Goal: Task Accomplishment & Management: Use online tool/utility

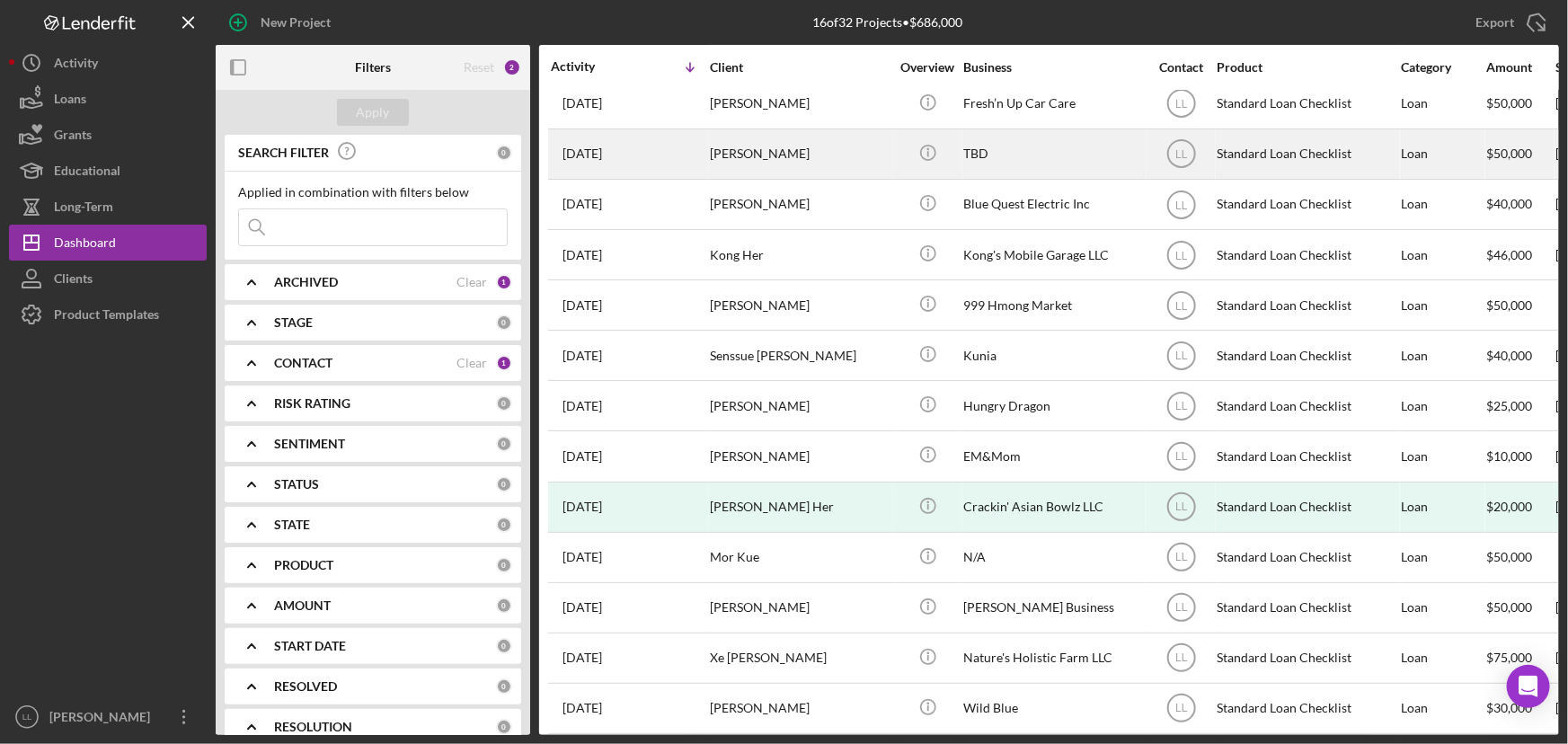
scroll to position [185, 0]
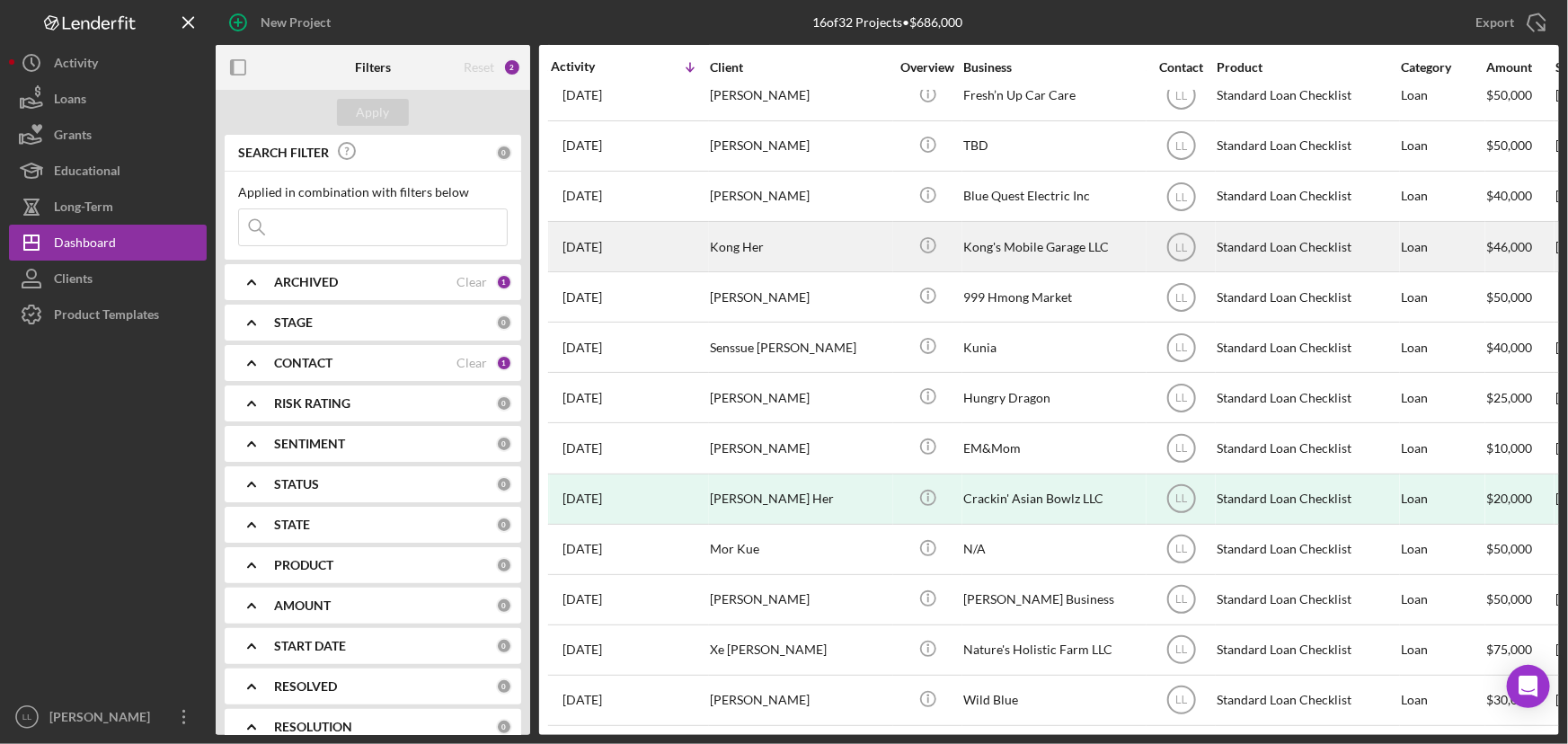
click at [689, 242] on div "[DATE] Kong Her" at bounding box center [629, 247] width 157 height 48
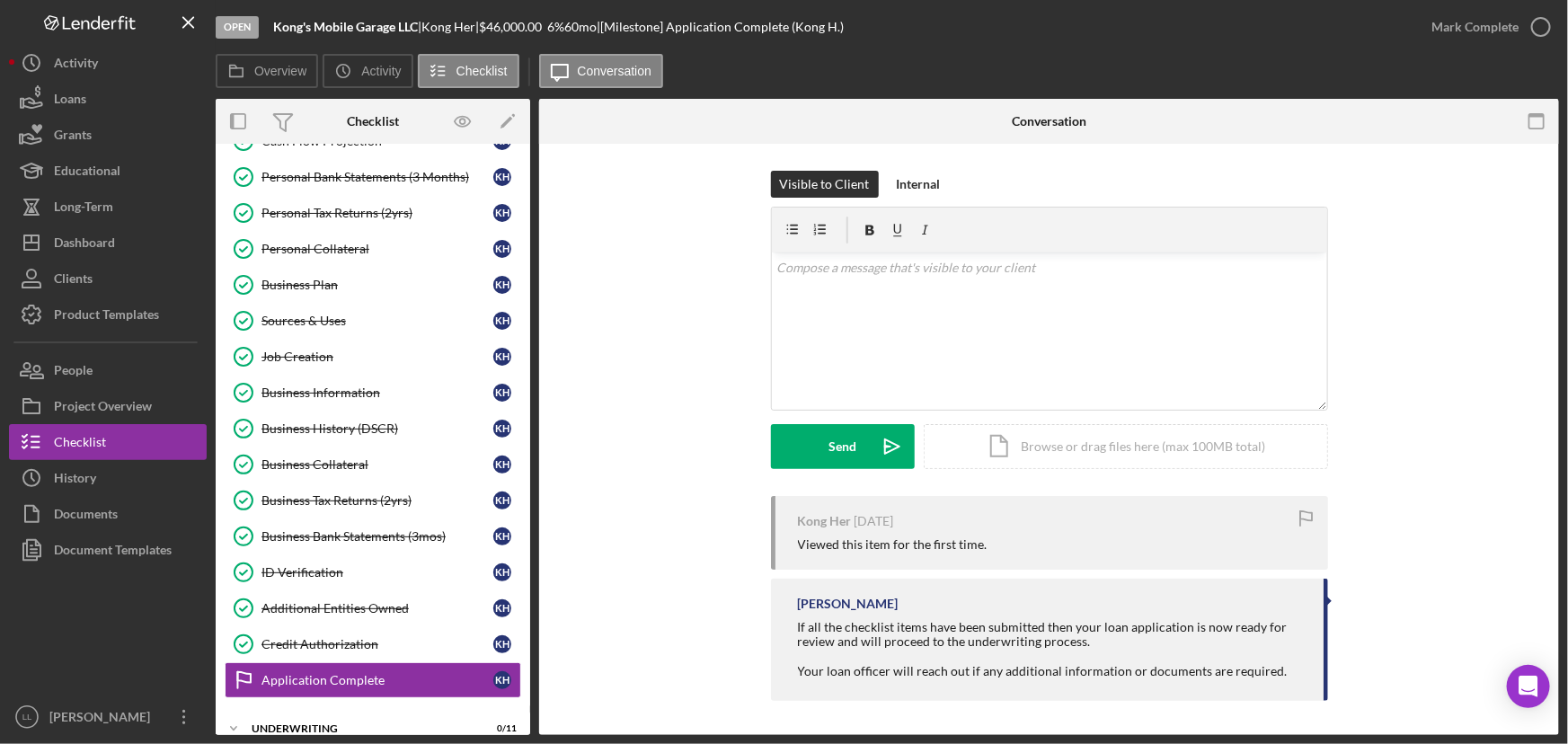
scroll to position [380, 0]
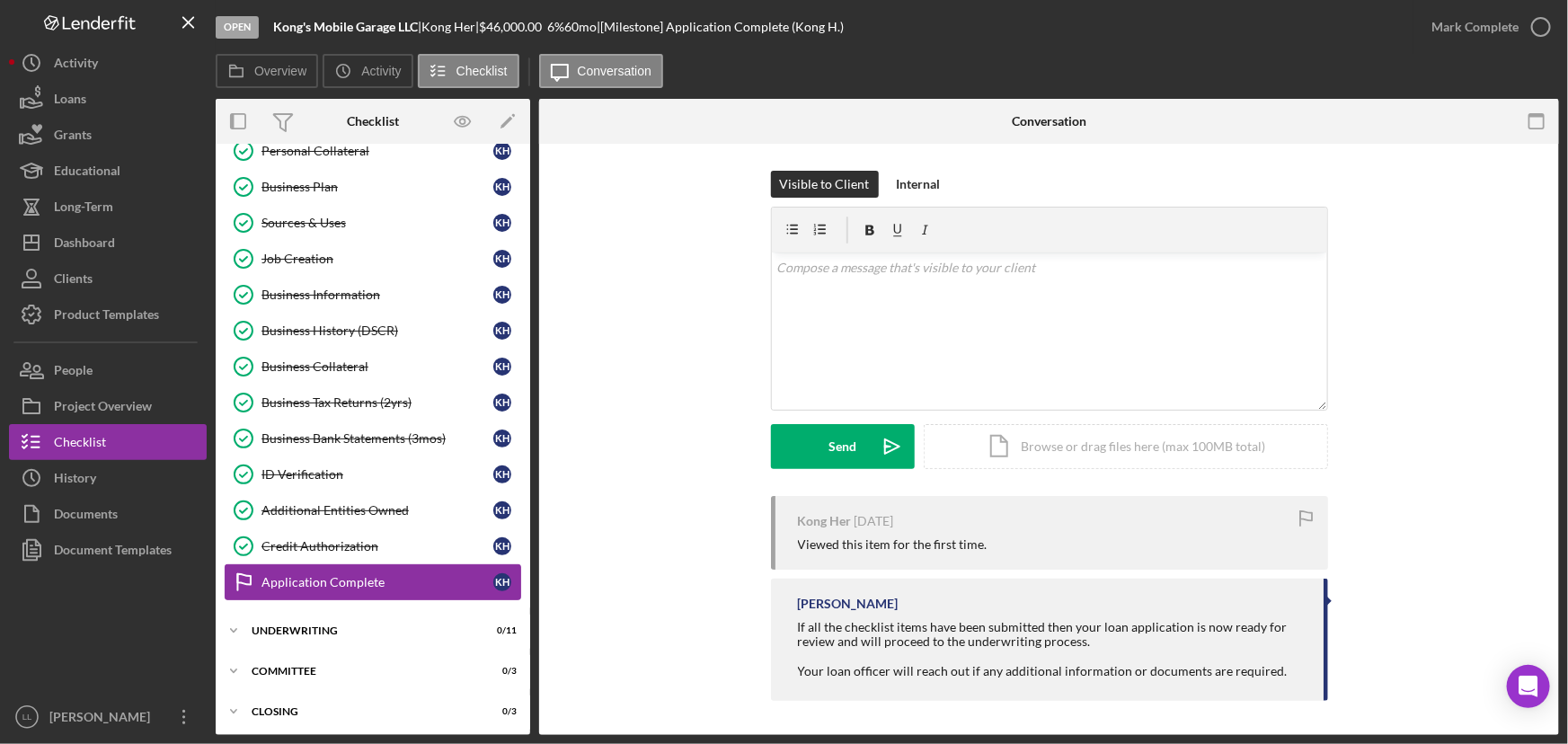
click at [368, 583] on div "Application Complete" at bounding box center [377, 582] width 232 height 14
click at [367, 539] on div "Credit Authorization" at bounding box center [377, 546] width 232 height 14
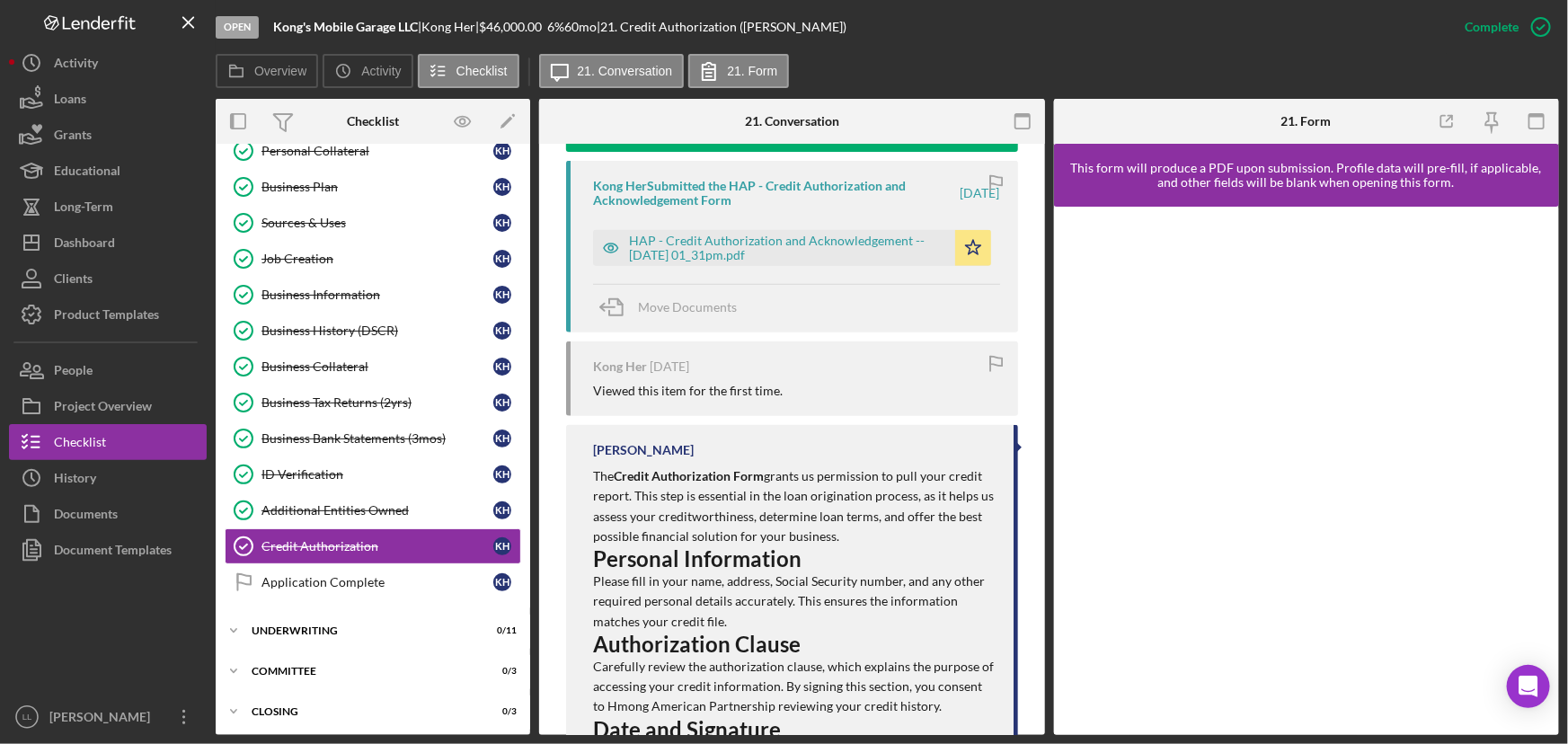
scroll to position [512, 0]
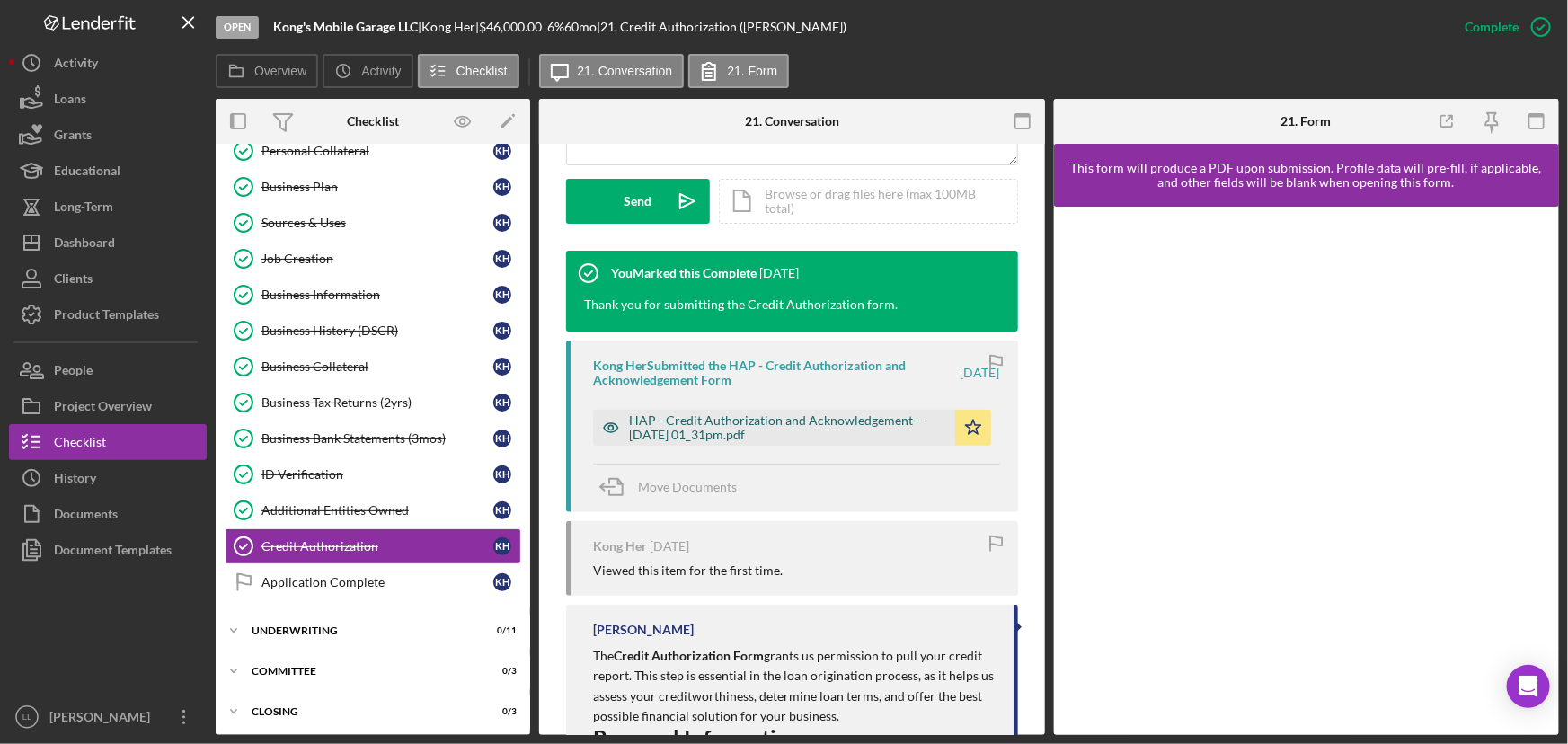
click at [769, 423] on div "HAP - Credit Authorization and Acknowledgement -- [DATE] 01_31pm.pdf" at bounding box center [787, 427] width 318 height 29
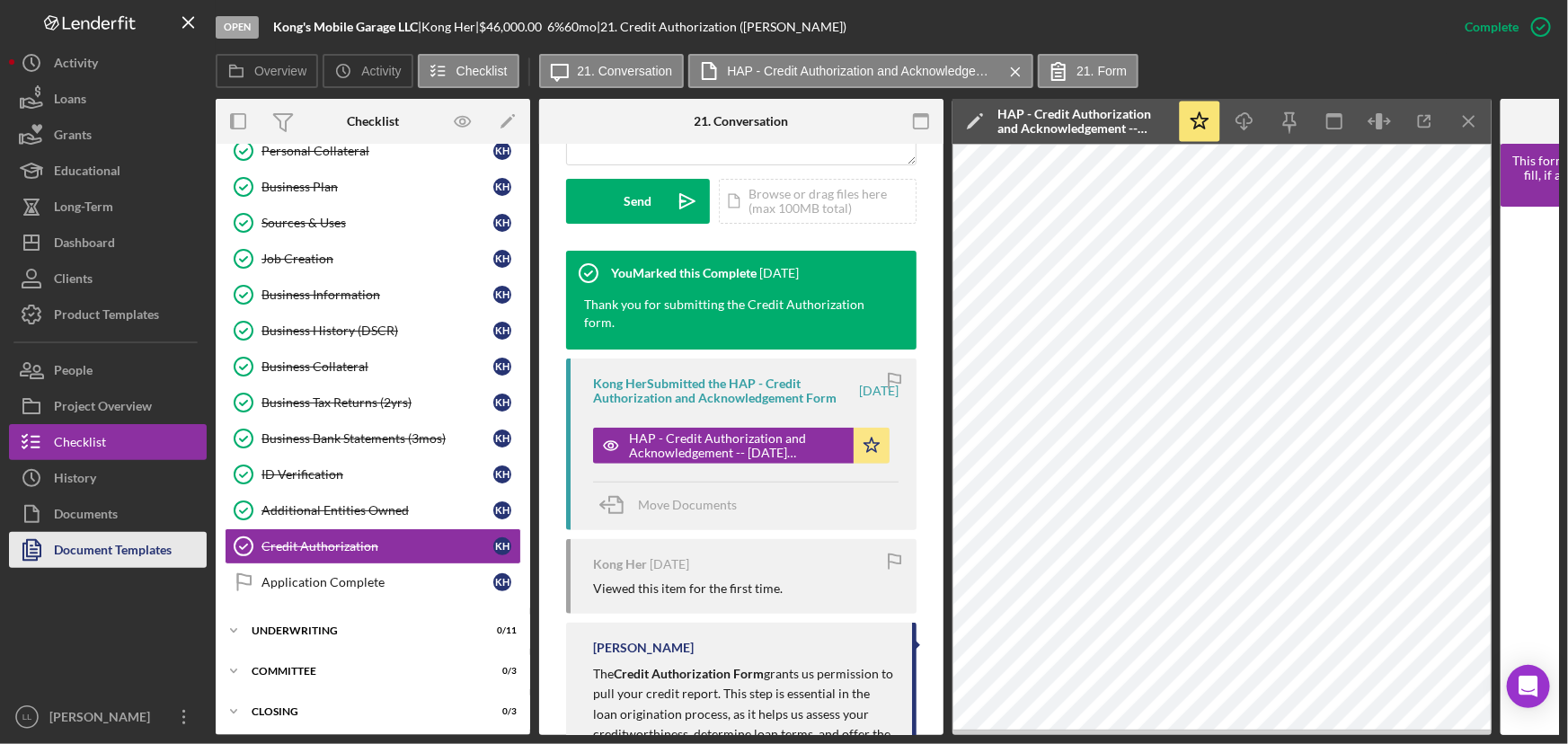
click at [122, 549] on div "Document Templates" at bounding box center [113, 552] width 117 height 40
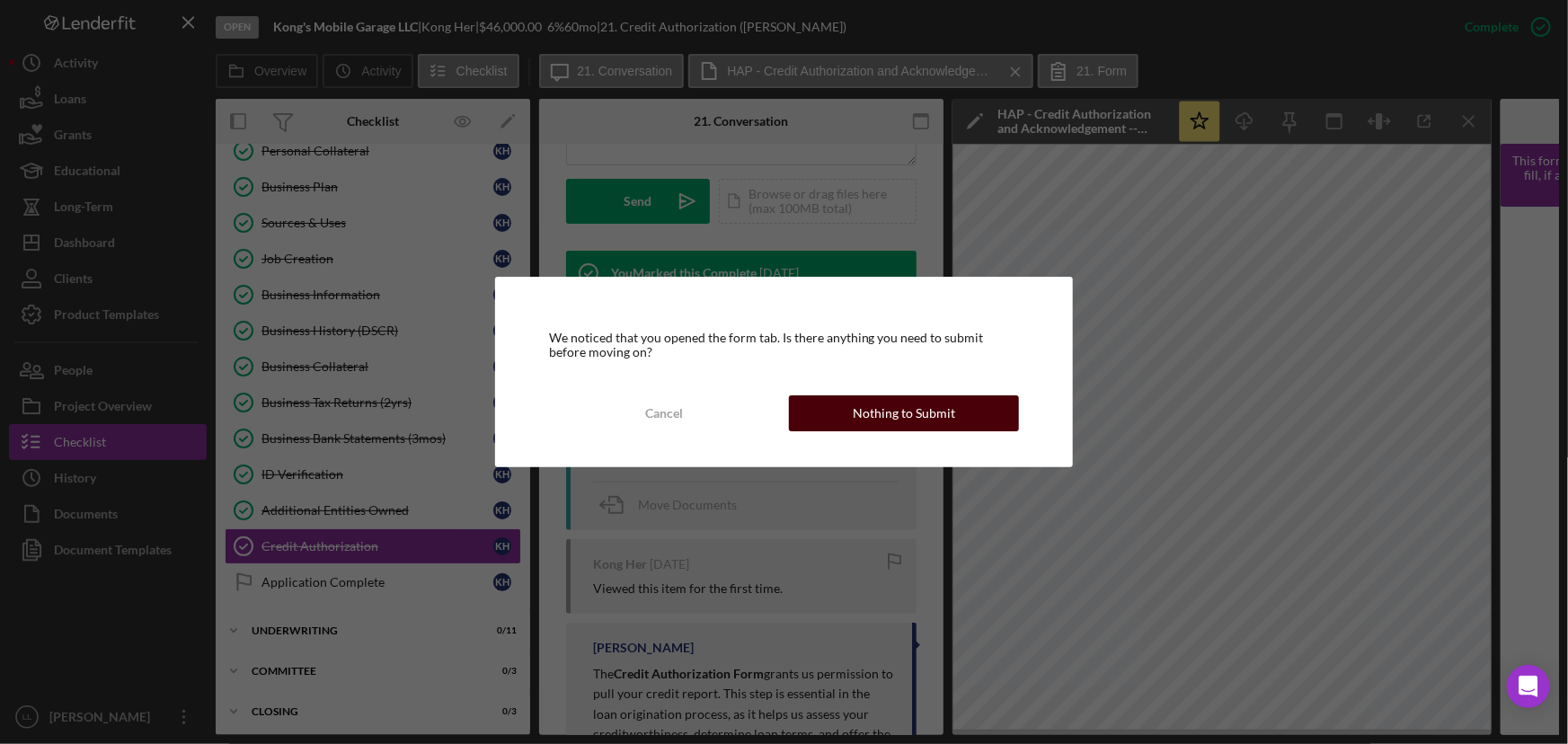
click at [933, 416] on div "Nothing to Submit" at bounding box center [903, 413] width 102 height 36
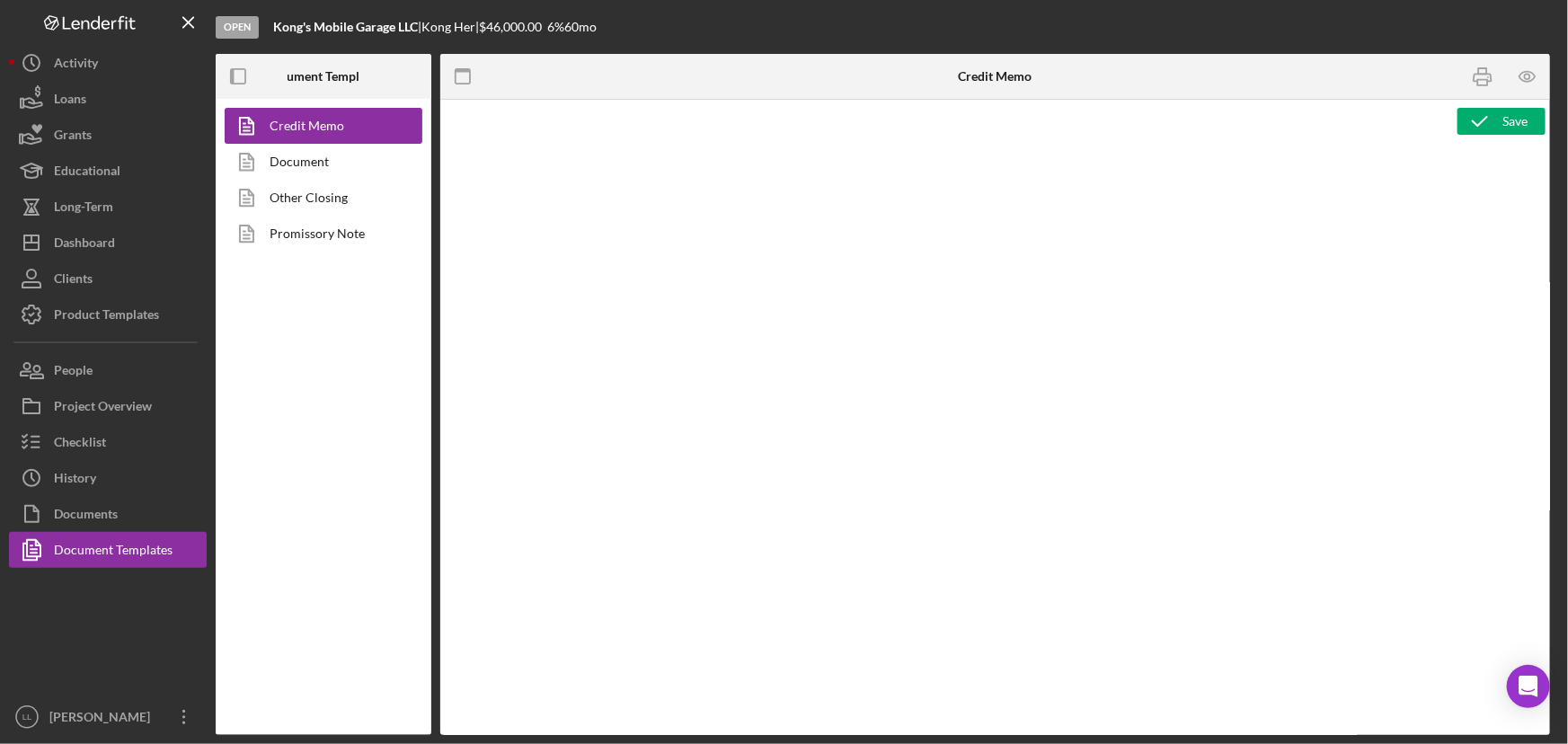
type textarea "<l ipsum="dolors: 5am; cons-adipi: elitse; doei-tempor: incidi; utla-etdo: 42ma…"
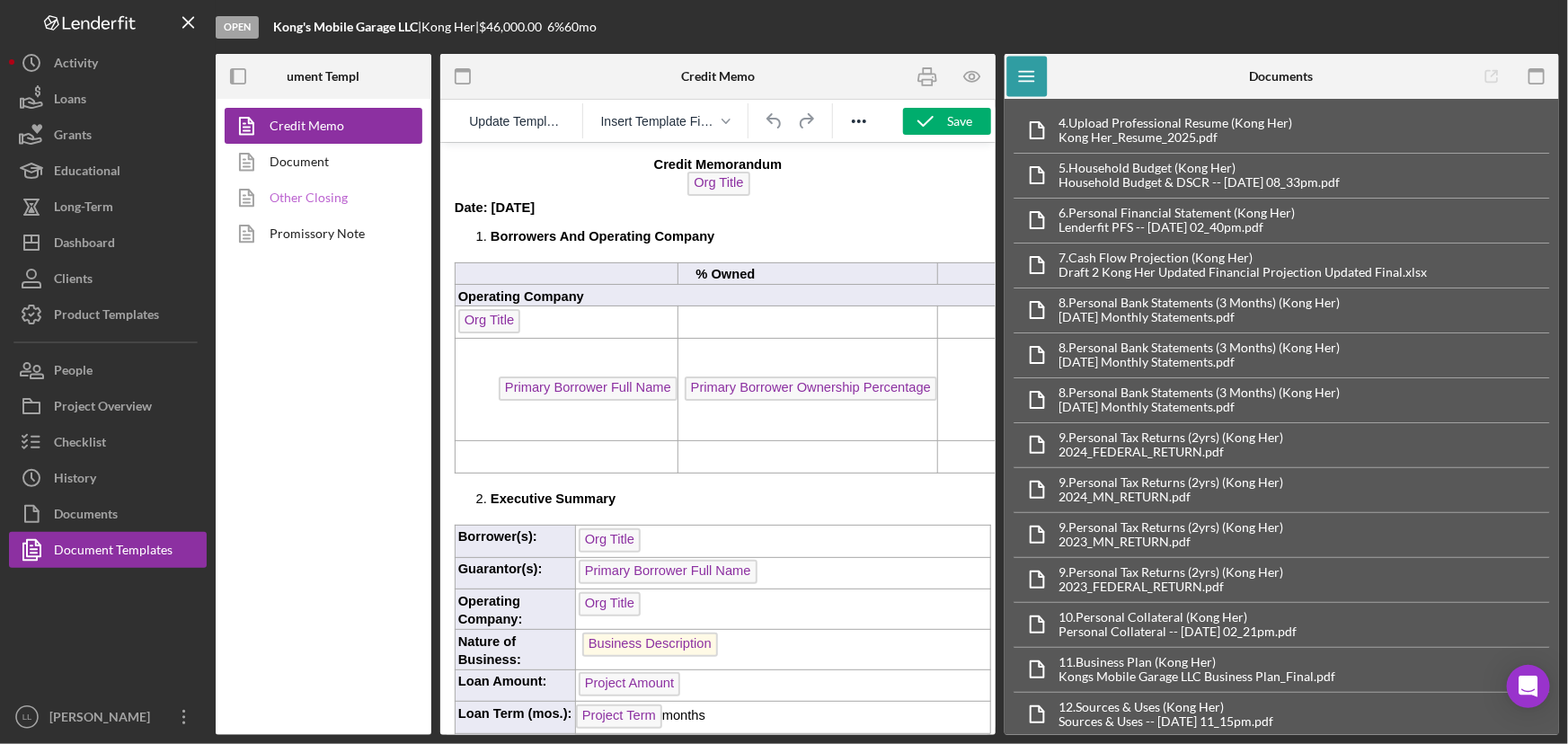
click at [307, 186] on link "Other Closing" at bounding box center [319, 197] width 189 height 36
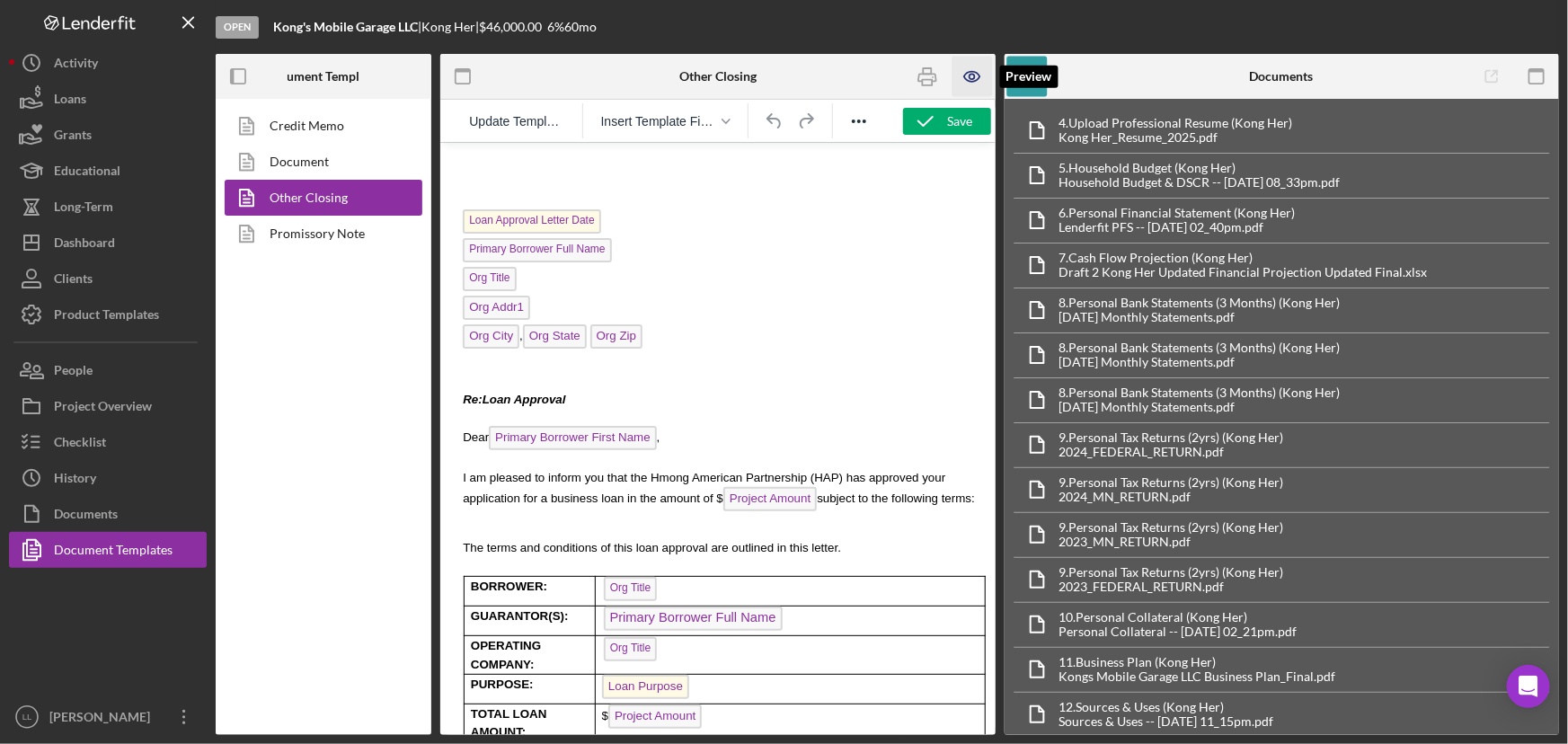
click at [975, 81] on icon "button" at bounding box center [972, 76] width 15 height 10
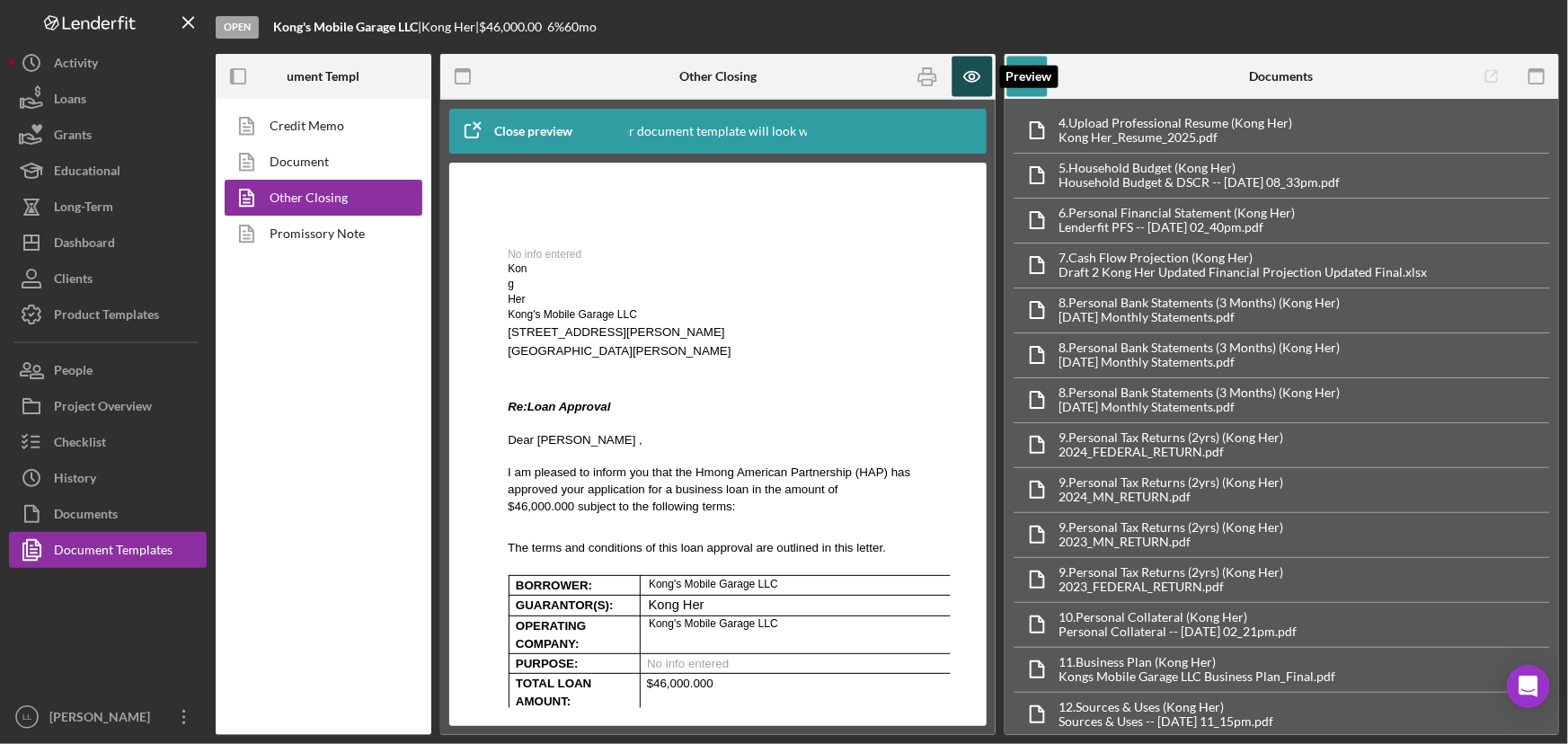
click at [970, 72] on icon "button" at bounding box center [972, 76] width 40 height 40
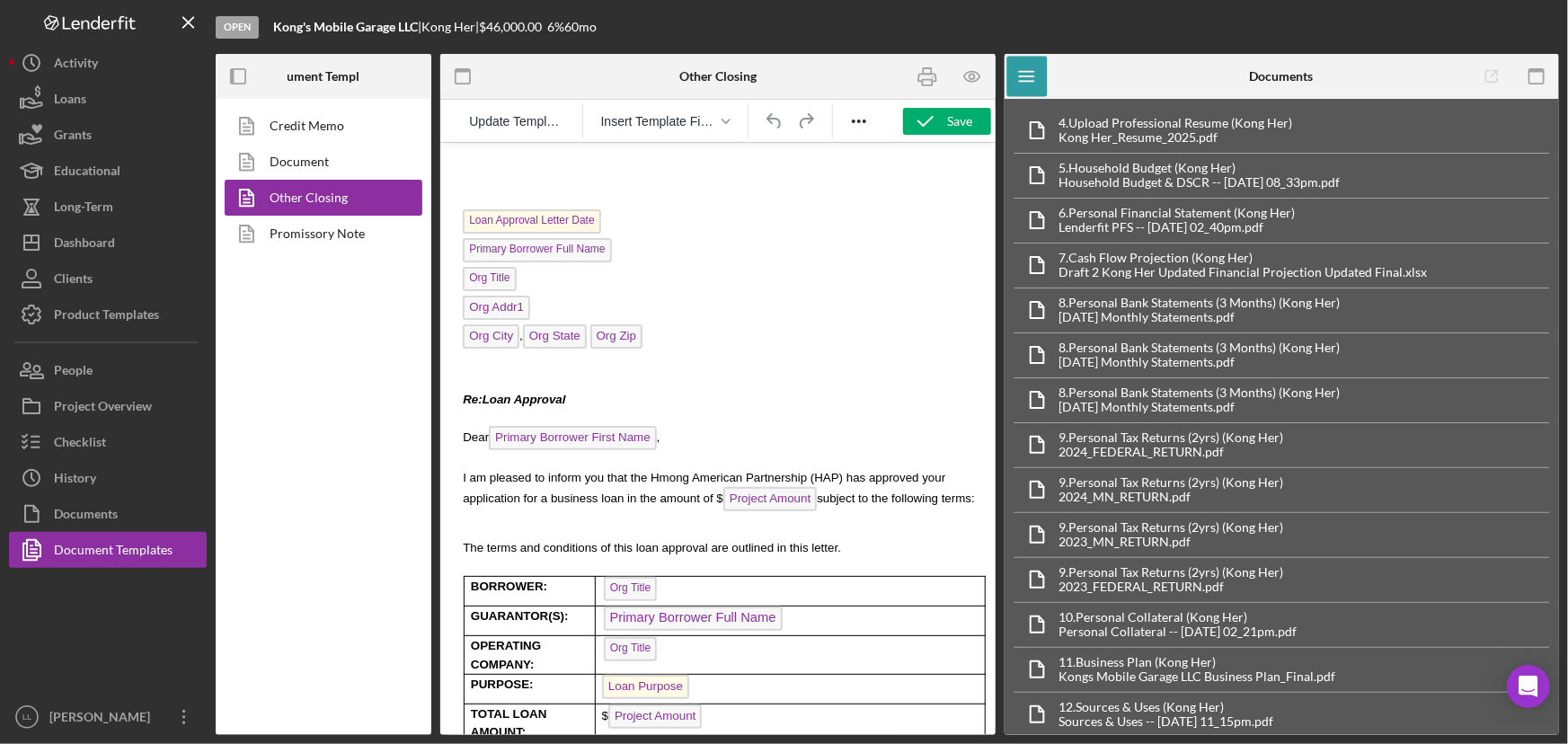
click at [743, 240] on div "Loan Approval Letter Date Primary Borrower Full Name Org Title Org Addr1 Org Ci…" at bounding box center [717, 601] width 526 height 889
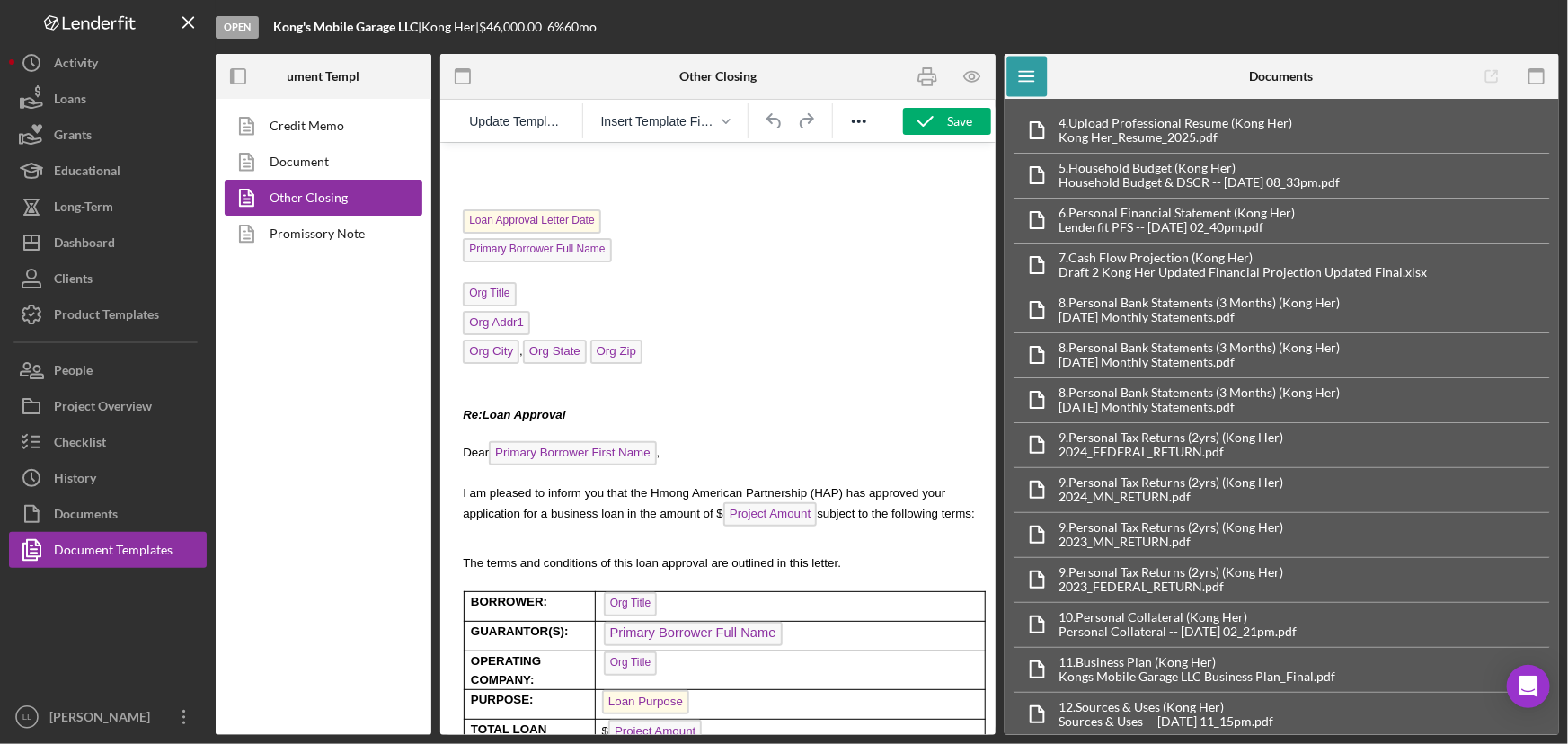
click at [693, 217] on p "Loan Approval Letter Date" at bounding box center [721, 223] width 519 height 29
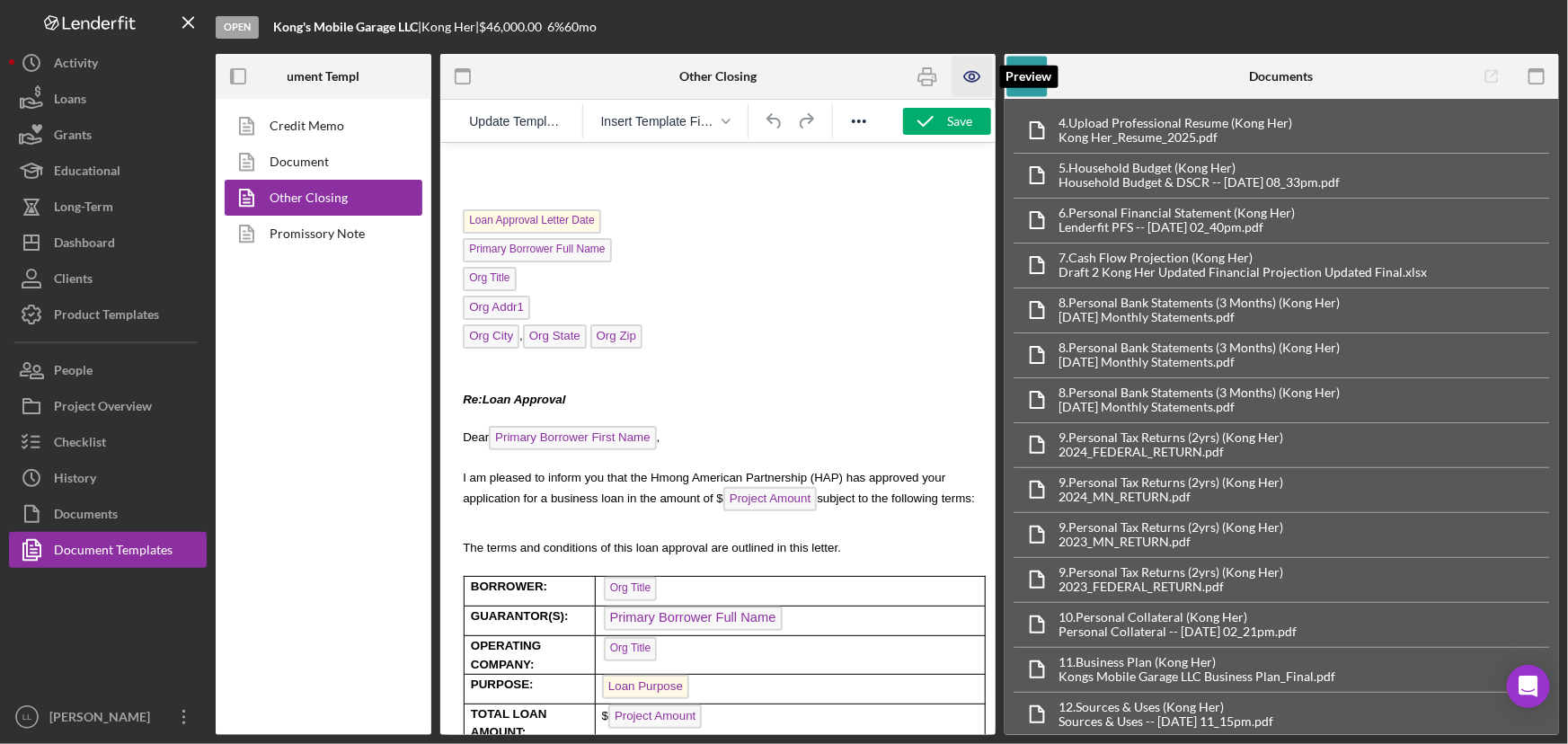
click at [974, 75] on icon "button" at bounding box center [972, 76] width 40 height 40
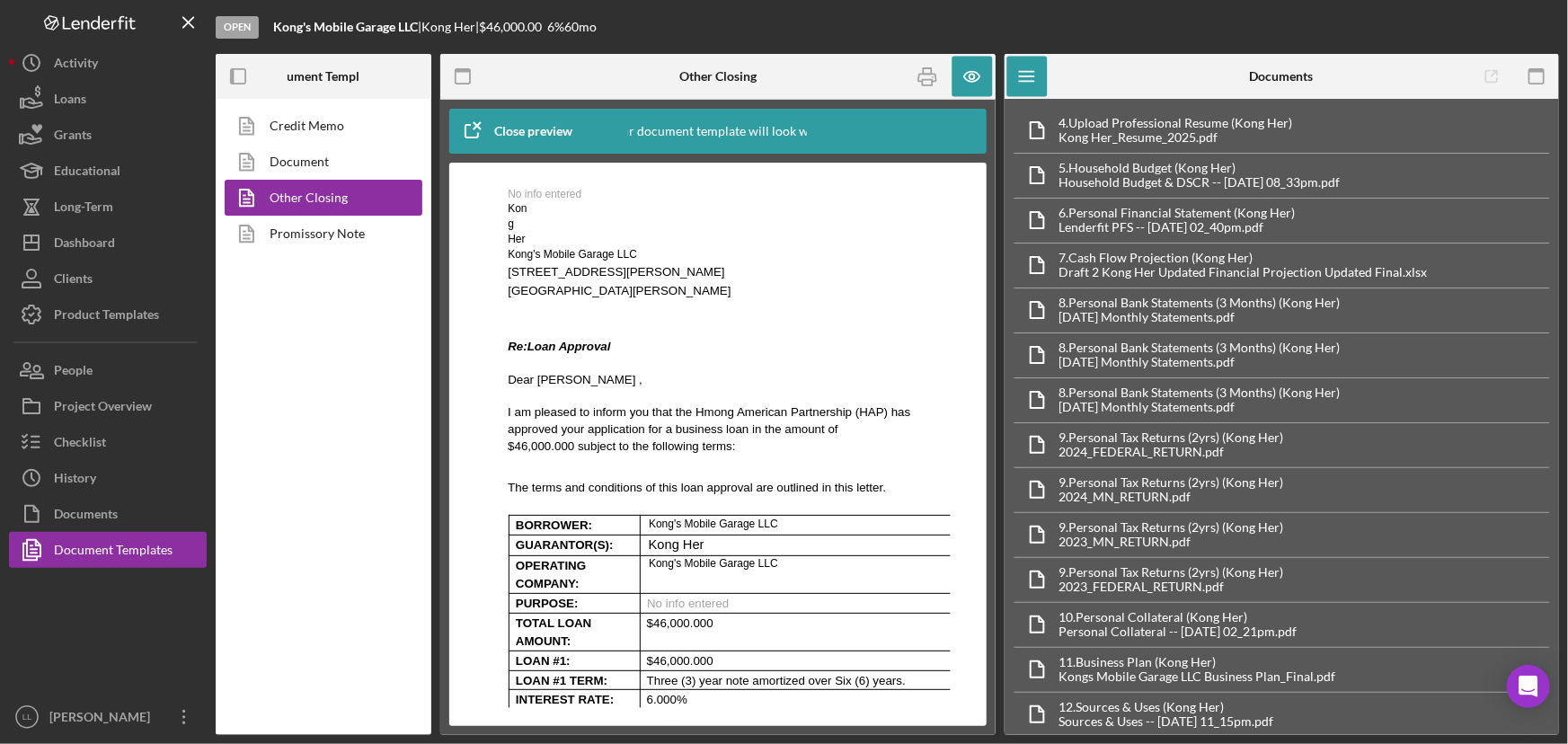
scroll to position [244, 0]
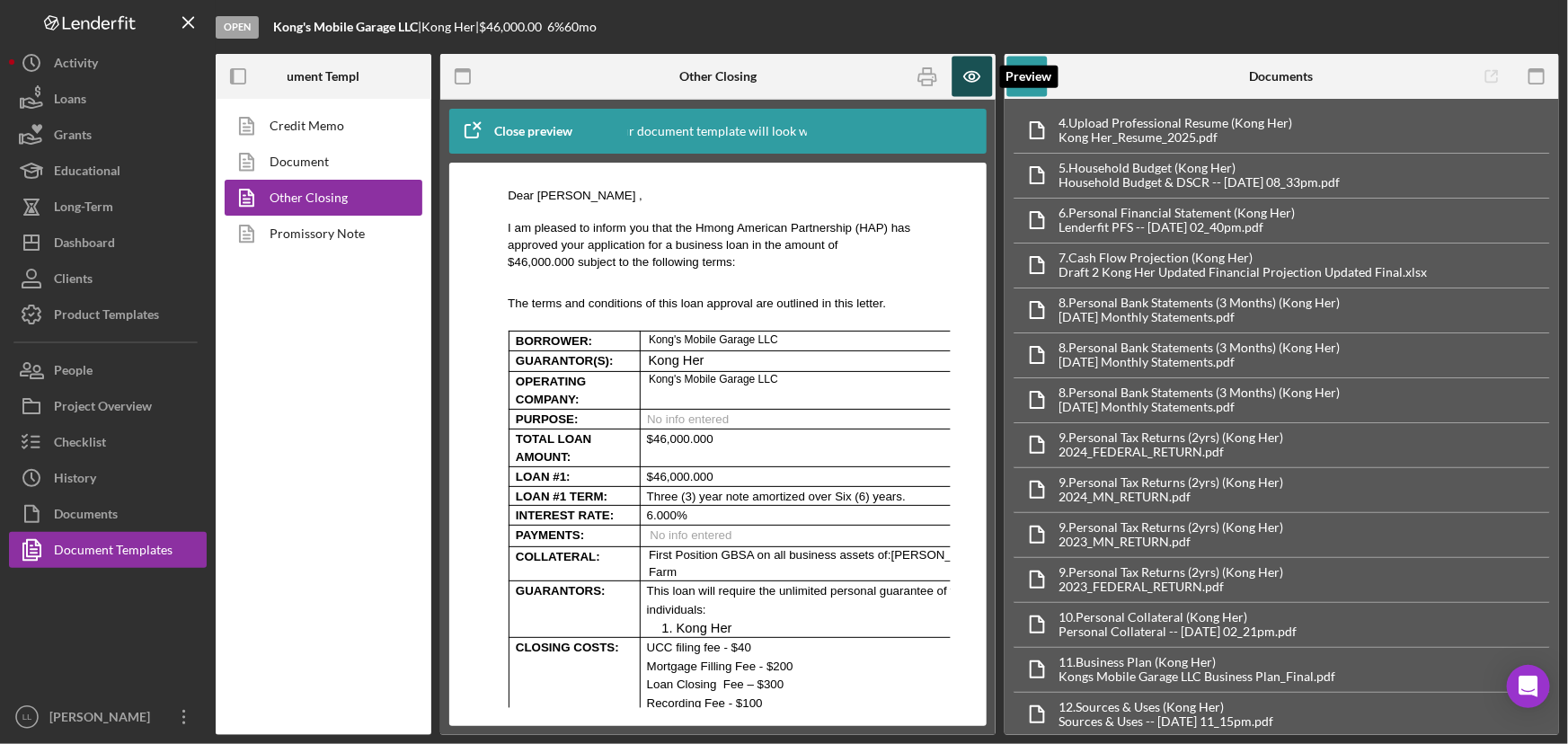
click at [980, 75] on icon "button" at bounding box center [972, 76] width 15 height 10
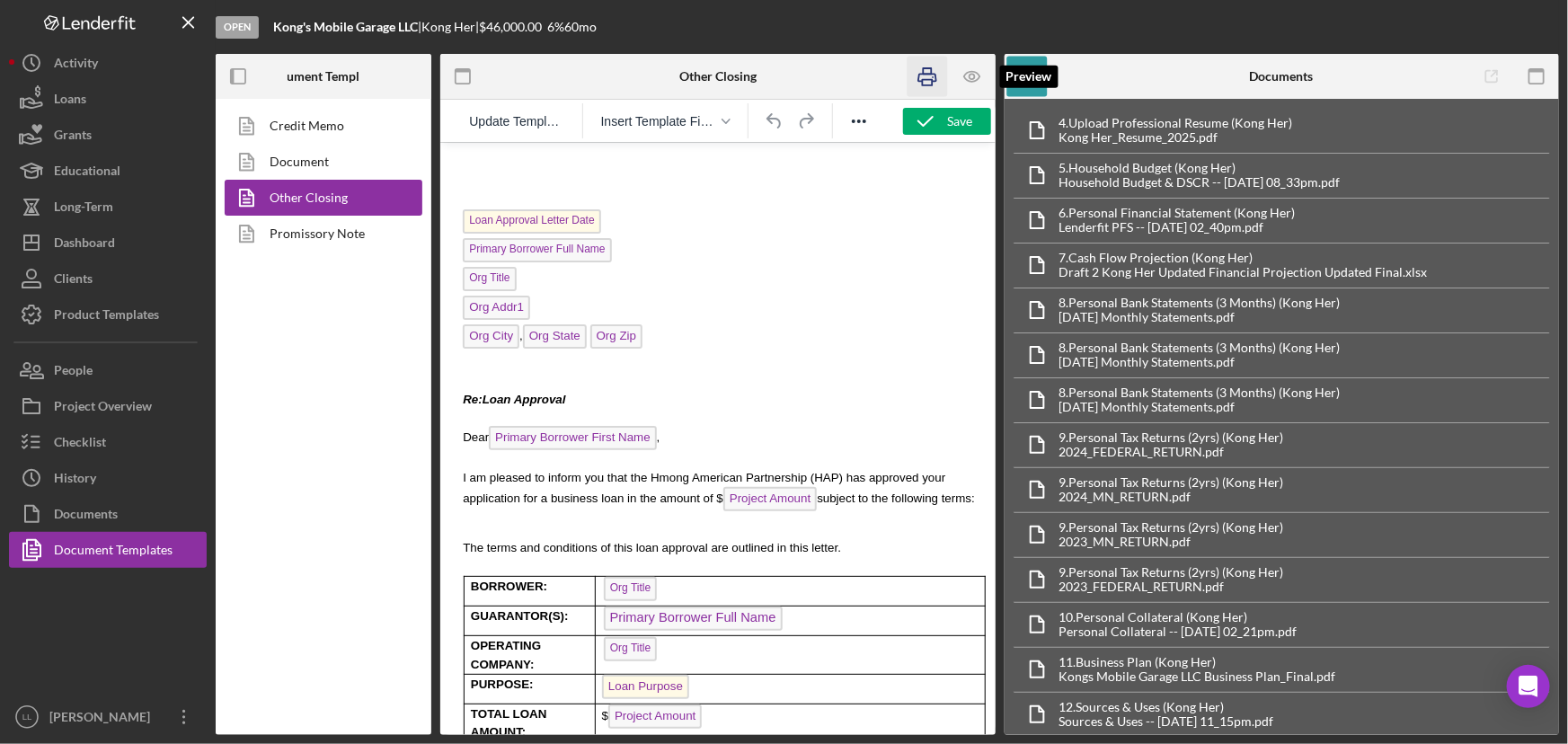
scroll to position [0, 0]
click at [940, 79] on icon "button" at bounding box center [927, 76] width 40 height 40
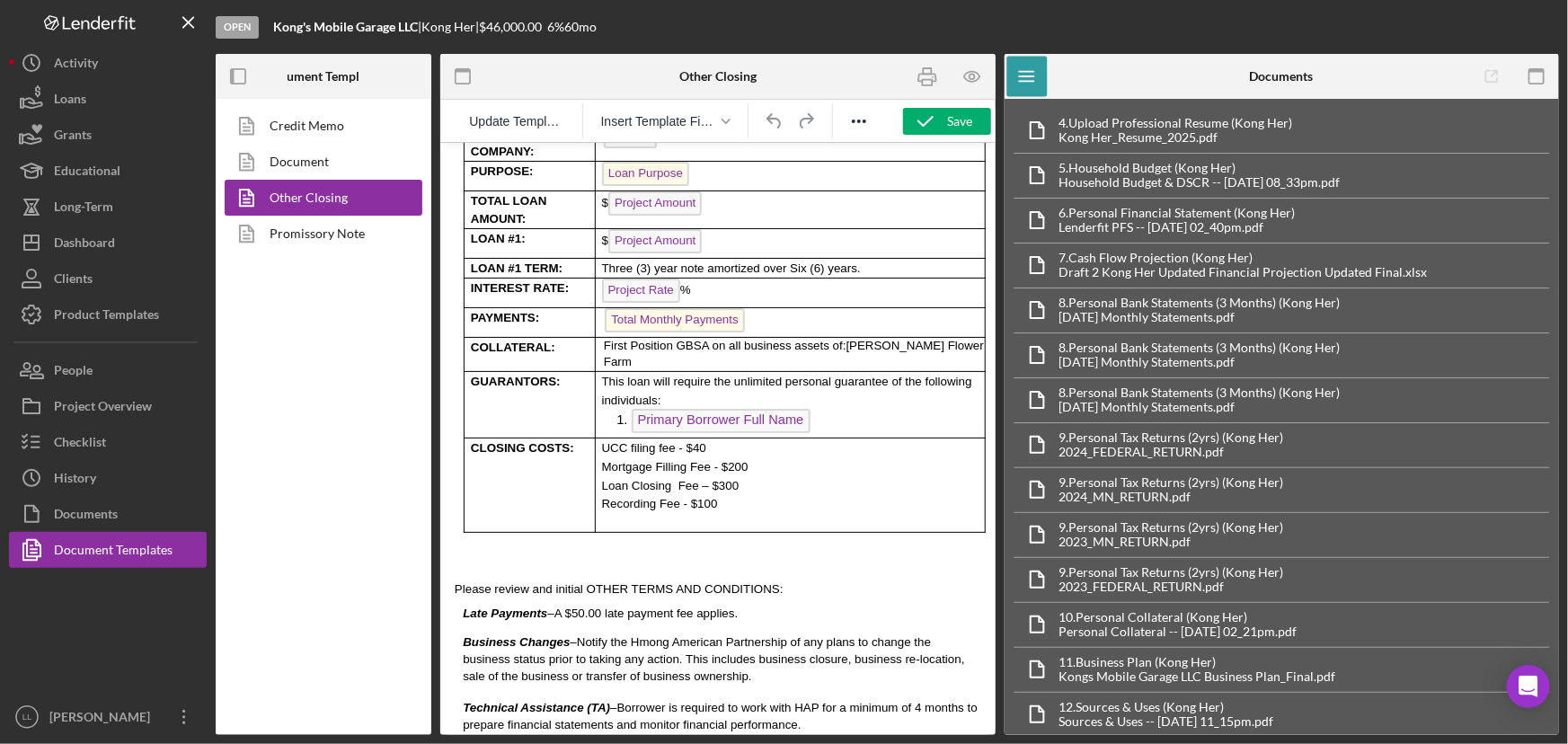
scroll to position [653, 0]
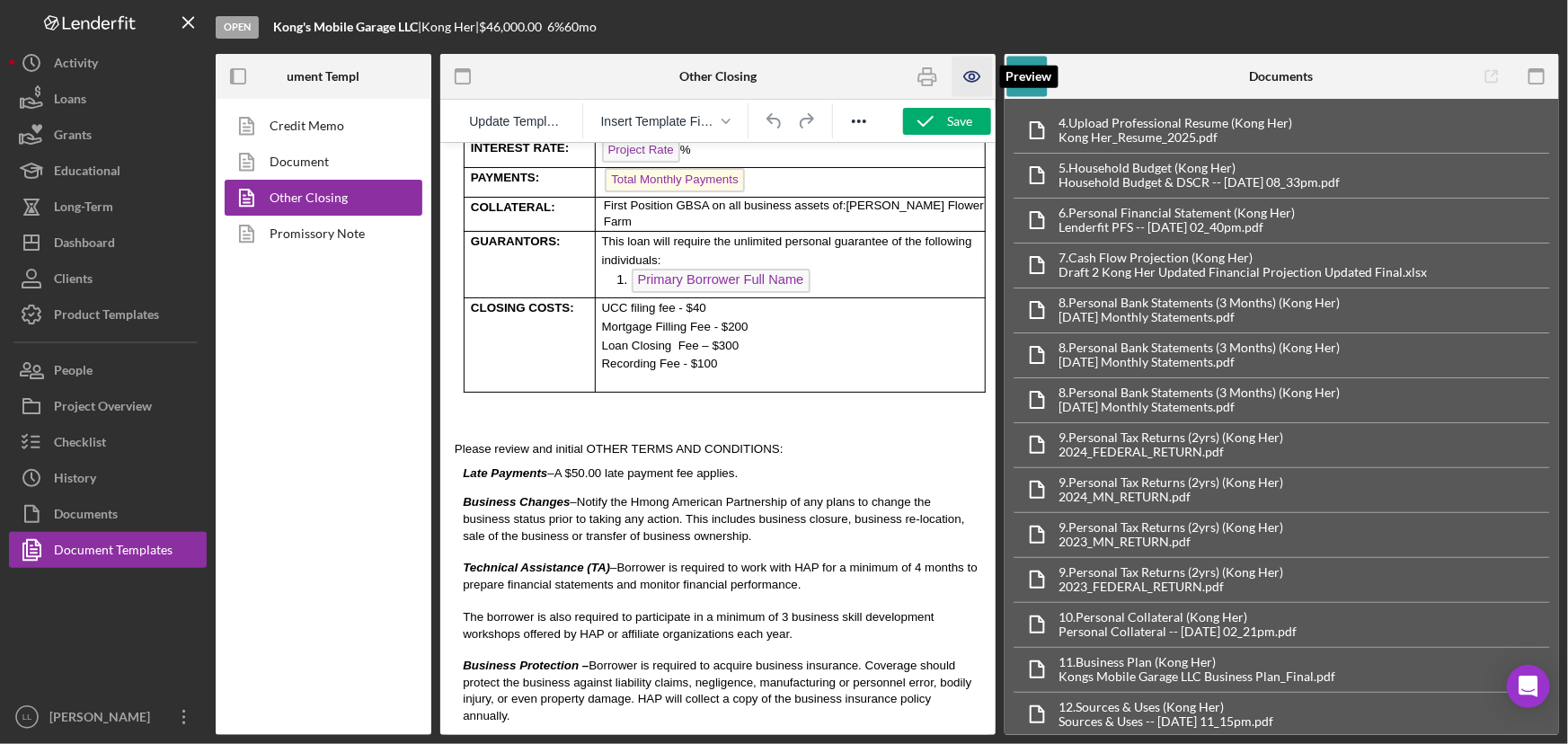
click at [977, 69] on icon "button" at bounding box center [972, 76] width 40 height 40
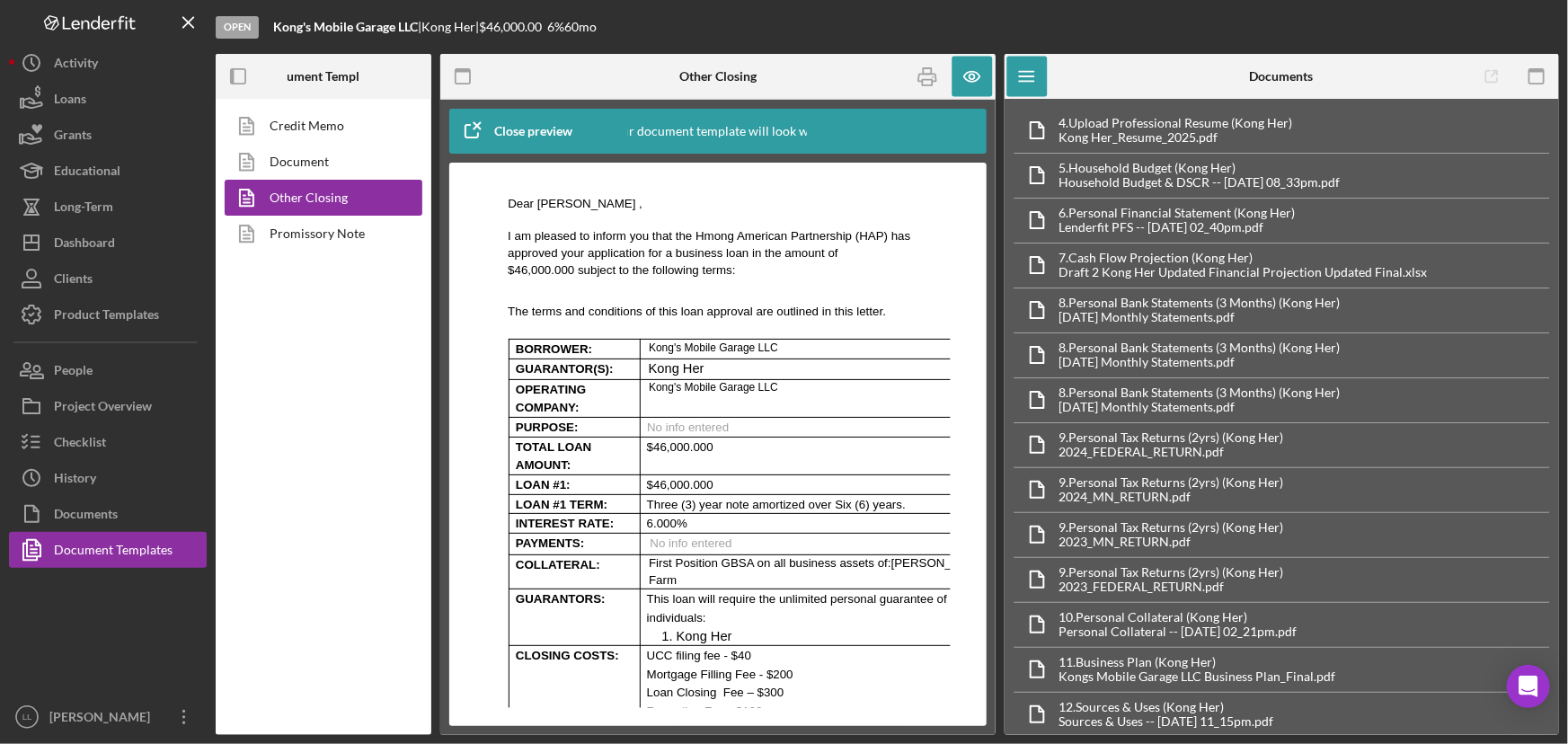
scroll to position [408, 0]
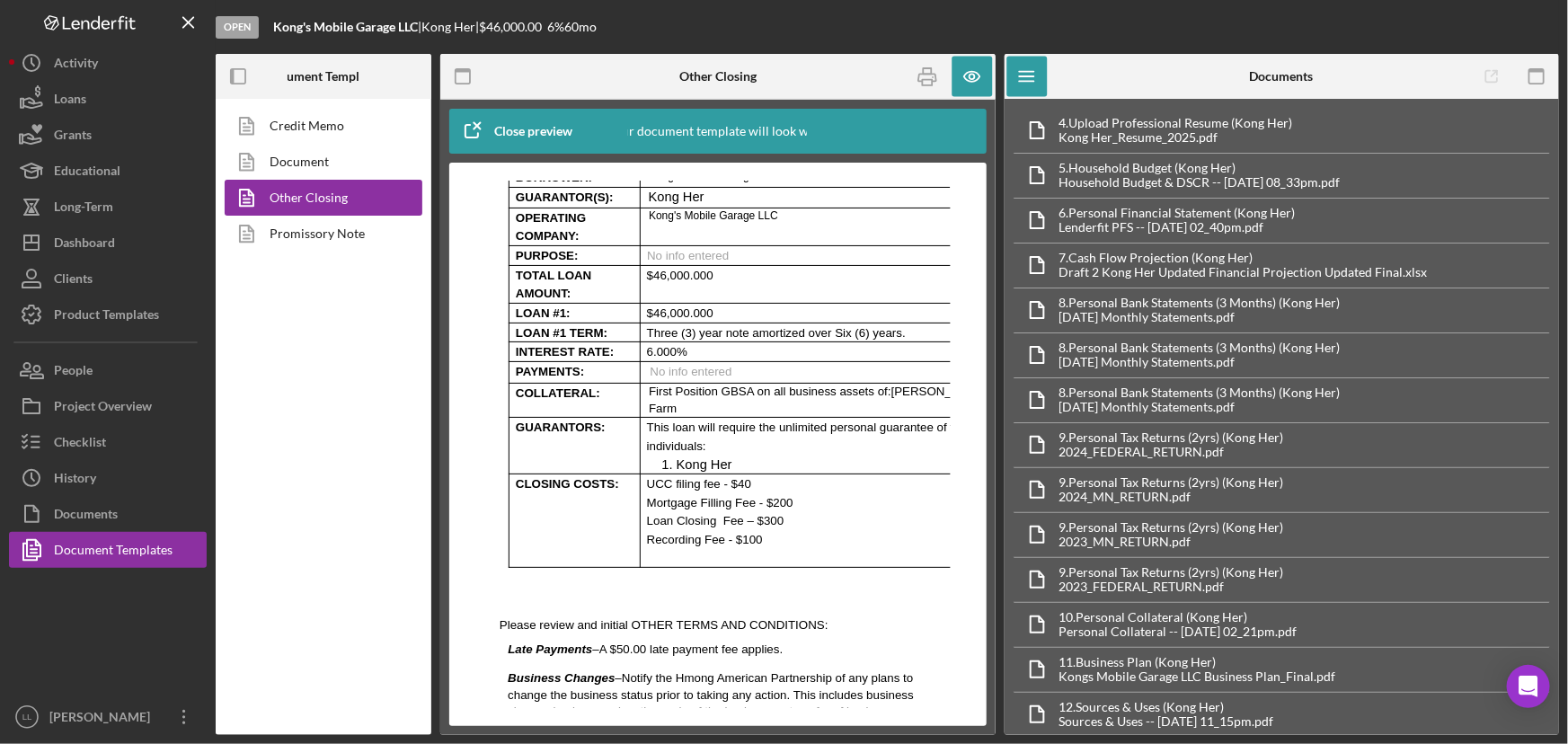
click at [472, 123] on icon "button" at bounding box center [471, 131] width 45 height 45
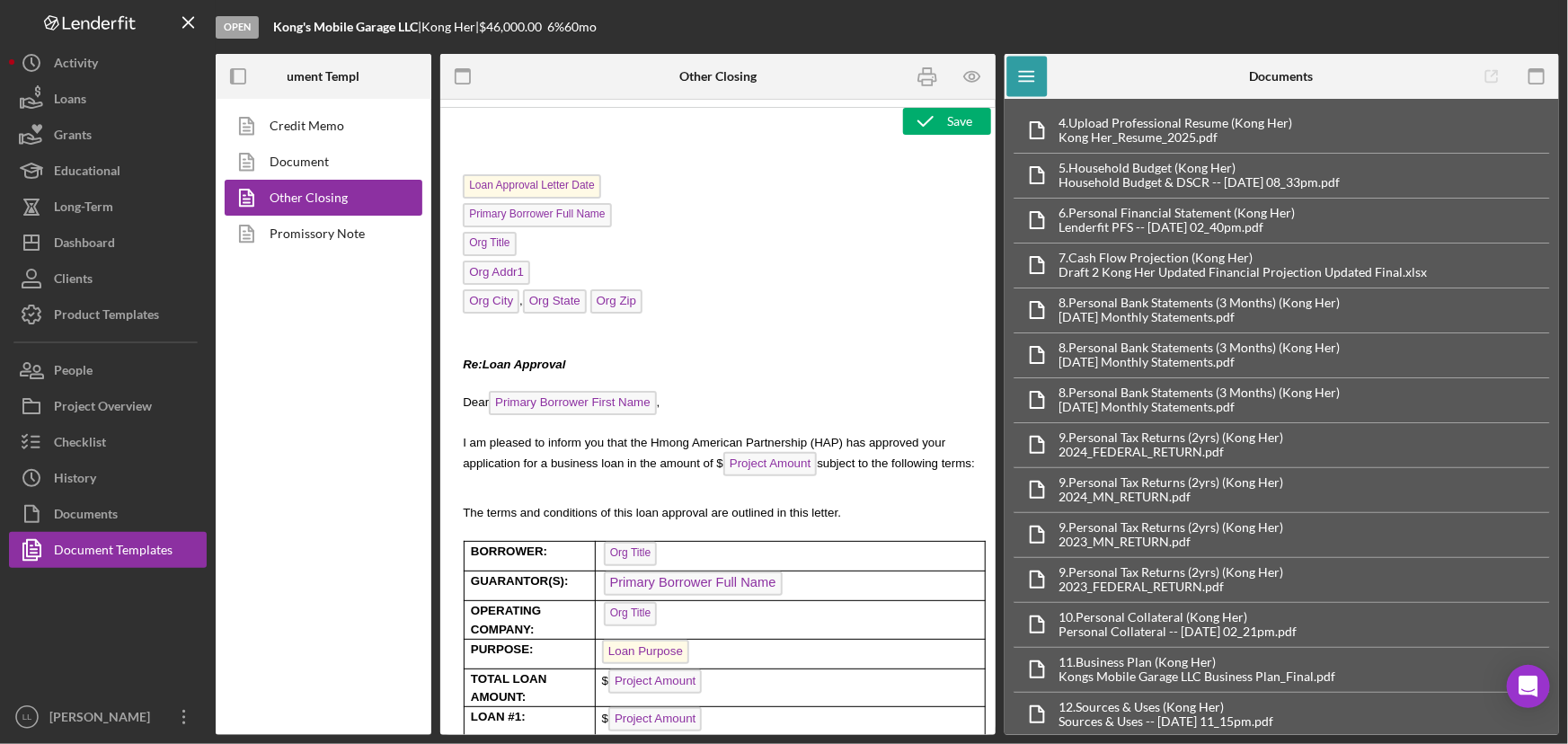
scroll to position [0, 0]
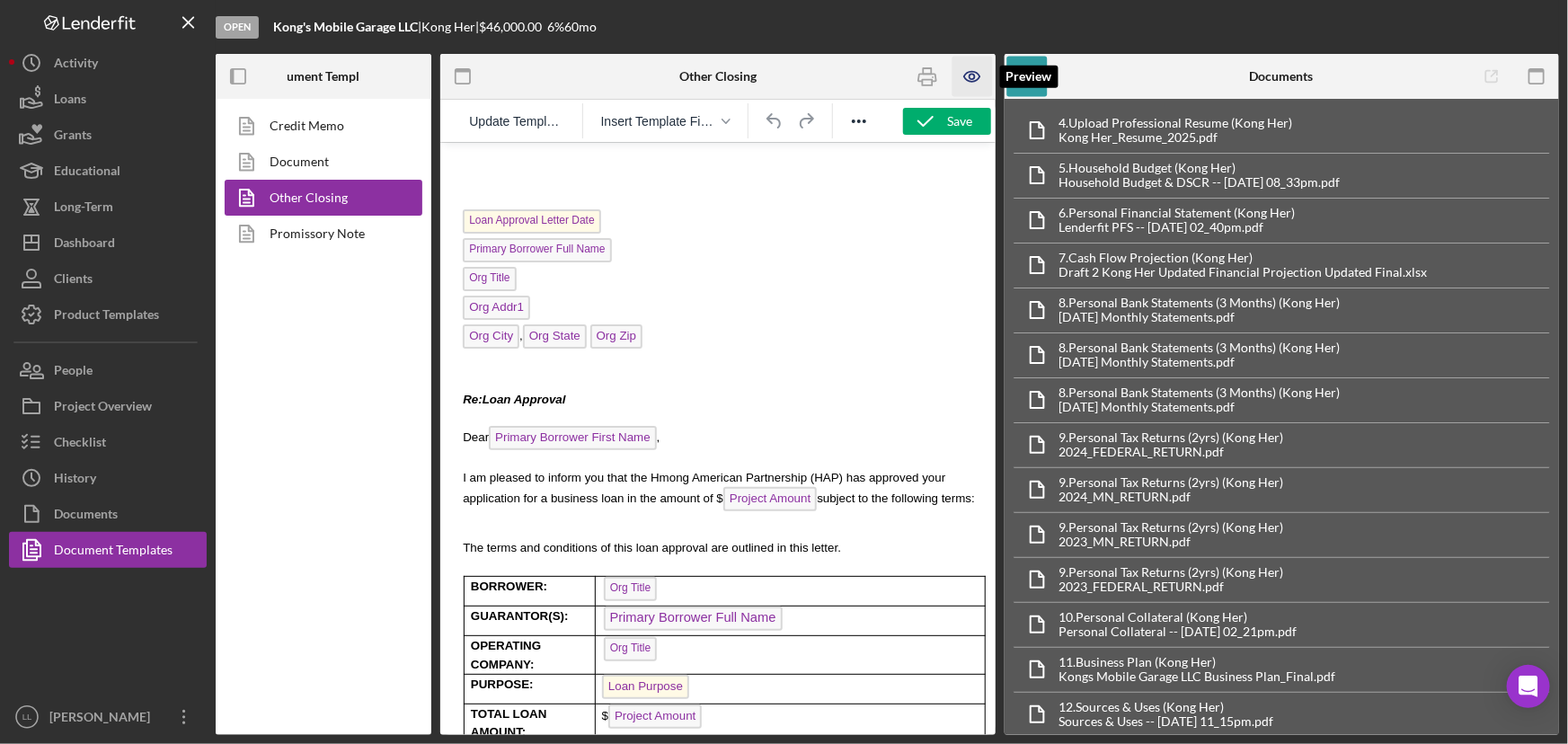
click at [961, 79] on icon "button" at bounding box center [972, 76] width 40 height 40
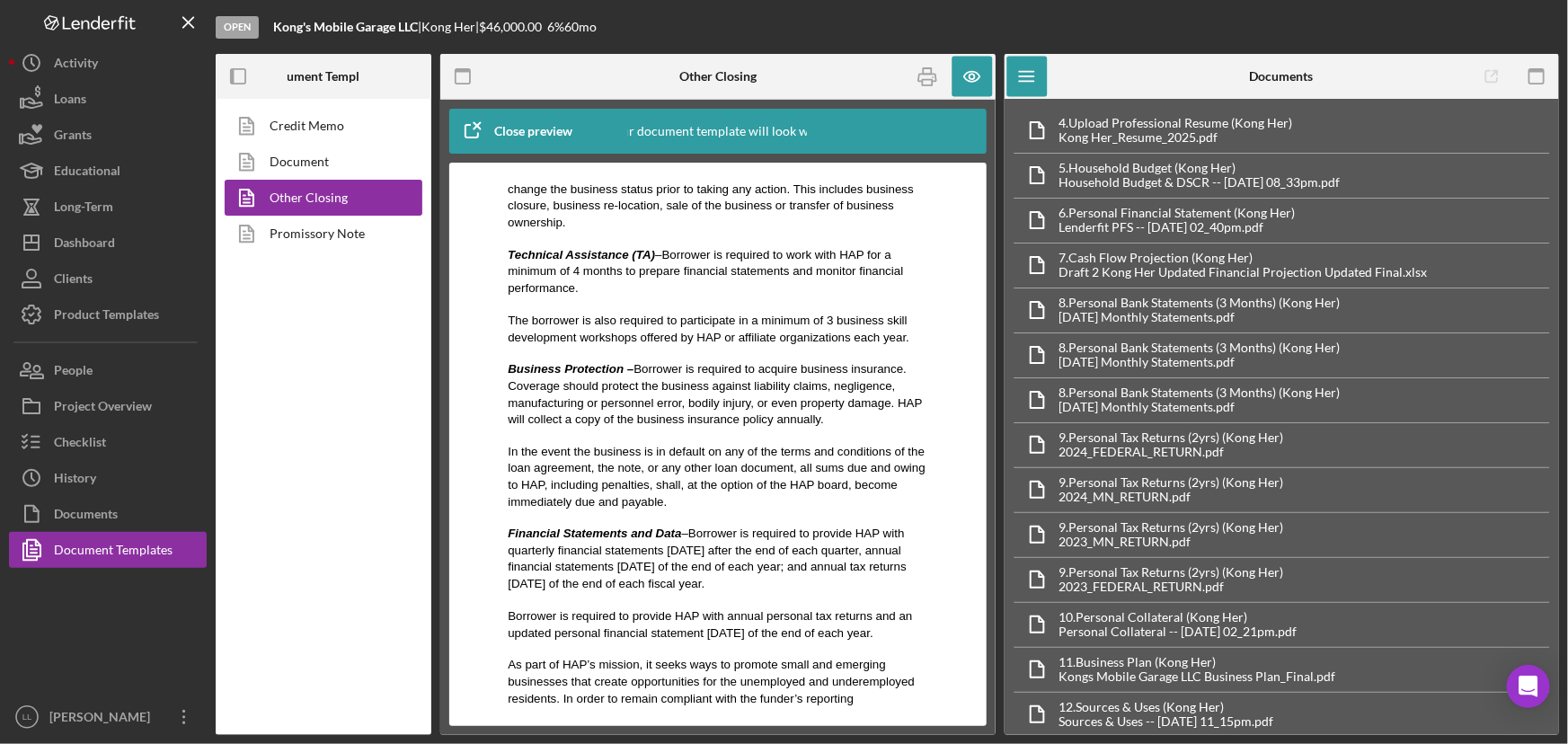
scroll to position [424, 0]
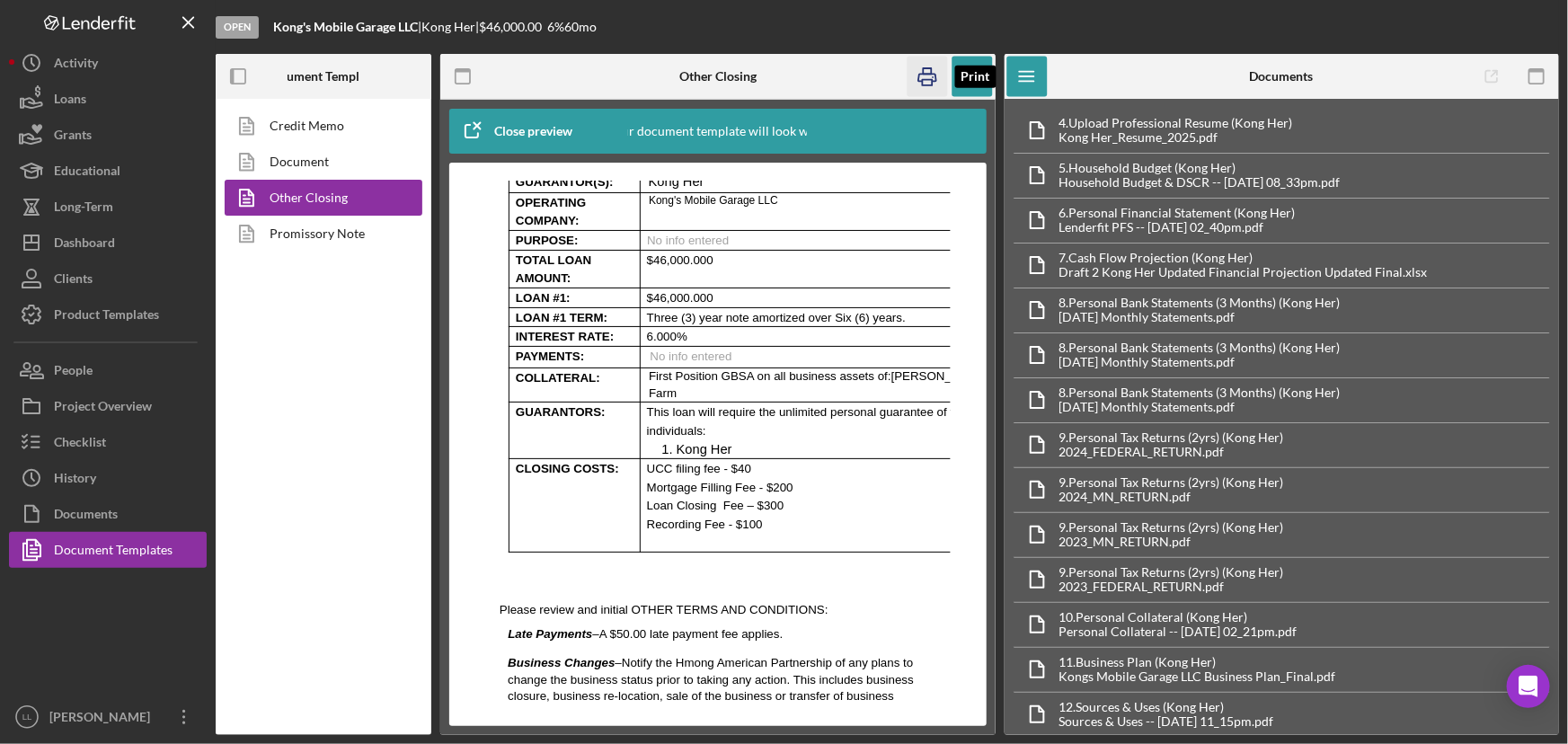
click at [931, 81] on icon "button" at bounding box center [927, 76] width 40 height 40
click at [673, 310] on span "Three (3) year note amortized over Six (6) years." at bounding box center [774, 317] width 258 height 13
click at [690, 310] on span "Three (3) year note amortized over Six (6) years." at bounding box center [774, 317] width 258 height 13
click at [685, 307] on p "Three (3) year note amortized over Six (6) years." at bounding box center [836, 317] width 382 height 19
click at [981, 74] on icon "button" at bounding box center [972, 76] width 40 height 40
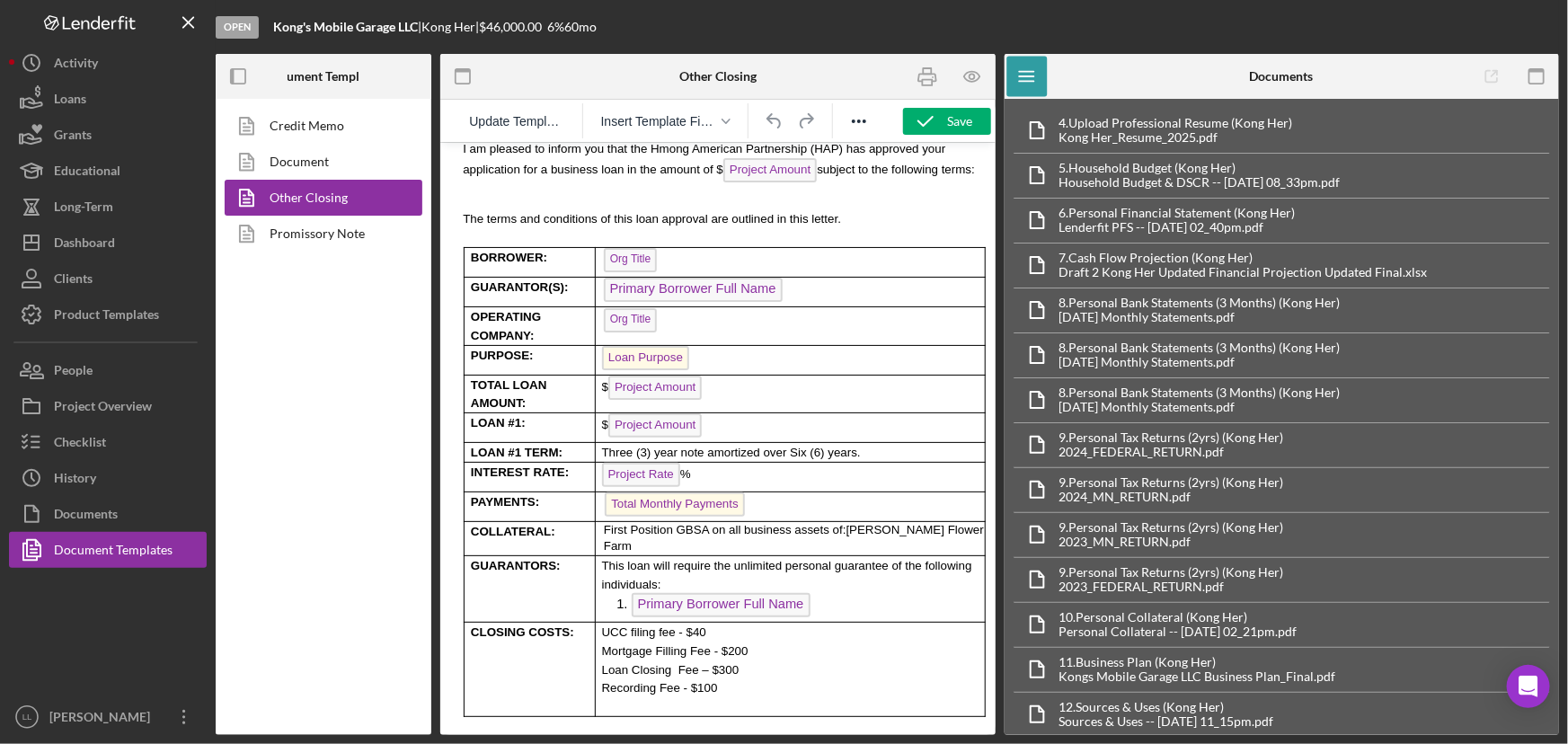
scroll to position [408, 0]
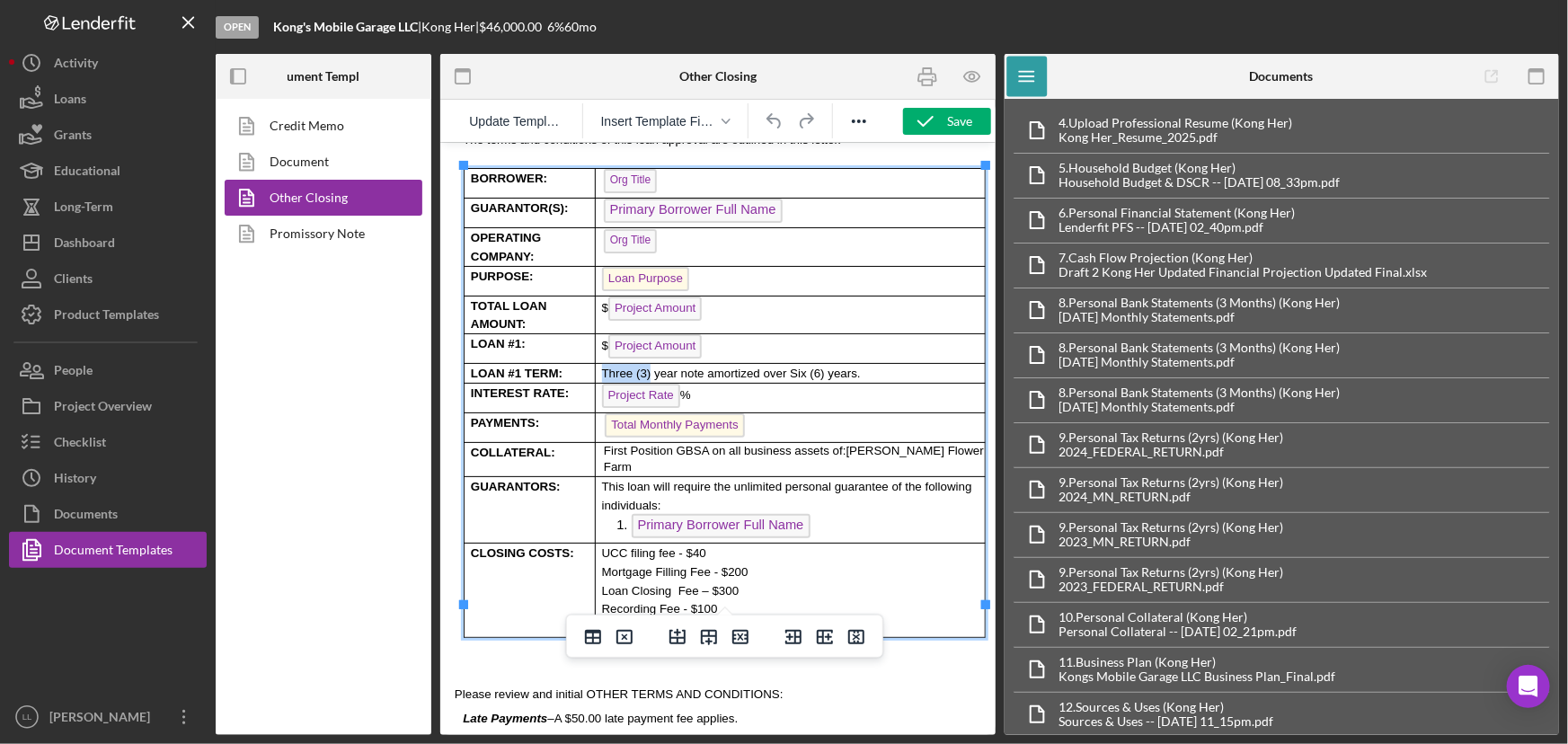
drag, startPoint x: 643, startPoint y: 351, endPoint x: 601, endPoint y: 348, distance: 42.1
click at [601, 365] on span "Three (3) year note amortized over Six (6) years." at bounding box center [730, 372] width 258 height 13
click at [636, 365] on span "Three (3) year note amortized over Six (6) years." at bounding box center [730, 372] width 258 height 13
drag, startPoint x: 643, startPoint y: 353, endPoint x: 620, endPoint y: 353, distance: 23.0
click at [620, 365] on span "Three (3) year note amortized over Six (6) years." at bounding box center [730, 372] width 258 height 13
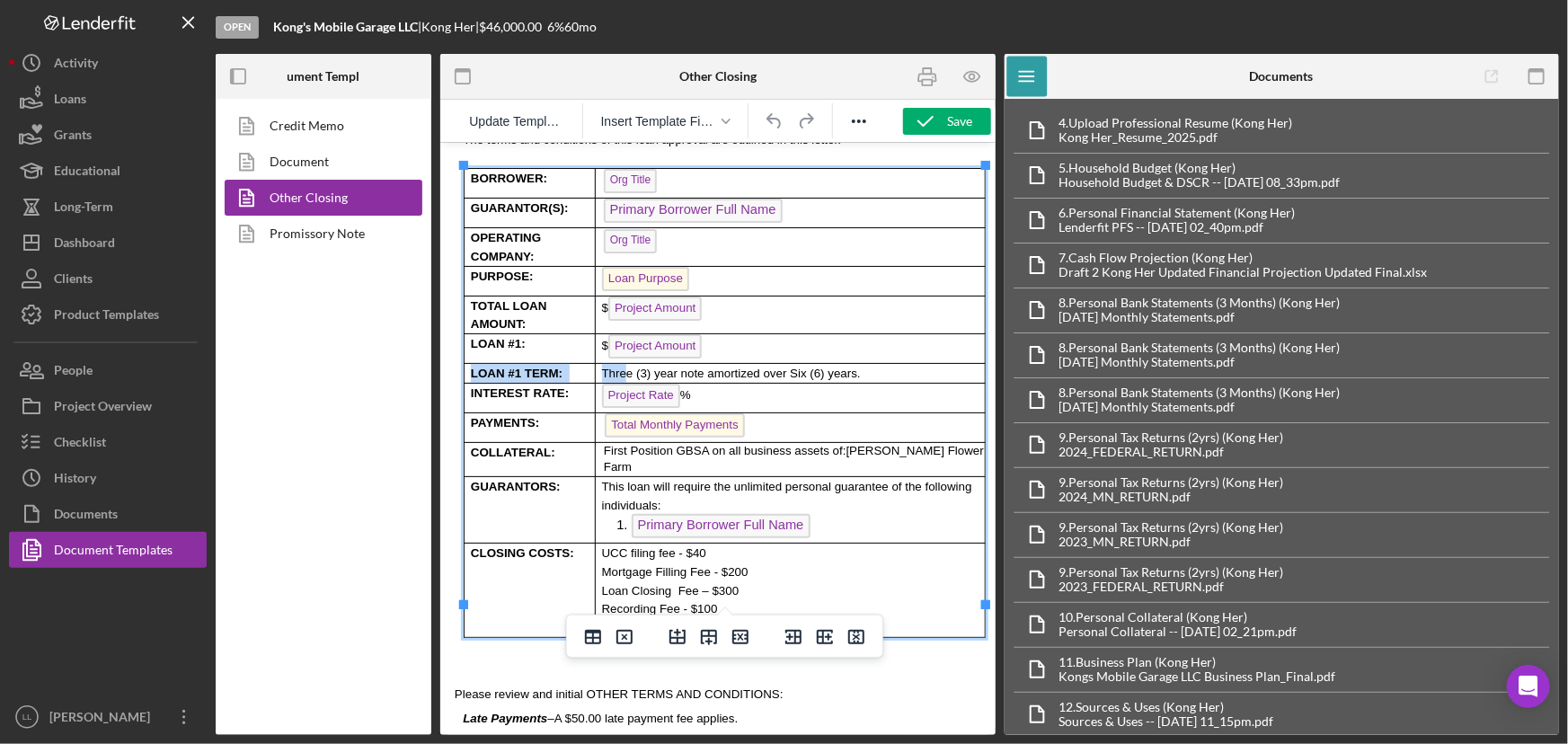
click at [621, 365] on span "Three (3) year note amortized over Six (6) years." at bounding box center [730, 372] width 258 height 13
drag, startPoint x: 643, startPoint y: 351, endPoint x: 601, endPoint y: 348, distance: 42.1
click at [601, 365] on span "Three (3) year note amortized over Six (6) years." at bounding box center [730, 372] width 258 height 13
click at [671, 365] on span "84 Month year note amortized over Six (6) years." at bounding box center [731, 372] width 259 height 13
drag, startPoint x: 809, startPoint y: 350, endPoint x: 751, endPoint y: 342, distance: 58.5
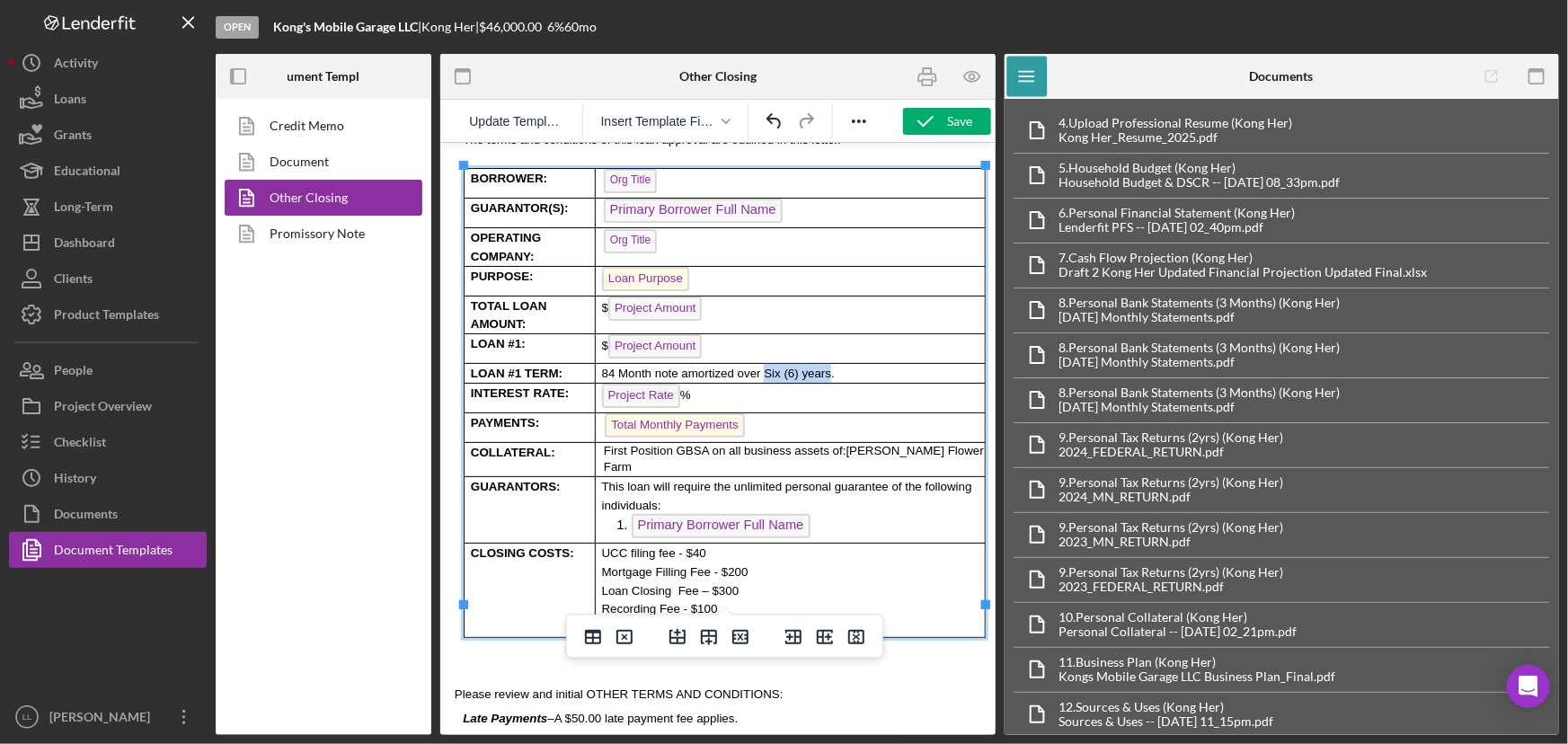
click at [751, 342] on html "Loan Approval Letter Date Primary Borrower Full Name Org Title Org Addr1 Org Ci…" at bounding box center [717, 734] width 555 height 2000
click at [649, 365] on span "84 Month note amortized over 84 Months." at bounding box center [712, 372] width 222 height 13
click at [842, 363] on p "84 Months note amortized over 84 Months." at bounding box center [792, 373] width 382 height 19
click at [944, 116] on icon "button" at bounding box center [925, 121] width 45 height 45
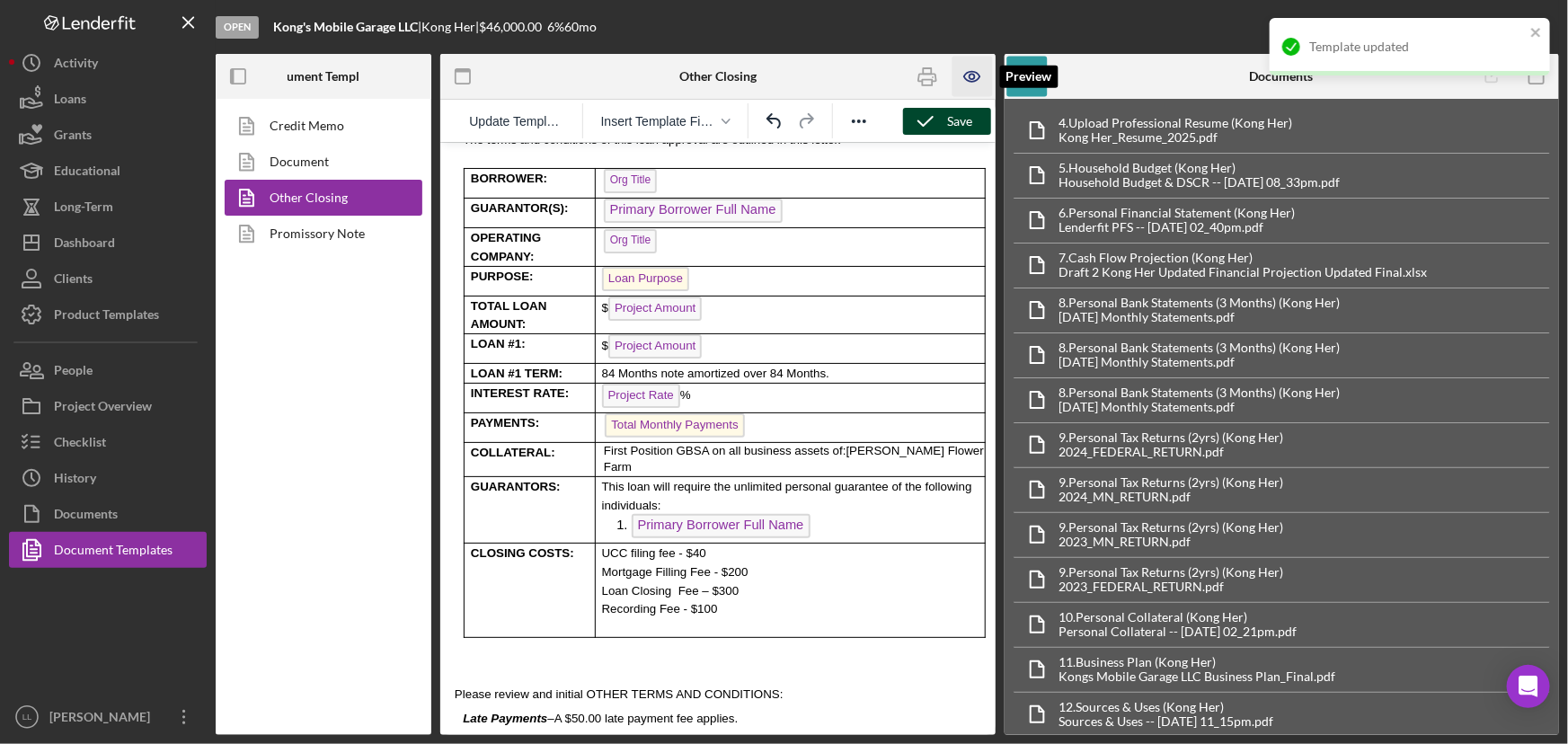
click at [969, 85] on icon "button" at bounding box center [972, 76] width 40 height 40
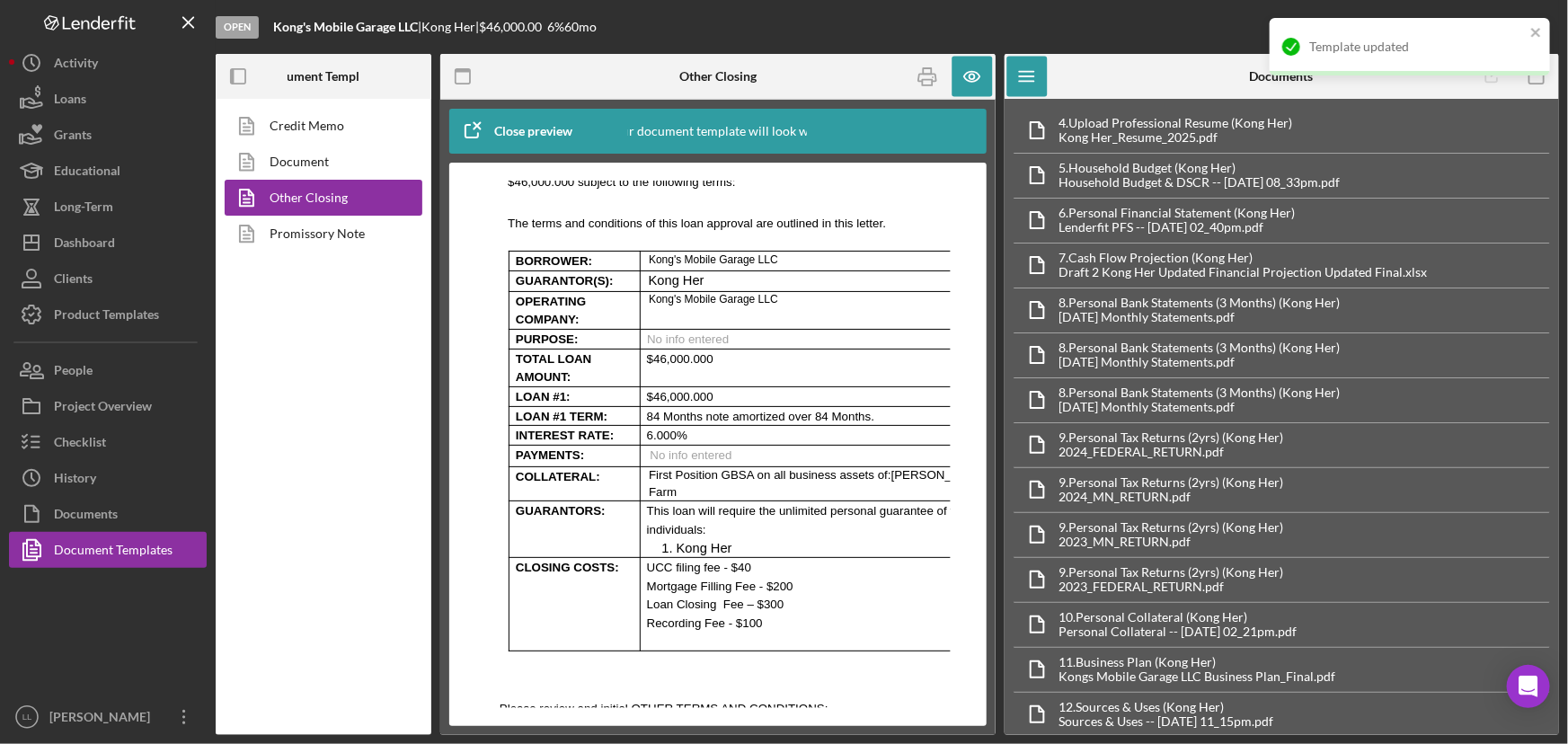
scroll to position [326, 0]
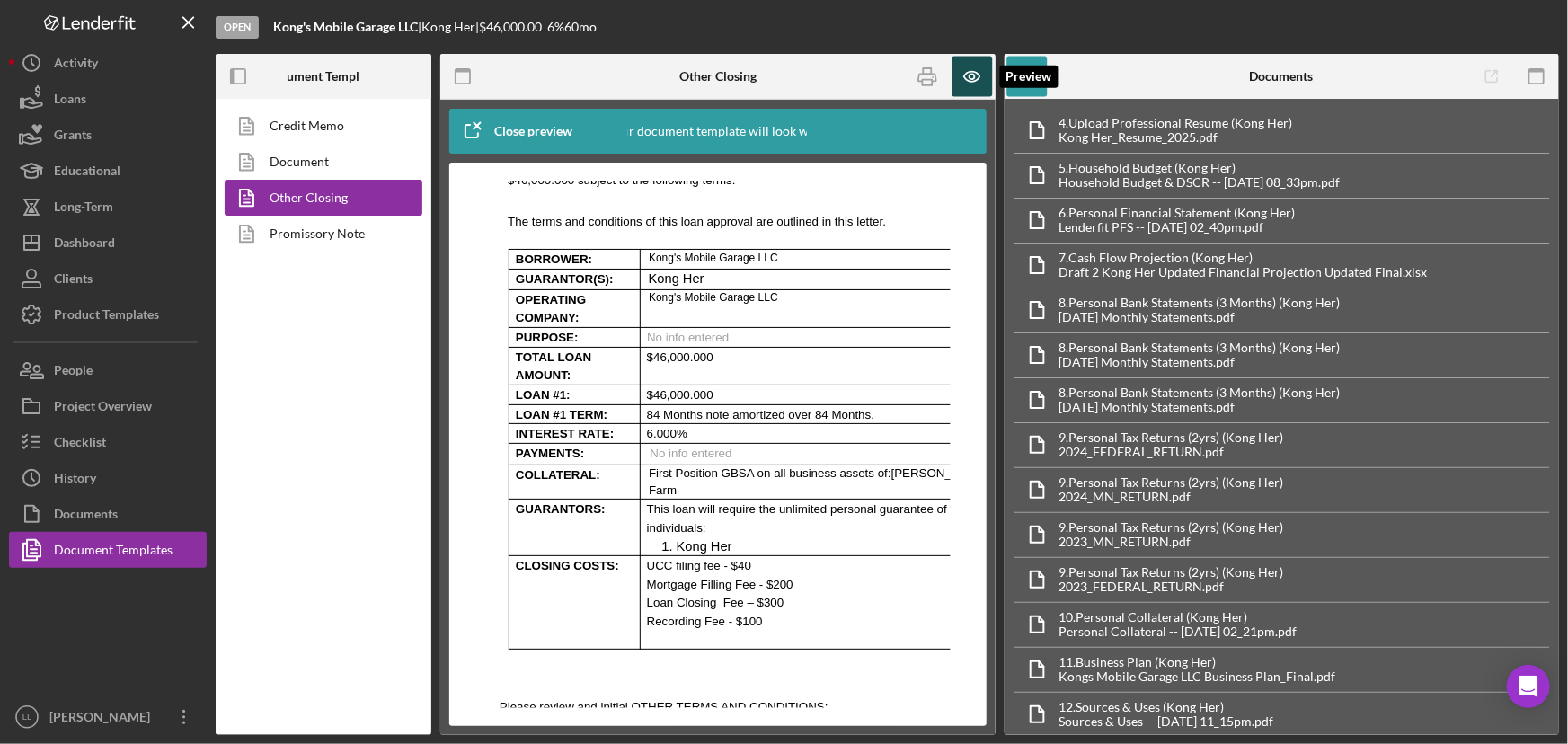
click at [975, 81] on icon "button" at bounding box center [972, 76] width 15 height 10
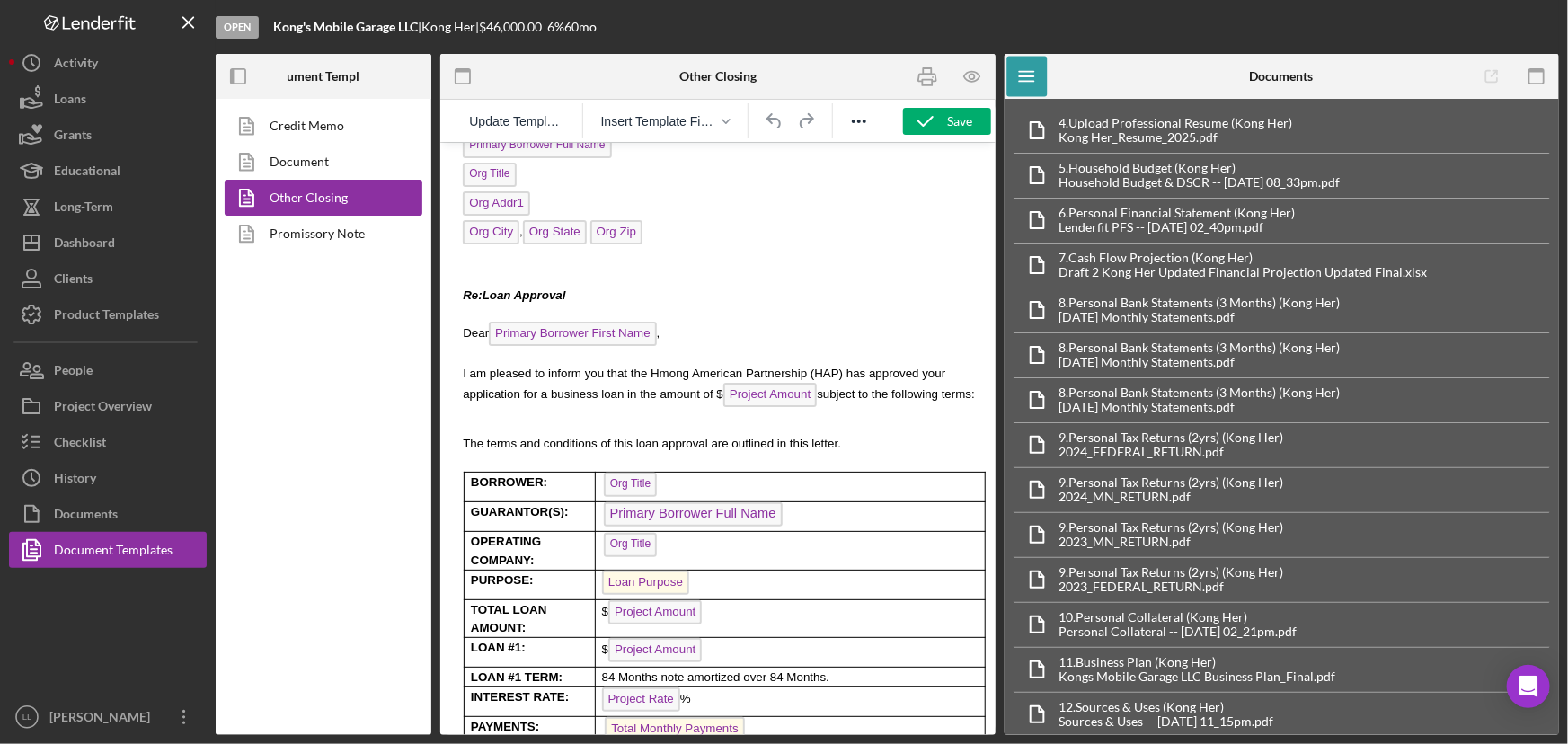
scroll to position [244, 0]
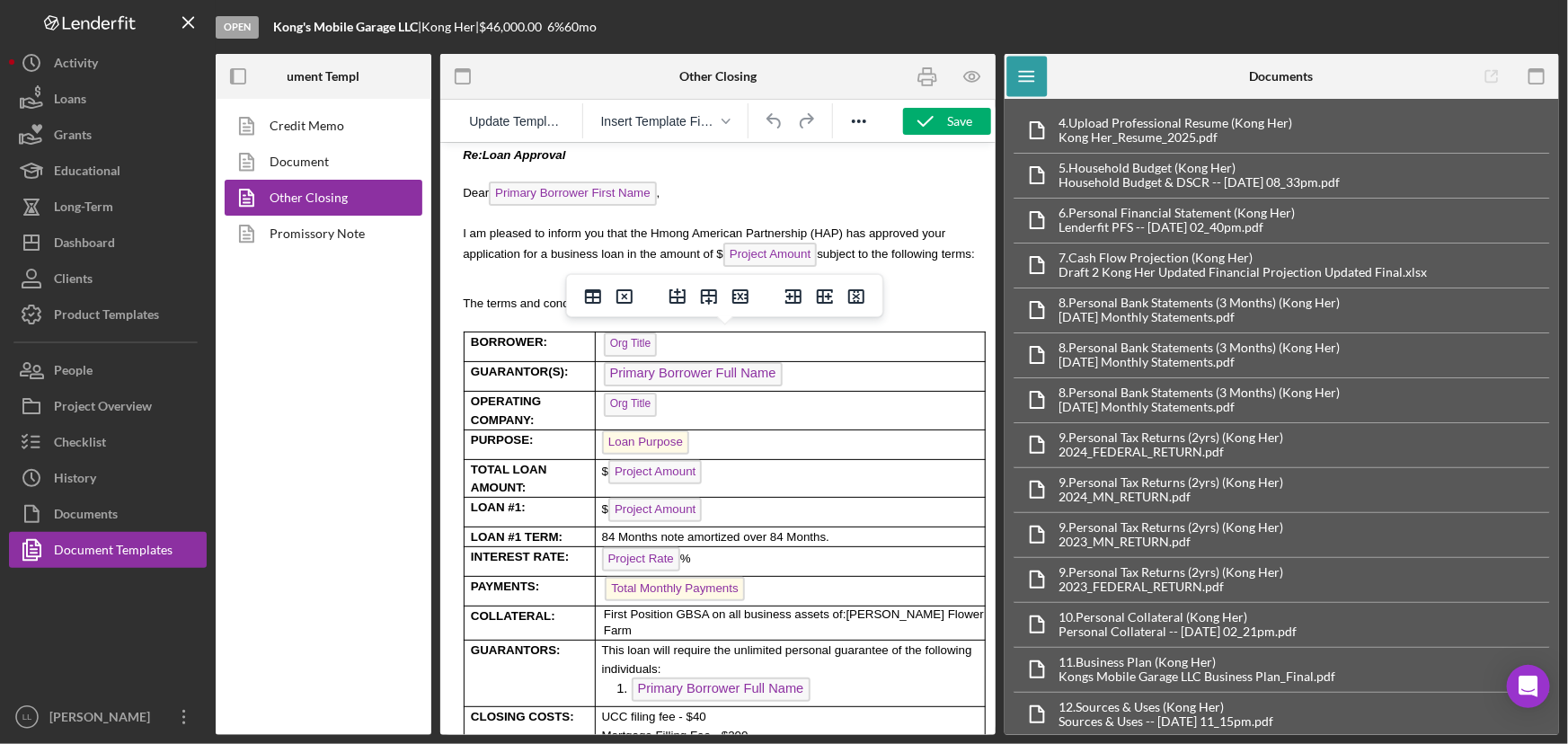
click at [697, 429] on p "Loan Purpose" at bounding box center [790, 444] width 389 height 29
click at [705, 429] on p "Loan Purpose ﻿" at bounding box center [790, 444] width 389 height 29
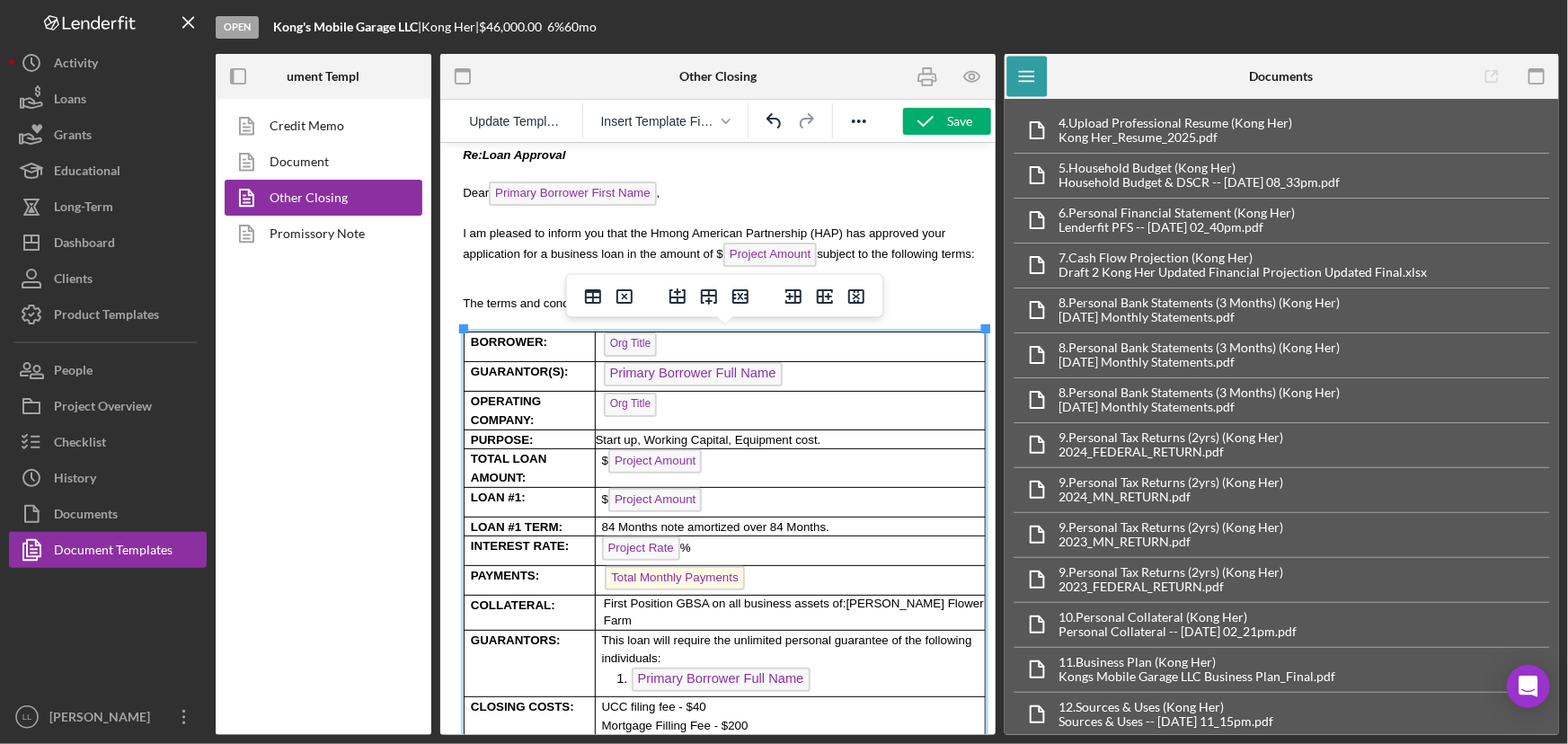
click at [712, 449] on p "$ Project Amount" at bounding box center [792, 463] width 382 height 29
click at [959, 119] on div "Save" at bounding box center [960, 121] width 25 height 27
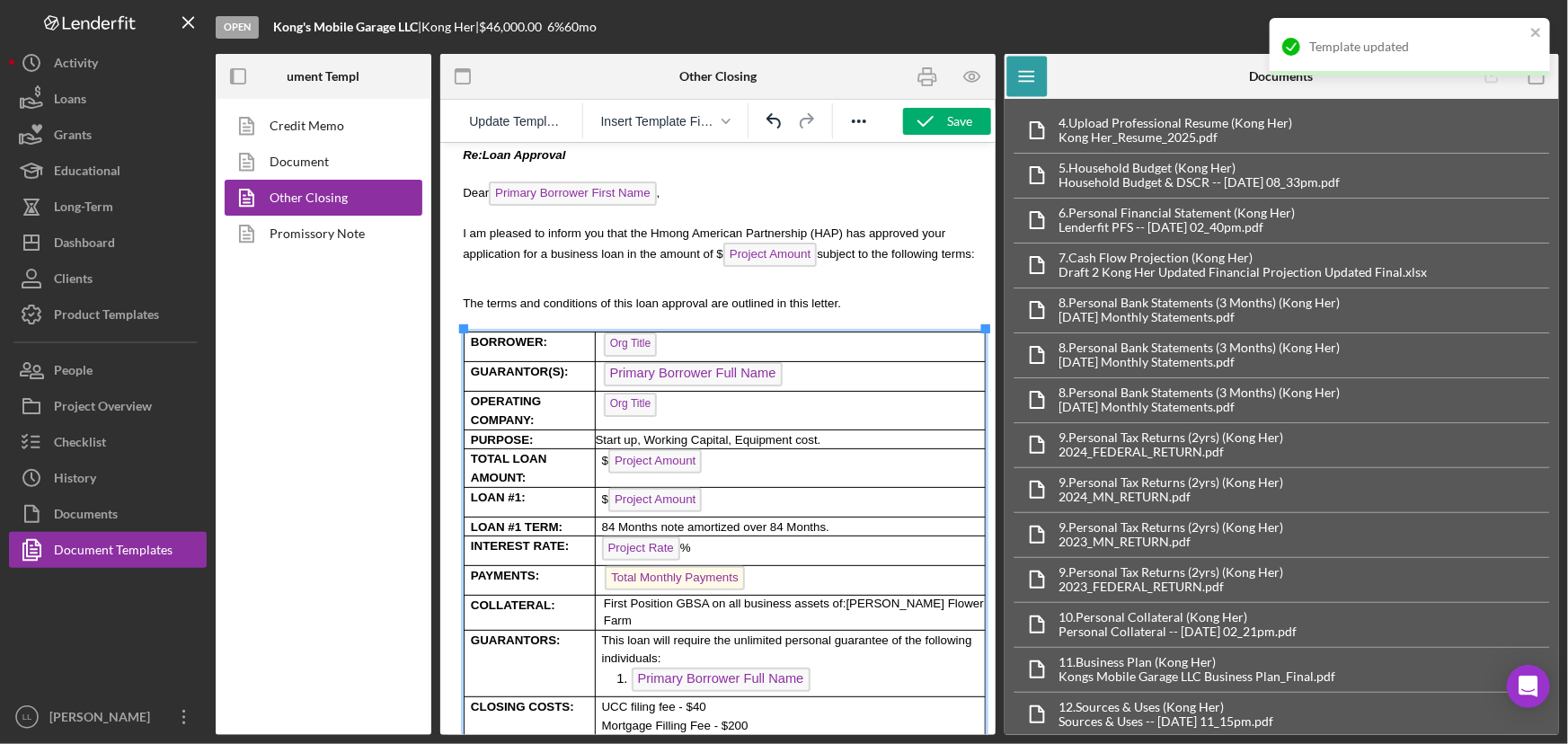
click at [749, 448] on p "$ Project Amount ﻿" at bounding box center [792, 463] width 382 height 29
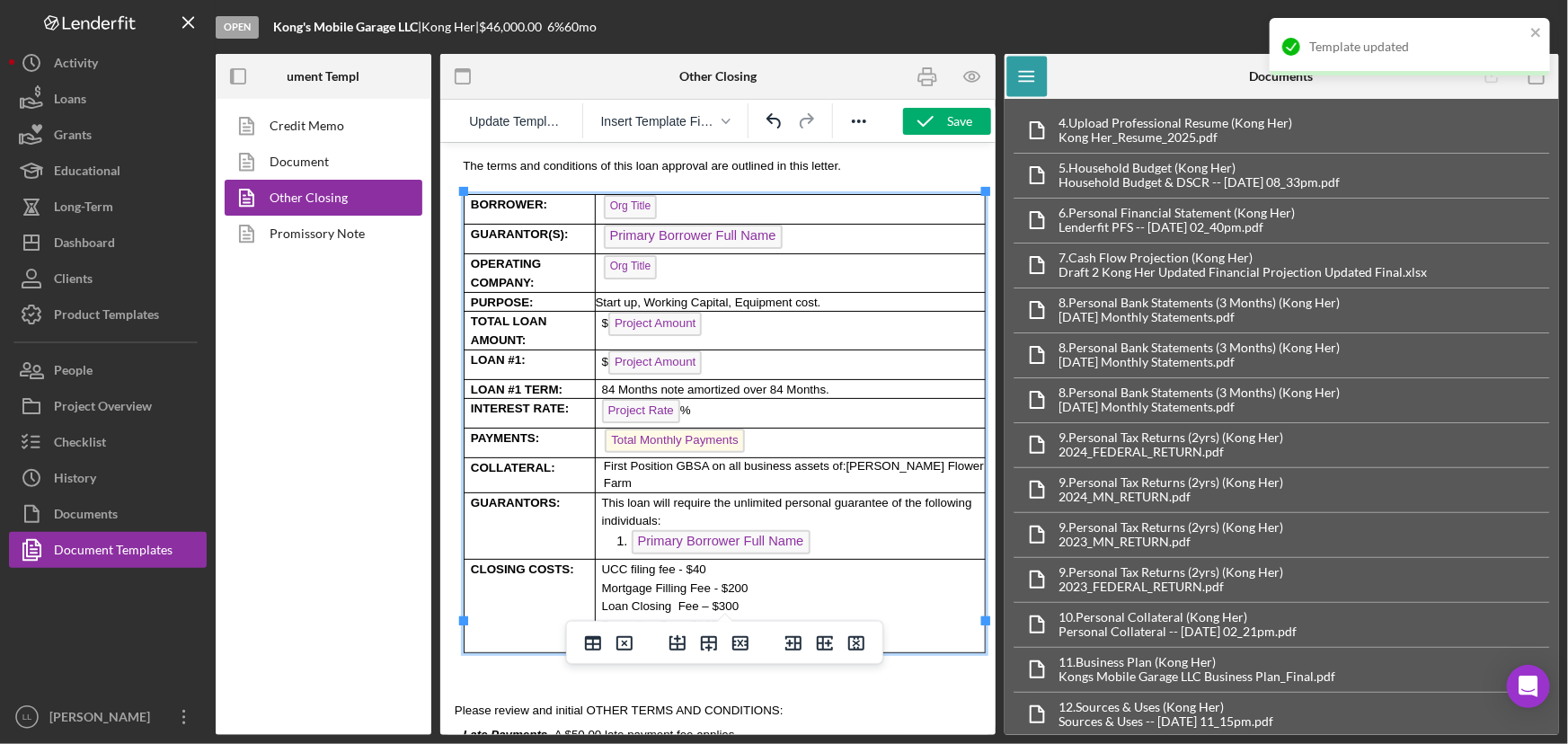
scroll to position [408, 0]
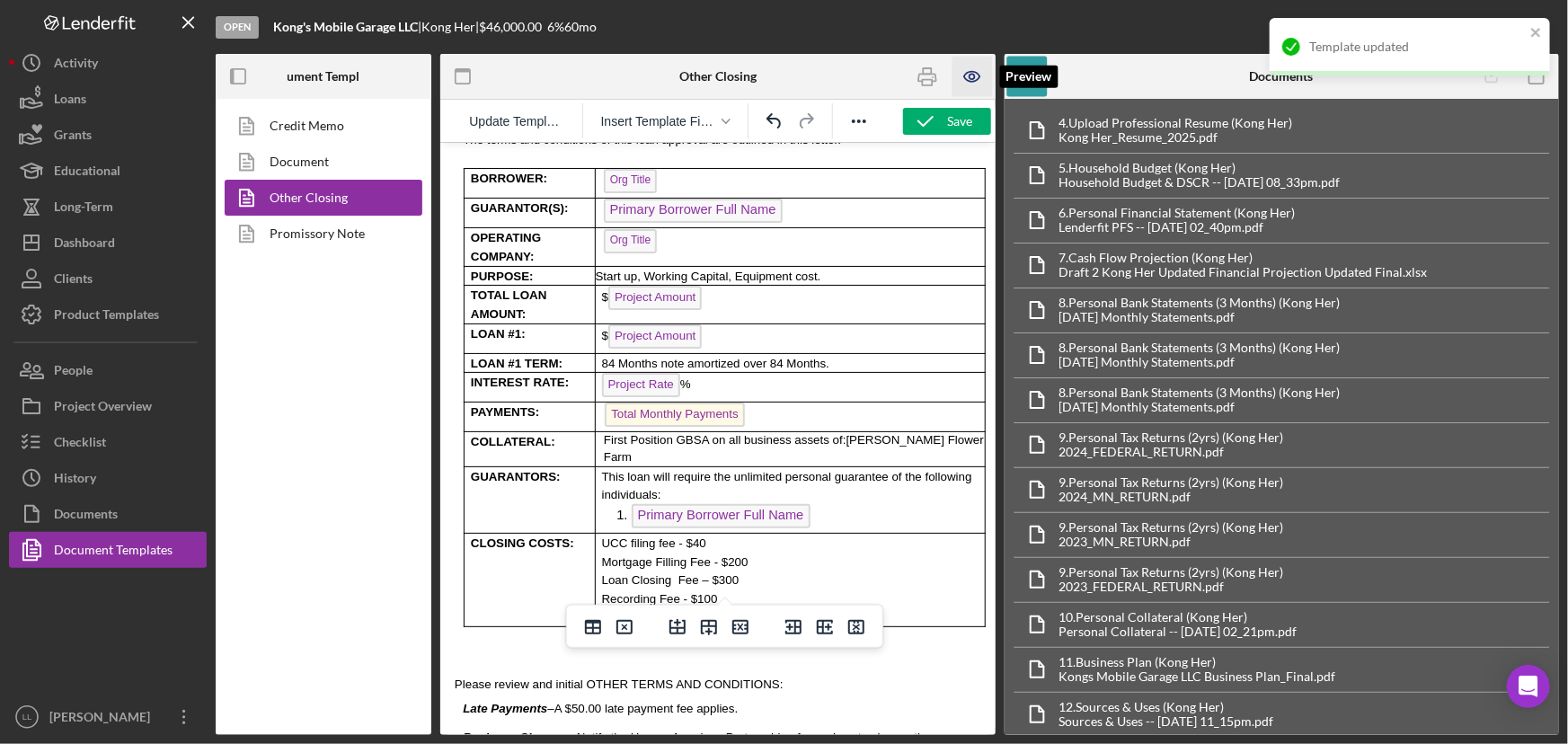
click at [973, 76] on icon "button" at bounding box center [972, 76] width 40 height 40
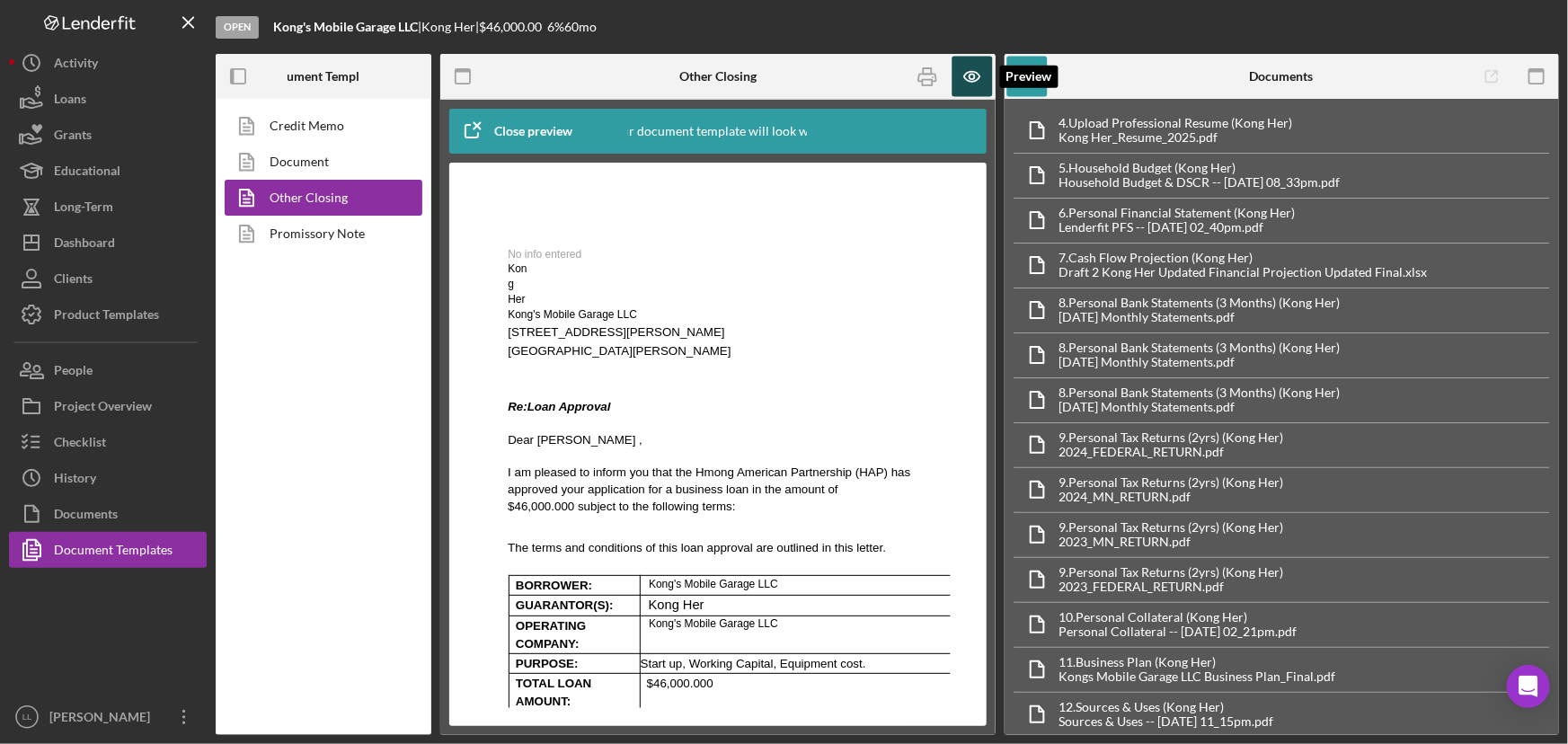
click at [971, 76] on icon "button" at bounding box center [972, 76] width 40 height 40
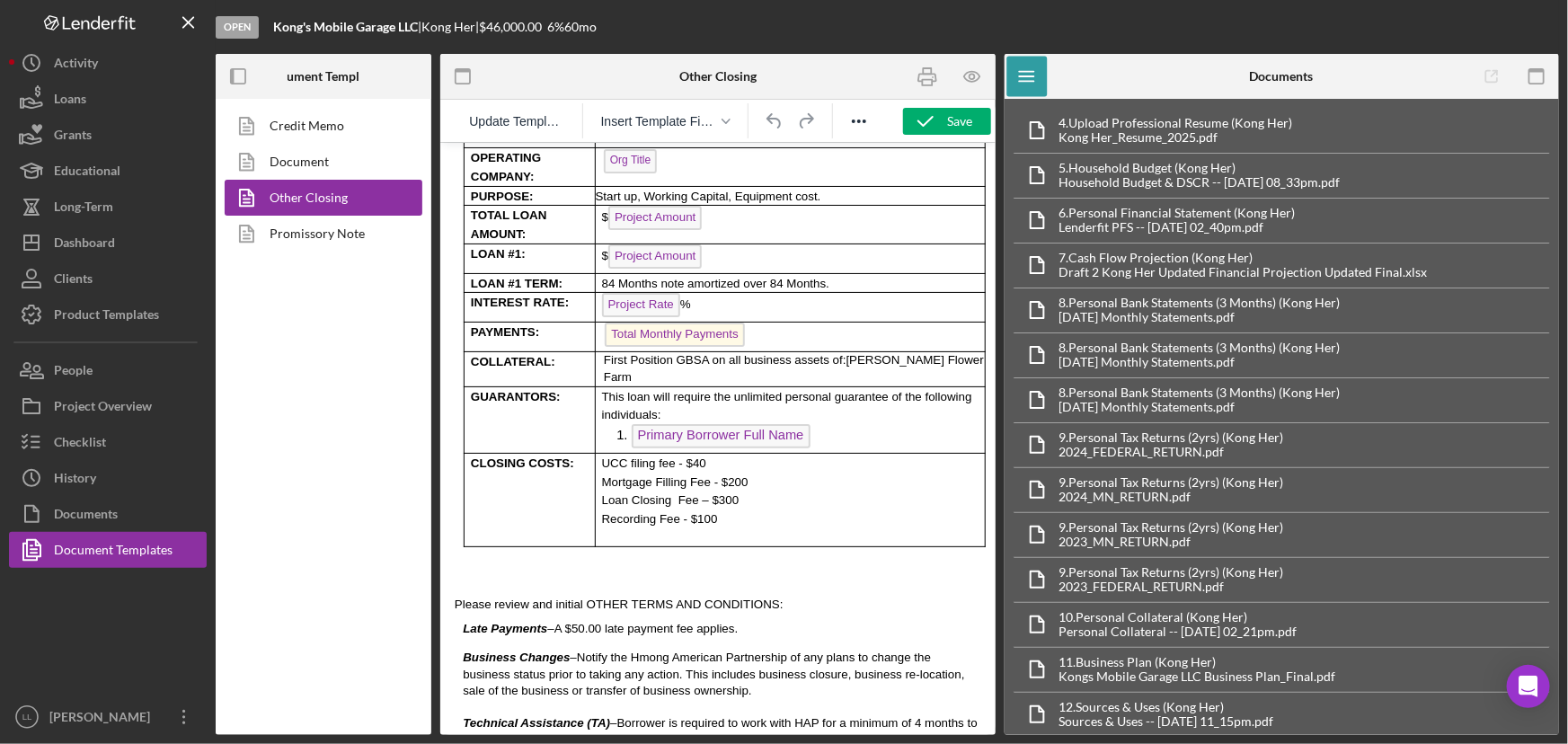
scroll to position [489, 0]
click at [965, 72] on icon "button" at bounding box center [972, 76] width 40 height 40
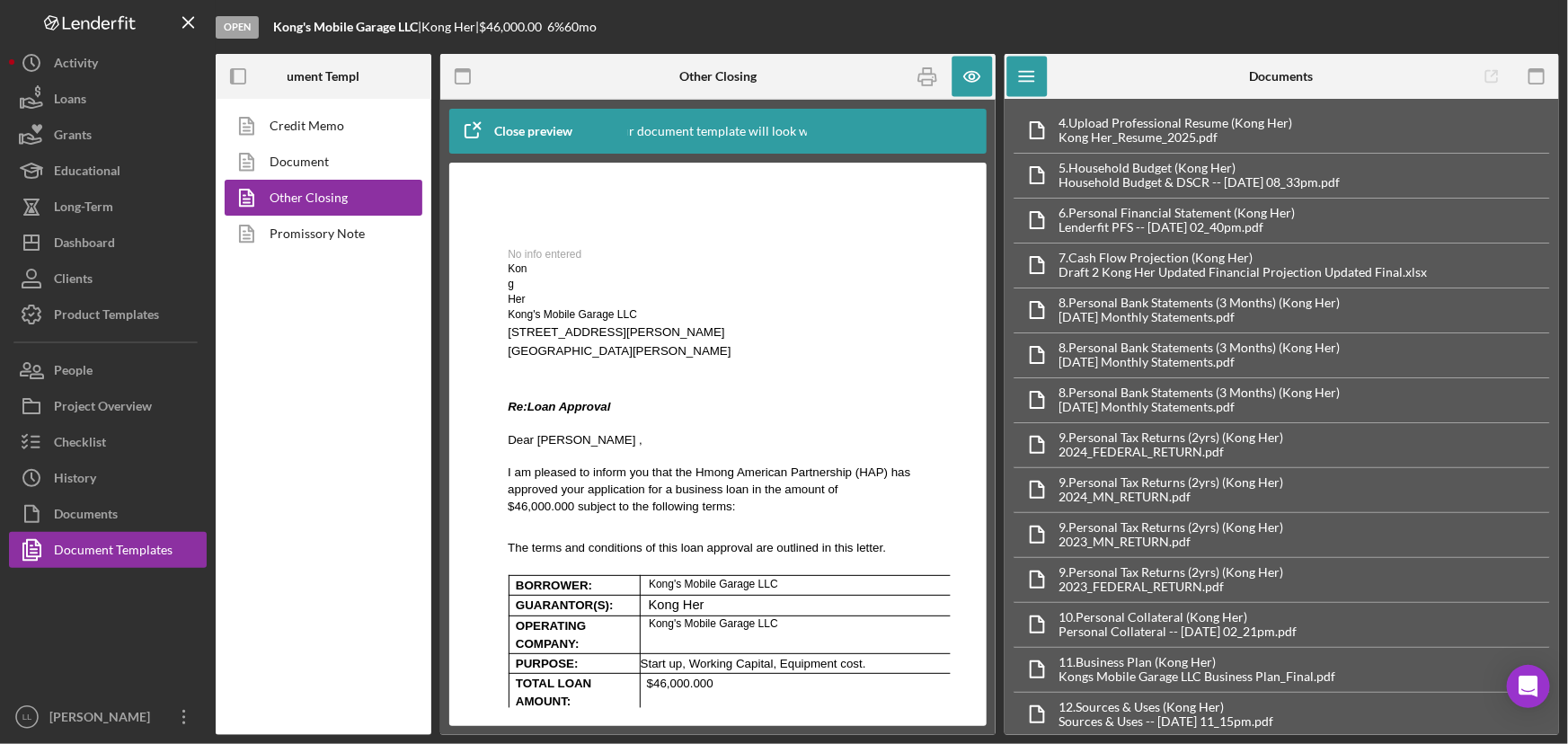
scroll to position [326, 0]
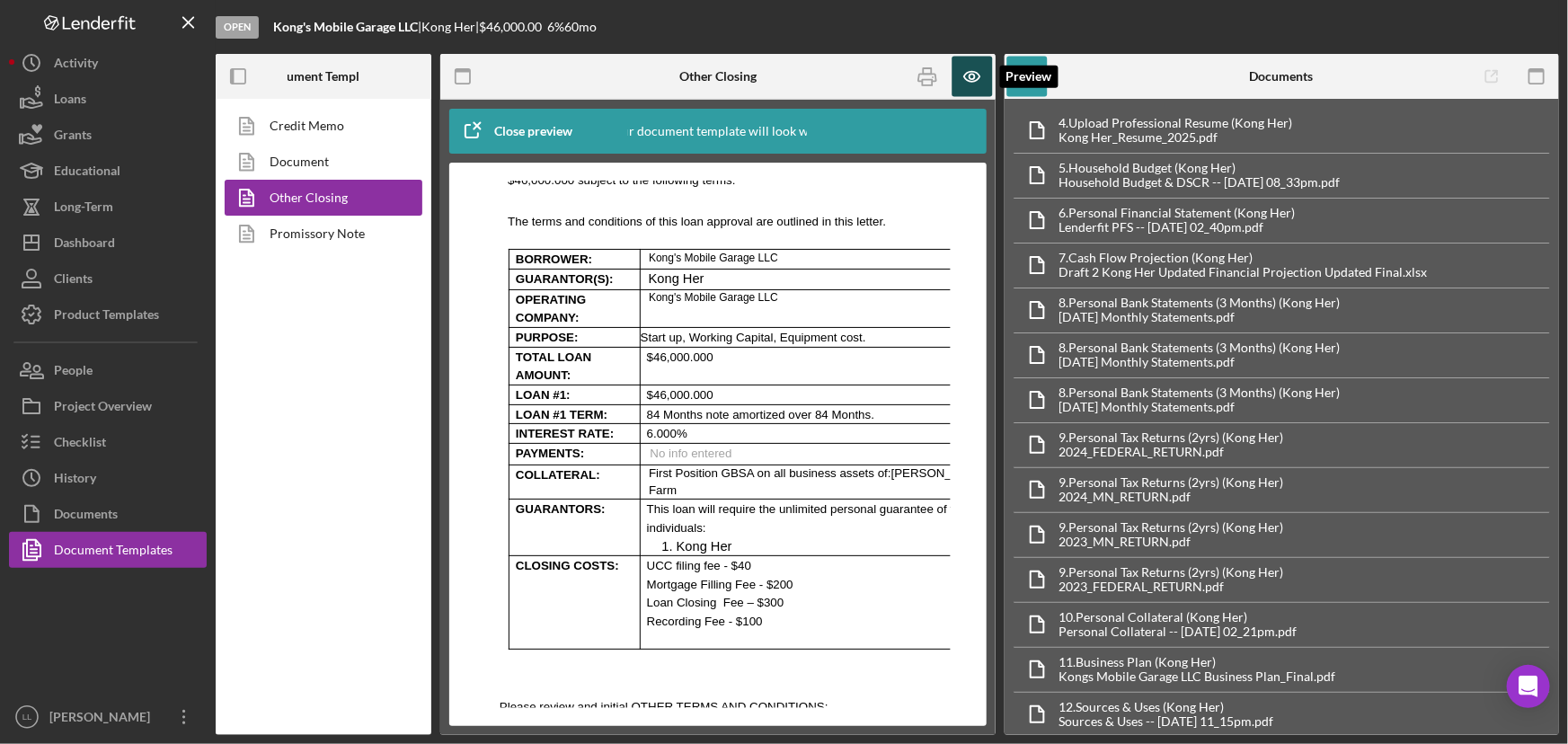
click at [984, 71] on icon "button" at bounding box center [972, 76] width 40 height 40
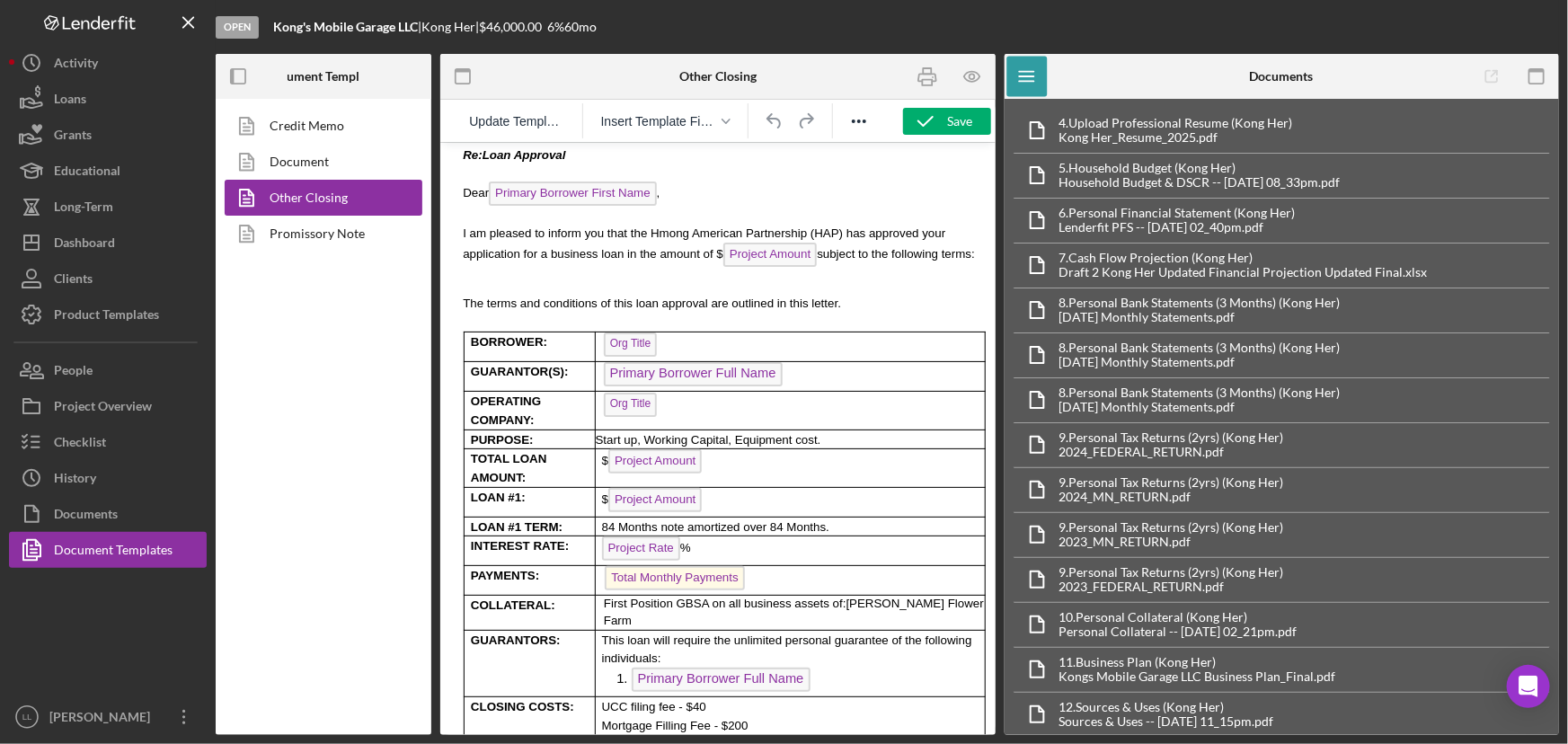
scroll to position [489, 0]
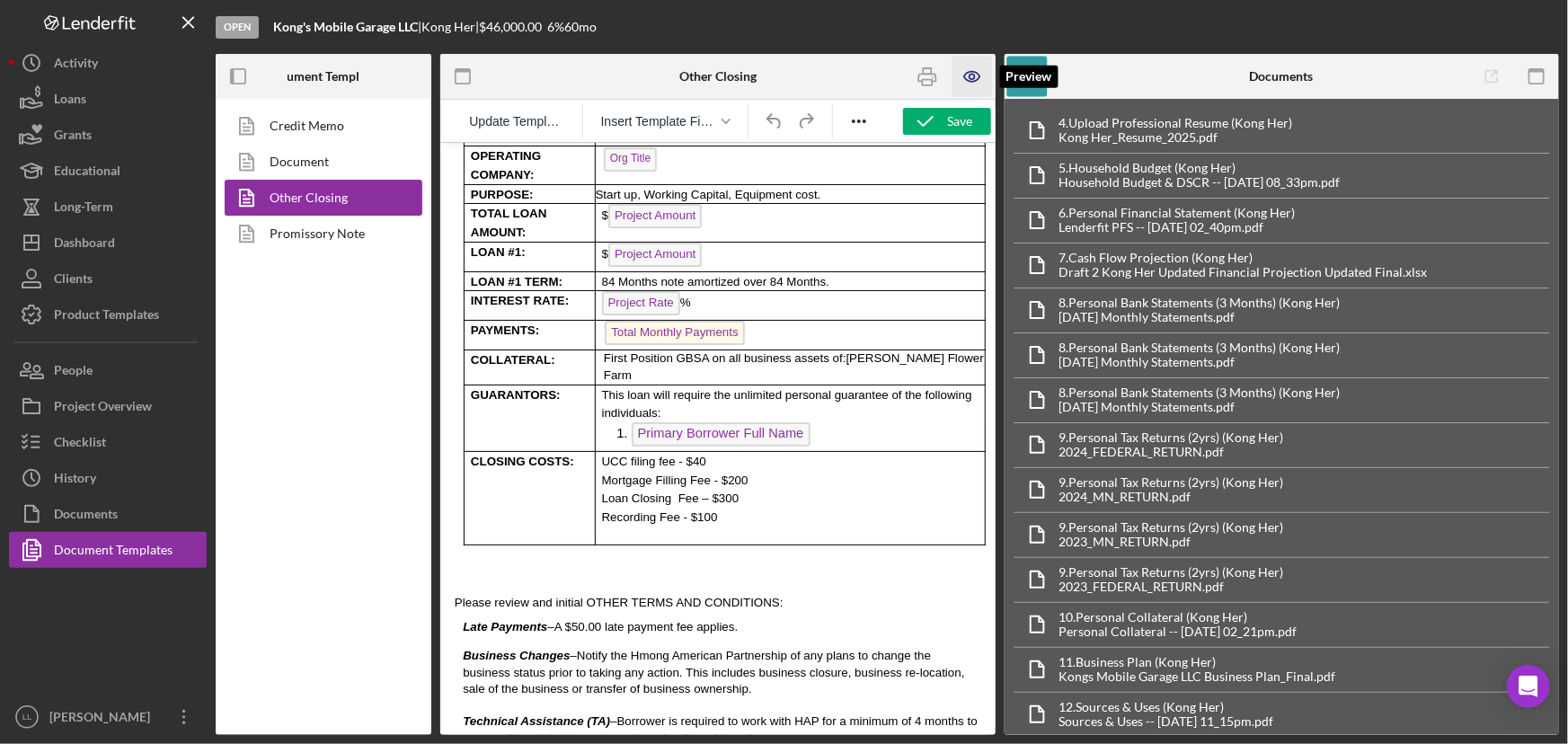
click at [974, 74] on icon "button" at bounding box center [972, 76] width 6 height 6
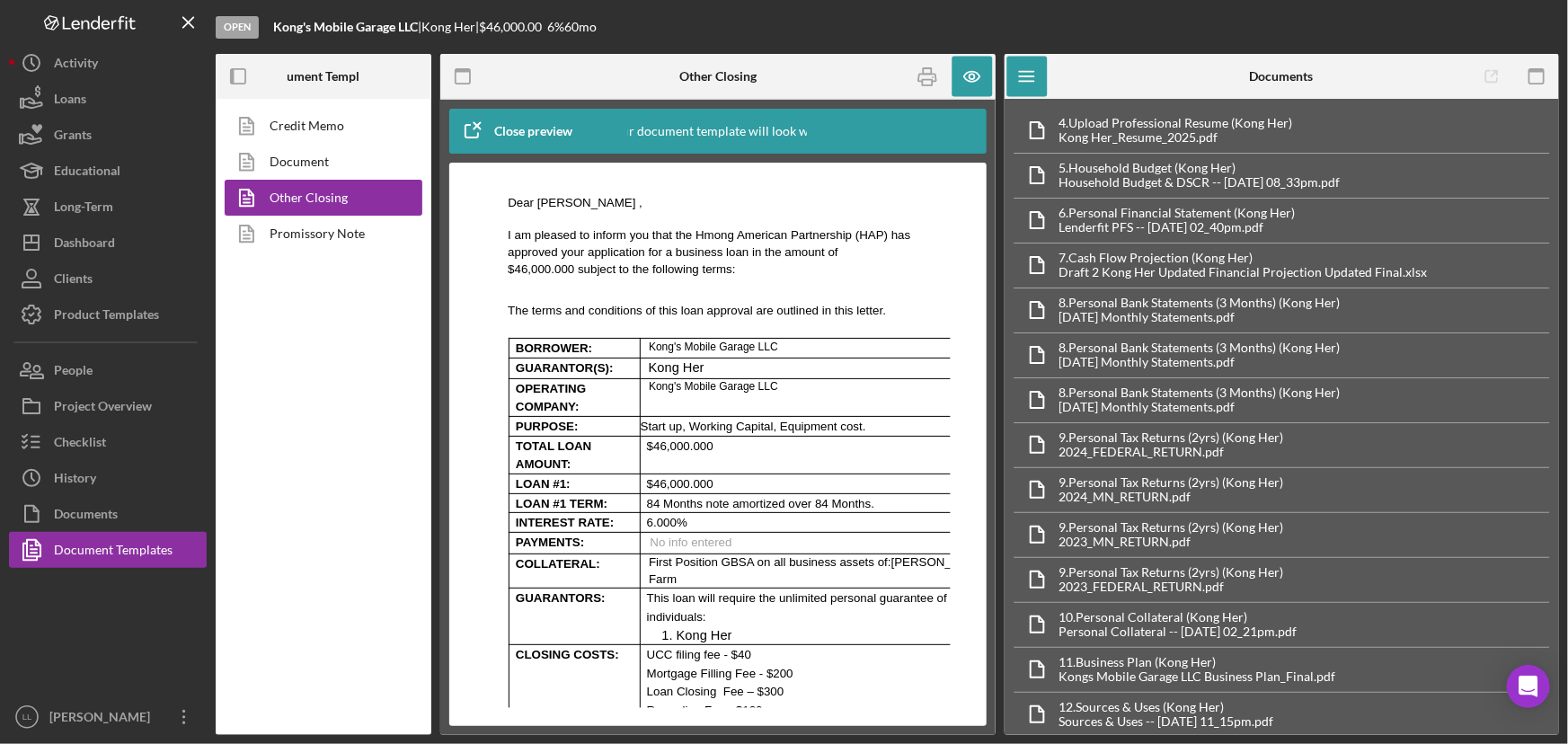
scroll to position [244, 0]
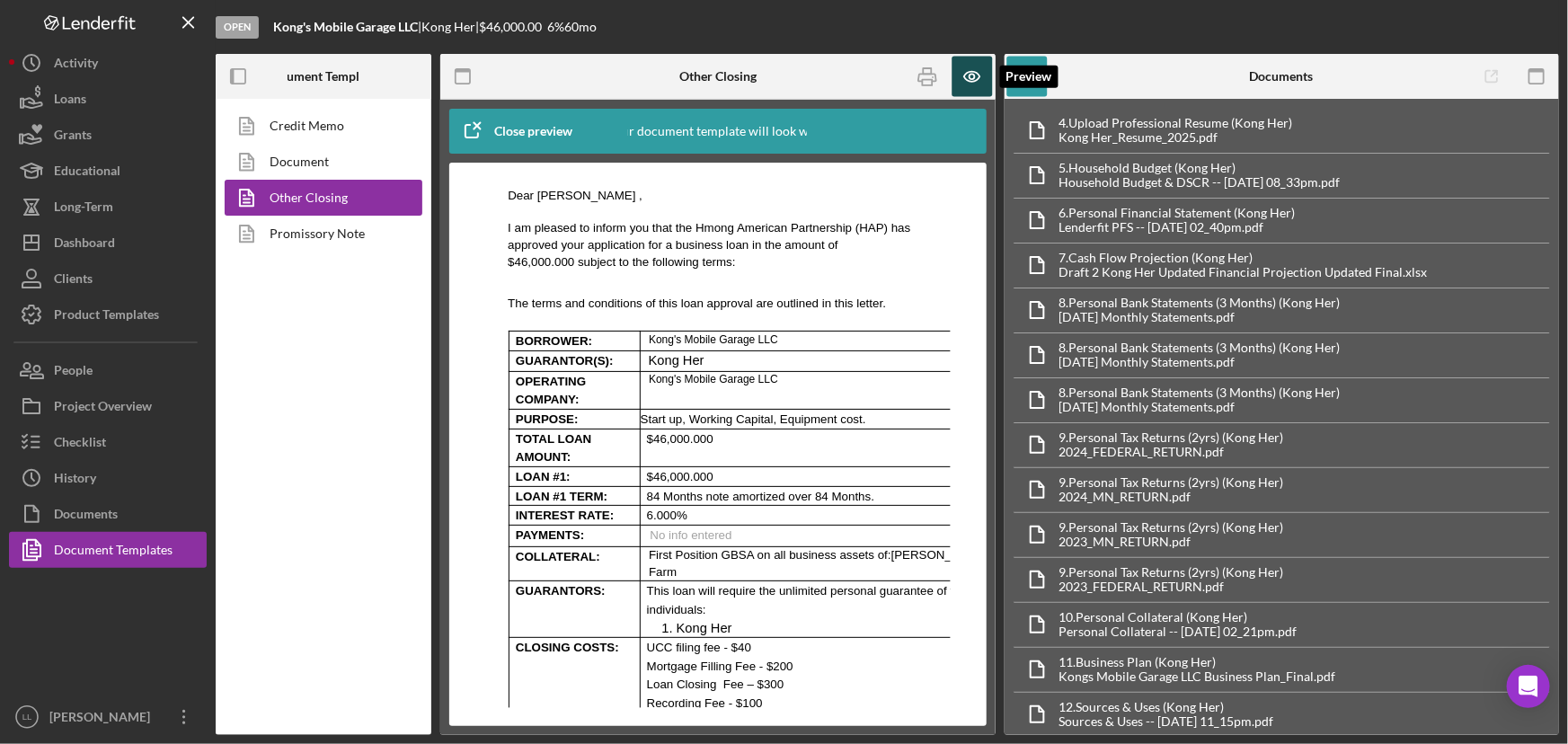
click at [980, 80] on icon "button" at bounding box center [972, 76] width 40 height 40
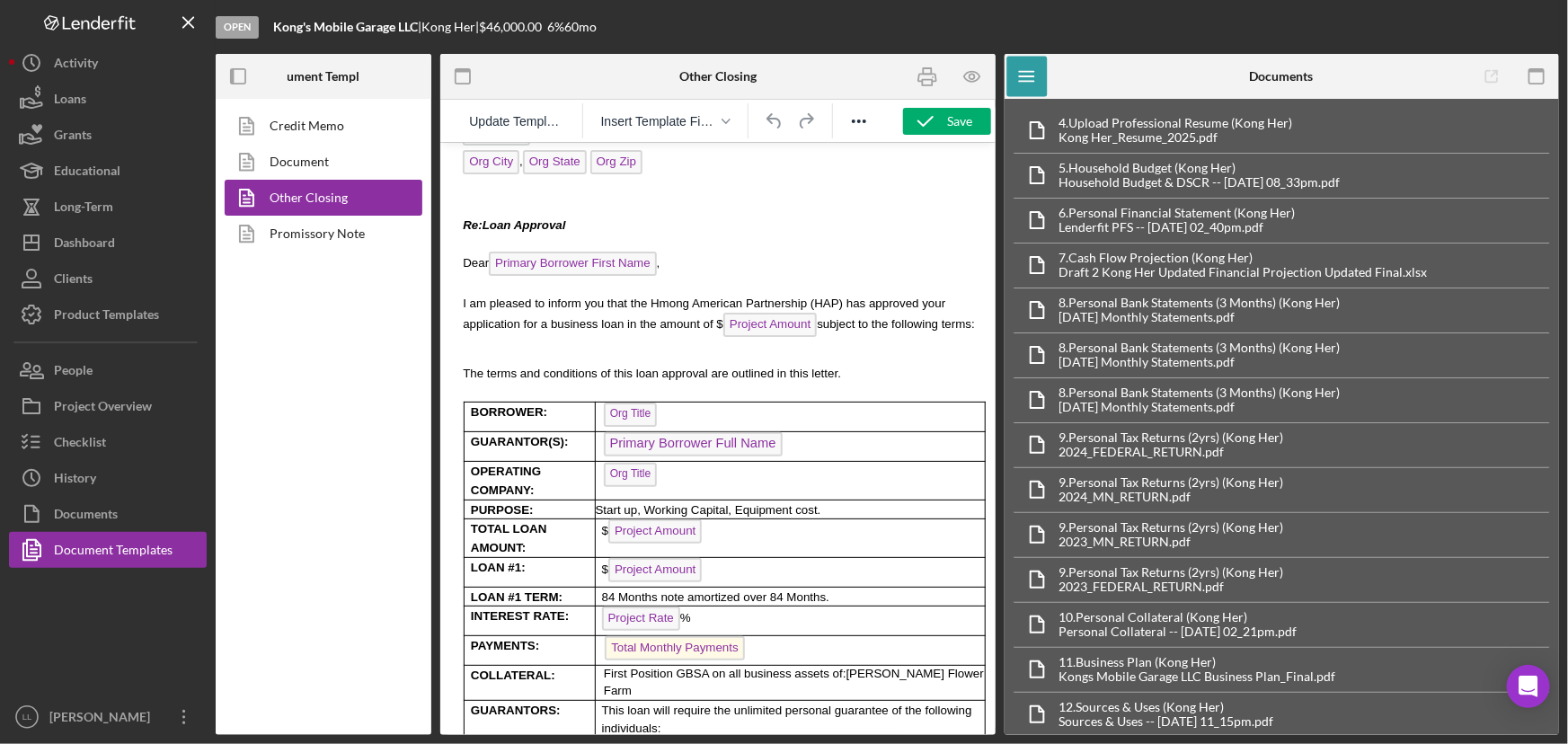
scroll to position [326, 0]
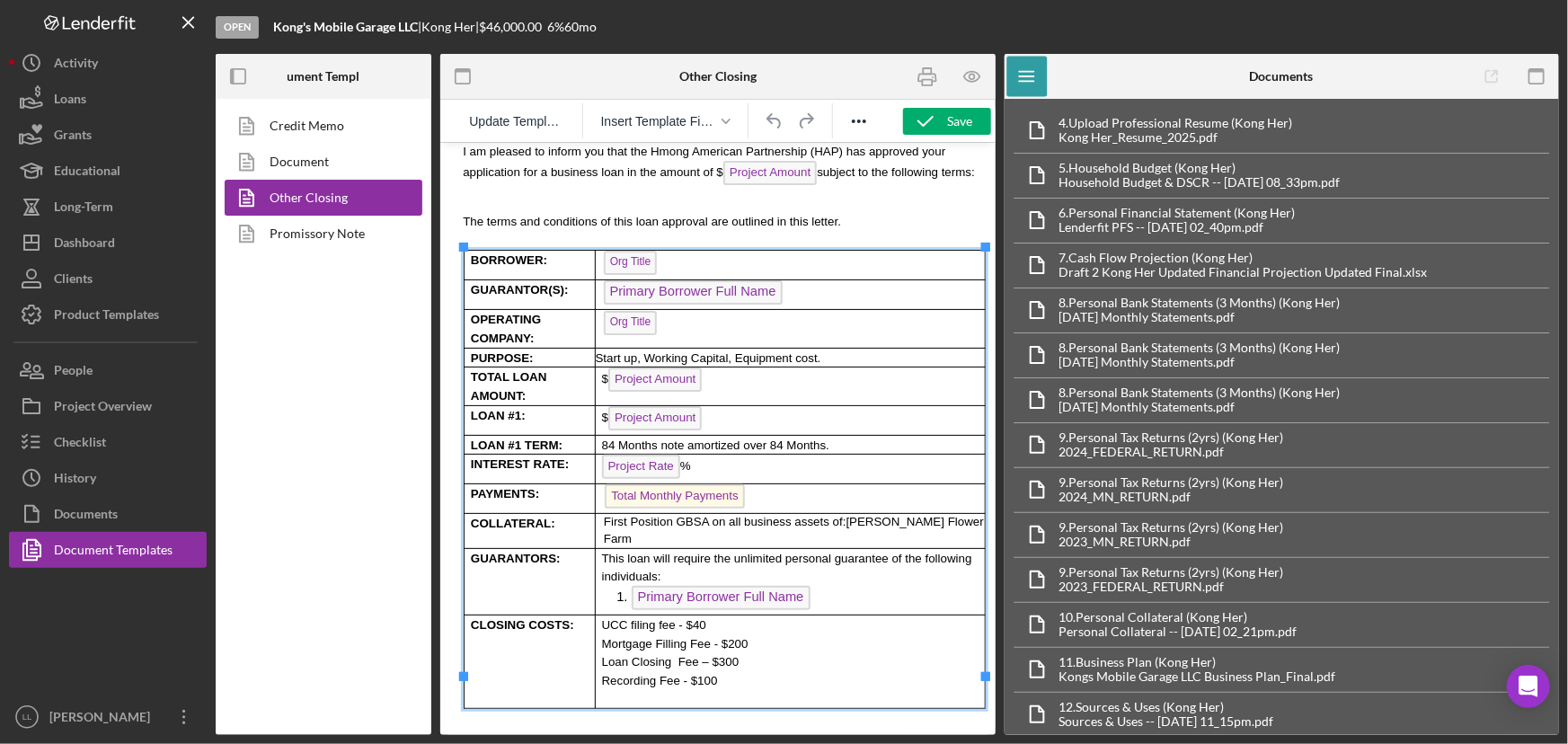
click at [749, 484] on p "Total Monthly Payments ﻿" at bounding box center [792, 498] width 382 height 29
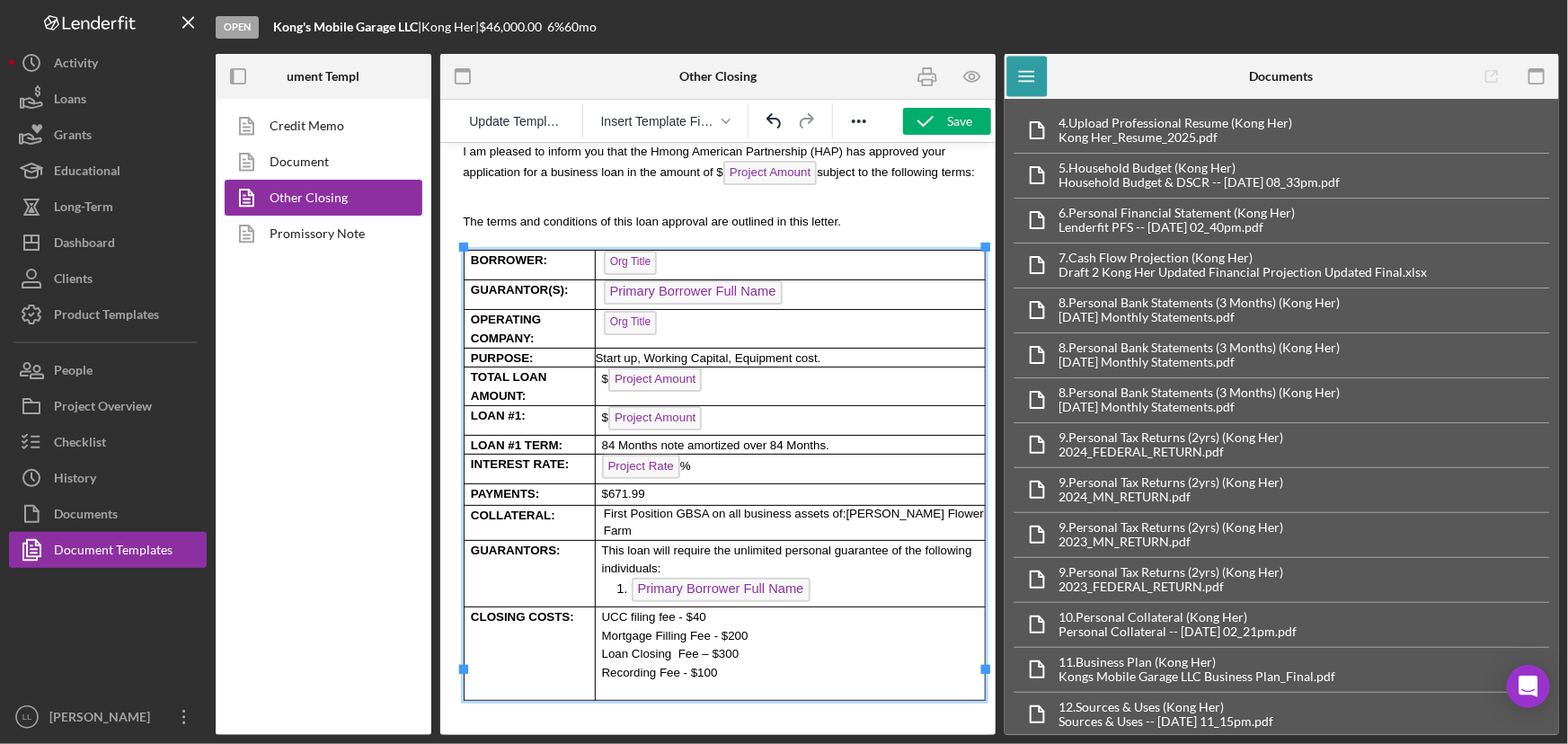
click at [927, 230] on p "Rich Text Area. Press ALT-0 for help." at bounding box center [717, 239] width 526 height 19
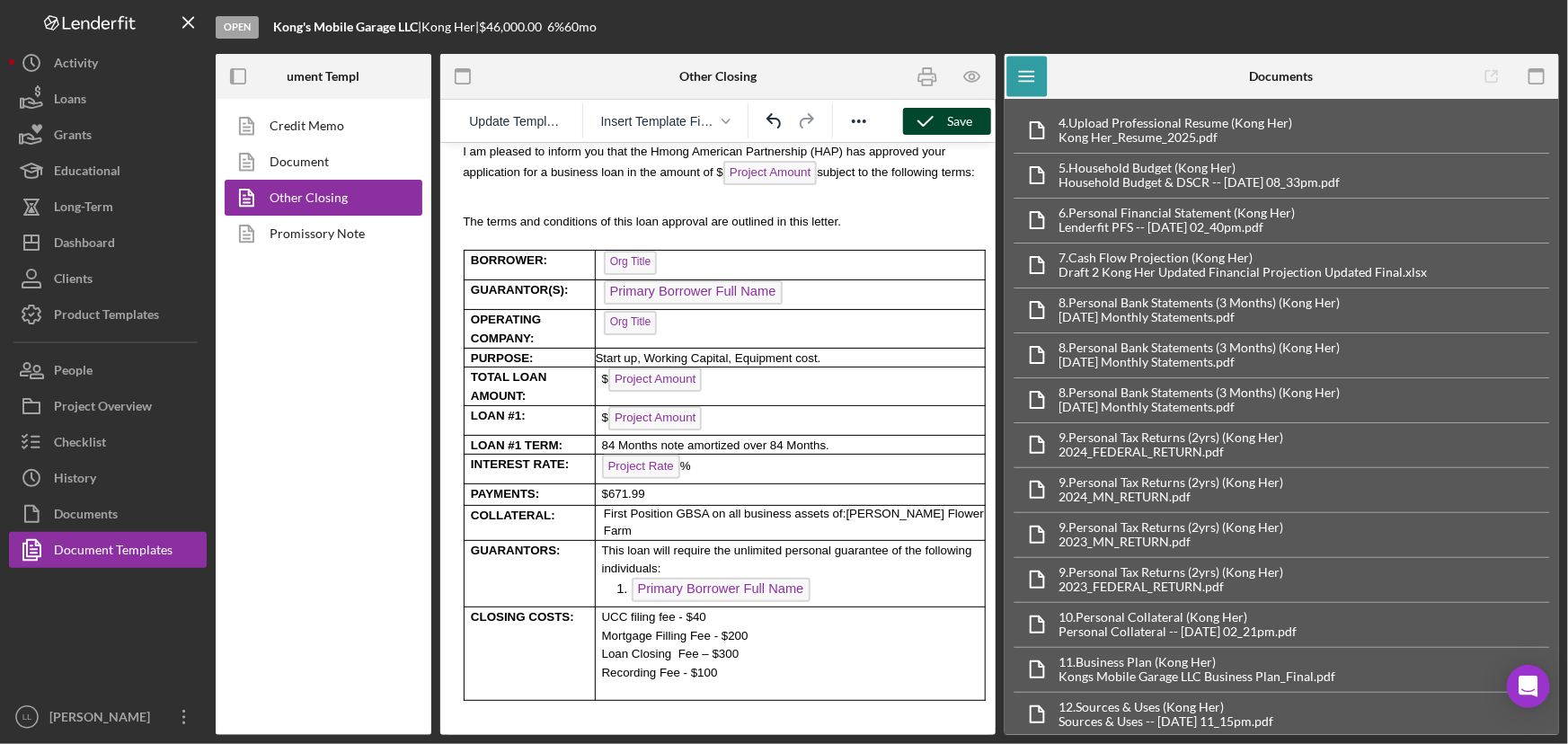
click at [952, 116] on div "Save" at bounding box center [960, 121] width 25 height 27
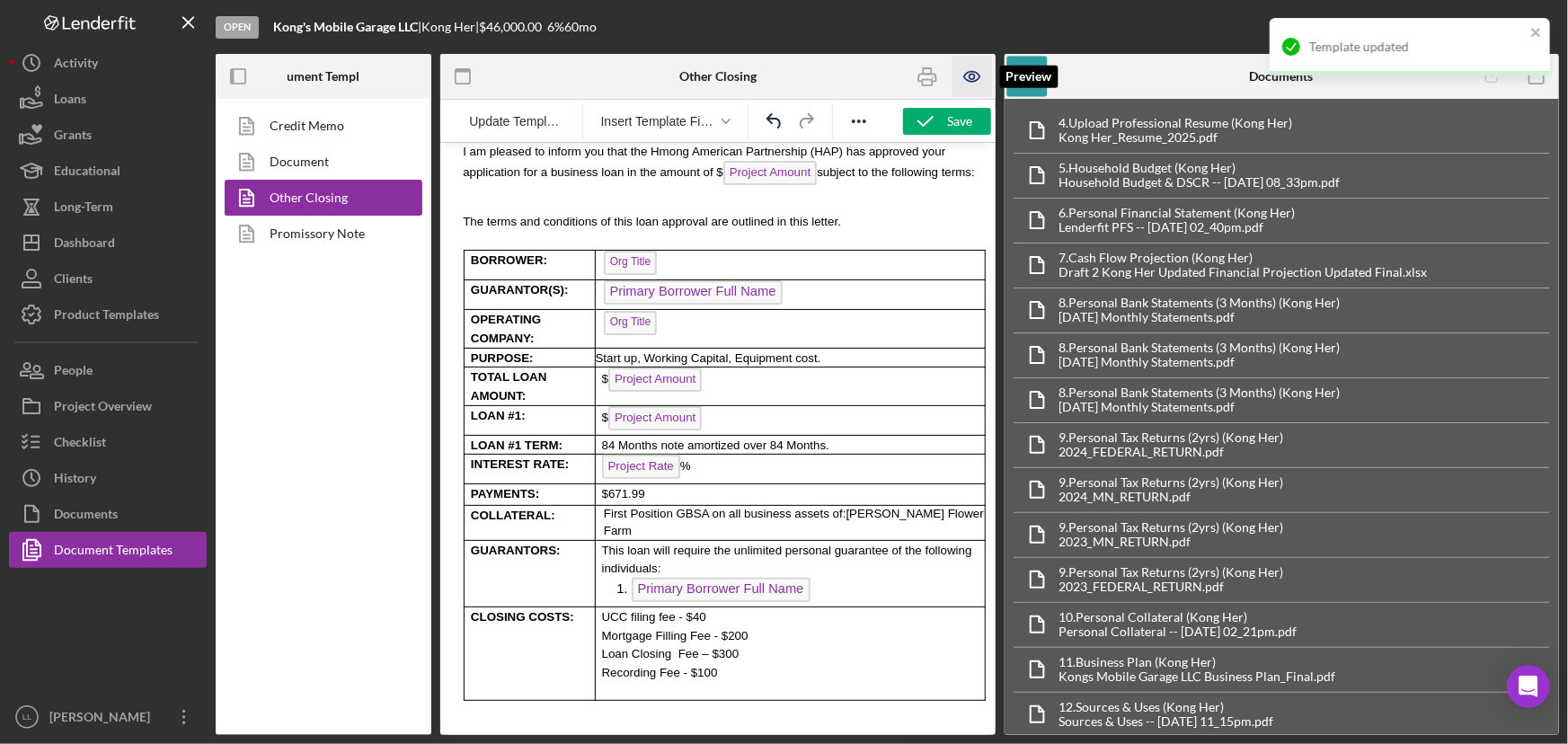
click at [971, 75] on icon "button" at bounding box center [972, 76] width 40 height 40
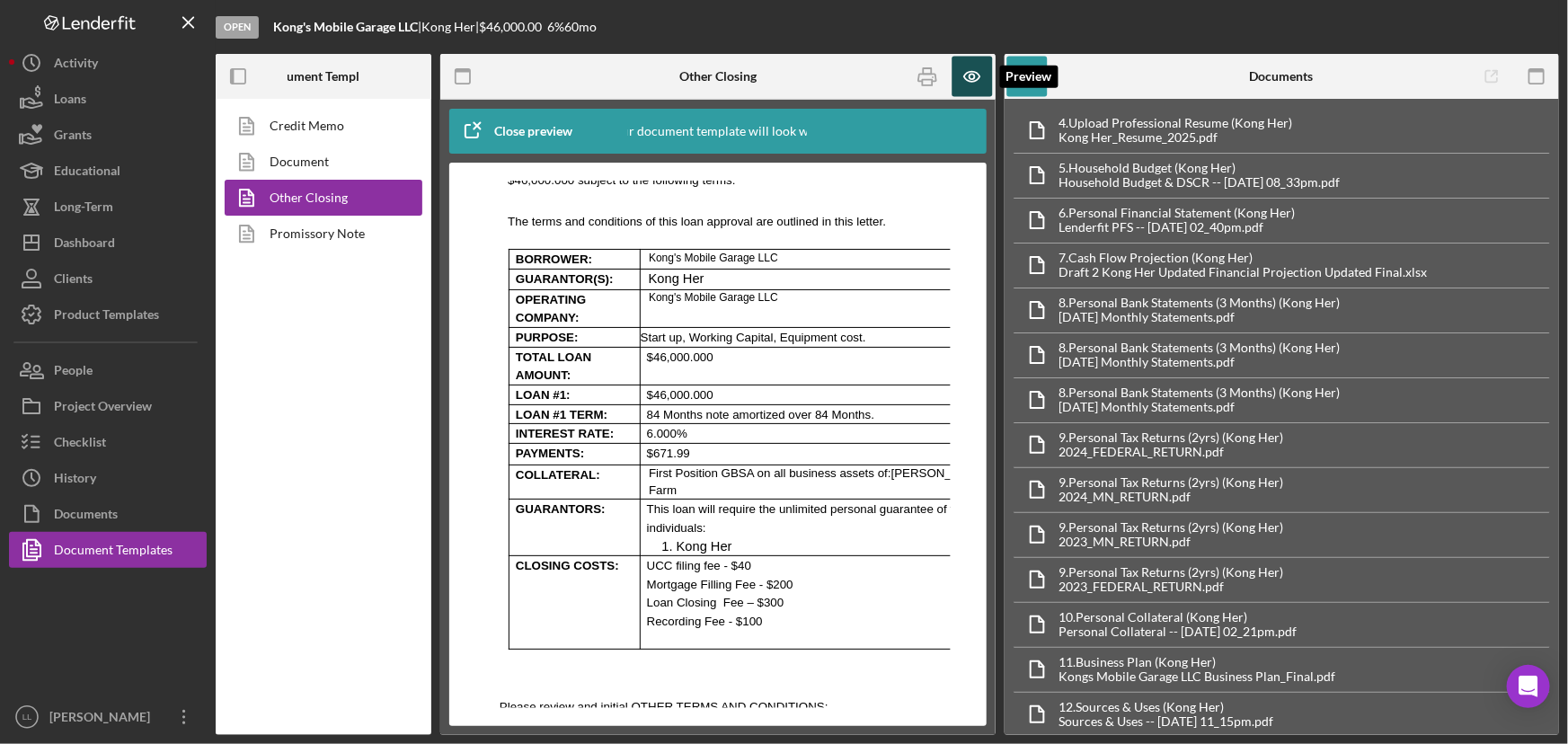
click at [961, 79] on icon "button" at bounding box center [972, 76] width 40 height 40
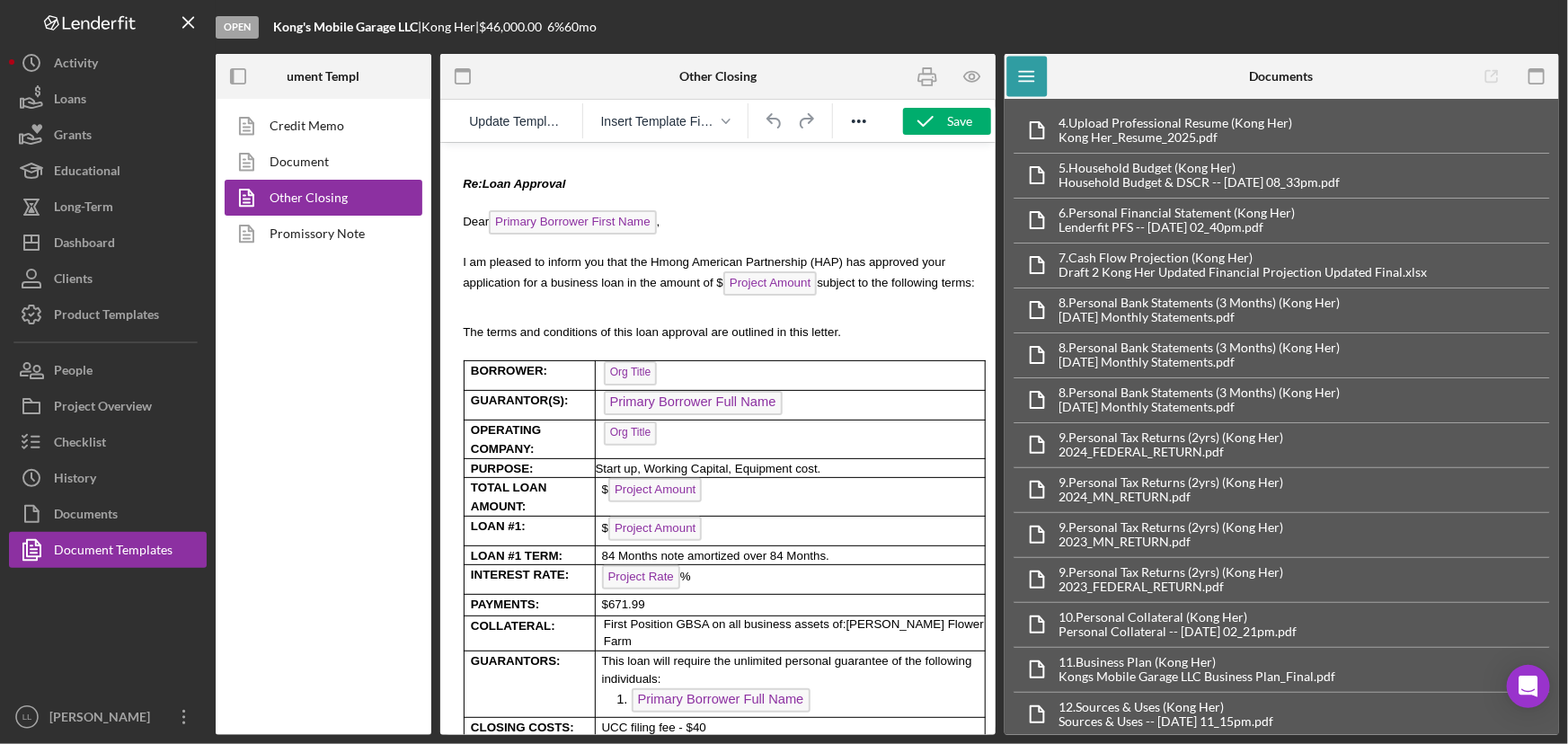
scroll to position [244, 0]
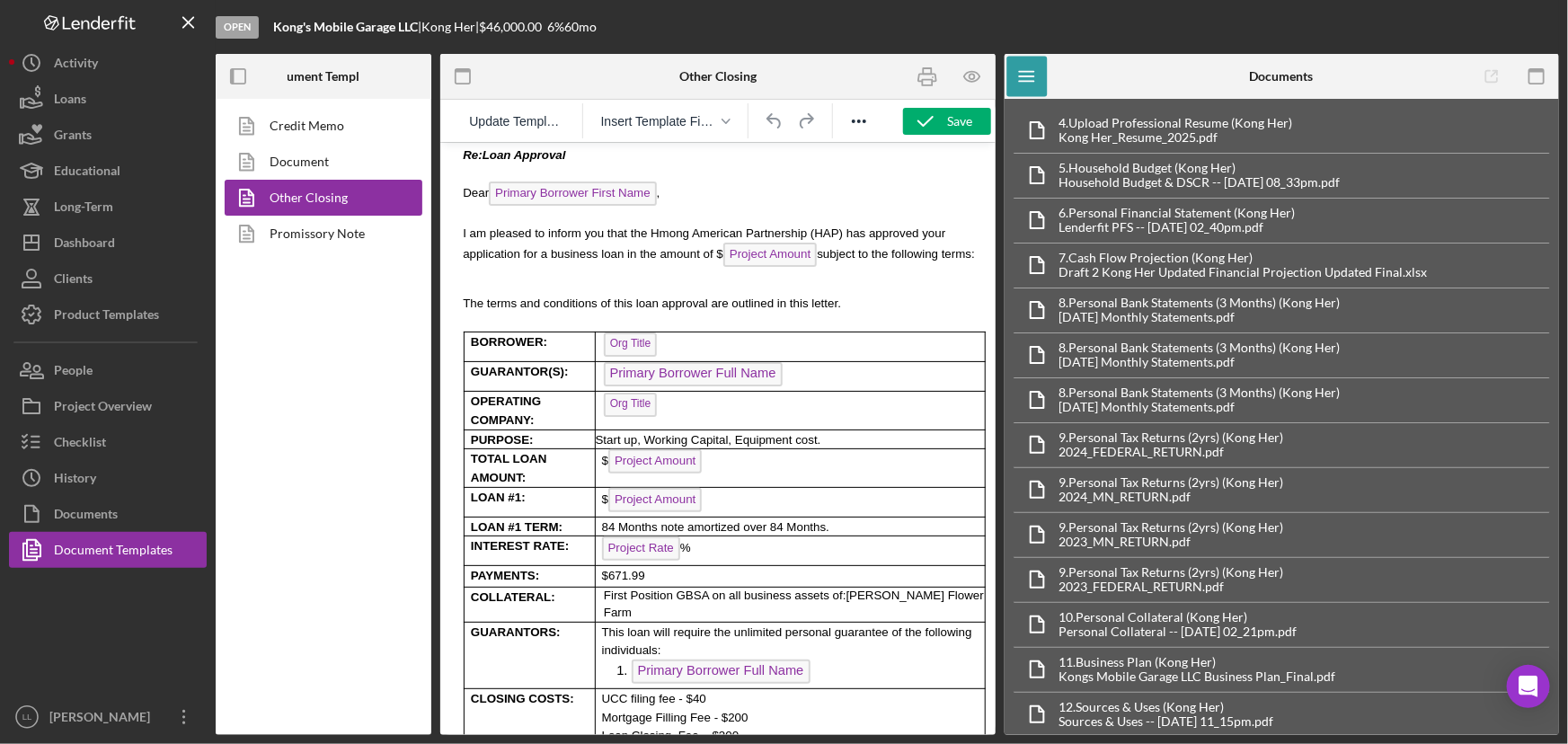
click at [719, 565] on p "$671.99" at bounding box center [792, 574] width 382 height 19
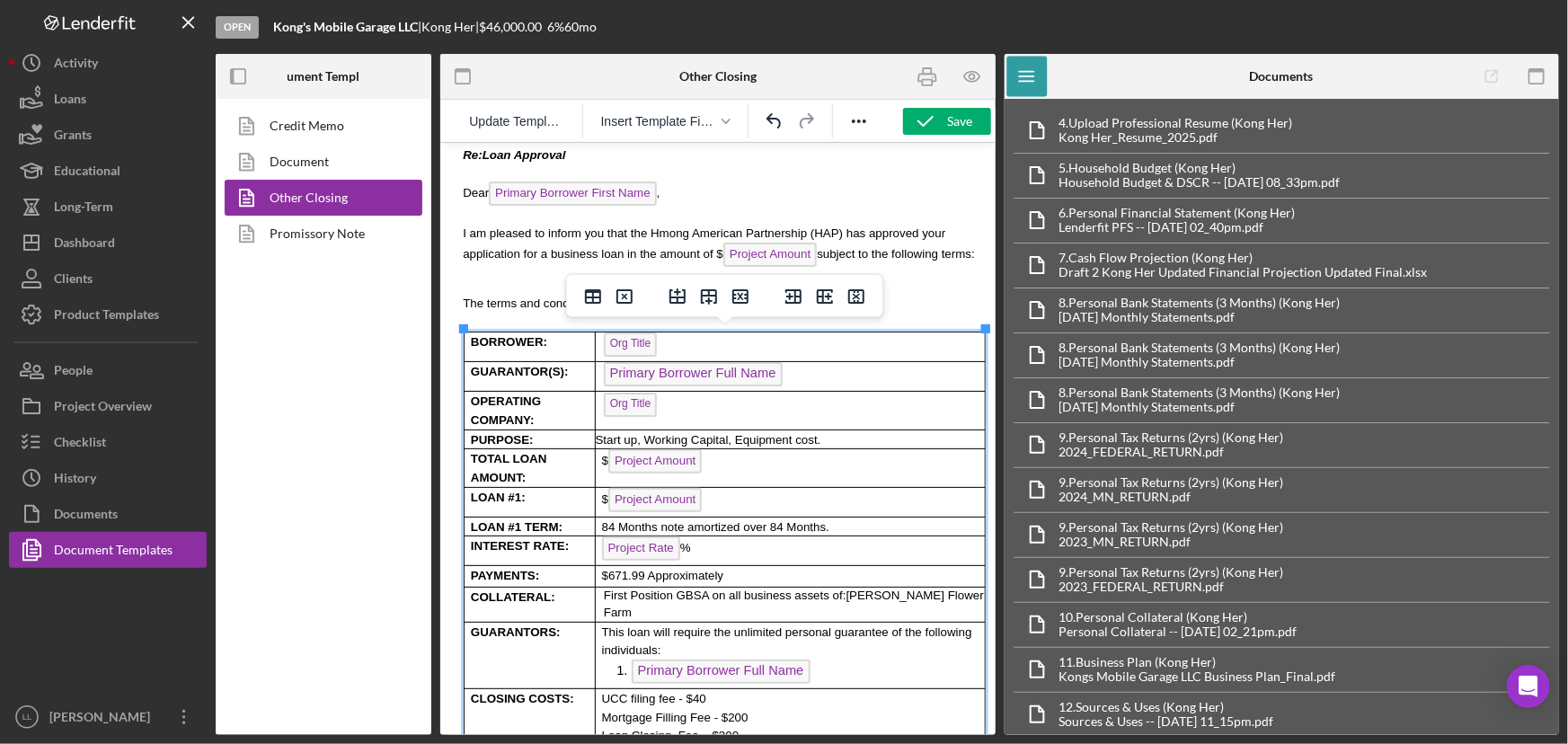
click at [805, 535] on p "Project Rate %" at bounding box center [792, 549] width 382 height 29
click at [793, 565] on p "$671.99 Approximately" at bounding box center [792, 574] width 382 height 19
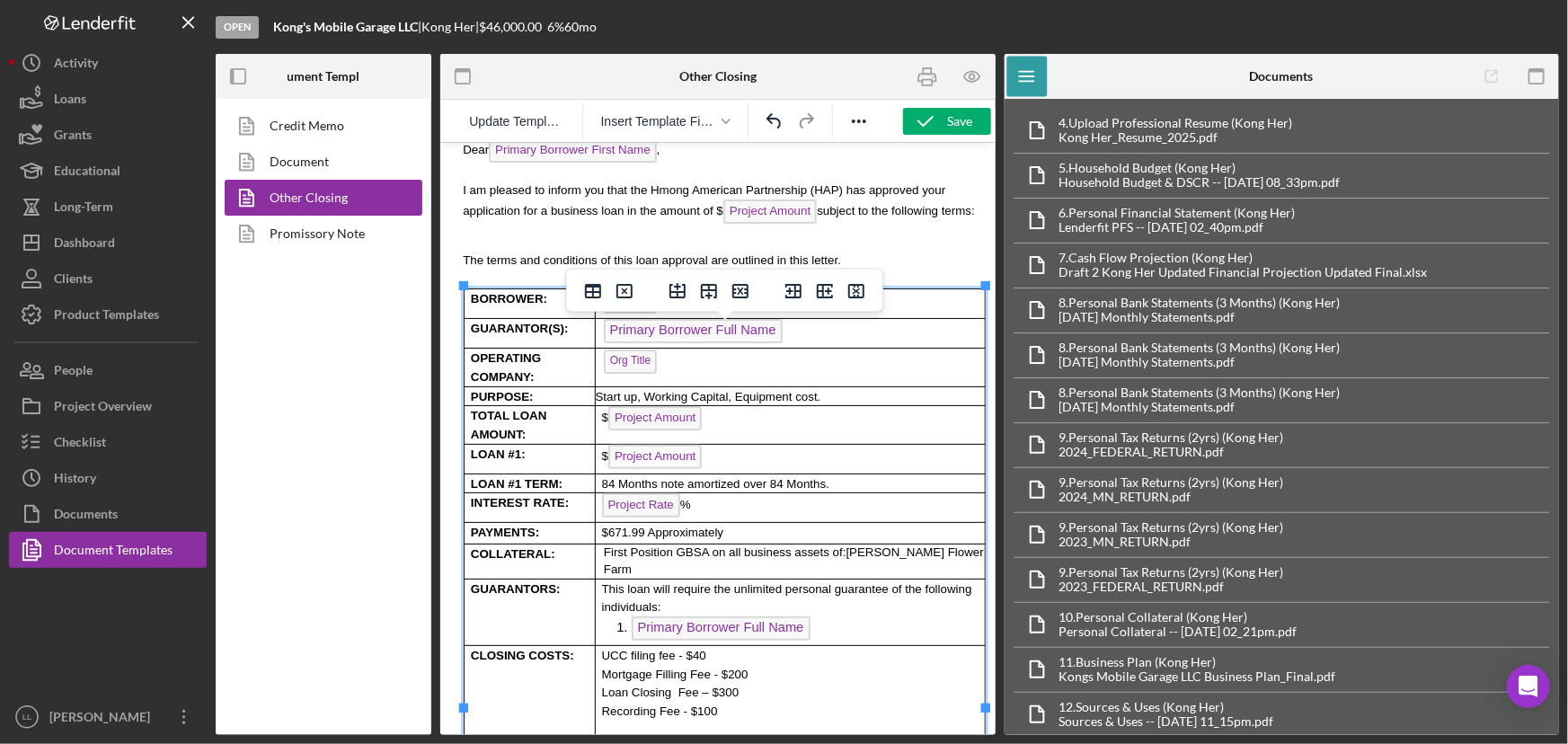
scroll to position [326, 0]
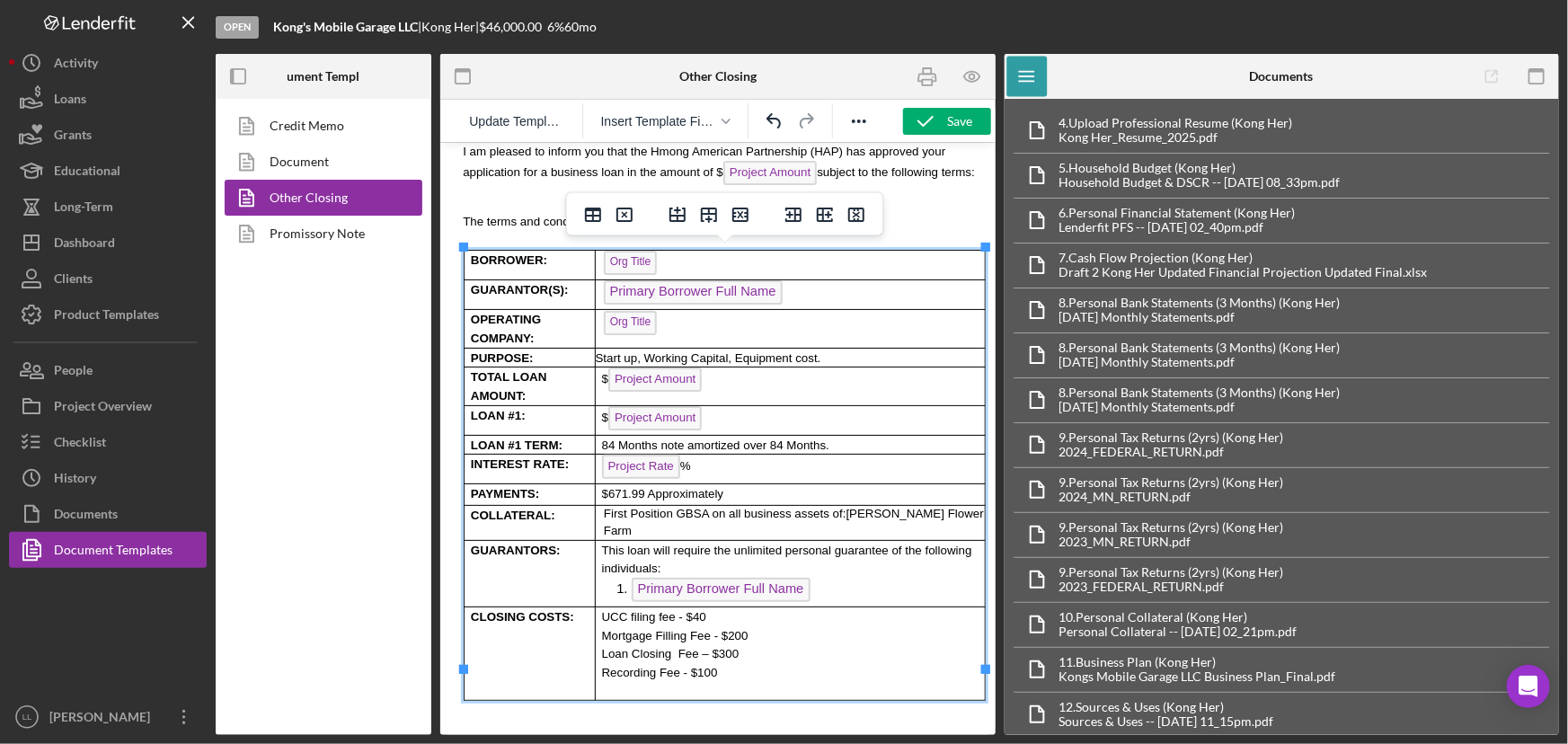
click at [863, 577] on li "Primary Borrower Full Name" at bounding box center [807, 591] width 353 height 29
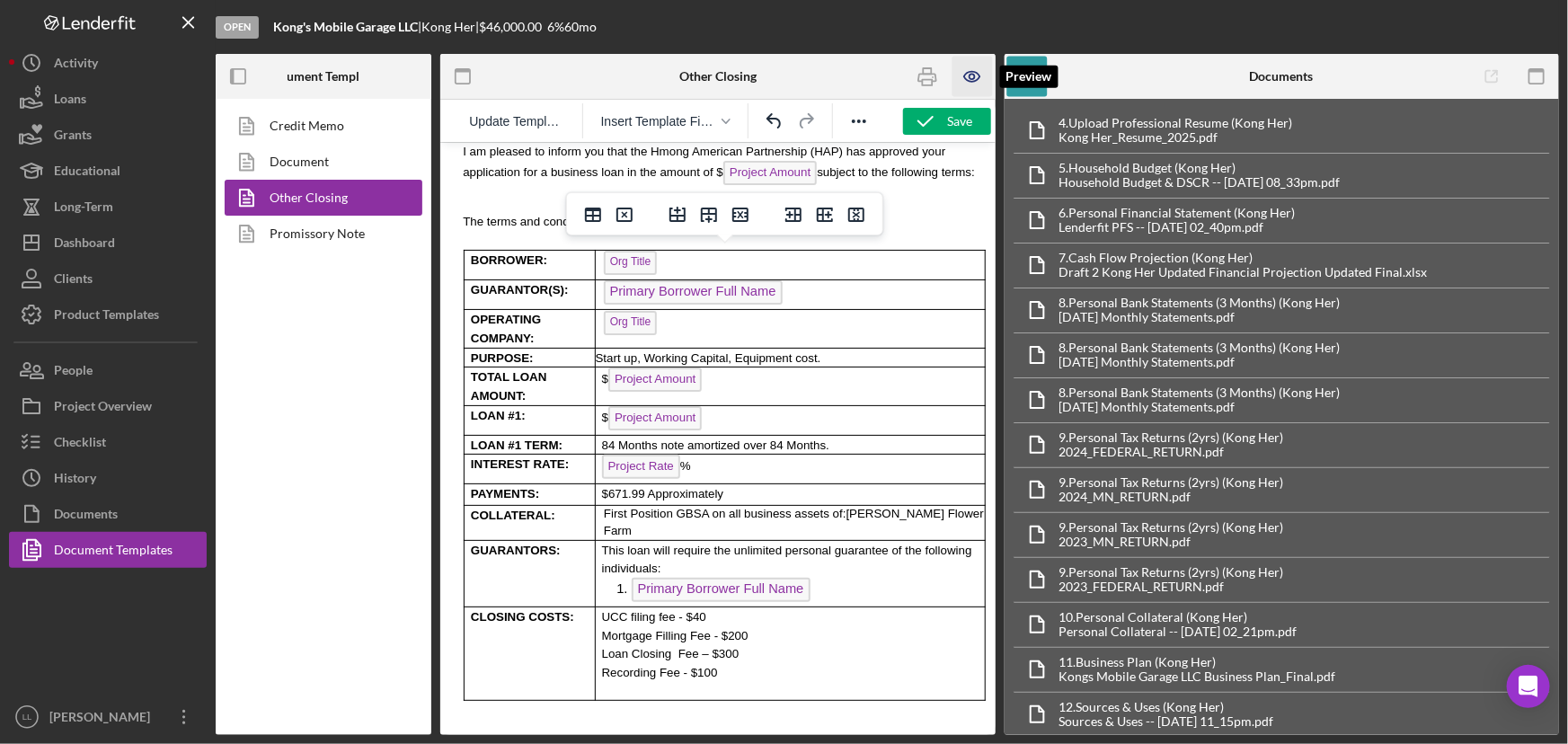
click at [972, 77] on icon "button" at bounding box center [972, 76] width 40 height 40
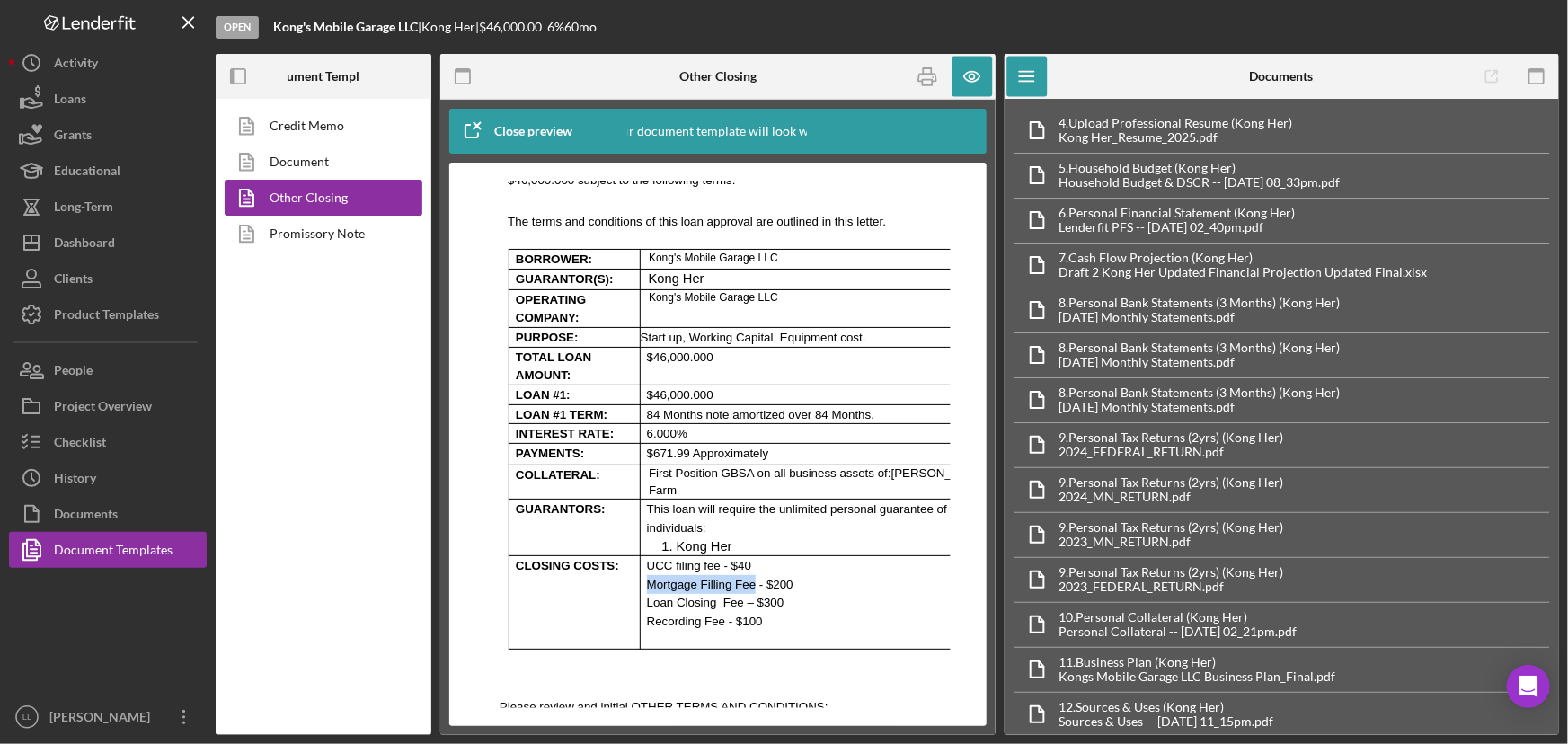
drag, startPoint x: 744, startPoint y: 568, endPoint x: 640, endPoint y: 567, distance: 104.0
click at [640, 567] on td "UCC filing fee - $40 Mortgage Filling Fee - $200 Loan Closing Fee – $300 Record…" at bounding box center [834, 602] width 390 height 93
drag, startPoint x: 743, startPoint y: 570, endPoint x: 647, endPoint y: 566, distance: 96.1
click at [647, 577] on span "Mortgage Filling Fee - $200" at bounding box center [719, 584] width 147 height 13
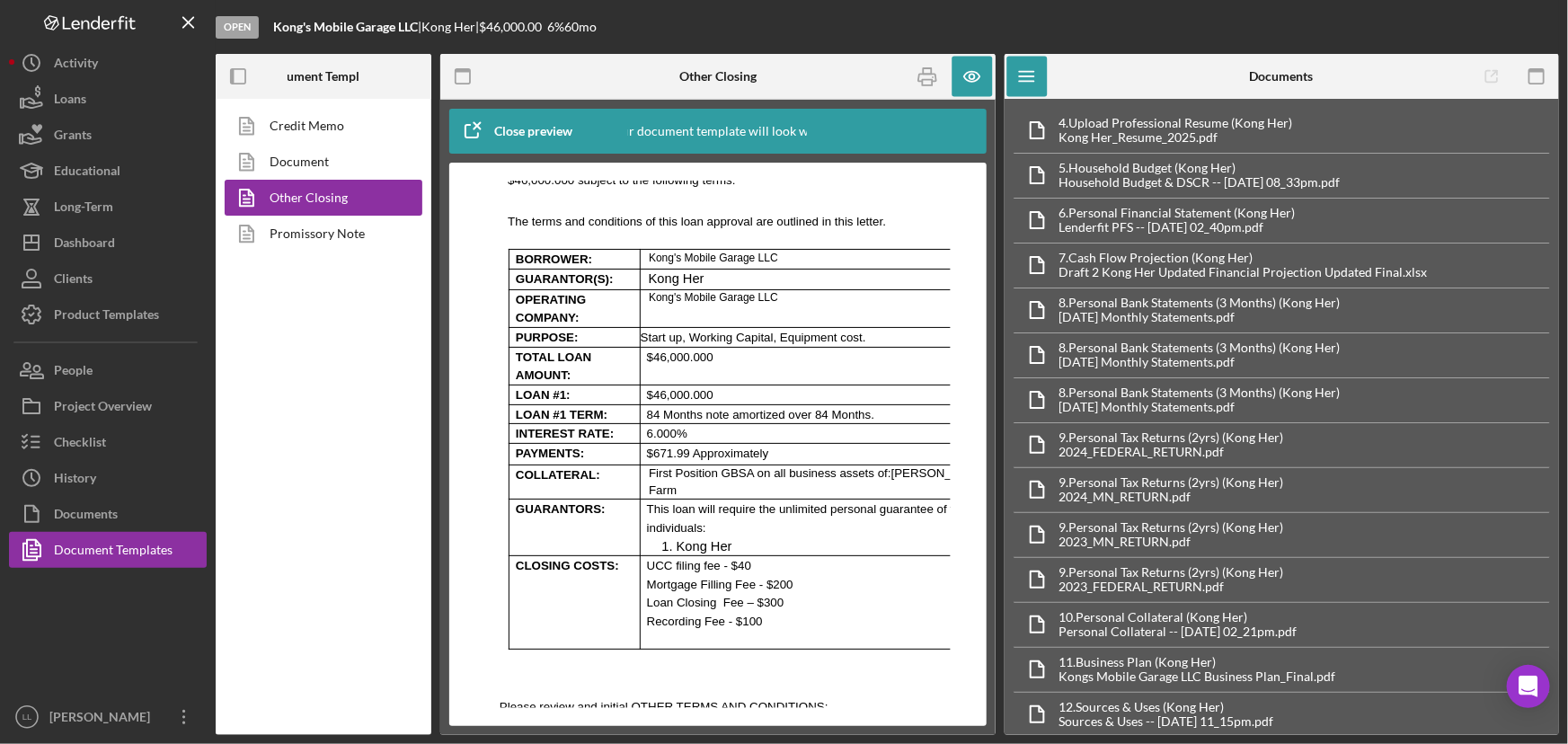
click at [781, 592] on p "Loan Closing Fee – $300" at bounding box center [836, 602] width 382 height 19
click at [735, 577] on span "Mortgage Filling Fee - $200" at bounding box center [719, 584] width 147 height 13
click at [740, 577] on span "Mortgage Filling Fee - $200" at bounding box center [719, 584] width 147 height 13
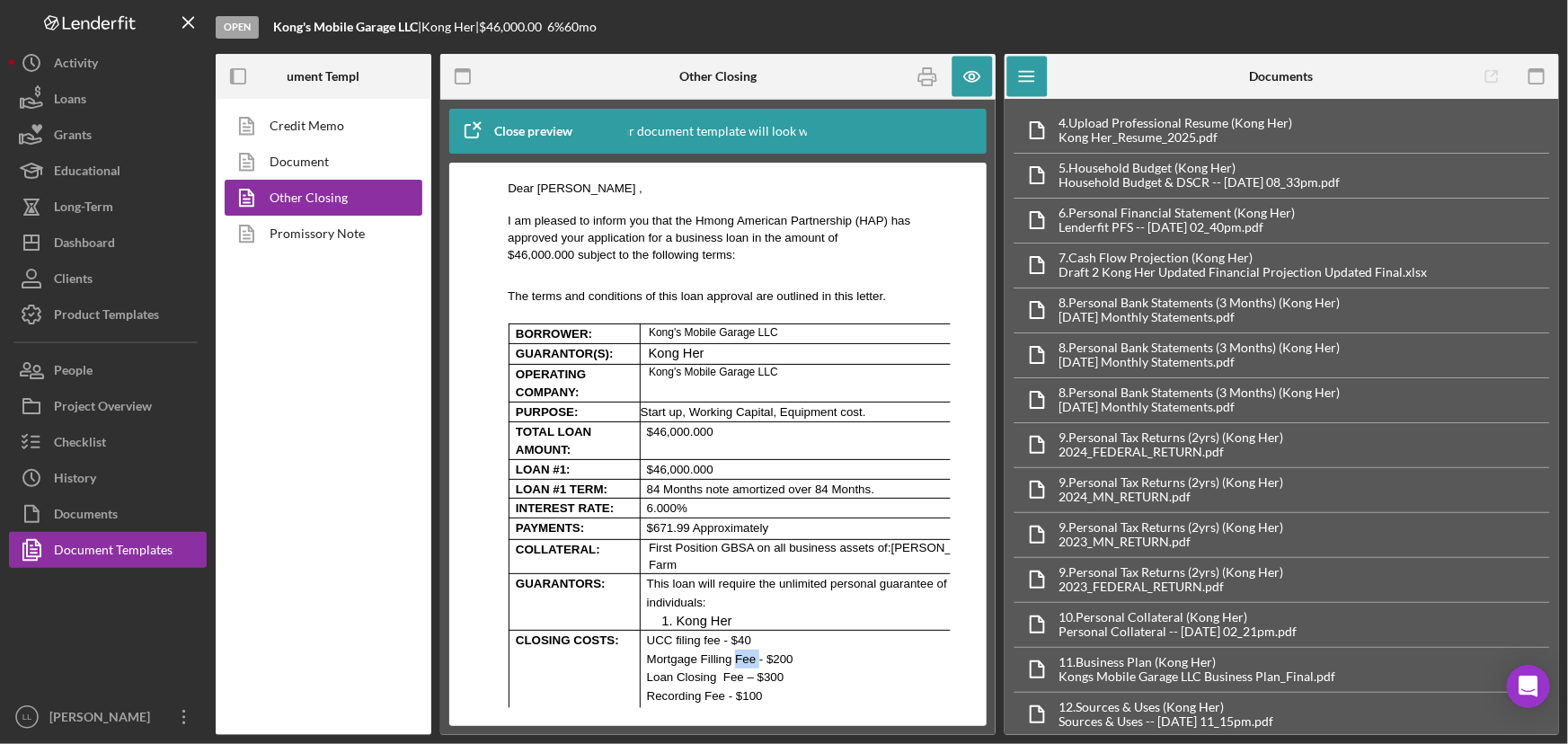
scroll to position [408, 0]
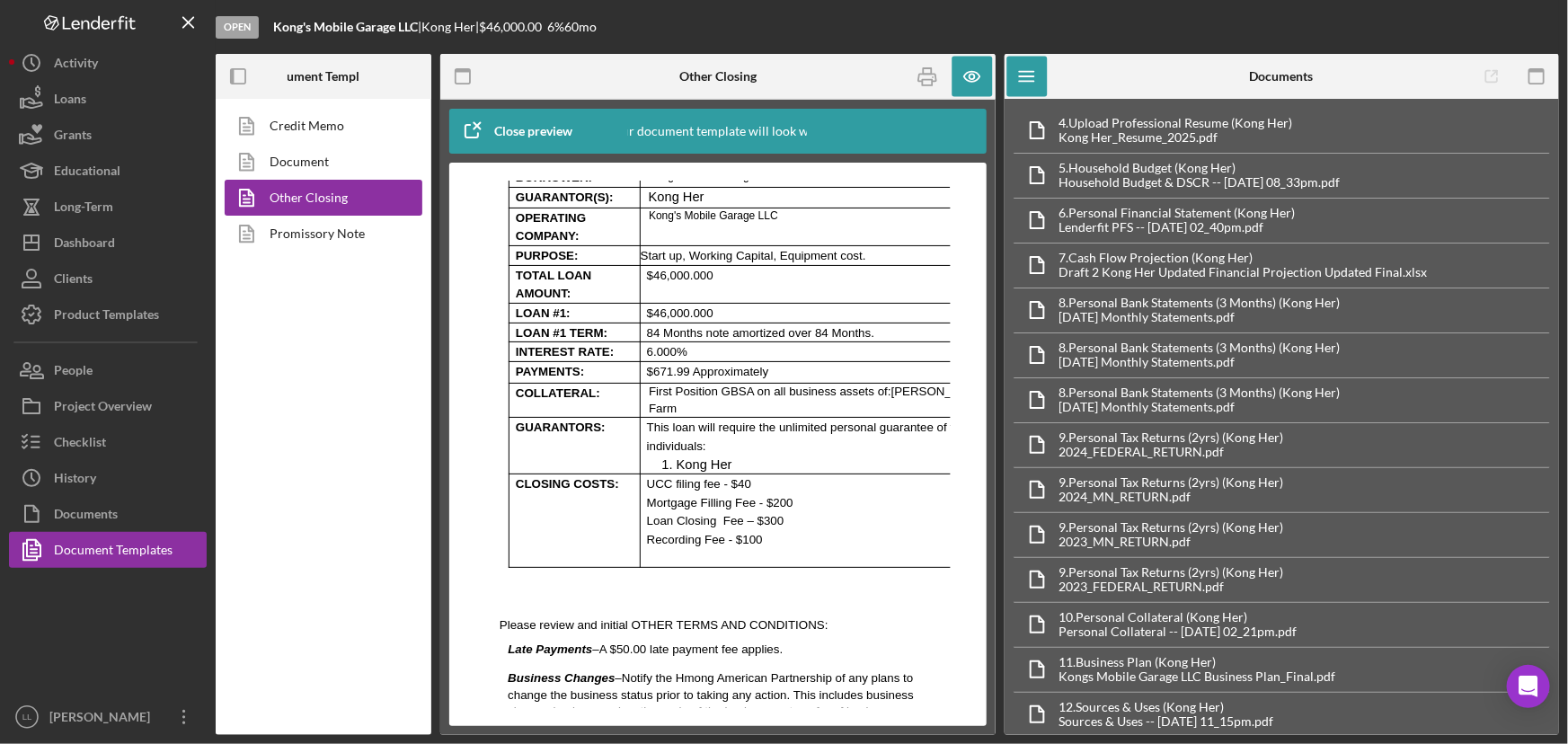
drag, startPoint x: 709, startPoint y: 381, endPoint x: 718, endPoint y: 368, distance: 15.8
click at [708, 383] on span "First Position GBSA on all business assets of:" at bounding box center [769, 390] width 242 height 13
click at [720, 363] on span "$671.99 Approximately" at bounding box center [707, 370] width 122 height 13
click at [781, 382] on p "First Position GBSA on all business assets of: [PERSON_NAME] Farm" at bounding box center [837, 399] width 381 height 33
click at [779, 363] on p "$671.99 Approximately" at bounding box center [836, 371] width 382 height 19
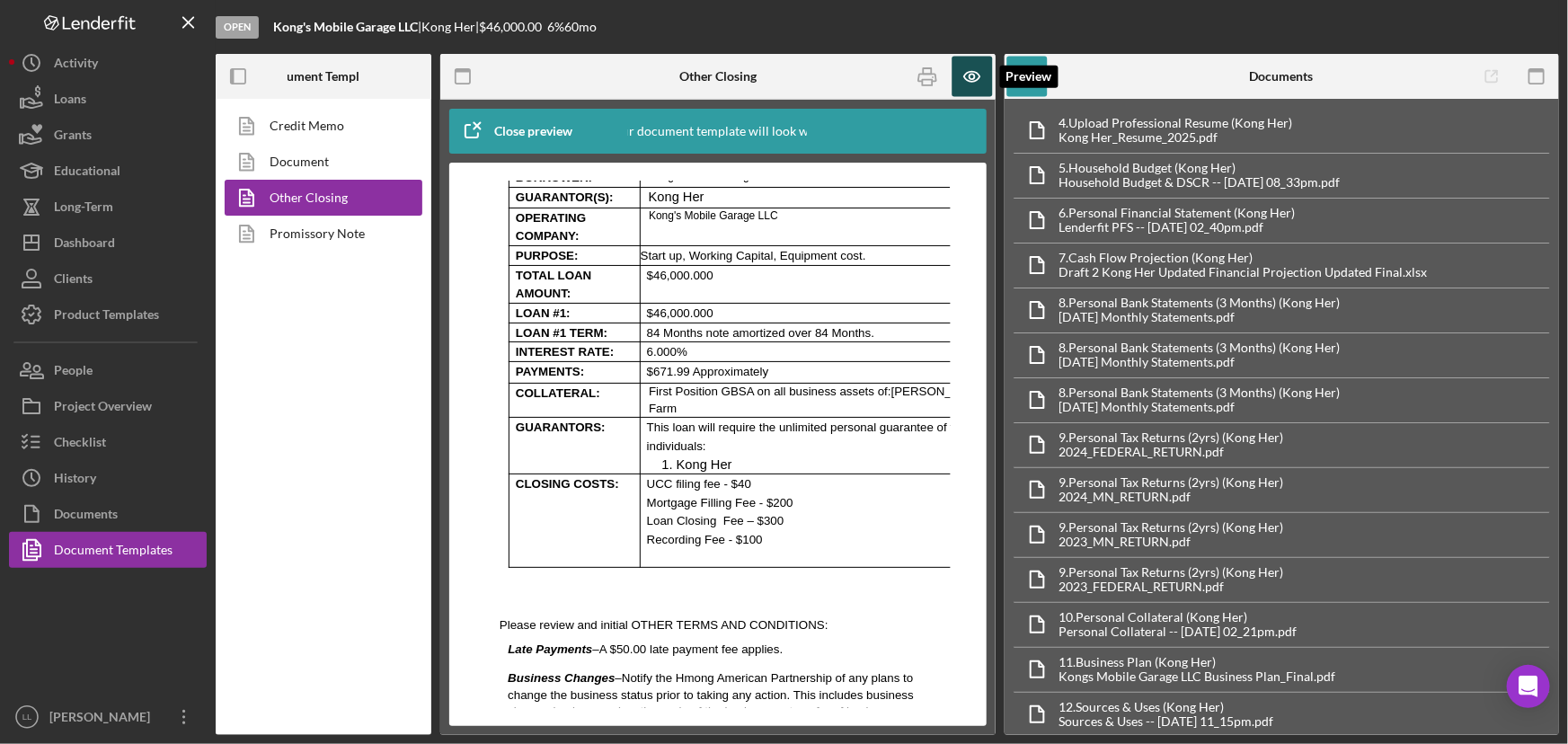
click at [967, 78] on icon "button" at bounding box center [972, 76] width 40 height 40
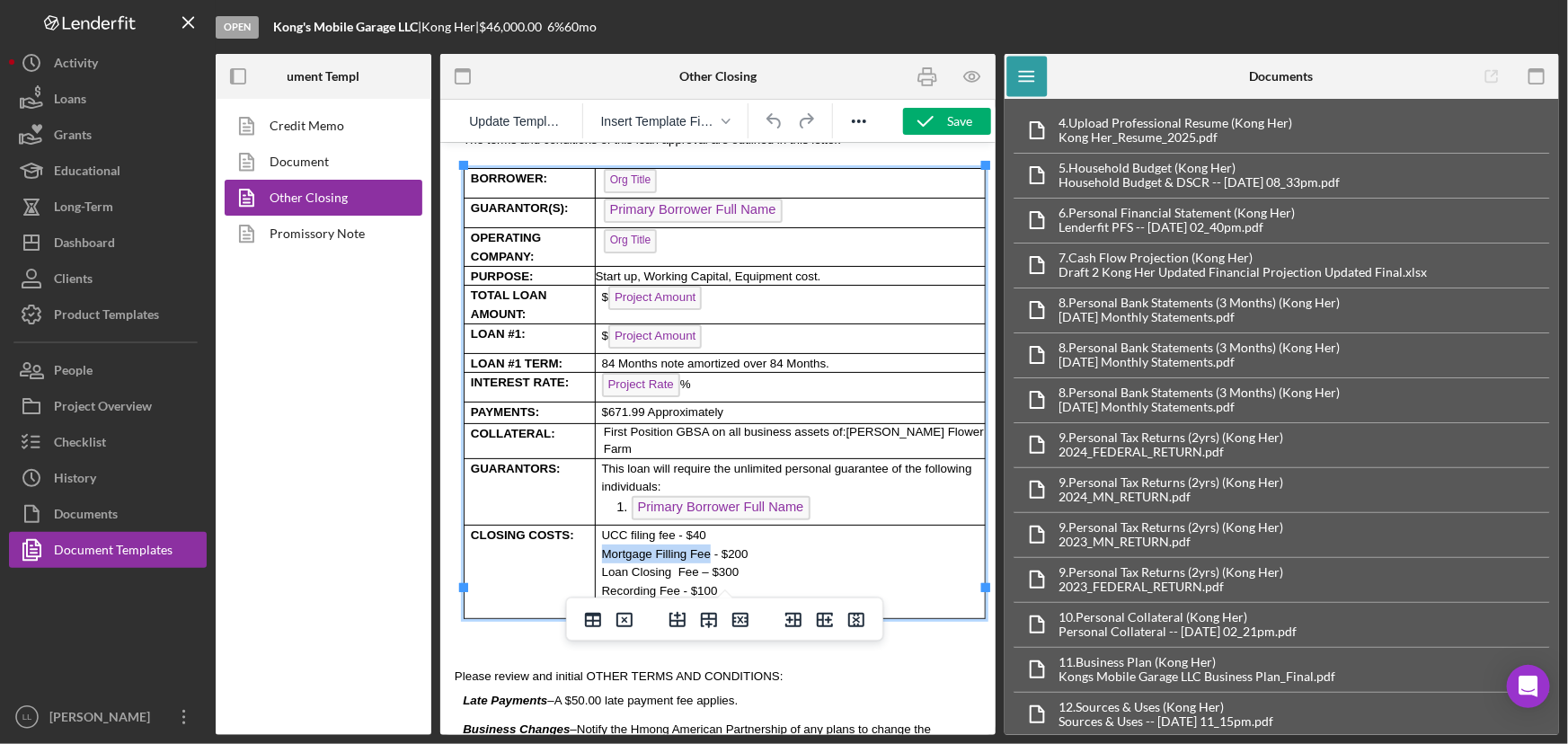
drag, startPoint x: 700, startPoint y: 522, endPoint x: 600, endPoint y: 527, distance: 100.1
click at [601, 547] on span "Mortgage Filling Fee - $200" at bounding box center [674, 553] width 147 height 13
click at [709, 565] on span "Loan Closing Fee – $300" at bounding box center [670, 571] width 137 height 13
drag, startPoint x: 664, startPoint y: 562, endPoint x: 636, endPoint y: 558, distance: 28.3
click at [636, 583] on span "Recording Fee - $100" at bounding box center [659, 589] width 116 height 13
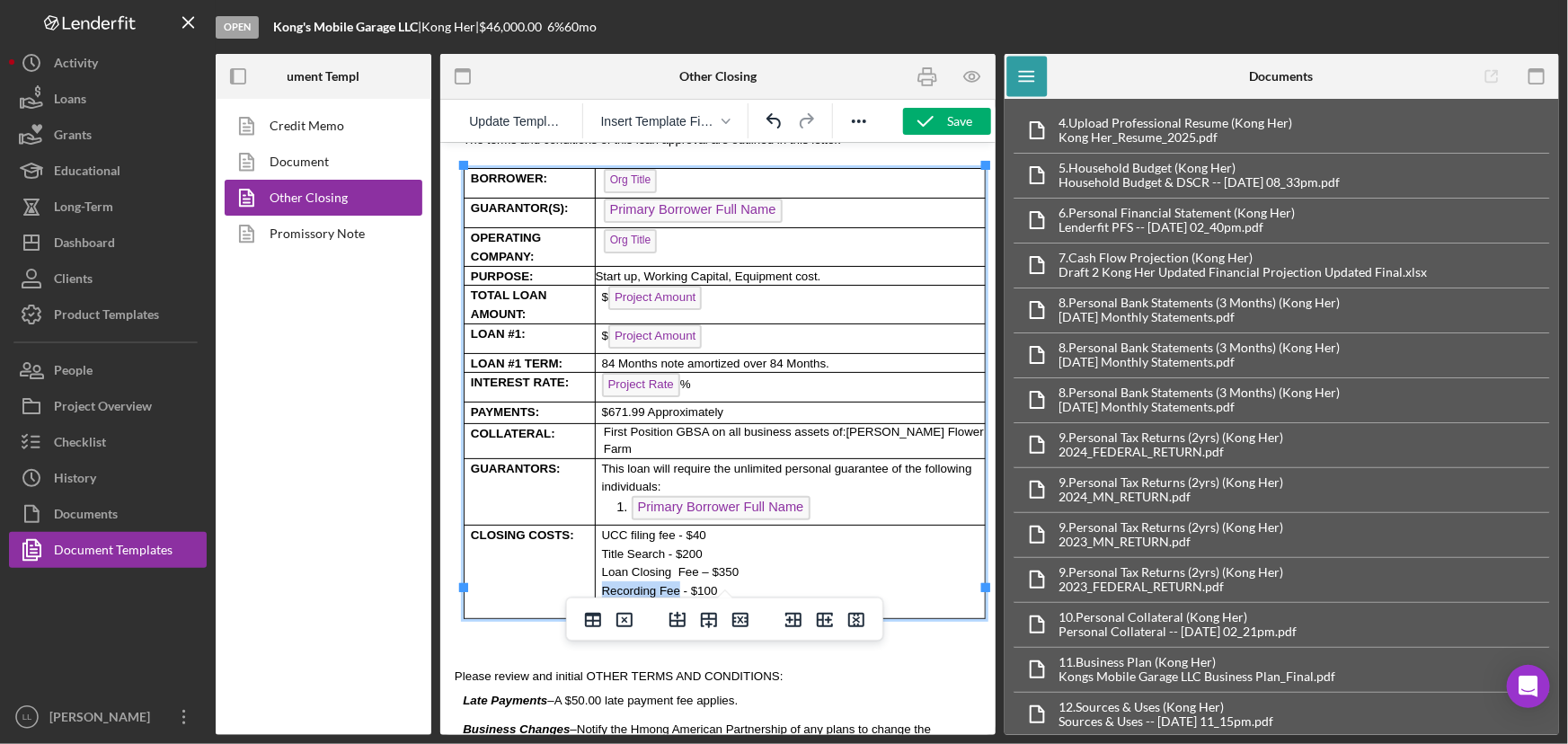
drag, startPoint x: 668, startPoint y: 558, endPoint x: 598, endPoint y: 558, distance: 70.0
click at [598, 558] on td "UCC filing fee - $40 Title Search - $200 Loan Closing Fee – $350 Recording Fee …" at bounding box center [789, 571] width 390 height 93
click at [749, 581] on p "Title and Registration - $100" at bounding box center [792, 590] width 382 height 19
click at [749, 581] on p "Title and Registration - $159" at bounding box center [792, 590] width 382 height 19
drag, startPoint x: 723, startPoint y: 539, endPoint x: 598, endPoint y: 543, distance: 125.1
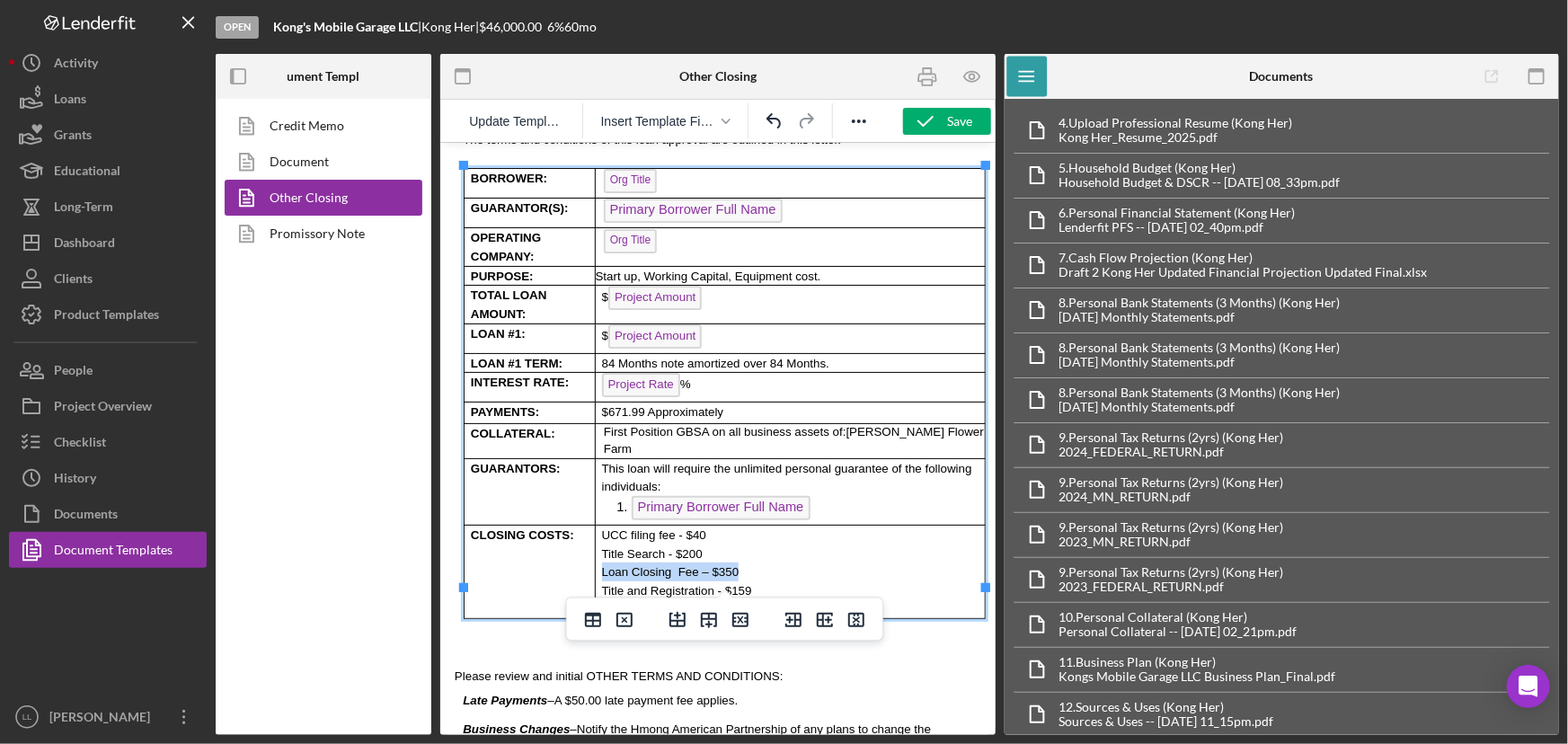
click at [598, 543] on td "UCC filing fee - $40 Title Search - $200 Loan Closing Fee – $350 Title and Regi…" at bounding box center [789, 571] width 390 height 93
copy span "Loan Closing Fee – $350"
click at [696, 544] on p "Title Search - $200" at bounding box center [792, 553] width 382 height 19
click at [596, 525] on td "UCC filing fee - $40 Title Search - $200 Loan Closing Fee – $350 Title and Regi…" at bounding box center [789, 571] width 390 height 93
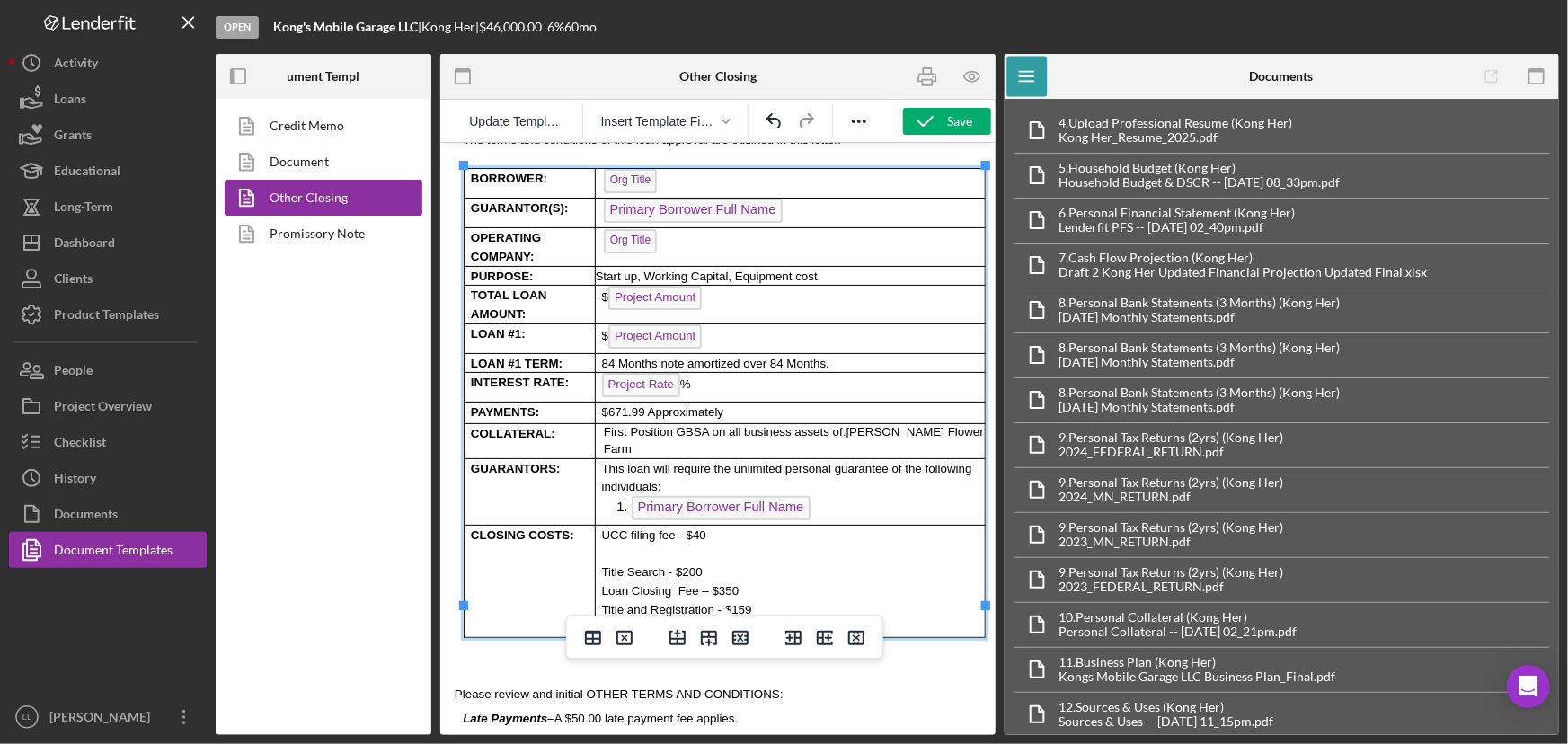
click at [611, 544] on p "Rich Text Area. Press ALT-0 for help." at bounding box center [792, 553] width 382 height 19
drag, startPoint x: 718, startPoint y: 557, endPoint x: 598, endPoint y: 559, distance: 120.0
click at [598, 559] on td "UCC filing fee - $40 Loan Closing Fee – $350 Title Search - $200 Loan Closing F…" at bounding box center [789, 581] width 390 height 113
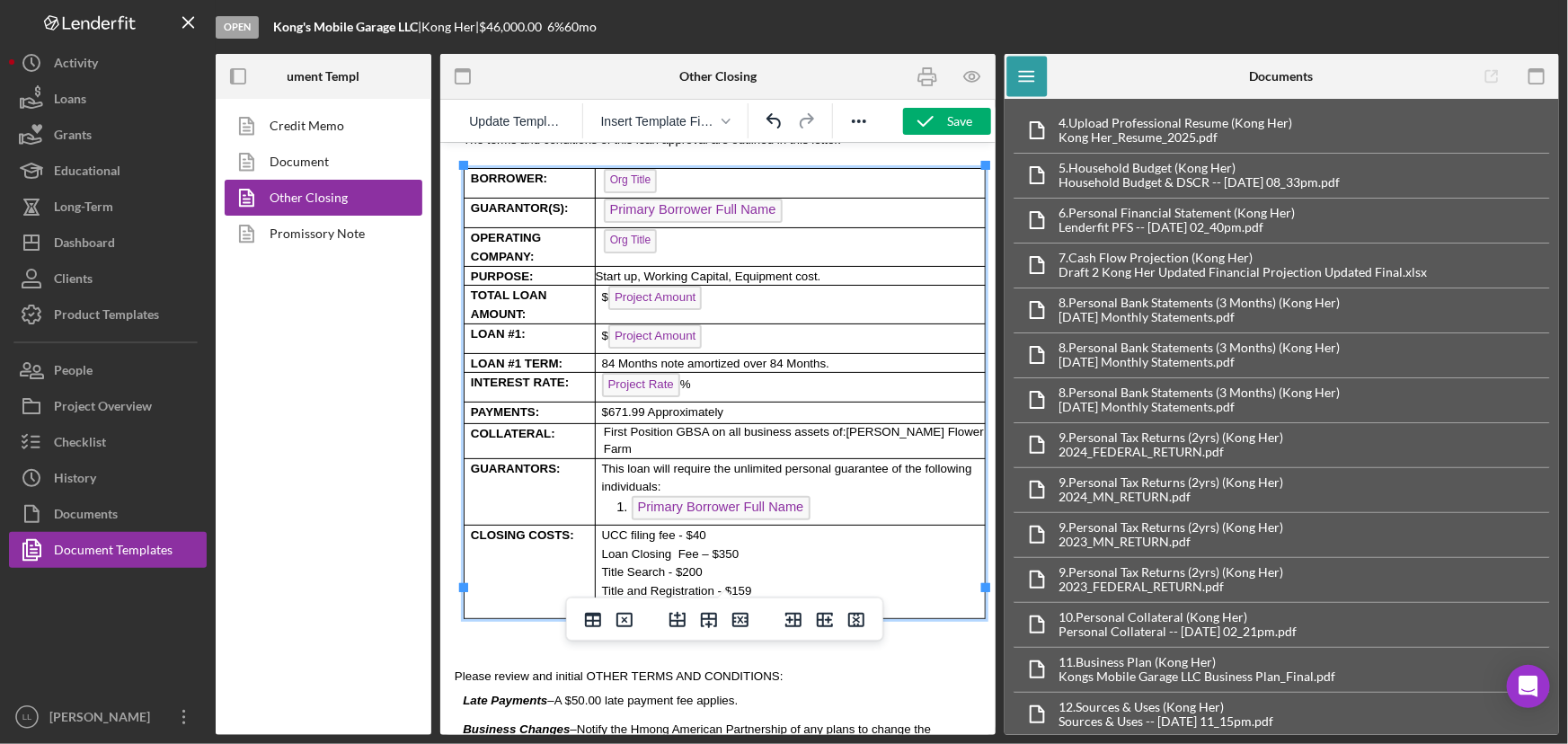
click at [745, 562] on p "Title Search - $200" at bounding box center [792, 571] width 382 height 19
click at [756, 544] on p "Loan Closing Fee – $350" at bounding box center [792, 553] width 382 height 19
click at [966, 119] on div "Save" at bounding box center [960, 121] width 25 height 27
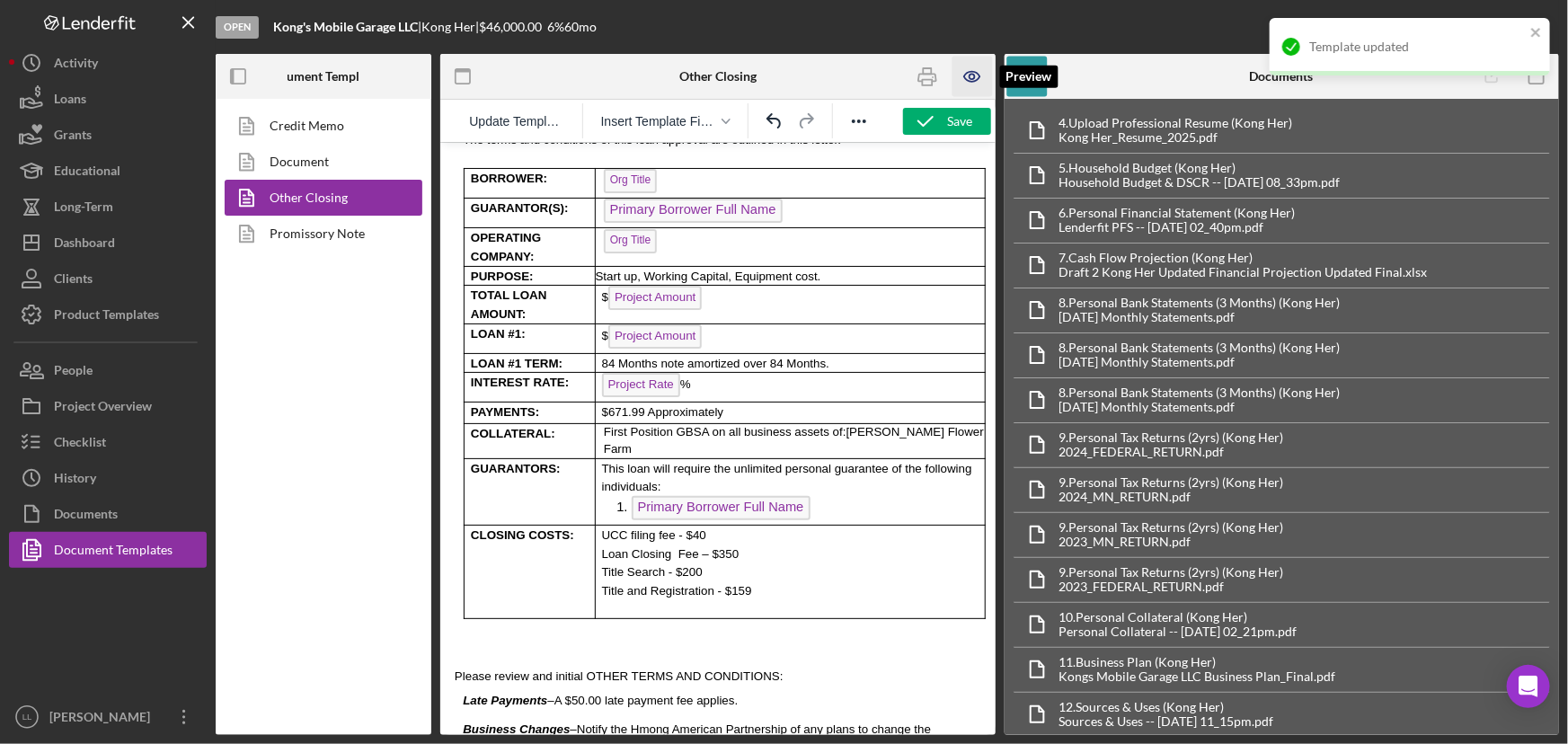
click at [972, 79] on icon "button" at bounding box center [972, 76] width 6 height 6
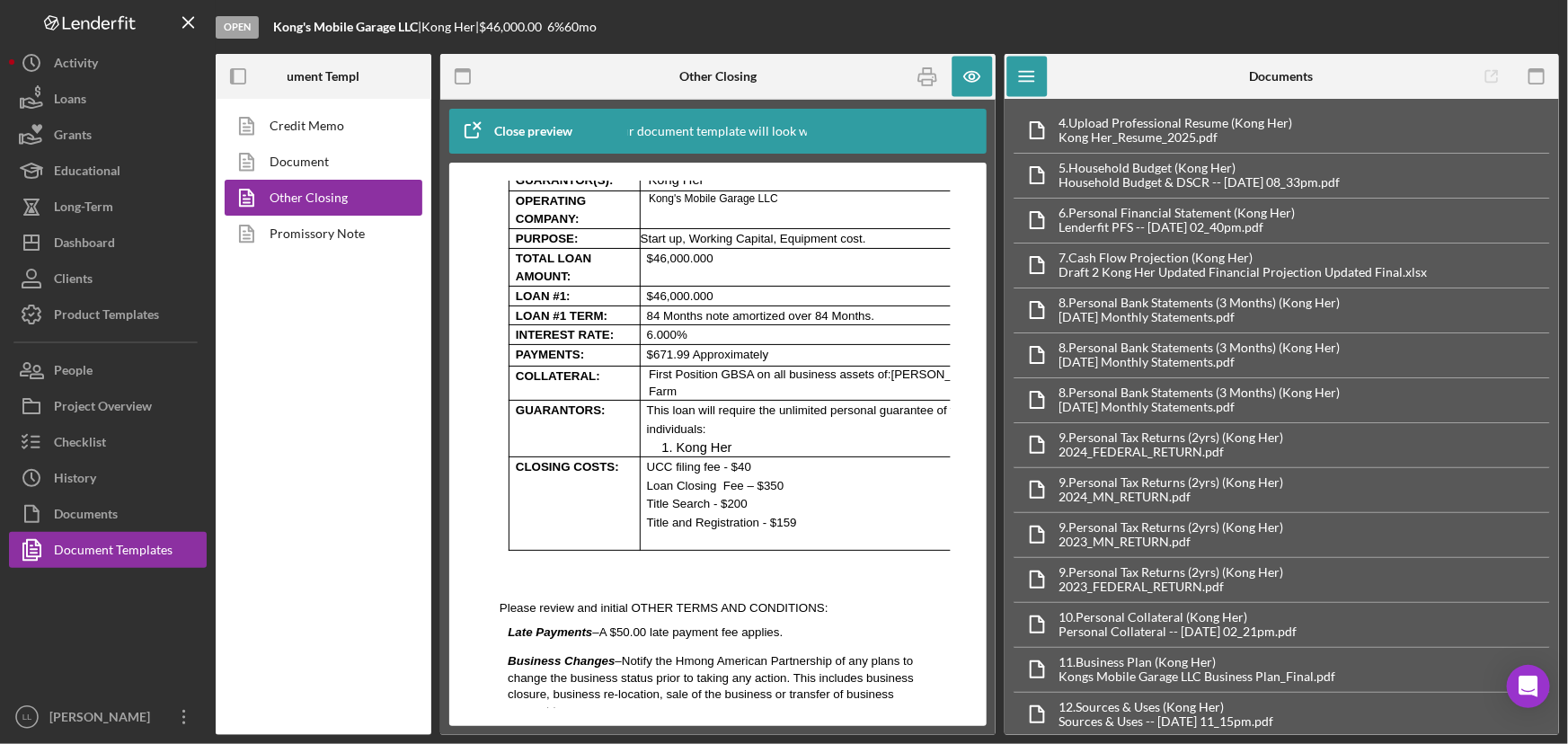
scroll to position [571, 0]
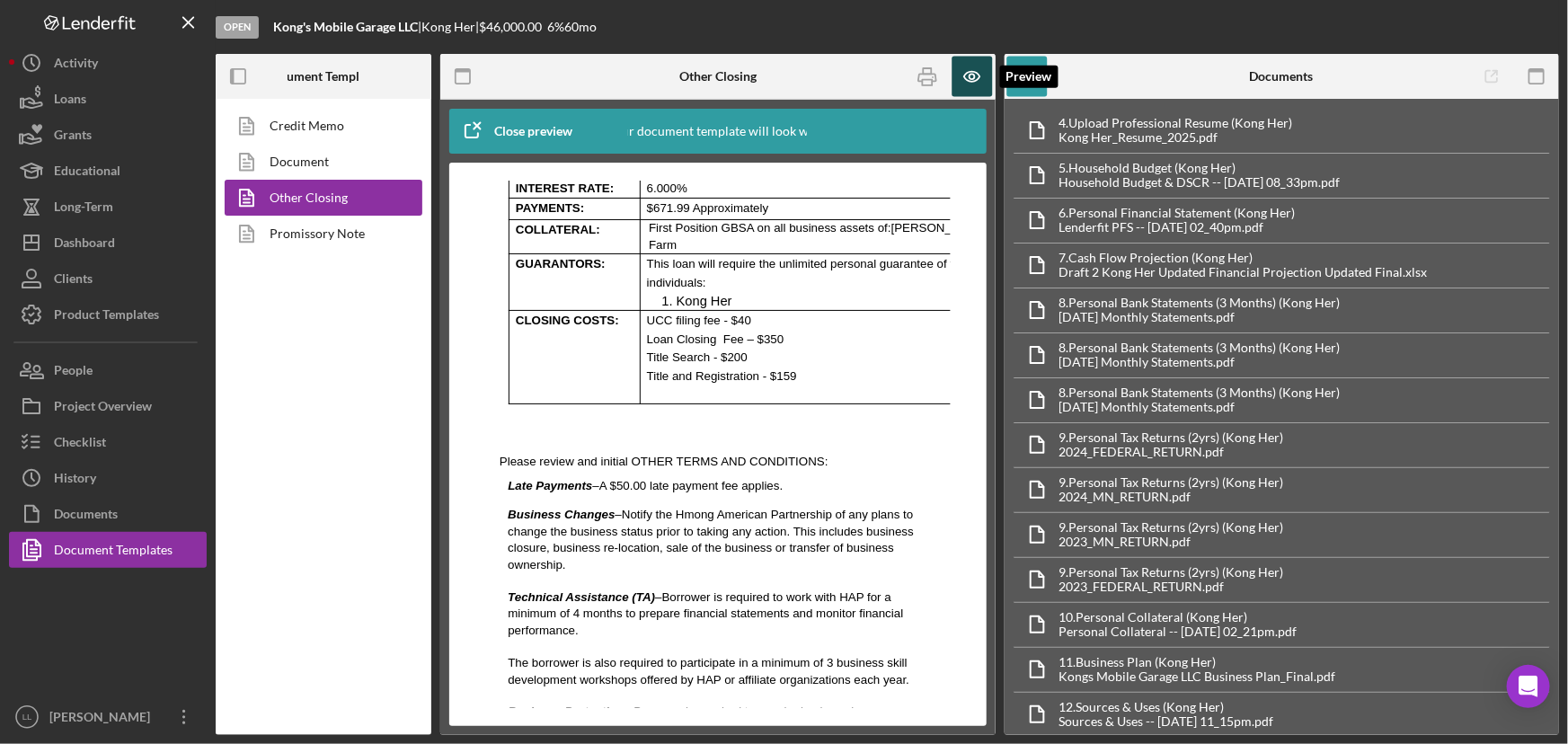
click at [982, 79] on icon "button" at bounding box center [972, 76] width 40 height 40
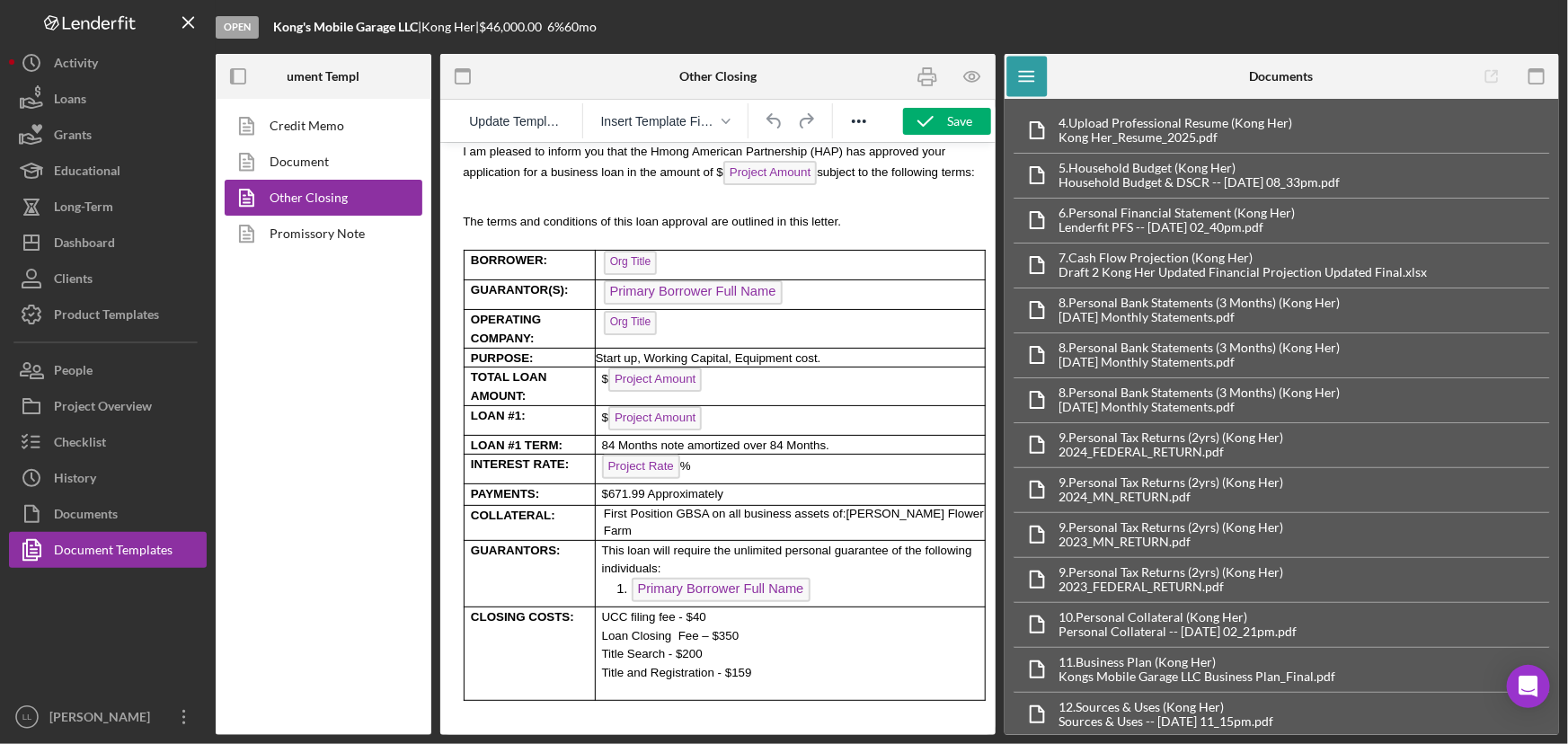
scroll to position [653, 0]
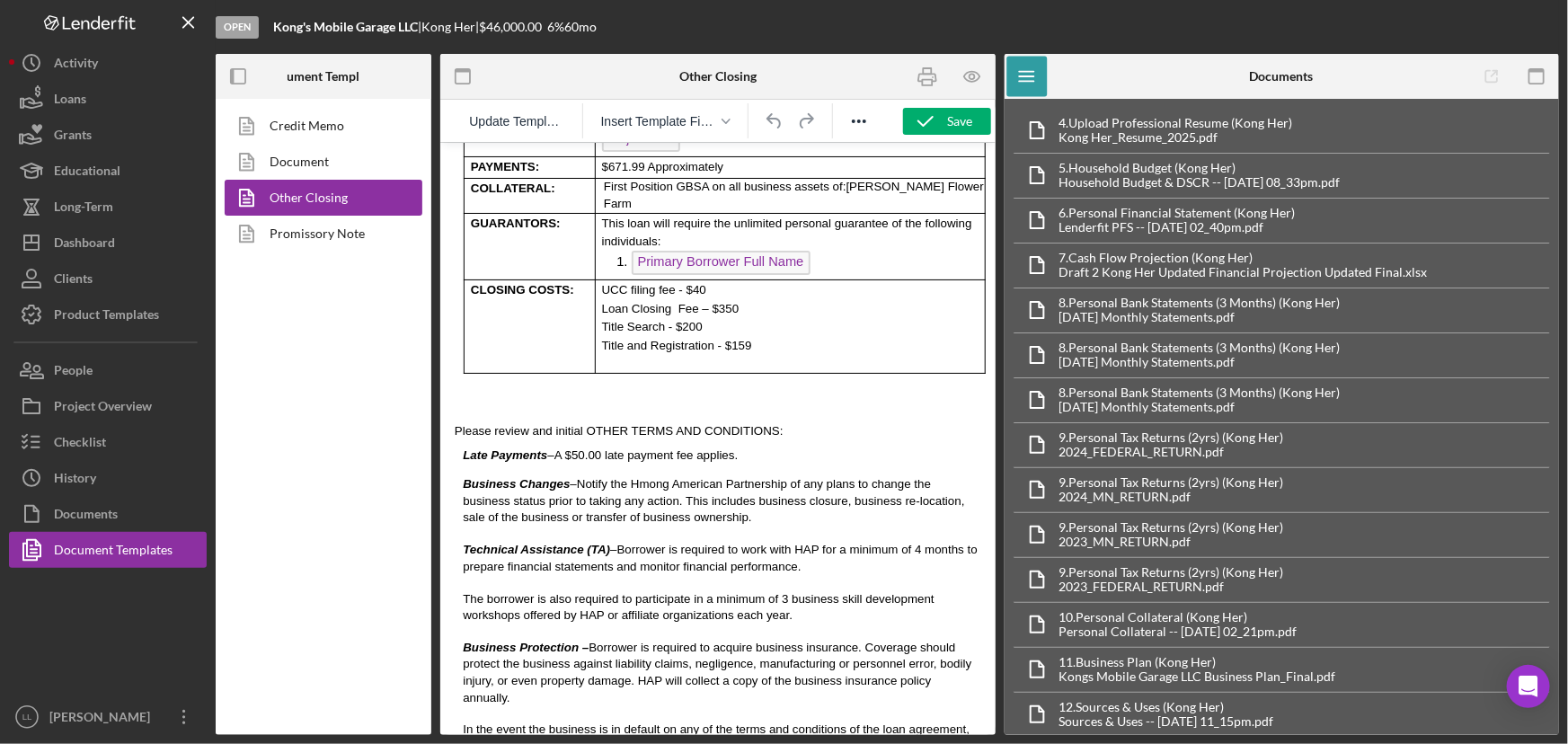
click at [463, 542] on span "Technical Assistance (TA)" at bounding box center [535, 548] width 147 height 13
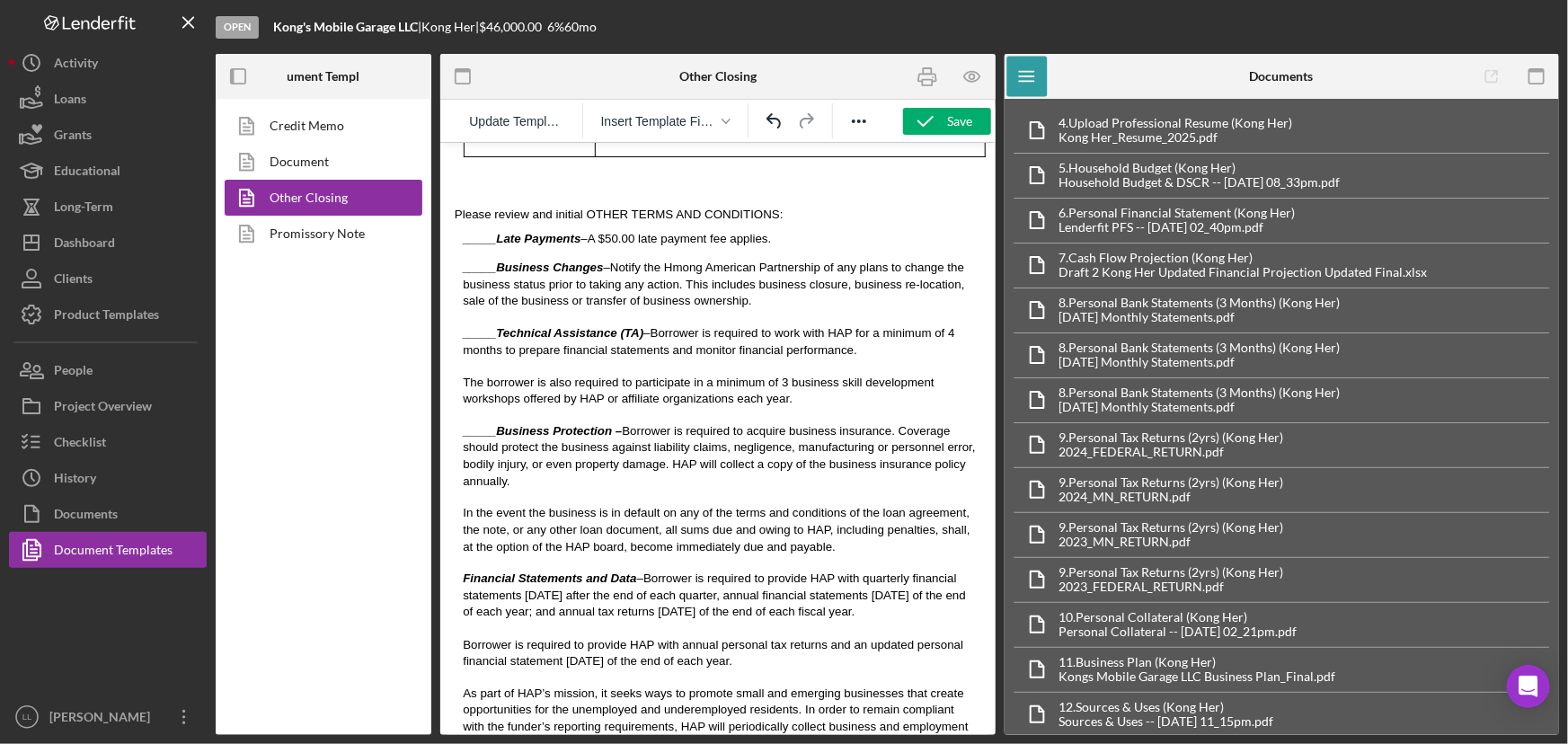
scroll to position [899, 0]
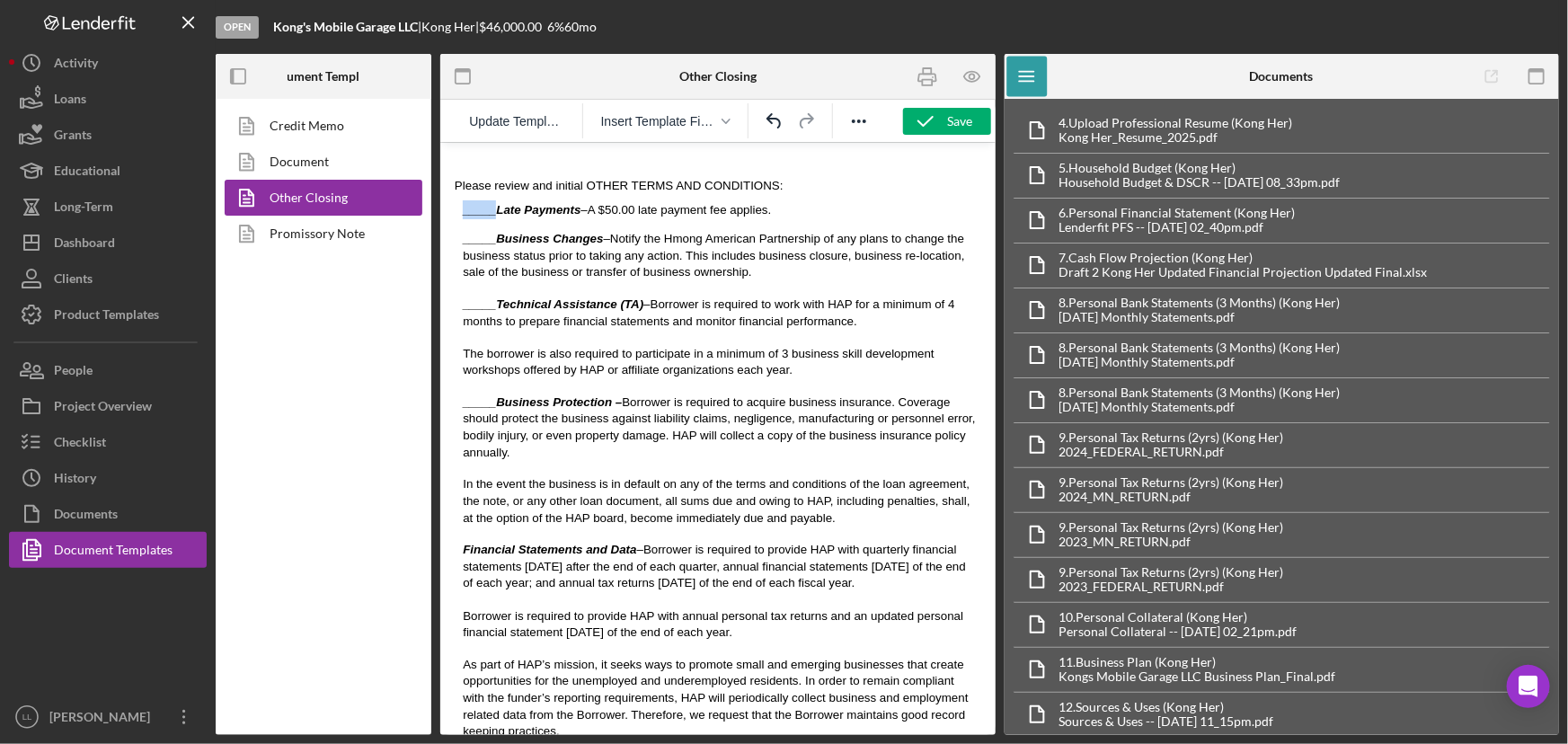
drag, startPoint x: 491, startPoint y: 181, endPoint x: 464, endPoint y: 190, distance: 28.5
click at [449, 177] on html "Loan Approval Letter Date Primary Borrower Full Name Org Title Org Addr1 Org Ci…" at bounding box center [717, 235] width 555 height 1982
click at [485, 231] on span "_____Business Changes" at bounding box center [531, 238] width 140 height 13
click at [459, 504] on div "Please review and initial OTHER TERMS AND CONDITIONS: _____Late Payments – A $5…" at bounding box center [717, 581] width 526 height 807
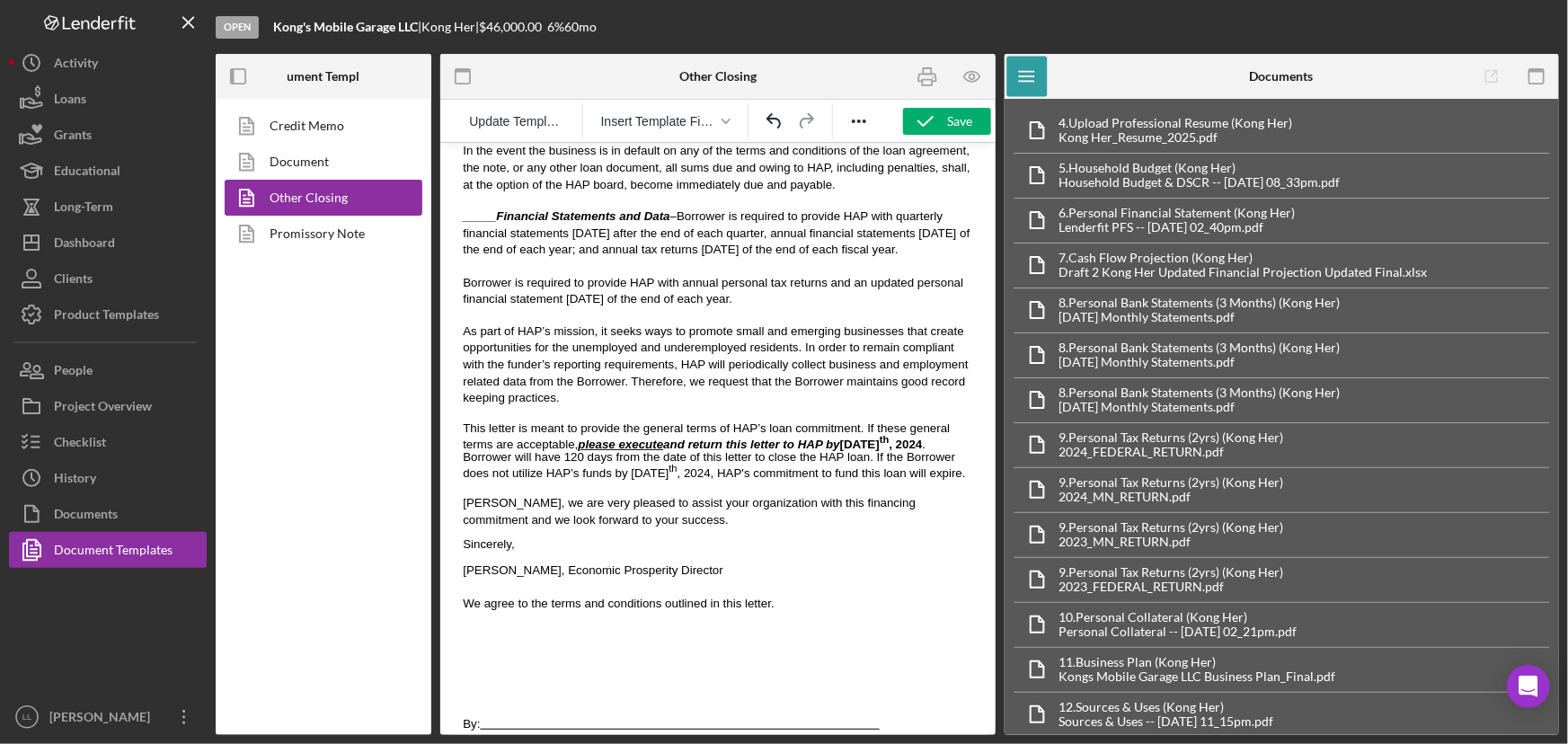
scroll to position [1307, 0]
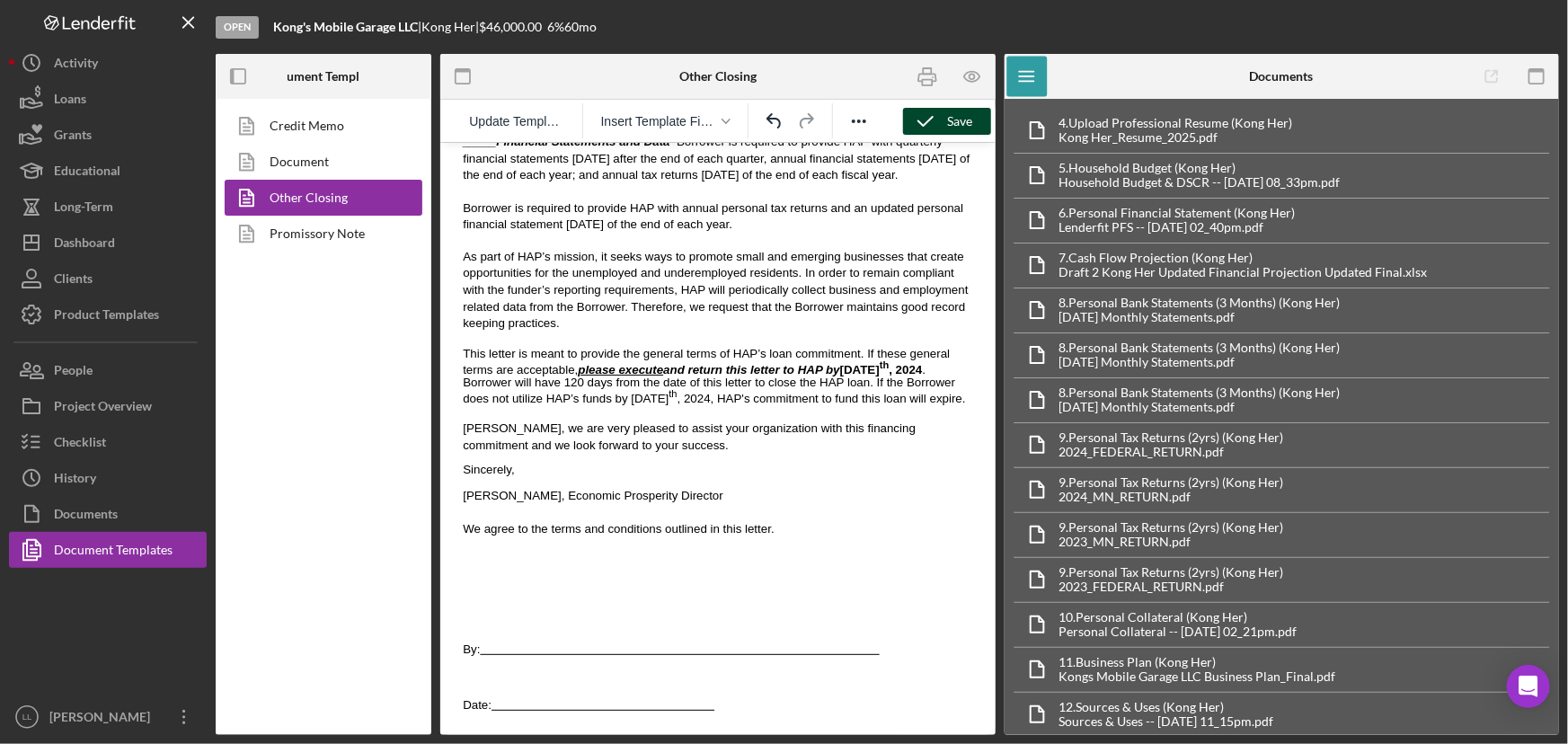
click at [937, 125] on icon "button" at bounding box center [925, 121] width 45 height 45
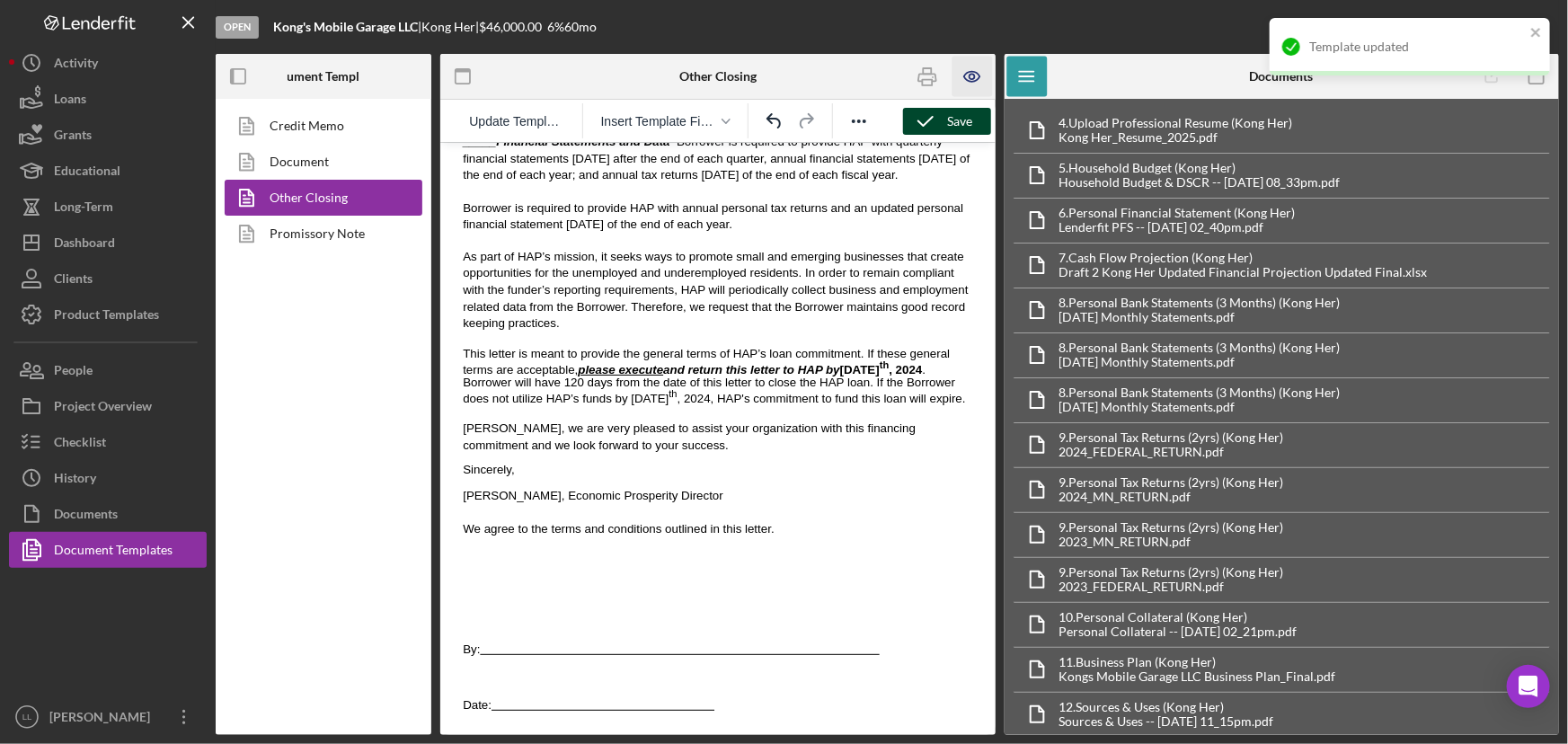
click at [973, 79] on icon "button" at bounding box center [972, 76] width 6 height 6
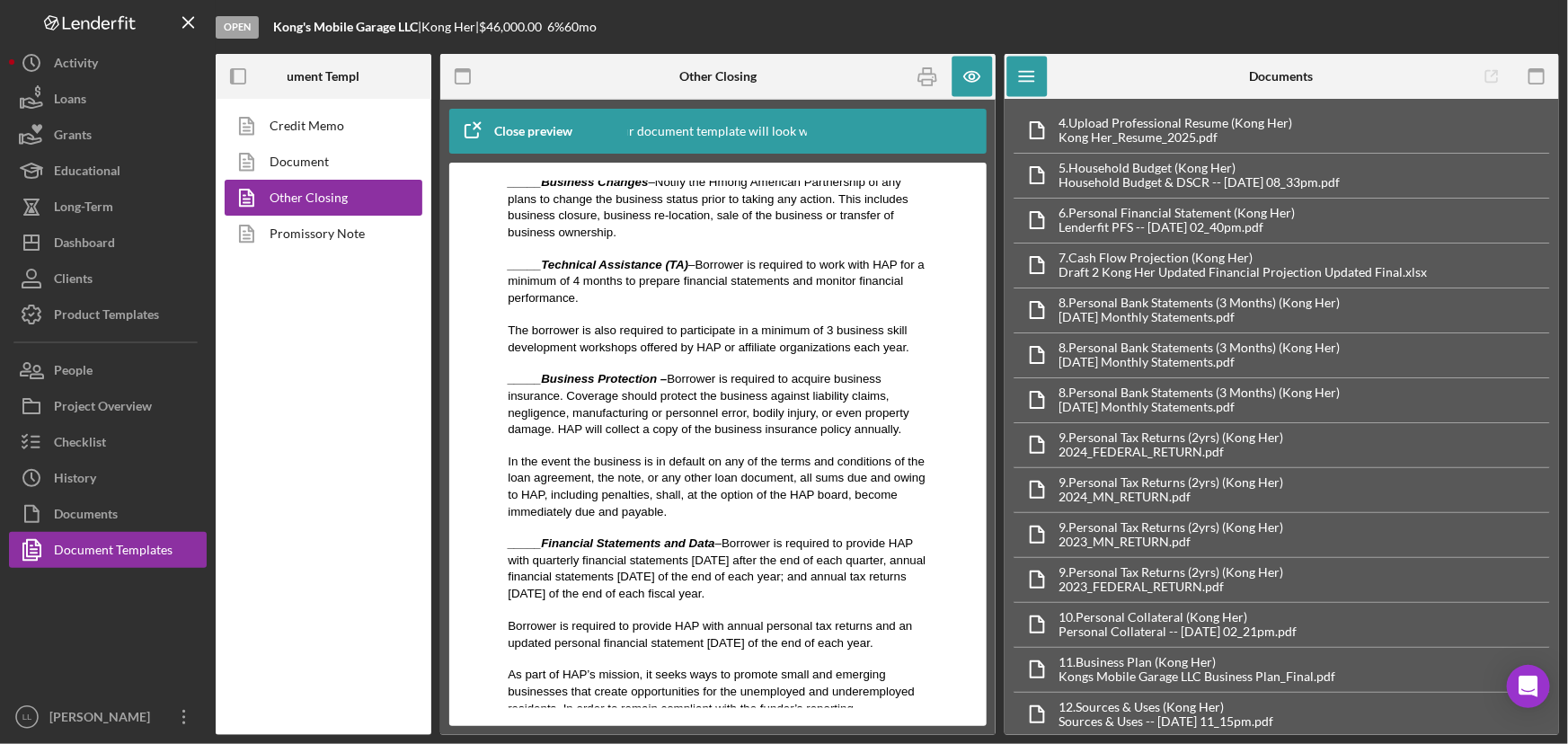
scroll to position [980, 0]
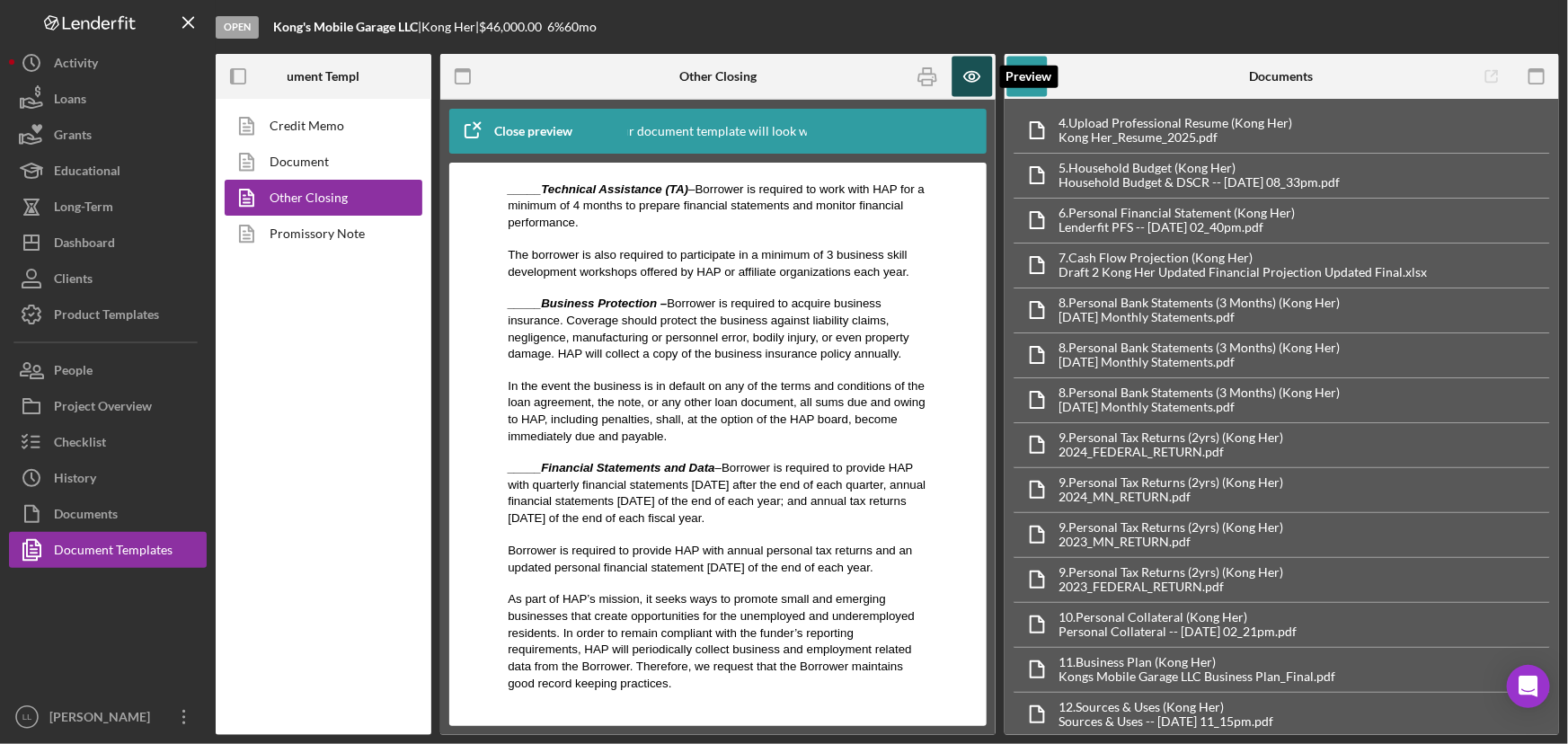
click at [977, 80] on icon "button" at bounding box center [972, 76] width 40 height 40
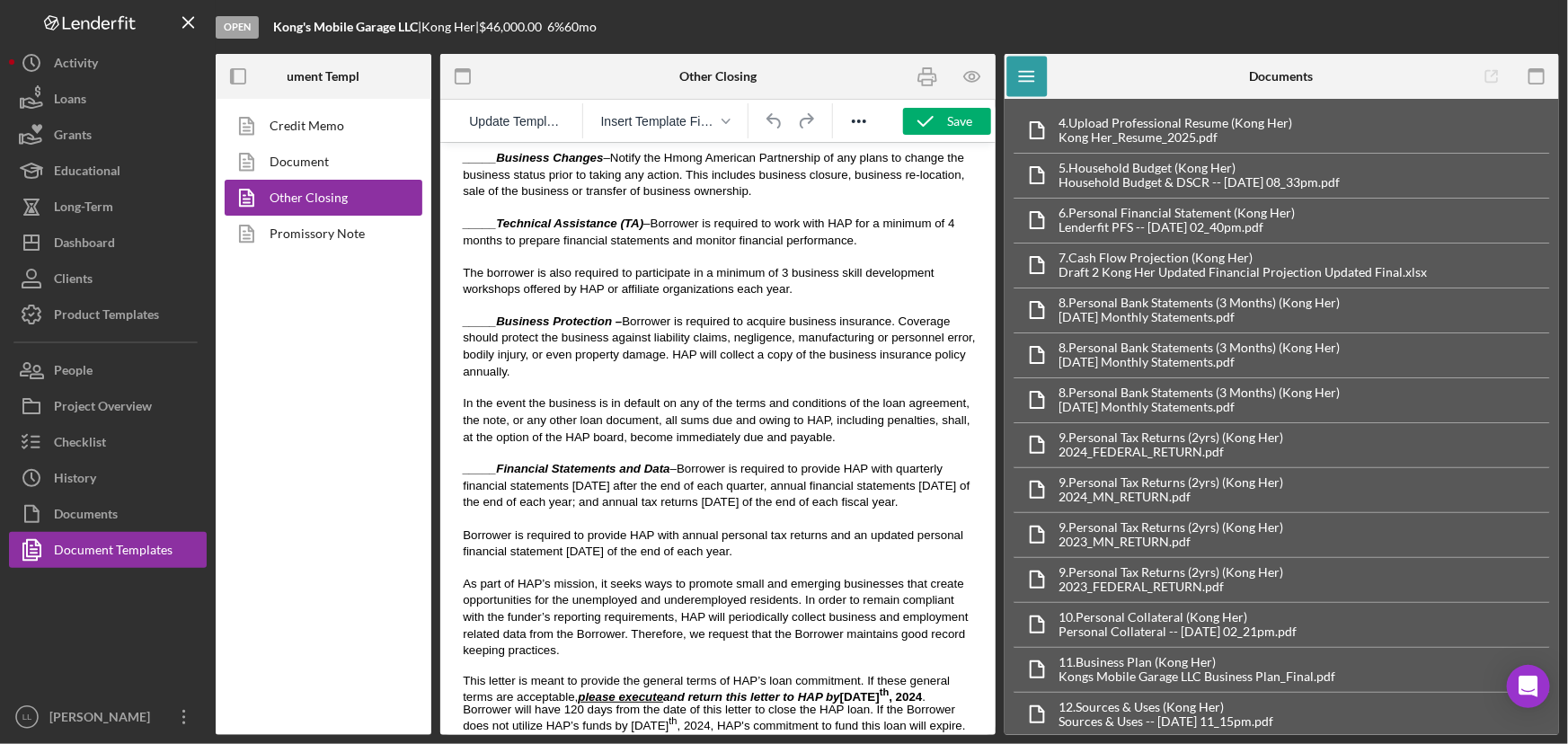
scroll to position [1307, 0]
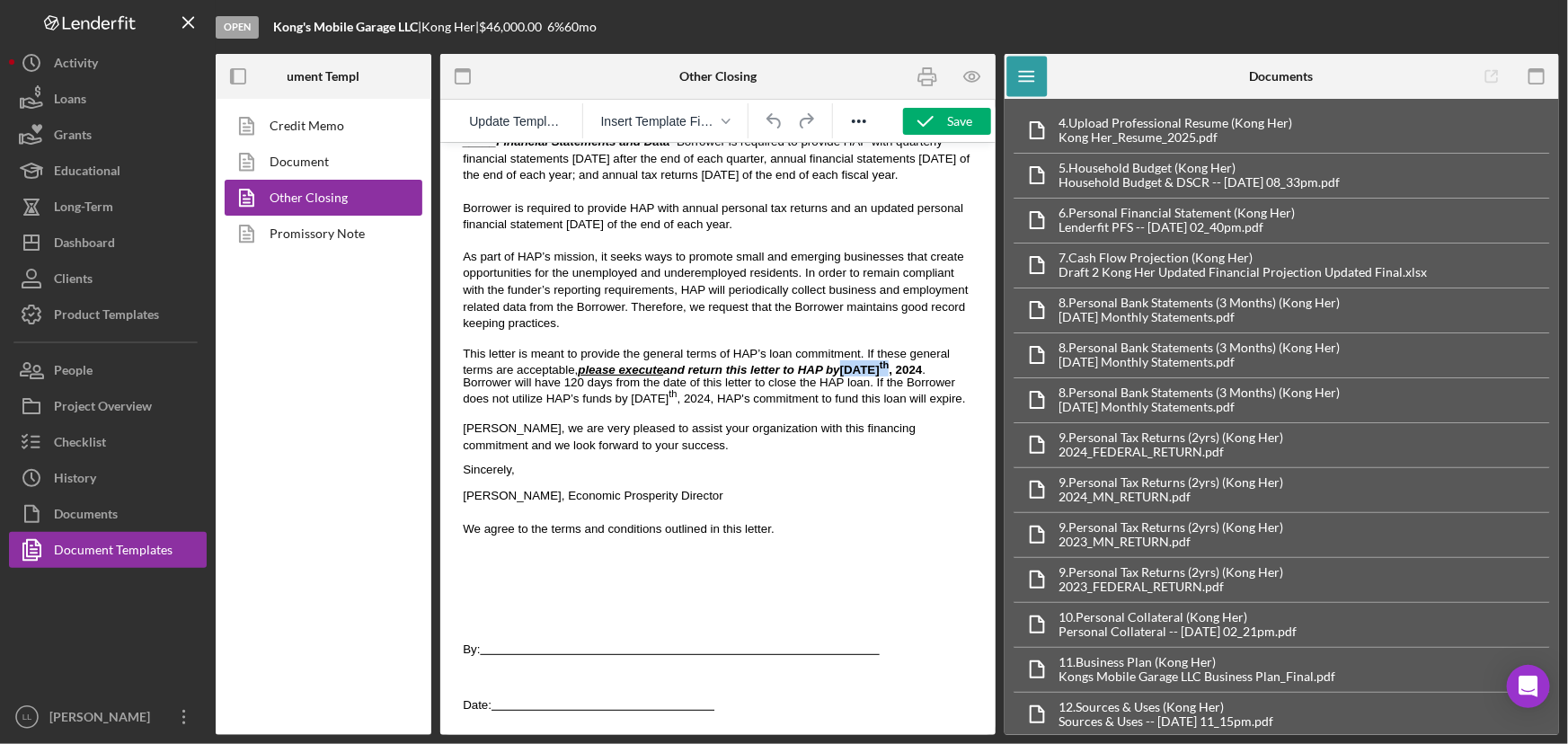
drag, startPoint x: 797, startPoint y: 318, endPoint x: 753, endPoint y: 320, distance: 44.0
click at [753, 362] on strong "please execute and return this letter to HAP by [DATE]" at bounding box center [749, 369] width 344 height 13
click at [807, 401] on p "Rich Text Area. Press ALT-0 for help." at bounding box center [717, 408] width 526 height 15
drag, startPoint x: 537, startPoint y: 341, endPoint x: 460, endPoint y: 333, distance: 77.4
click at [460, 333] on div "Please review and initial OTHER TERMS AND CONDITIONS: _____Late Payments – A $5…" at bounding box center [717, 170] width 526 height 802
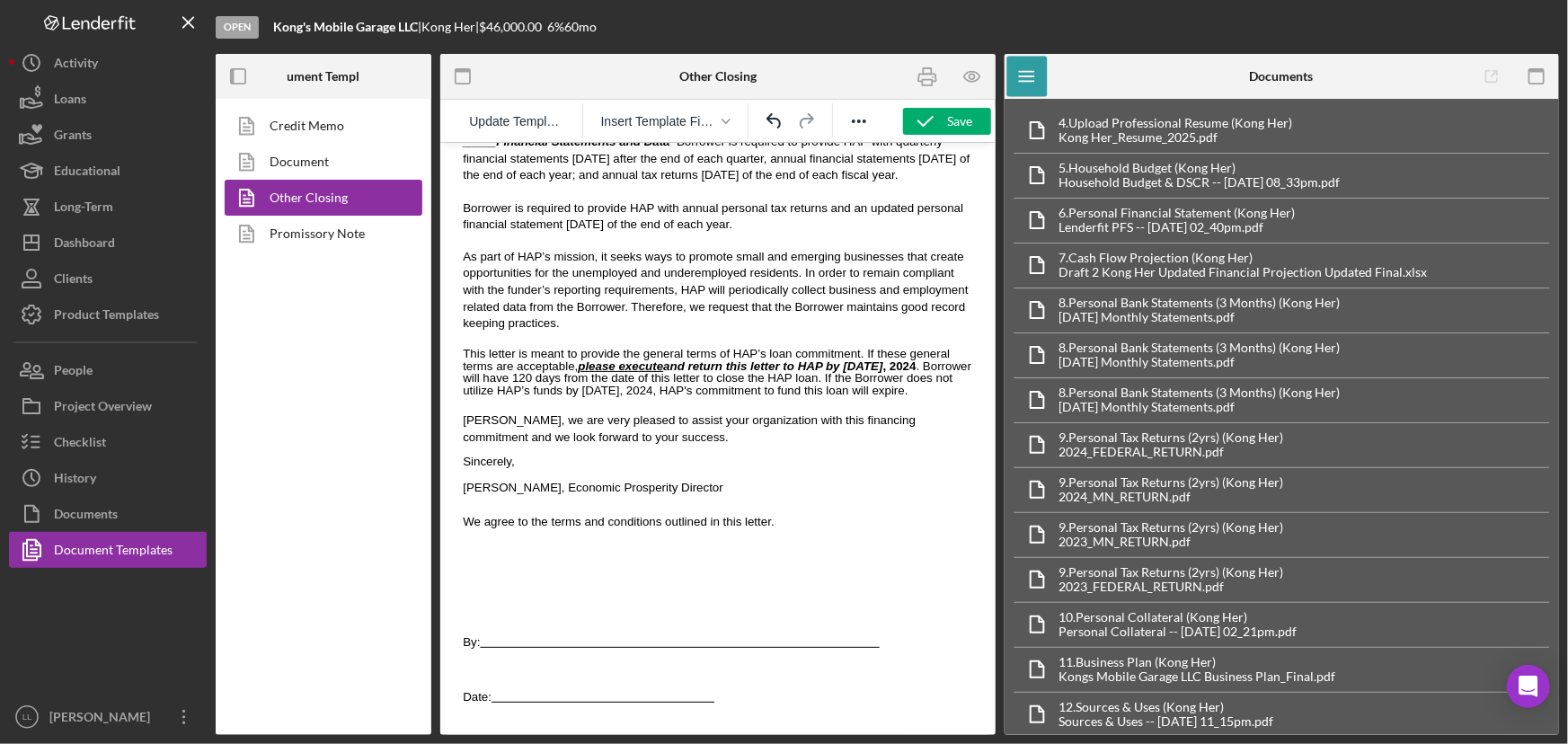
click at [557, 346] on span "This letter is meant to provide the general terms of HAP’s loan commitment. If …" at bounding box center [715, 371] width 508 height 51
click at [707, 396] on p "Rich Text Area. Press ALT-0 for help." at bounding box center [717, 403] width 526 height 15
click at [749, 346] on span "This letter is meant to provide the general terms of HAP’s loan commitment. If …" at bounding box center [715, 371] width 508 height 51
click at [807, 347] on p "This letter is meant to provide the general terms of HAP’s loan commitment. If …" at bounding box center [717, 372] width 512 height 50
click at [956, 116] on div "Save" at bounding box center [960, 121] width 25 height 27
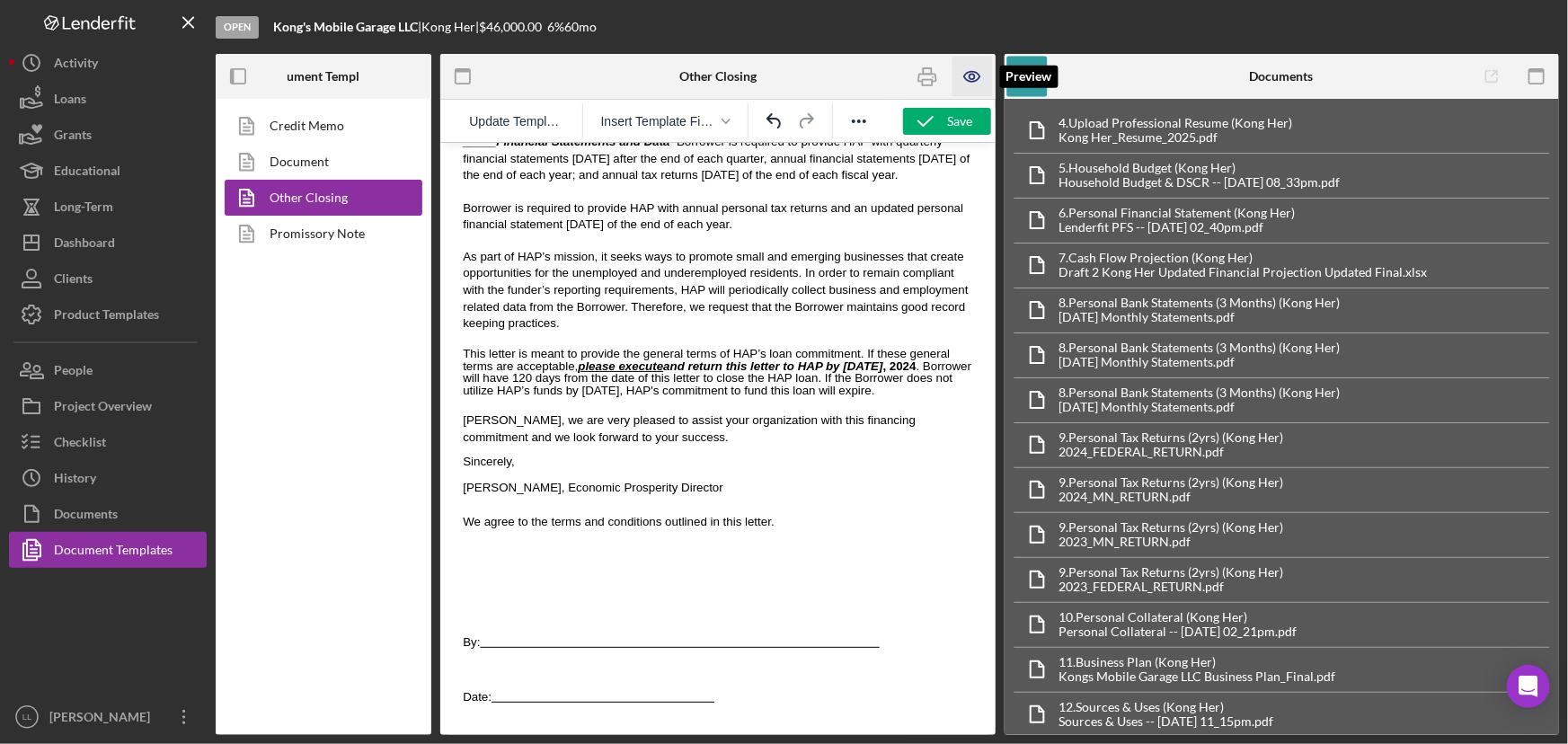
click at [973, 79] on icon "button" at bounding box center [972, 76] width 40 height 40
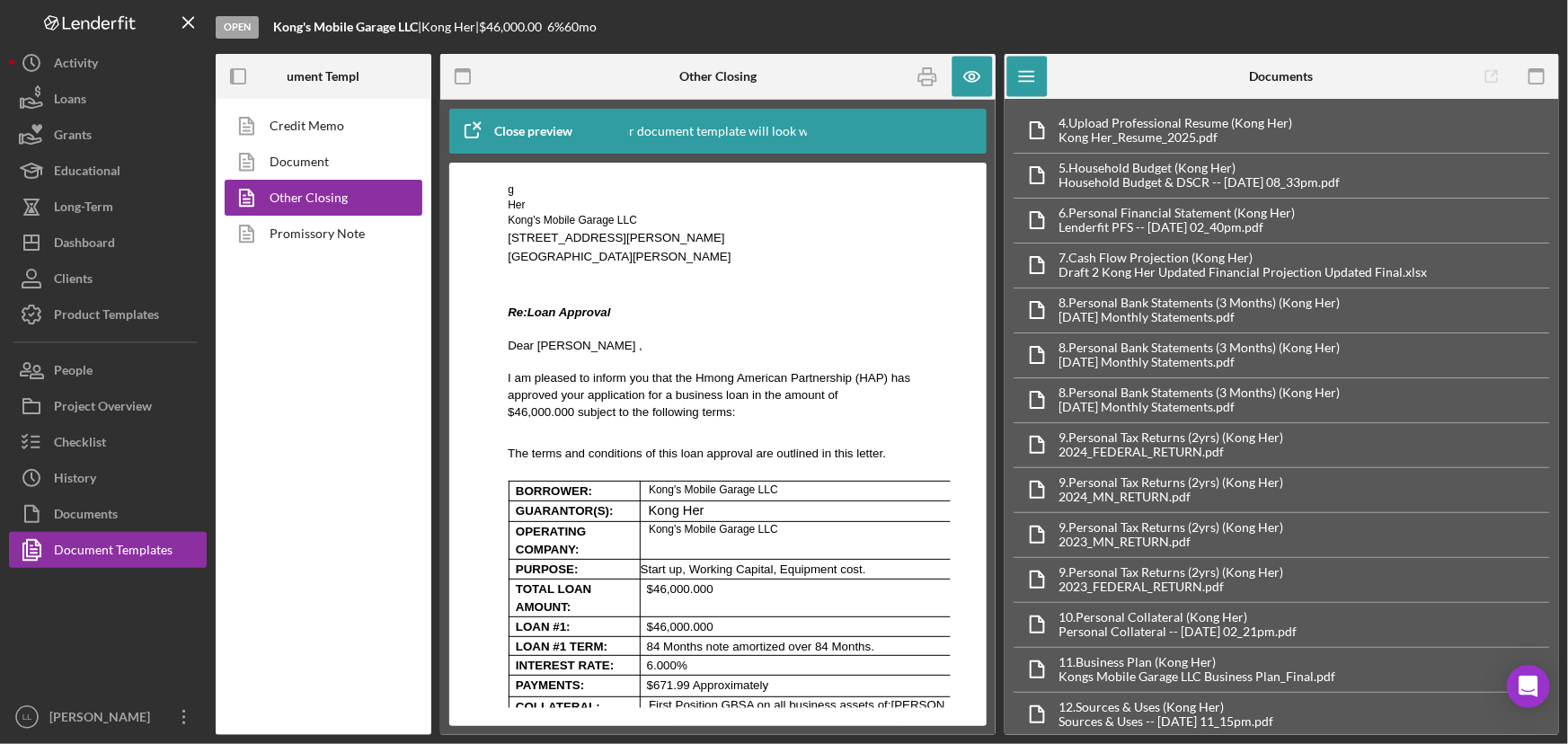
scroll to position [0, 0]
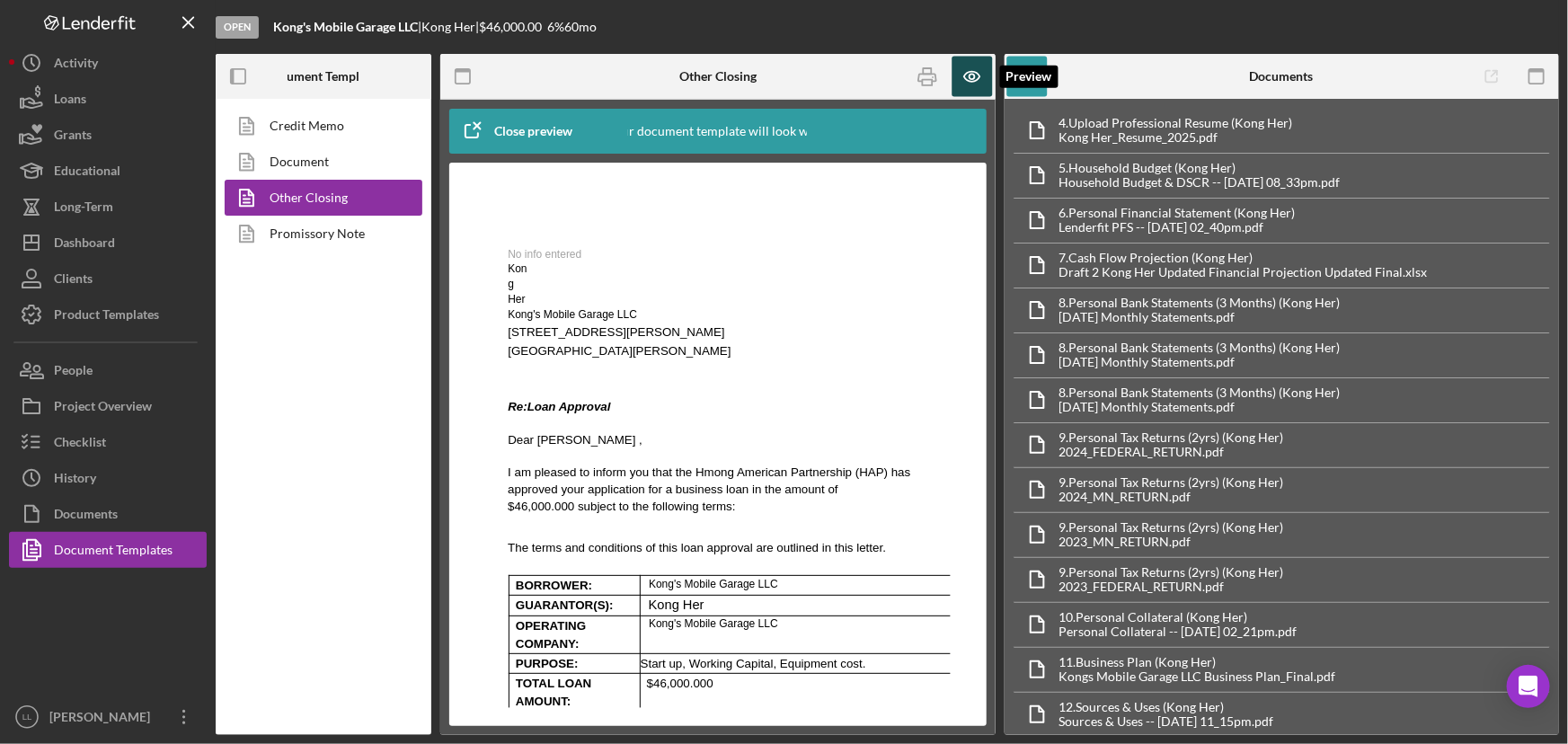
click at [980, 80] on icon "button" at bounding box center [972, 76] width 40 height 40
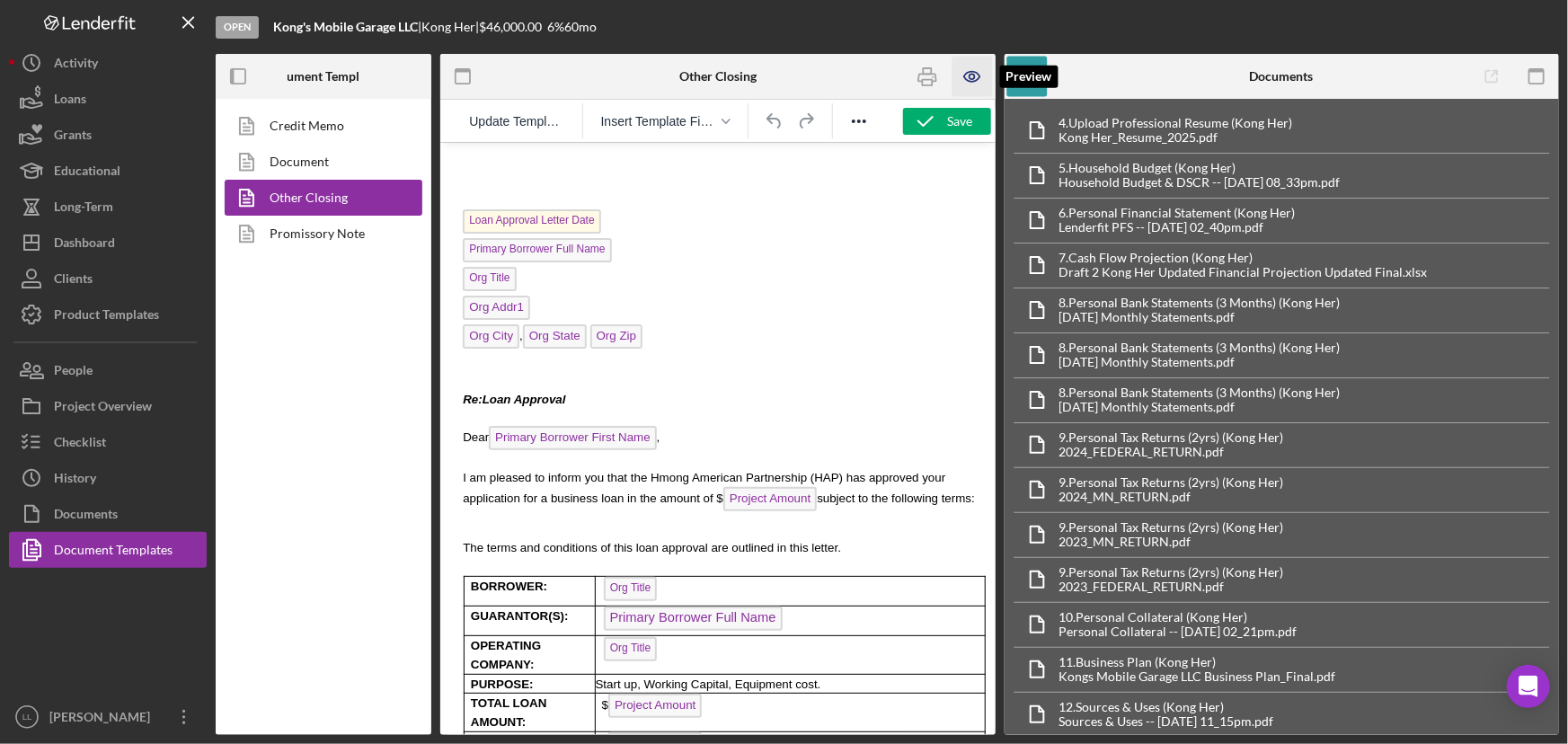
click at [980, 80] on icon "button" at bounding box center [972, 76] width 40 height 40
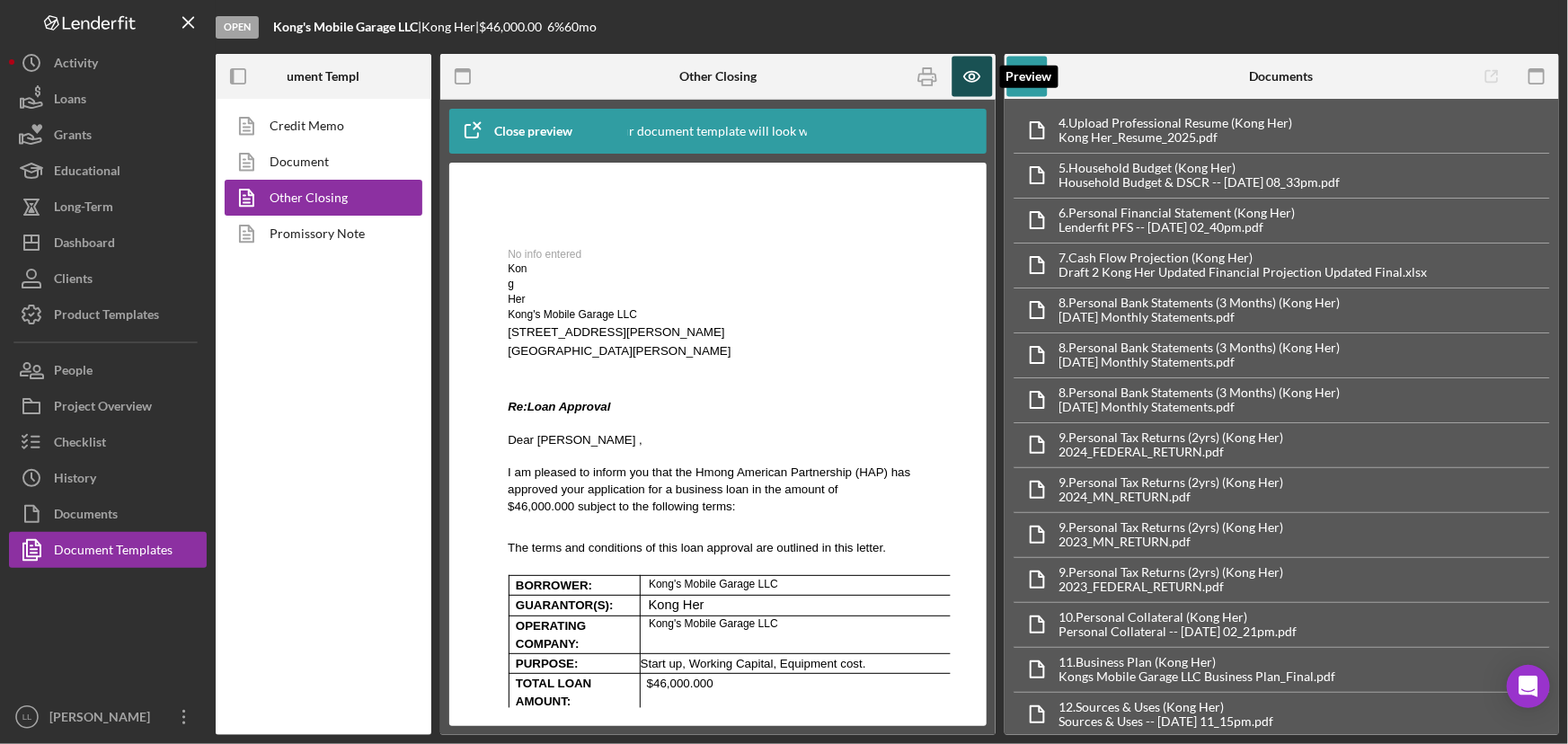
click at [980, 80] on icon "button" at bounding box center [972, 76] width 40 height 40
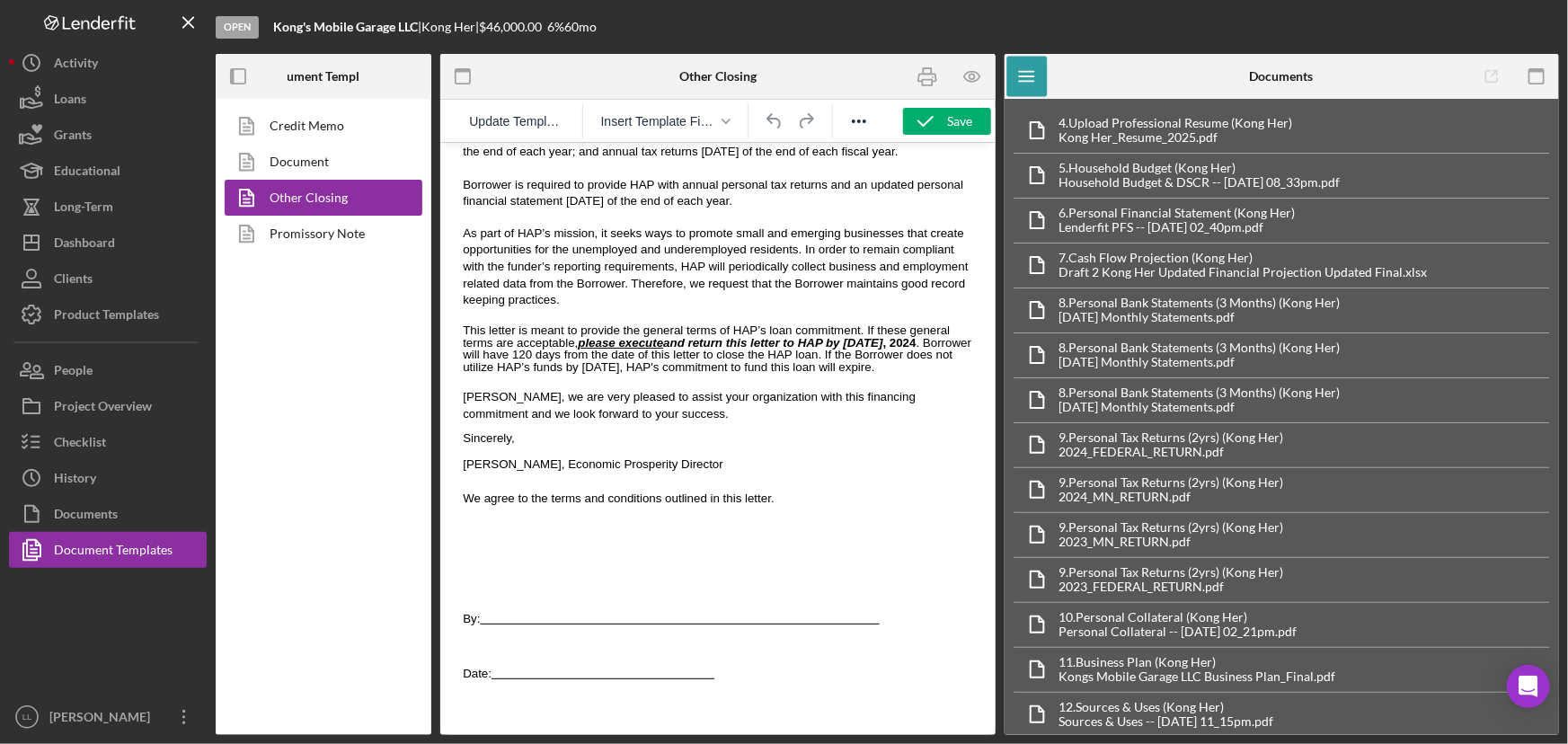
scroll to position [1342, 0]
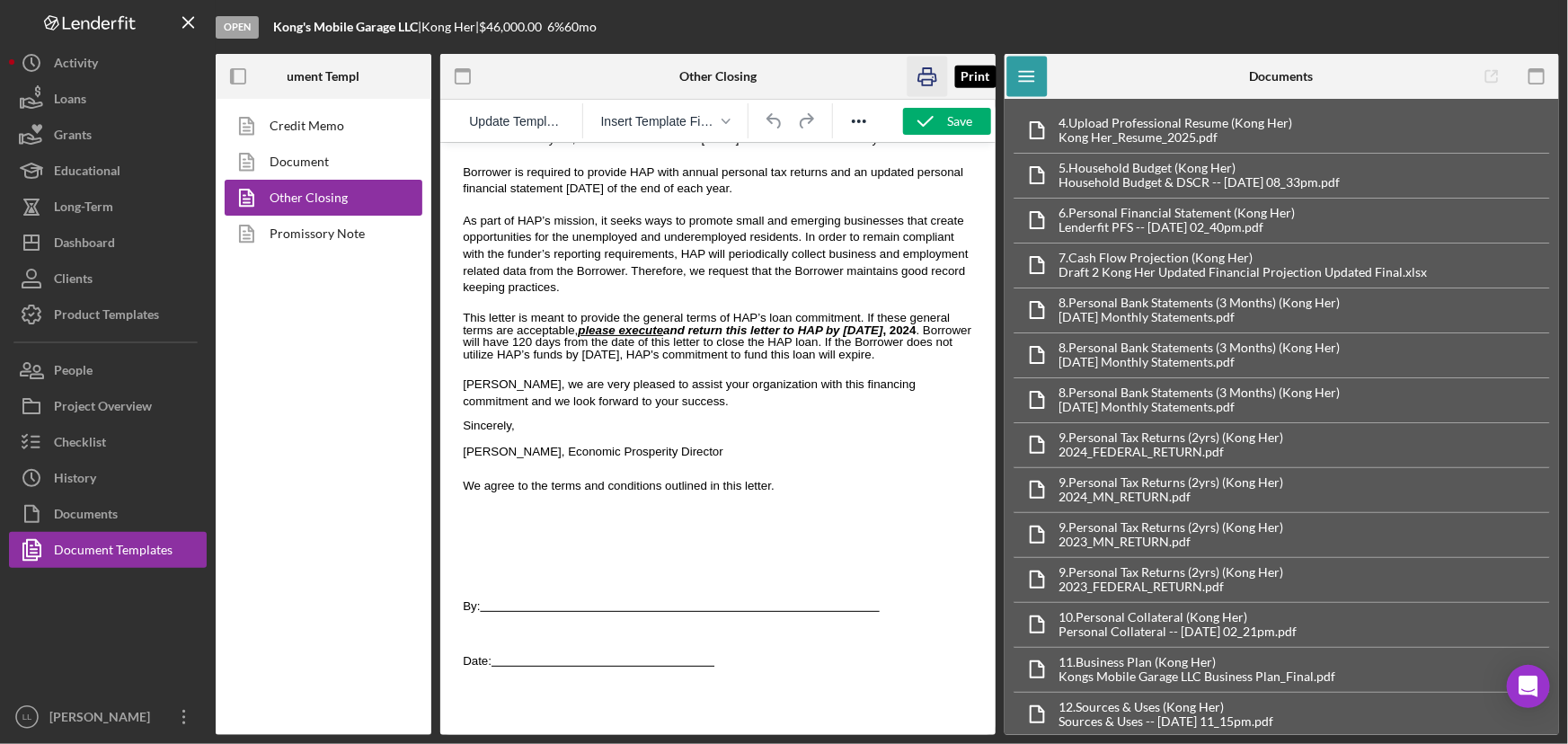
click at [921, 71] on icon "button" at bounding box center [927, 76] width 40 height 40
click at [553, 632] on p "Rich Text Area. Press ALT-0 for help." at bounding box center [721, 642] width 519 height 19
click at [500, 613] on p "Rich Text Area. Press ALT-0 for help." at bounding box center [717, 623] width 526 height 19
click at [502, 613] on p "Rich Text Area. Press ALT-0 for help." at bounding box center [717, 623] width 526 height 19
click at [490, 613] on p "Rich Text Area. Press ALT-0 for help." at bounding box center [717, 623] width 526 height 19
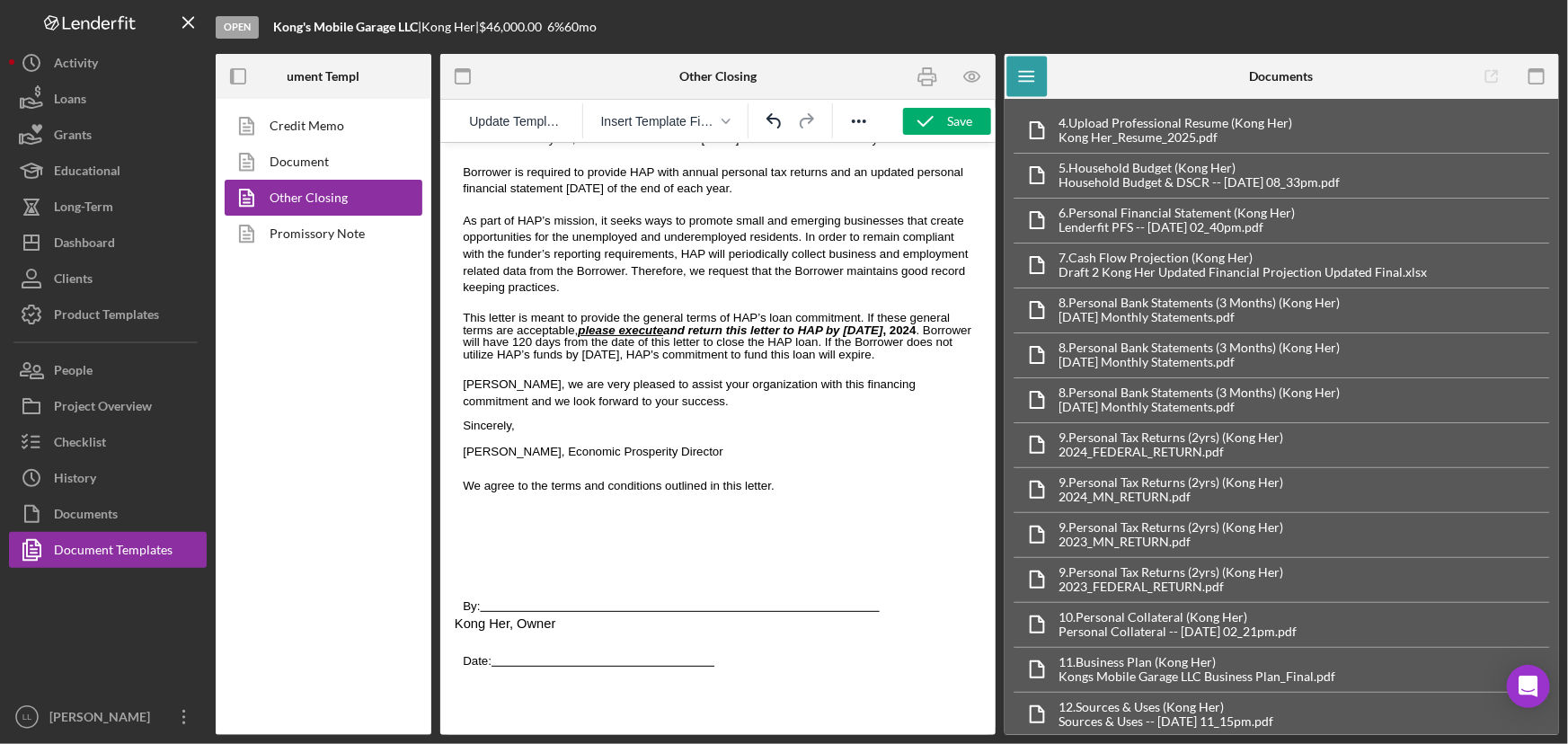
click at [897, 613] on p "Kong Her, Owner" at bounding box center [717, 623] width 526 height 19
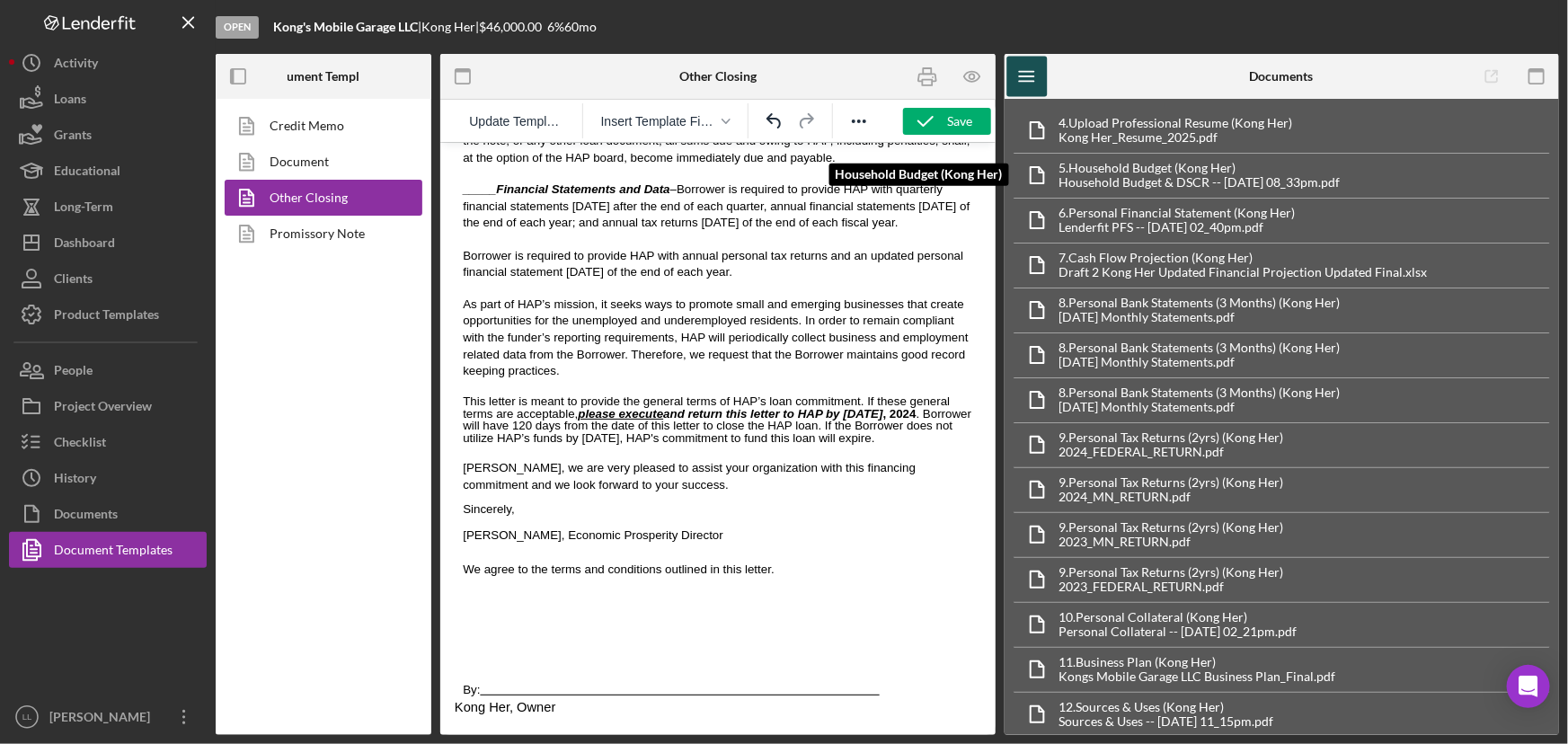
scroll to position [1179, 0]
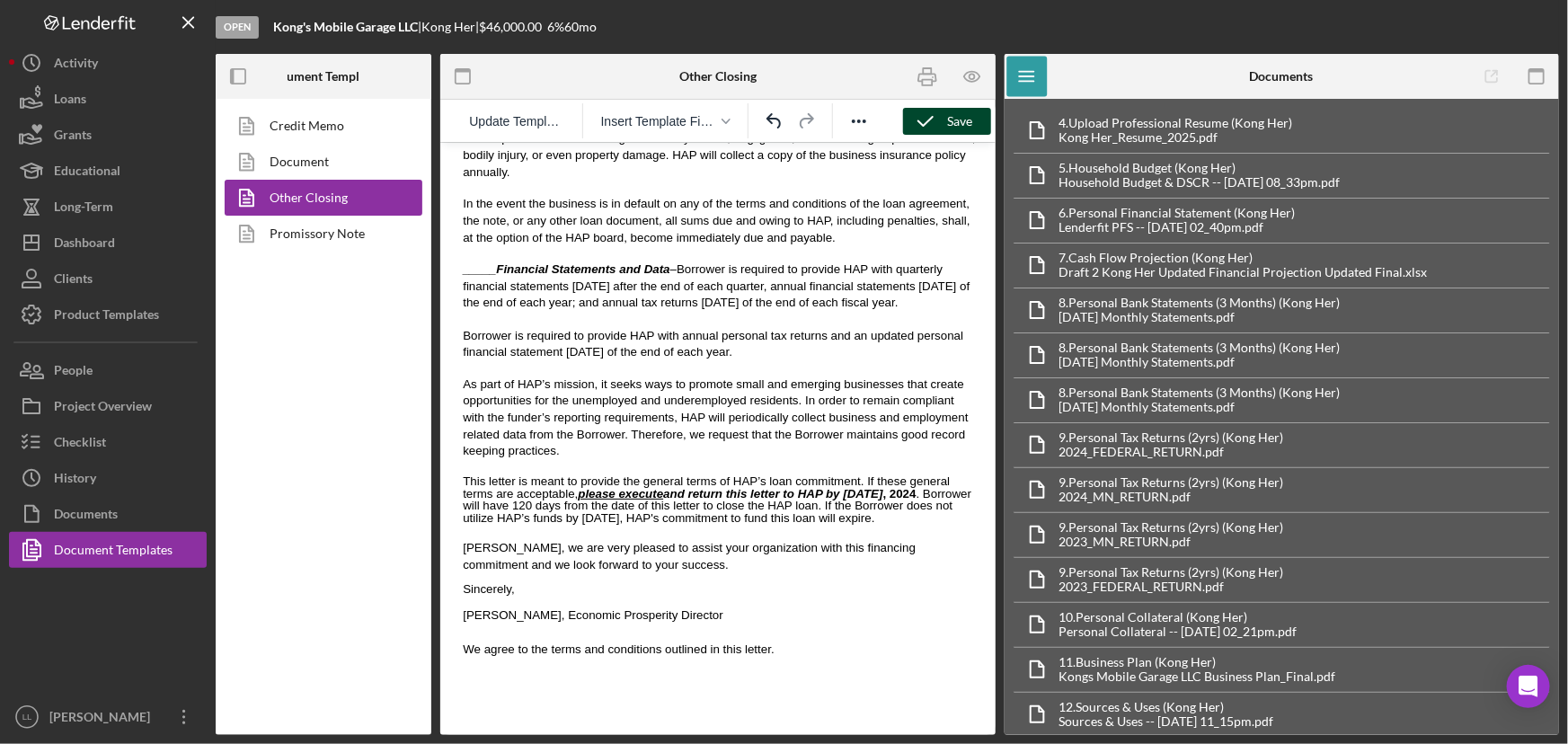
click at [956, 119] on div "Save" at bounding box center [960, 121] width 25 height 27
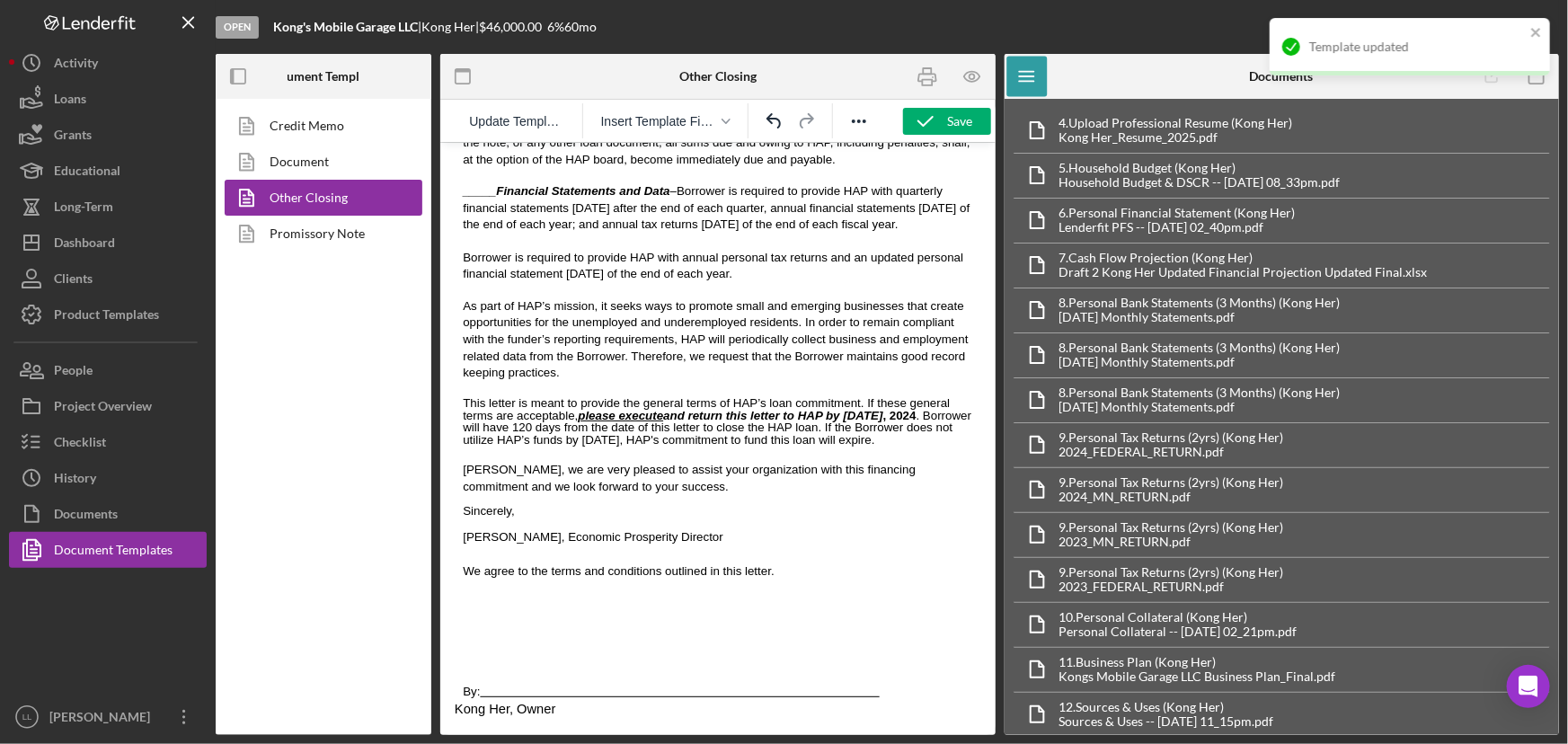
scroll to position [1342, 0]
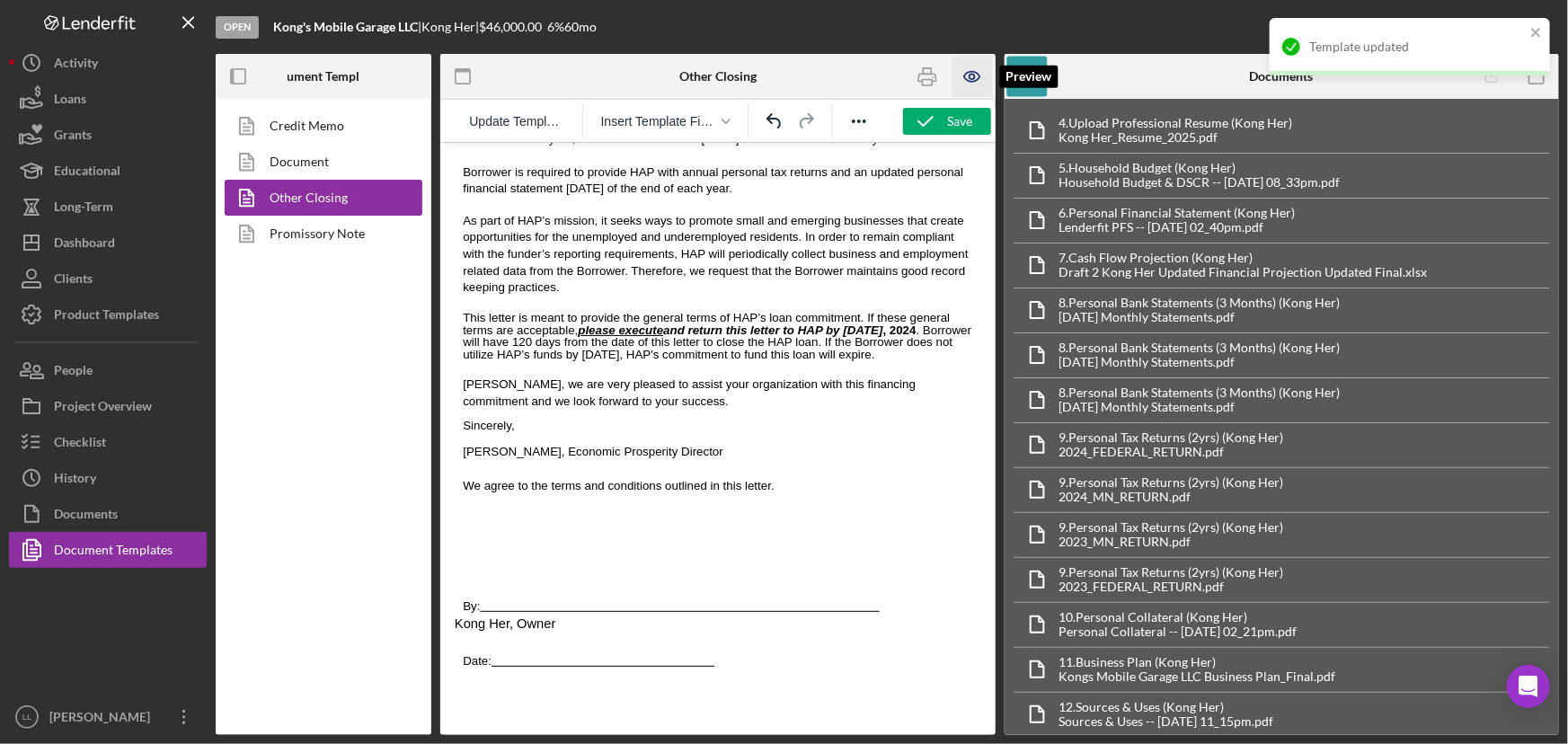
click at [974, 74] on icon "button" at bounding box center [972, 76] width 40 height 40
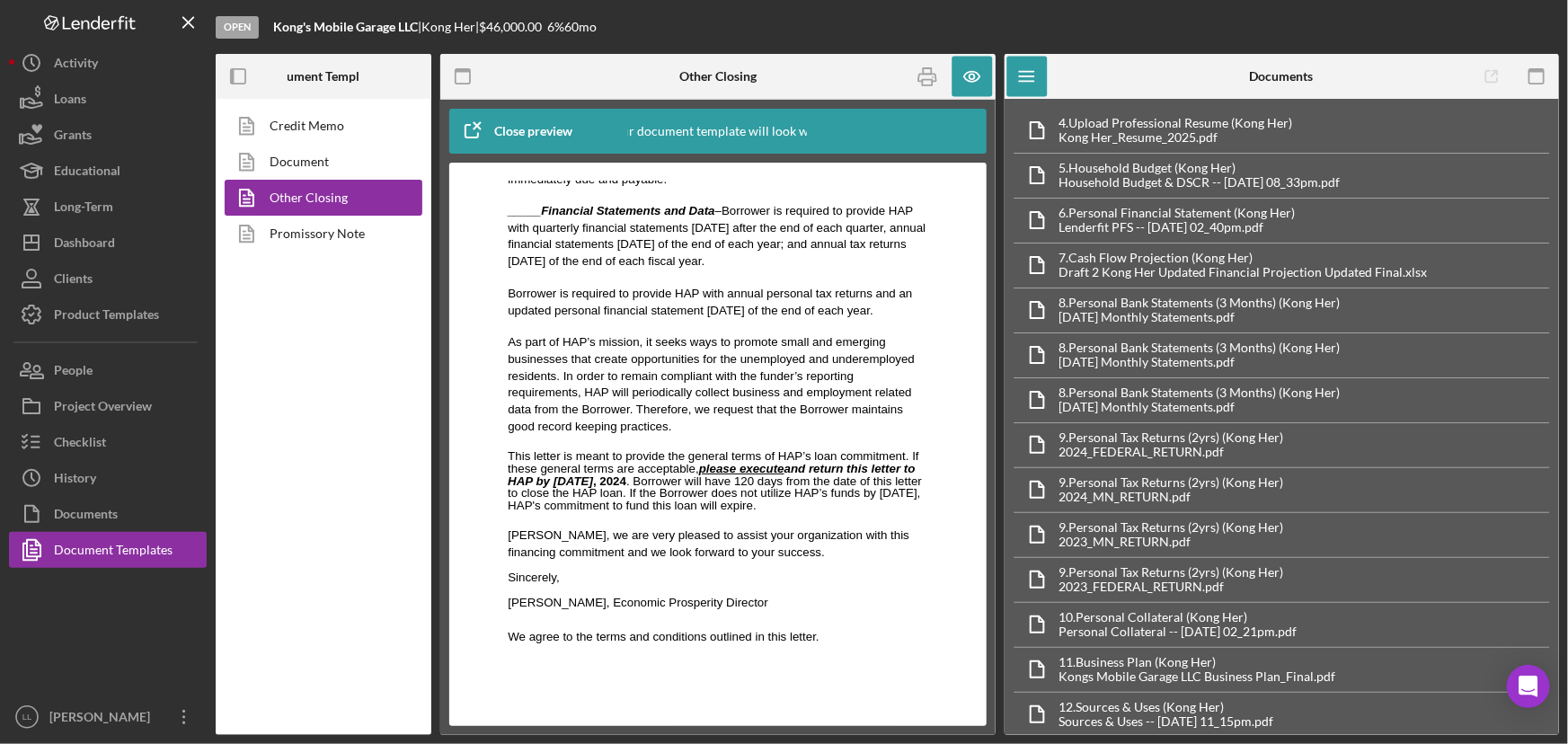
scroll to position [1307, 0]
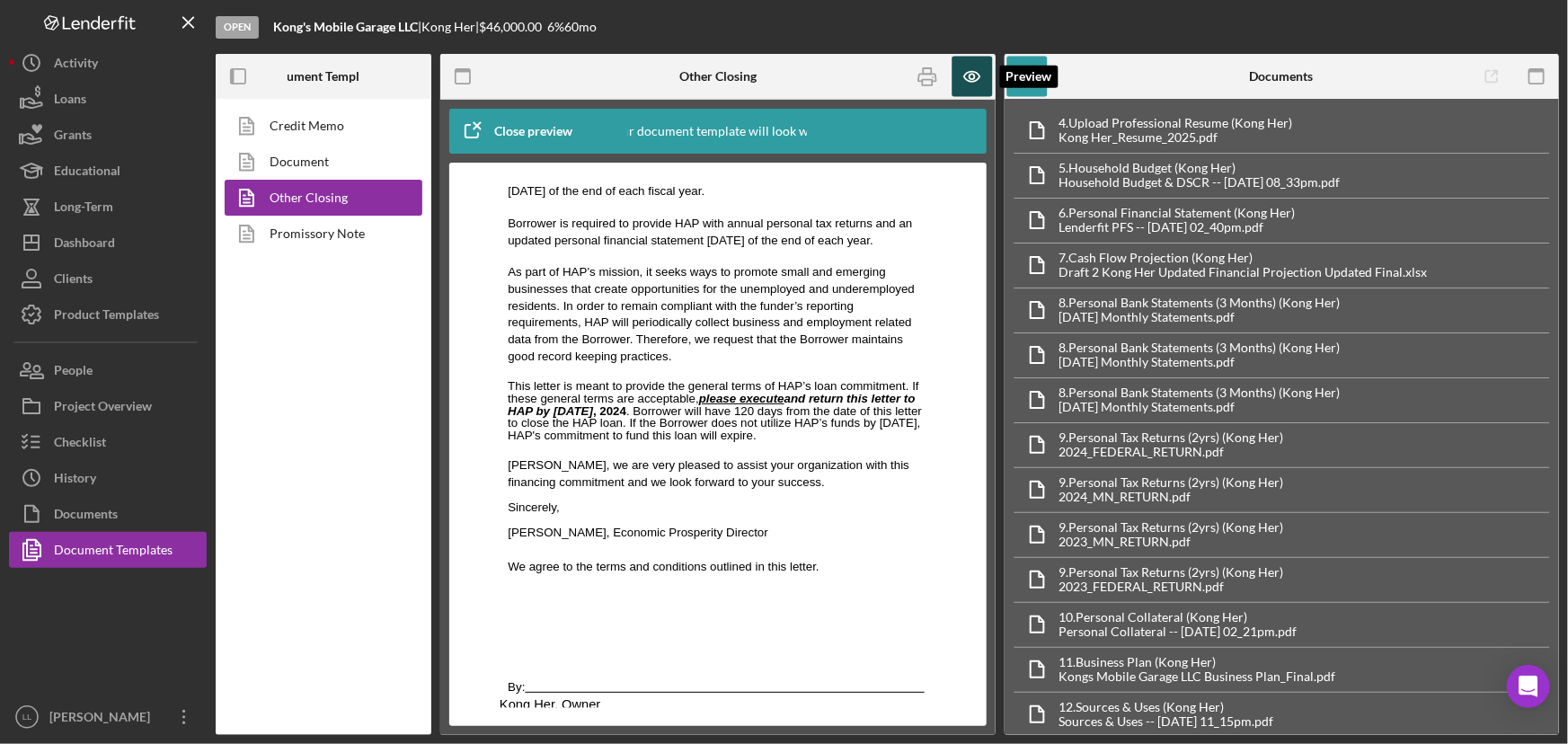
click at [968, 78] on icon "button" at bounding box center [972, 76] width 40 height 40
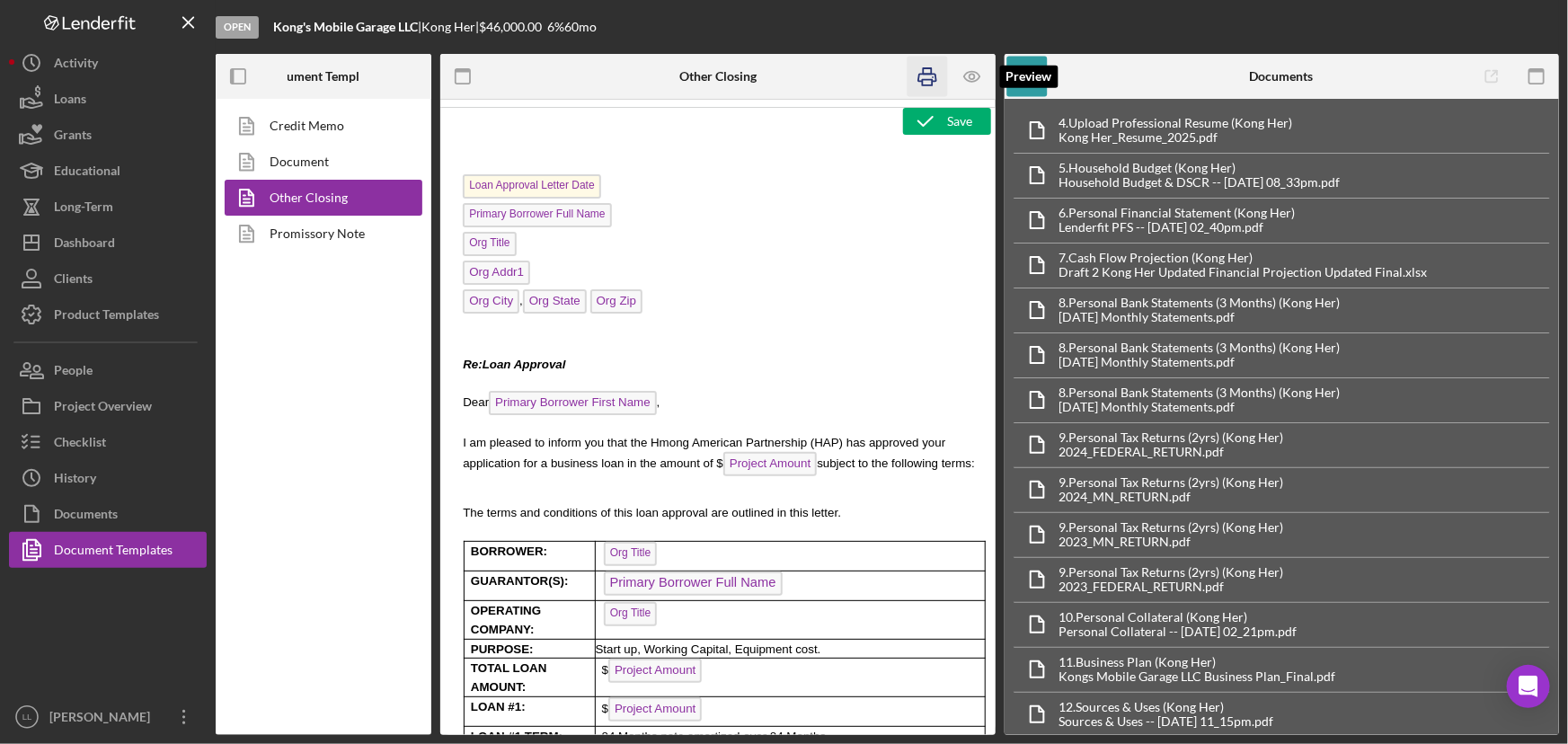
scroll to position [0, 0]
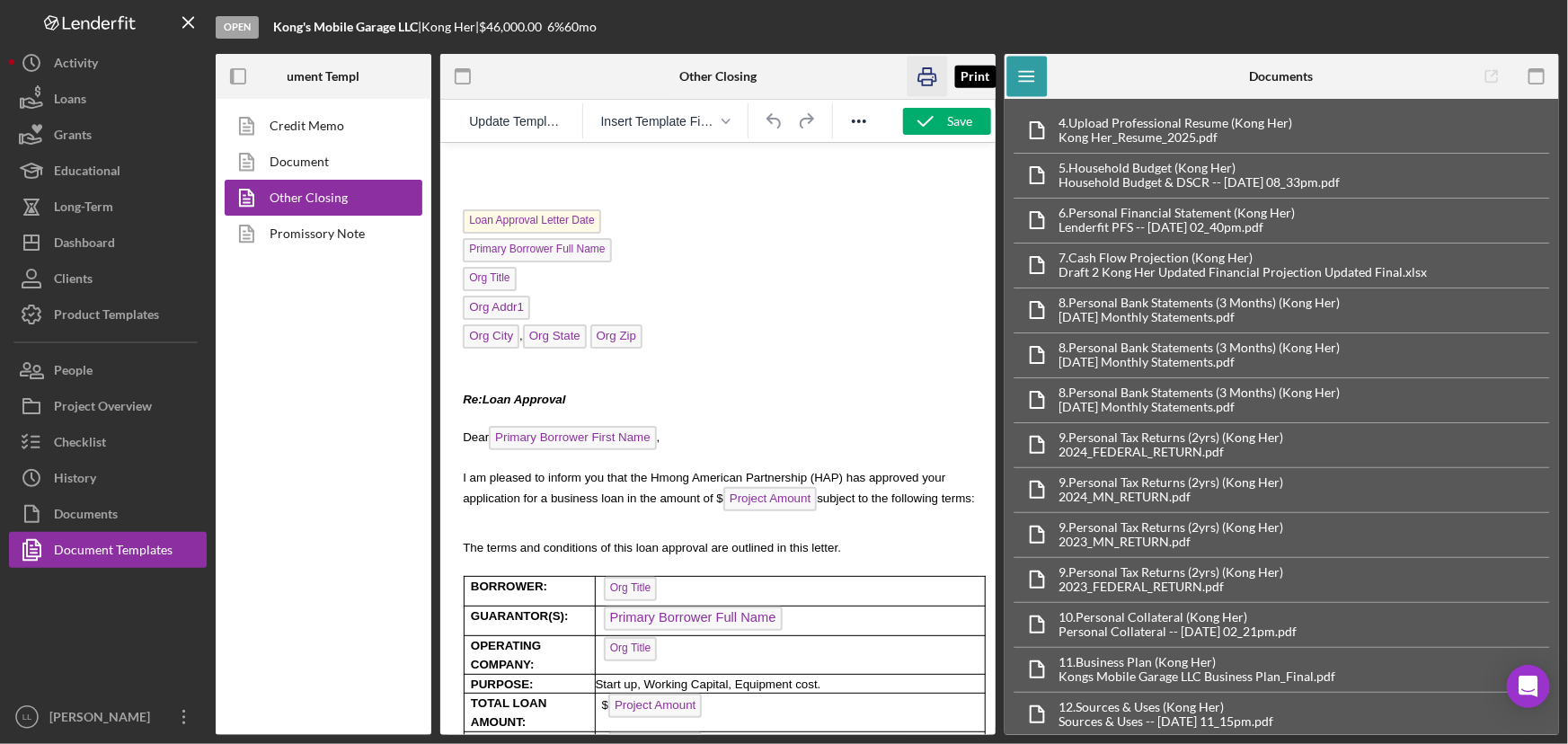
click at [926, 76] on icon "button" at bounding box center [927, 76] width 40 height 40
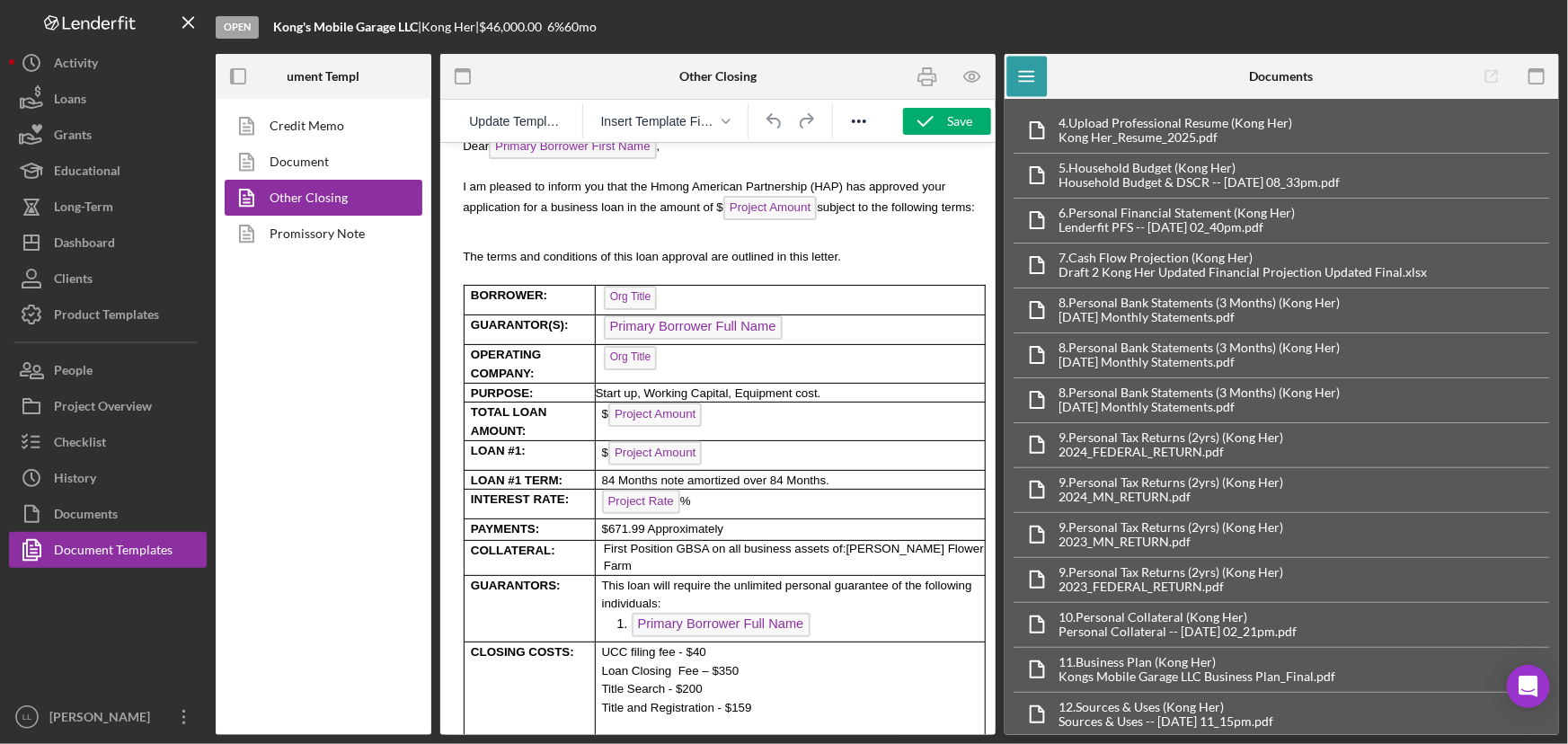
scroll to position [326, 0]
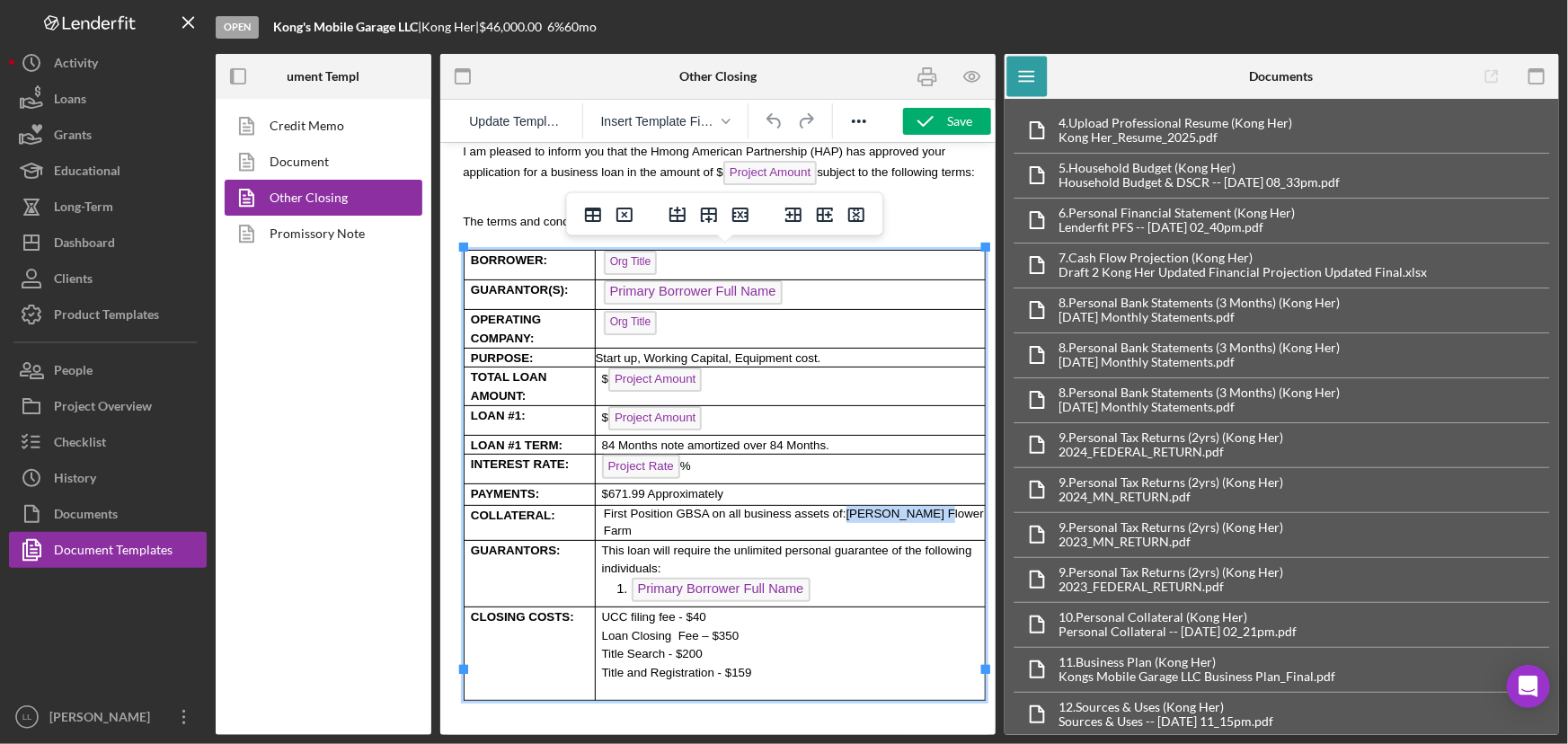
drag, startPoint x: 911, startPoint y: 491, endPoint x: 816, endPoint y: 490, distance: 95.0
click at [816, 505] on p "First Position GBSA on all business assets of: [PERSON_NAME] Farm" at bounding box center [793, 521] width 381 height 33
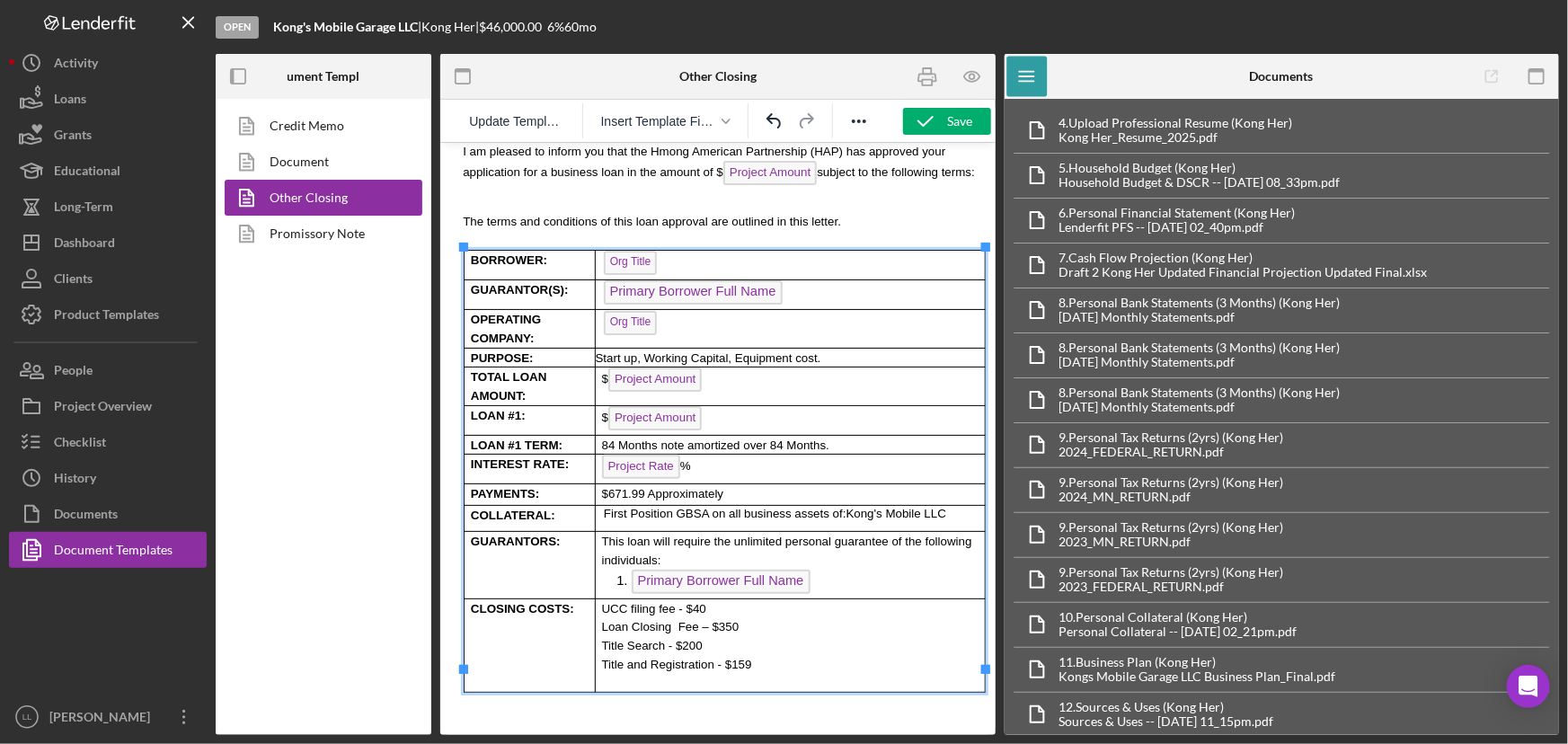
click at [915, 505] on p "First Position GBSA on all business assets of: Kong's Mobile LLC" at bounding box center [793, 513] width 381 height 17
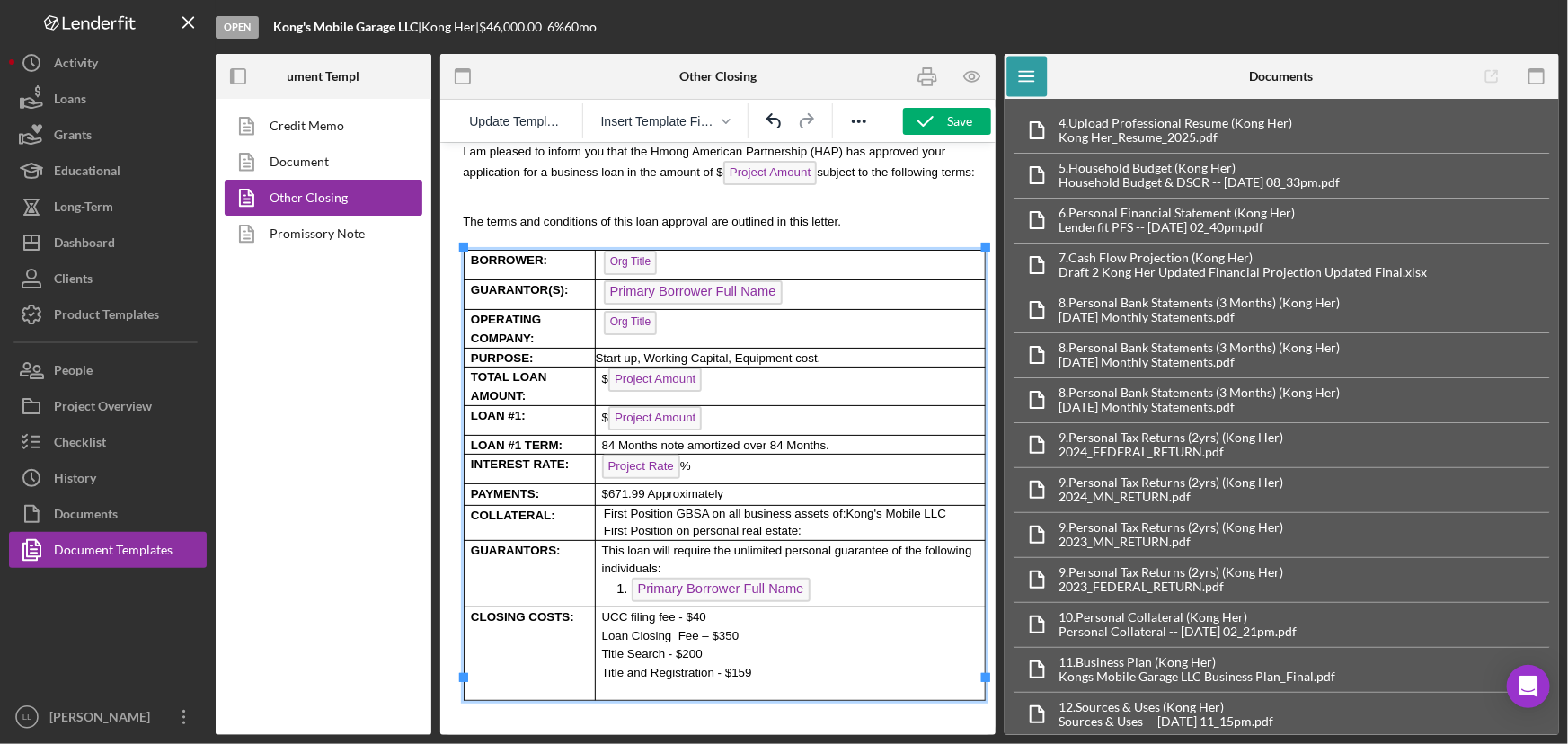
click at [797, 522] on p "First Position on personal real estate:" at bounding box center [793, 530] width 381 height 17
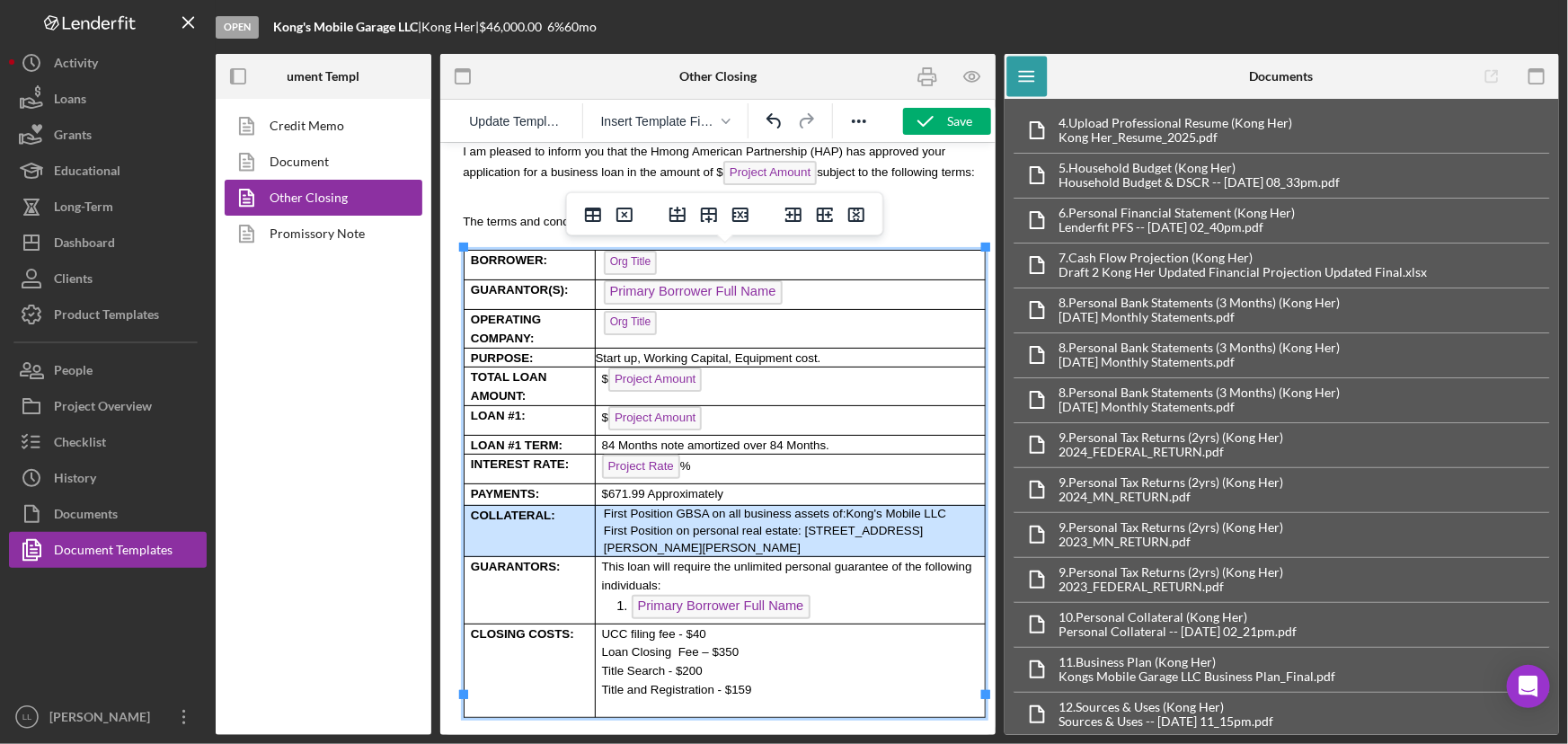
drag, startPoint x: 623, startPoint y: 492, endPoint x: 585, endPoint y: 491, distance: 38.0
click at [585, 505] on tr "COLLATERAL: First Position GBSA on all business assets of: Kong's Mobile LLC Fi…" at bounding box center [724, 530] width 521 height 52
click at [625, 505] on td "First Position GBSA on all business assets of: Kong's Mobile LLC First Position…" at bounding box center [789, 530] width 390 height 52
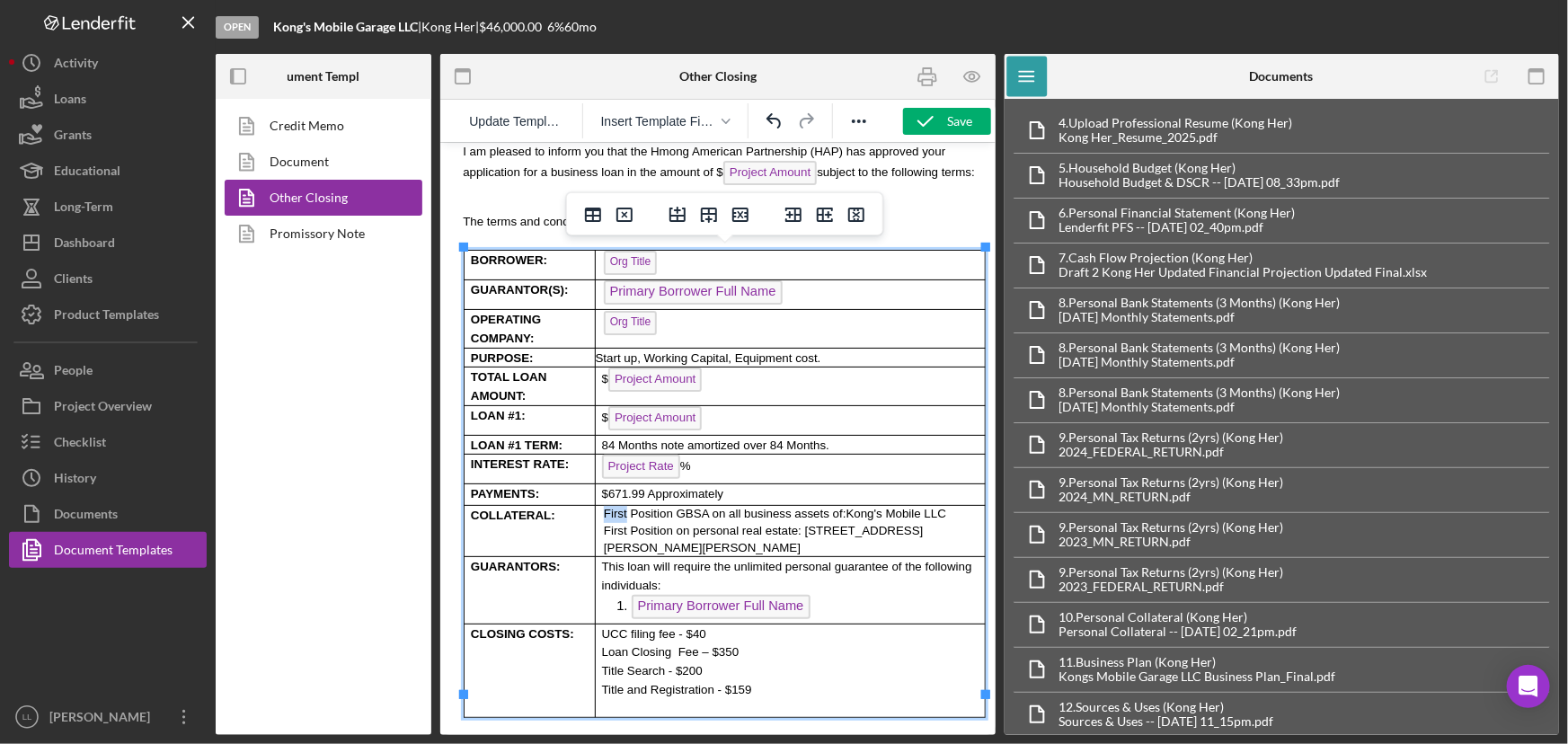
drag, startPoint x: 623, startPoint y: 493, endPoint x: 596, endPoint y: 492, distance: 27.0
click at [596, 505] on td "First Position GBSA on all business assets of: Kong's Mobile LLC First Position…" at bounding box center [789, 530] width 390 height 52
click at [630, 523] on span "First Position on personal real estate: [STREET_ADDRESS][PERSON_NAME][PERSON_NA…" at bounding box center [762, 538] width 320 height 31
drag, startPoint x: 623, startPoint y: 511, endPoint x: 599, endPoint y: 514, distance: 24.2
click at [599, 514] on td "1st Position GBSA on all business assets of: Kong's Mobile LLC First Position o…" at bounding box center [789, 530] width 390 height 52
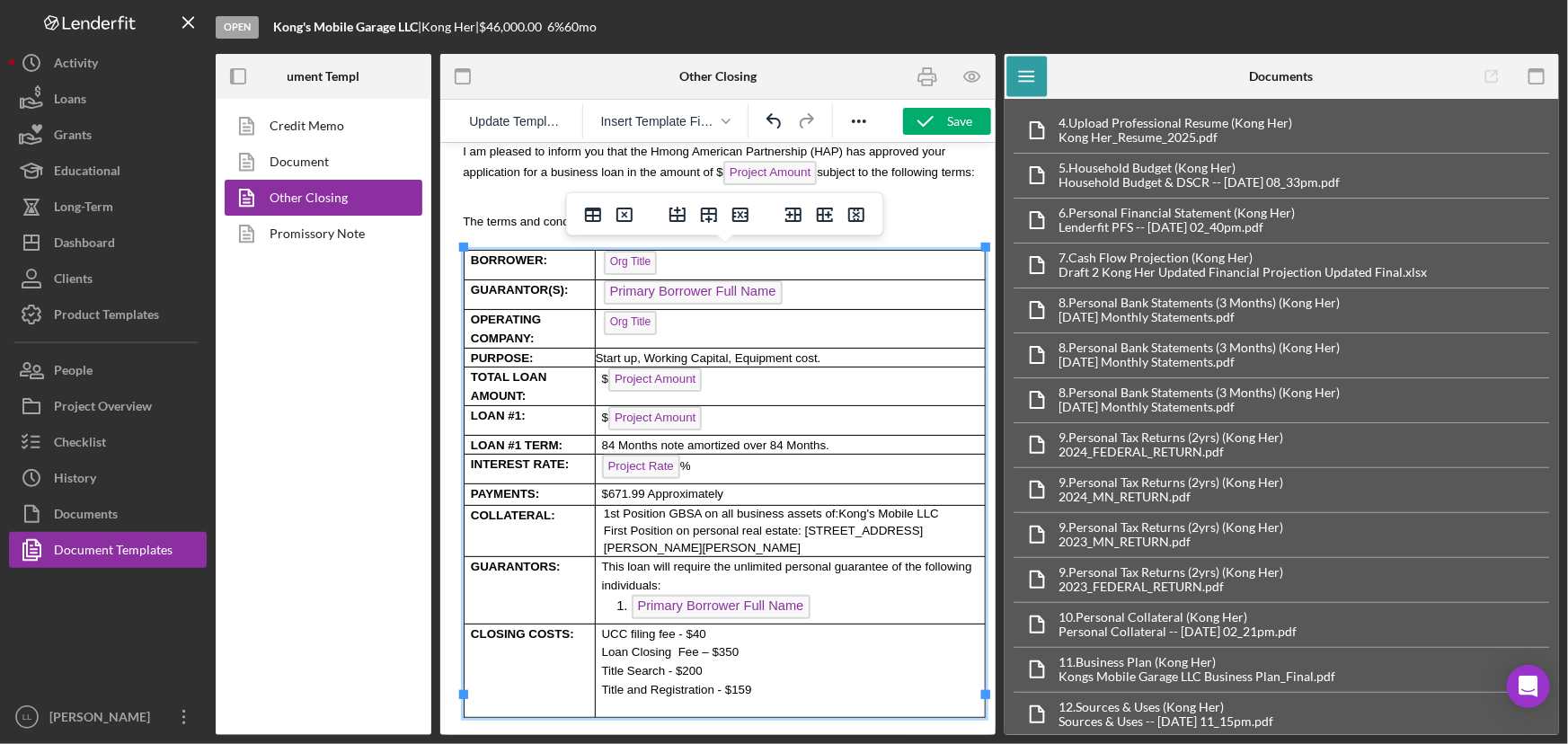
click at [609, 506] on span "1st Position GBSA on all business assets of:" at bounding box center [720, 512] width 236 height 13
click at [617, 506] on span "1 st Position GBSA on all business assets of:" at bounding box center [722, 512] width 238 height 13
click at [635, 506] on span "1st Position GBSA on all business assets of:" at bounding box center [720, 512] width 236 height 13
click at [617, 506] on span "1st Position GBSA on all business assets of:" at bounding box center [720, 512] width 236 height 13
click at [683, 527] on p "First Position on personal real estate: [STREET_ADDRESS][PERSON_NAME][PERSON_NA…" at bounding box center [793, 538] width 381 height 33
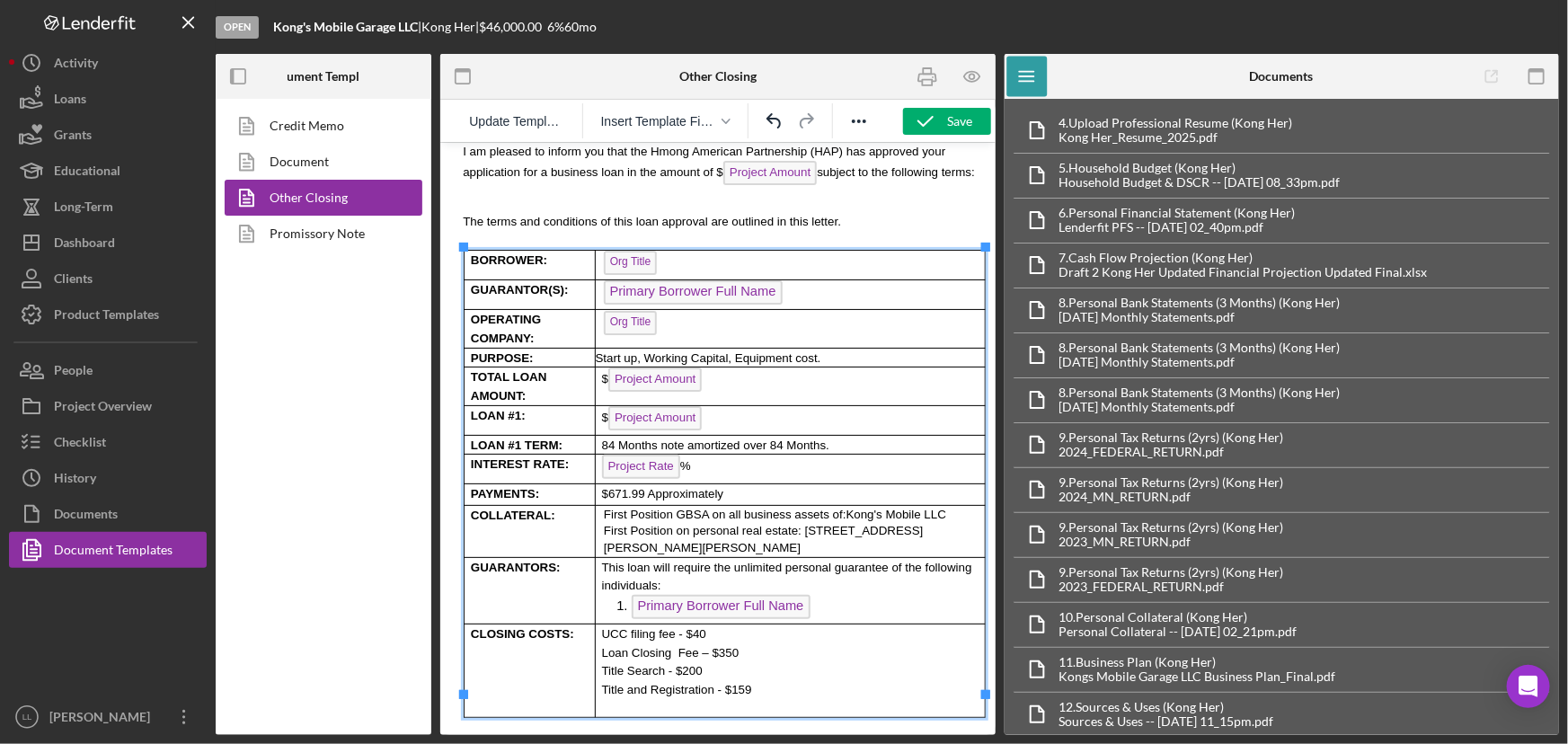
drag, startPoint x: 938, startPoint y: 124, endPoint x: 968, endPoint y: 102, distance: 37.2
click at [938, 123] on icon "button" at bounding box center [925, 121] width 45 height 45
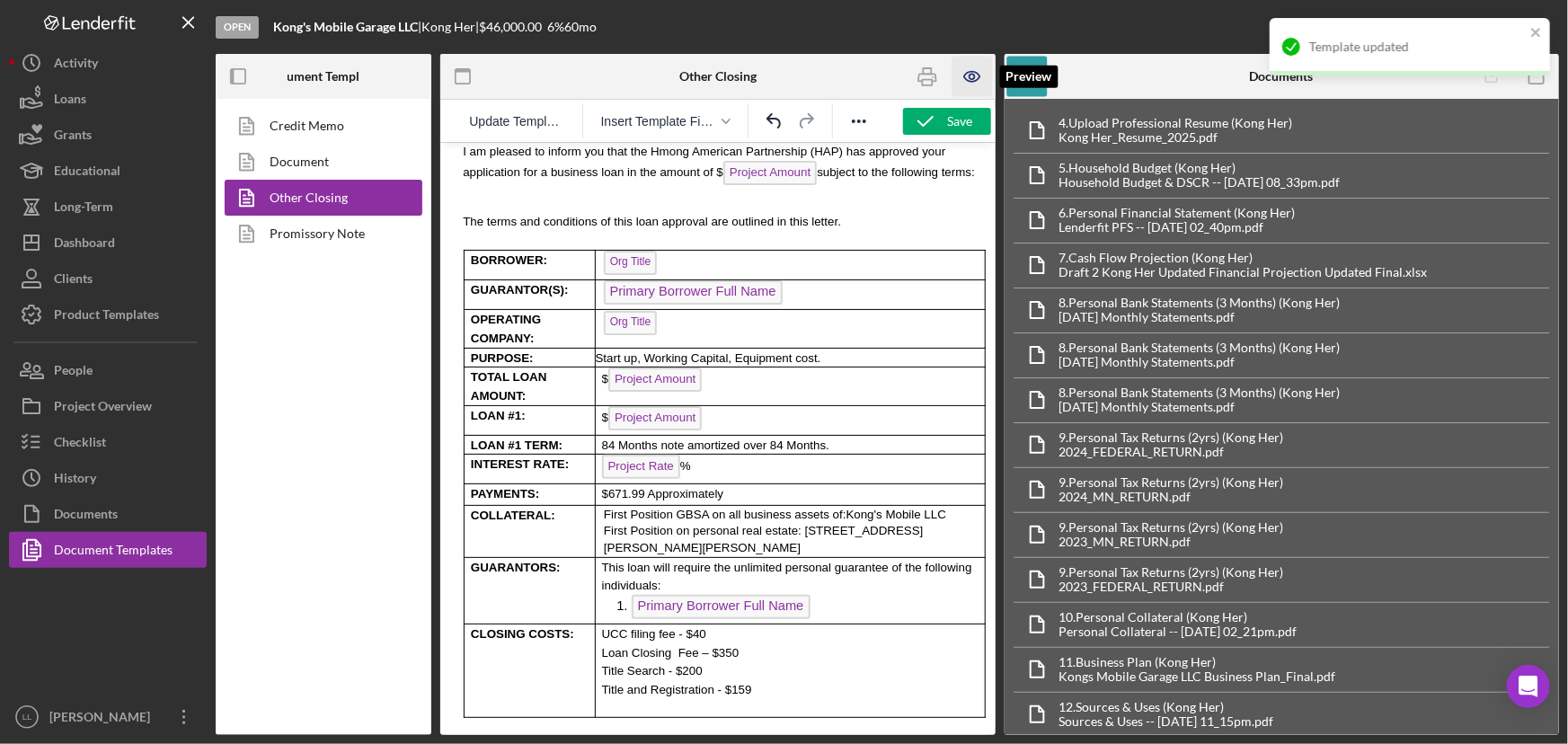
click at [977, 79] on icon "button" at bounding box center [972, 76] width 40 height 40
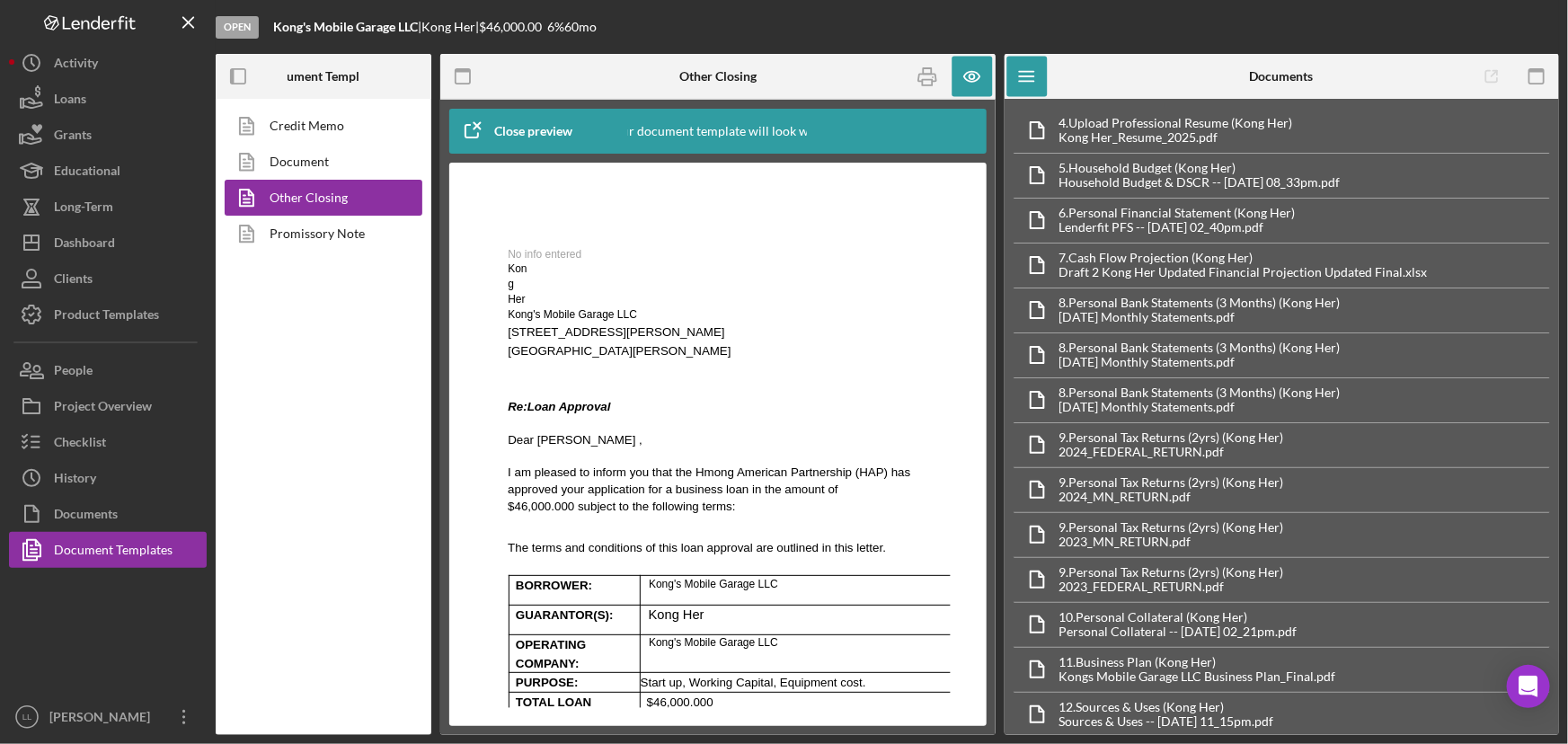
scroll to position [0, 0]
click at [975, 72] on icon "button" at bounding box center [972, 76] width 15 height 10
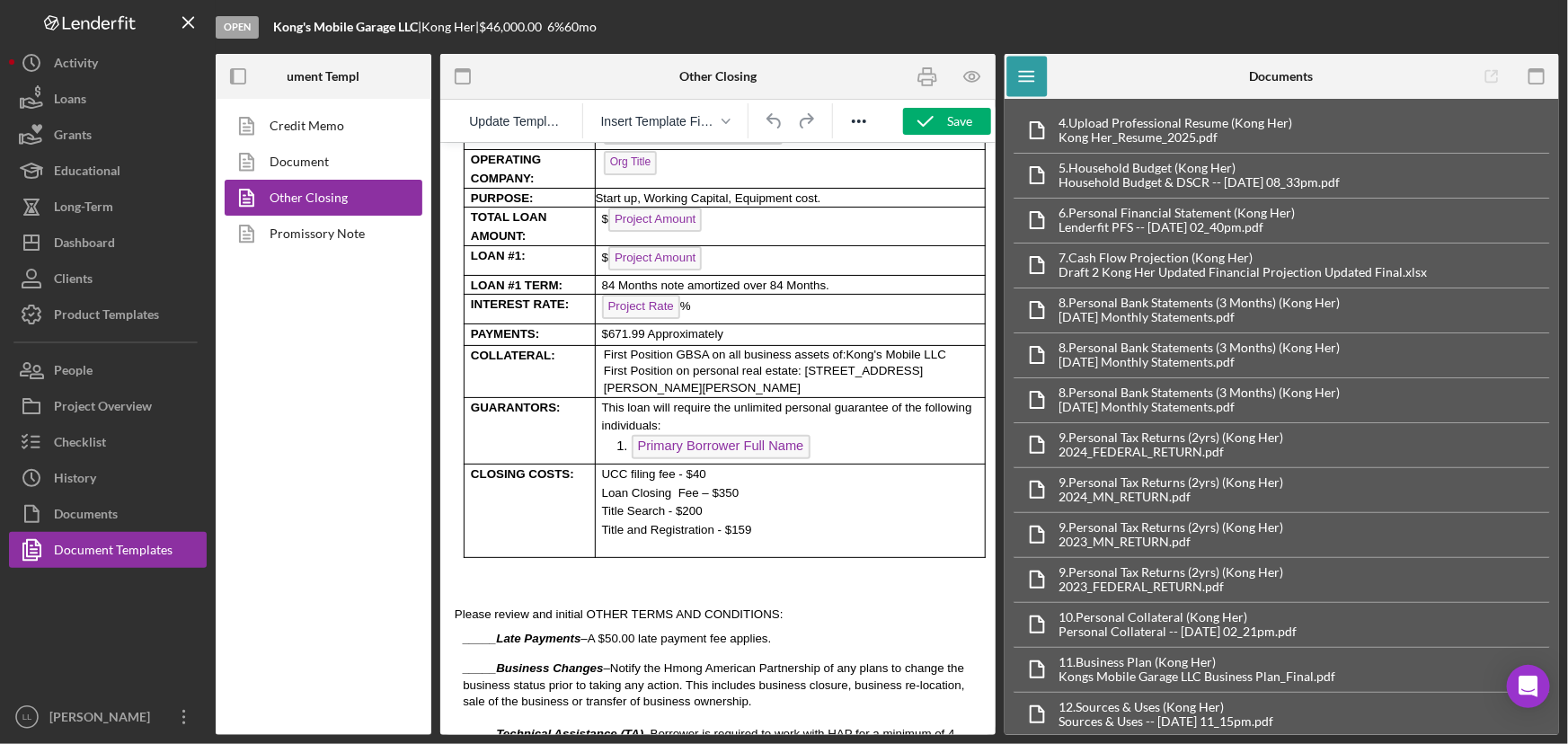
scroll to position [816, 0]
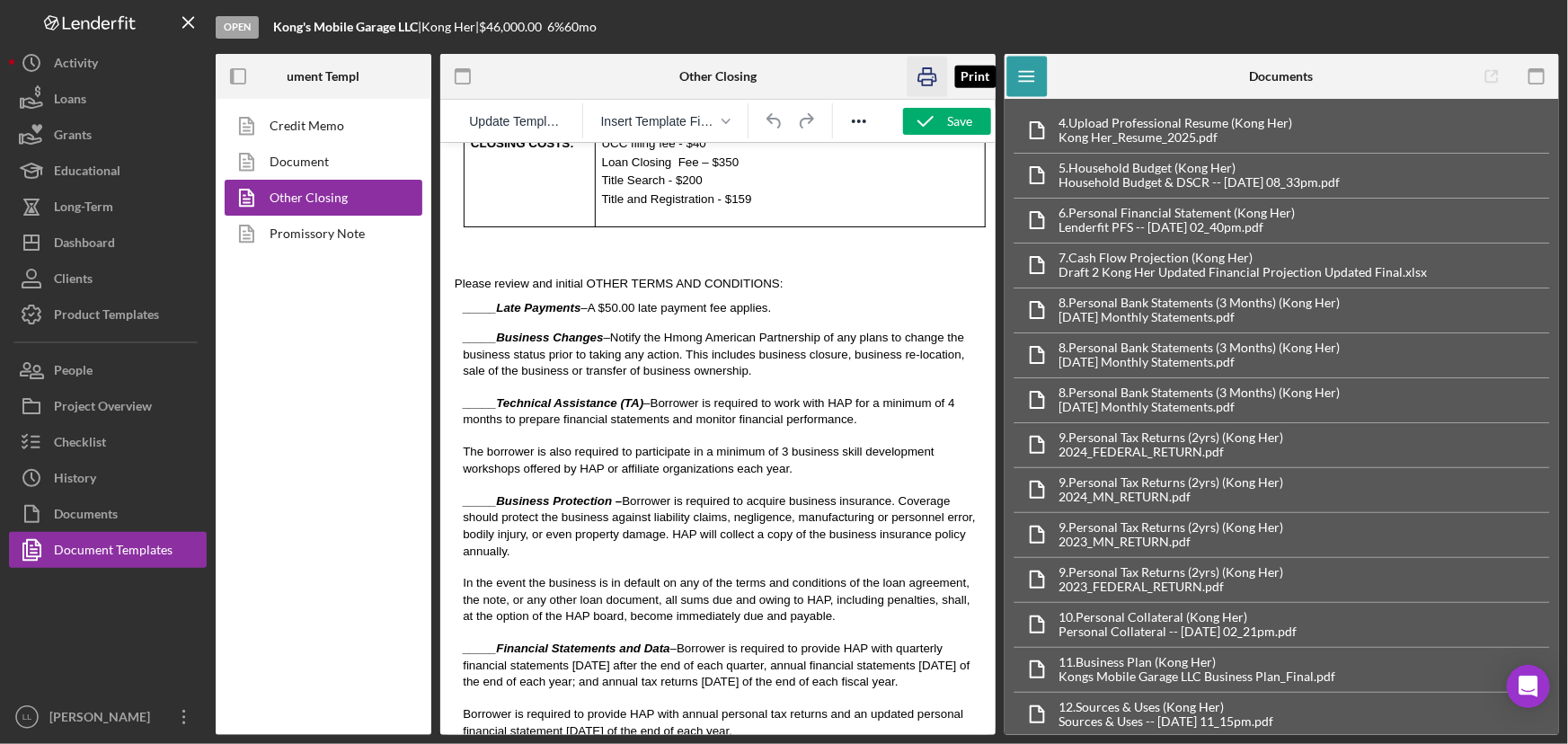
click at [929, 82] on icon "button" at bounding box center [927, 76] width 40 height 40
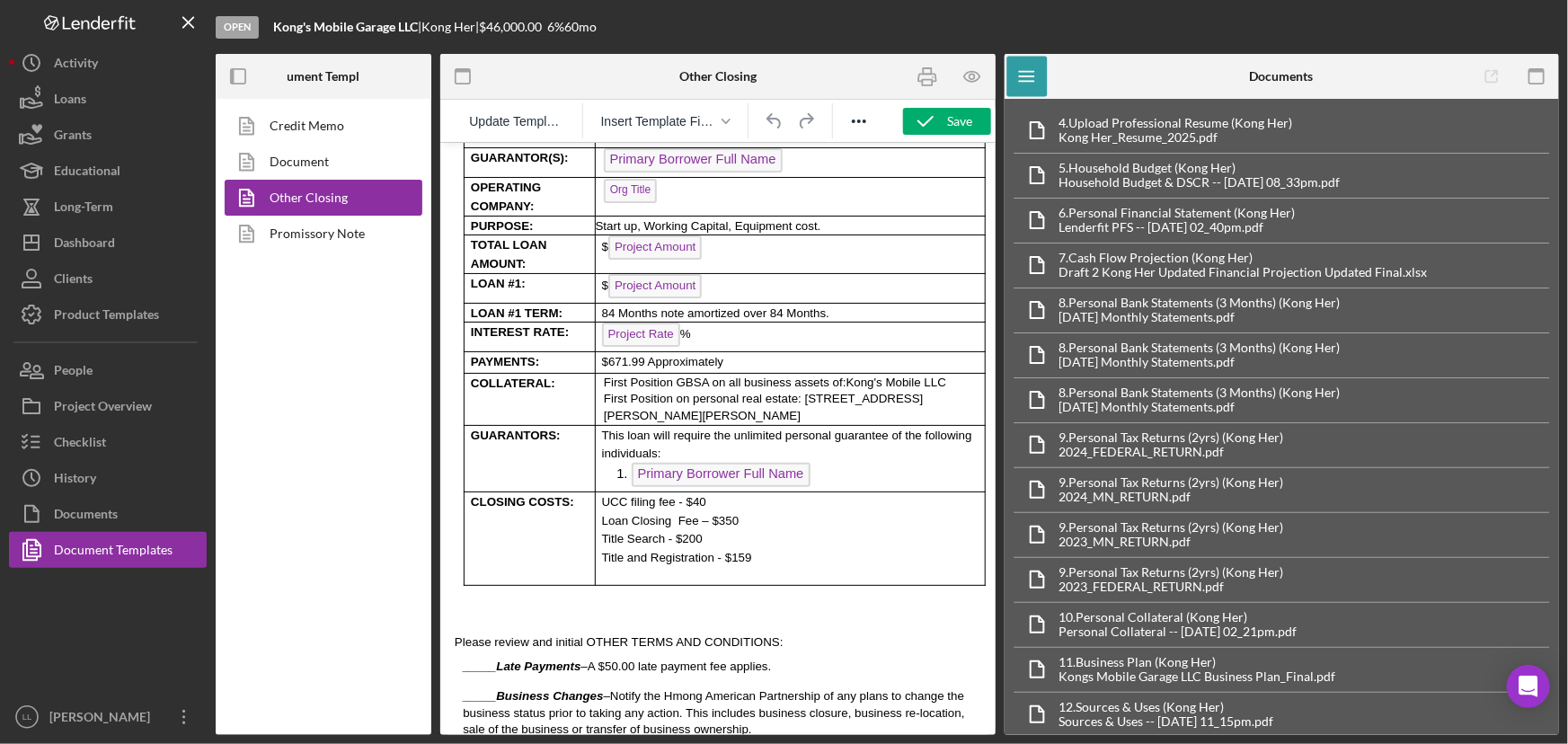
scroll to position [653, 0]
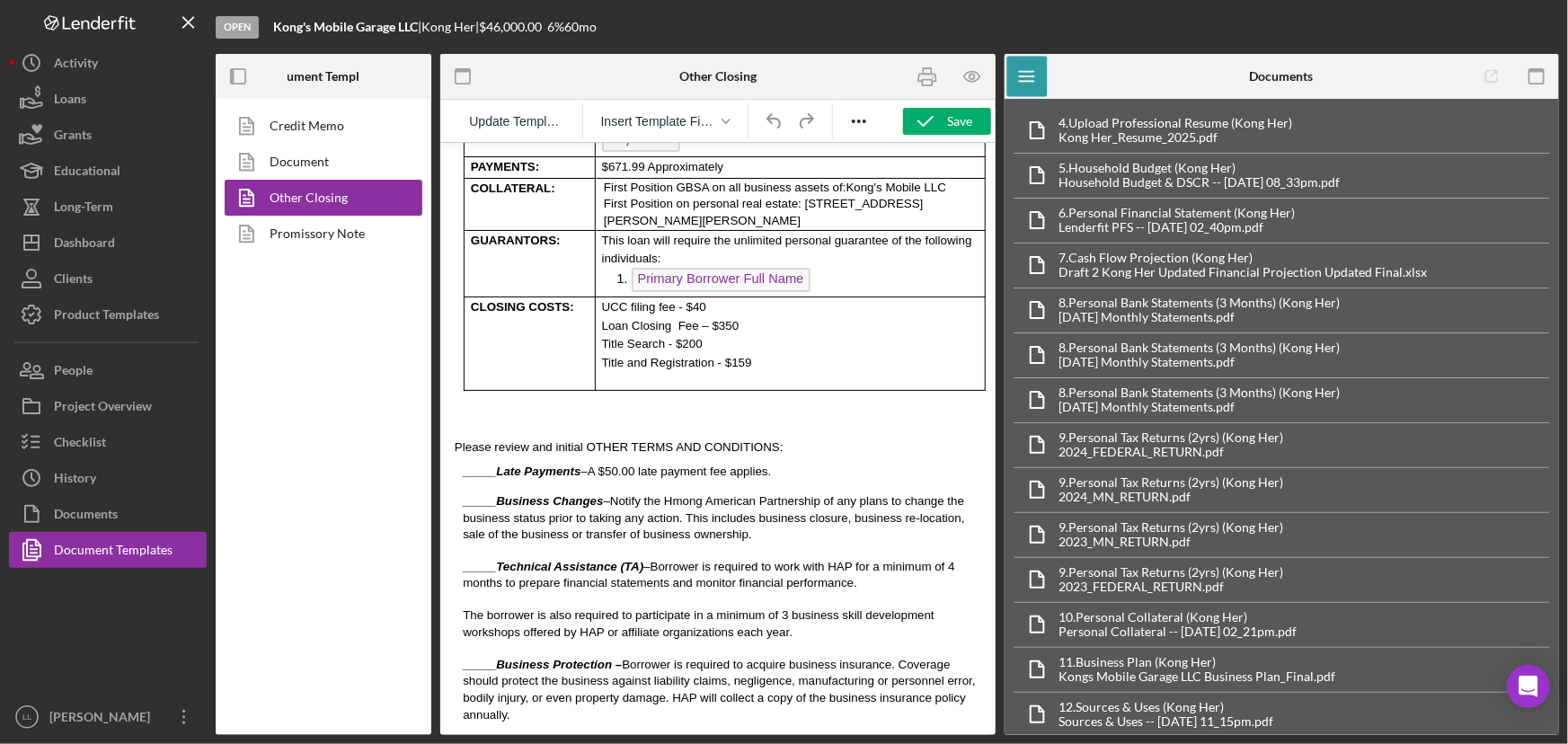
click at [503, 404] on p "Rich Text Area. Press ALT-0 for help." at bounding box center [717, 414] width 526 height 20
click at [872, 118] on button "Reveal or hide additional toolbar items" at bounding box center [859, 121] width 31 height 25
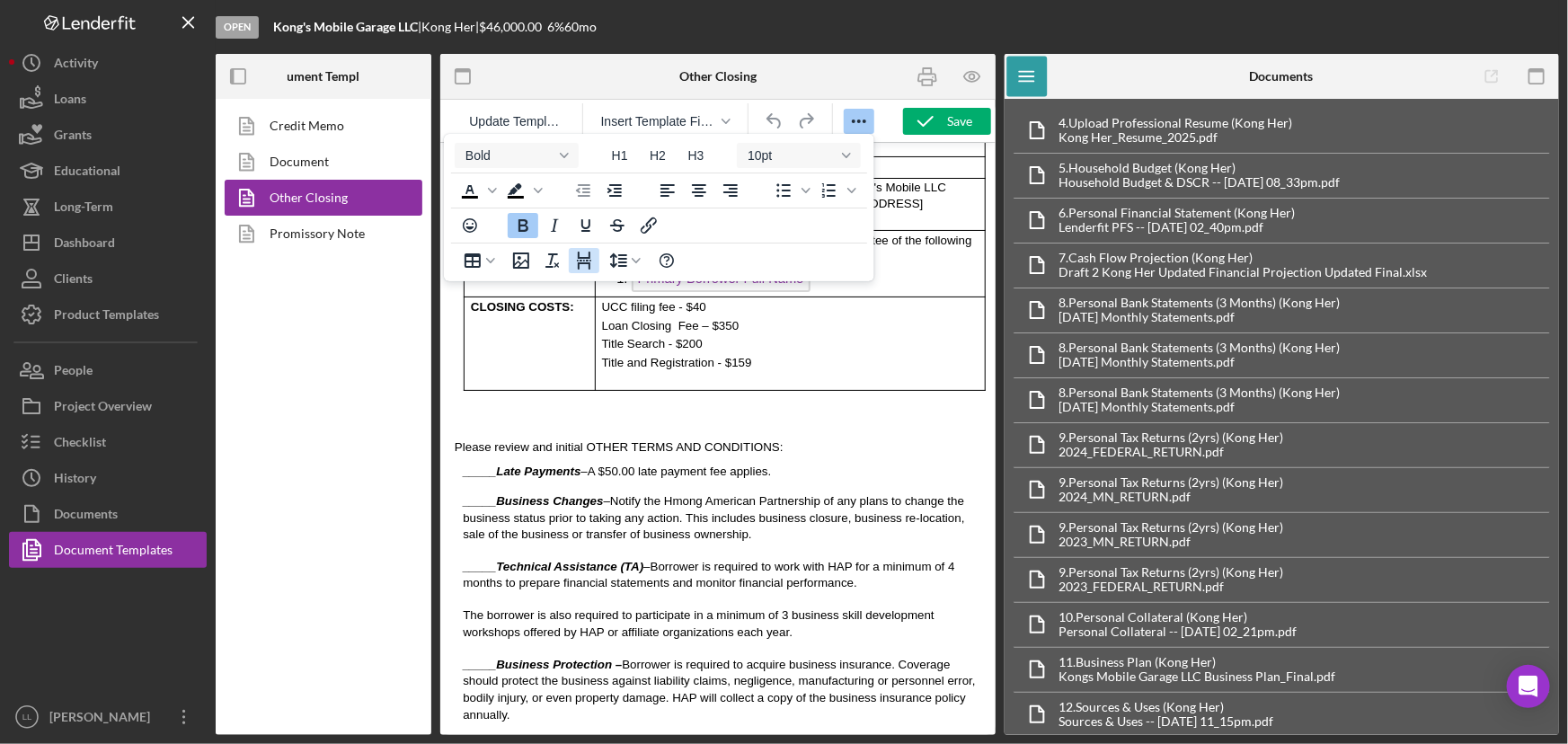
click at [579, 257] on icon "Page Break" at bounding box center [584, 260] width 22 height 22
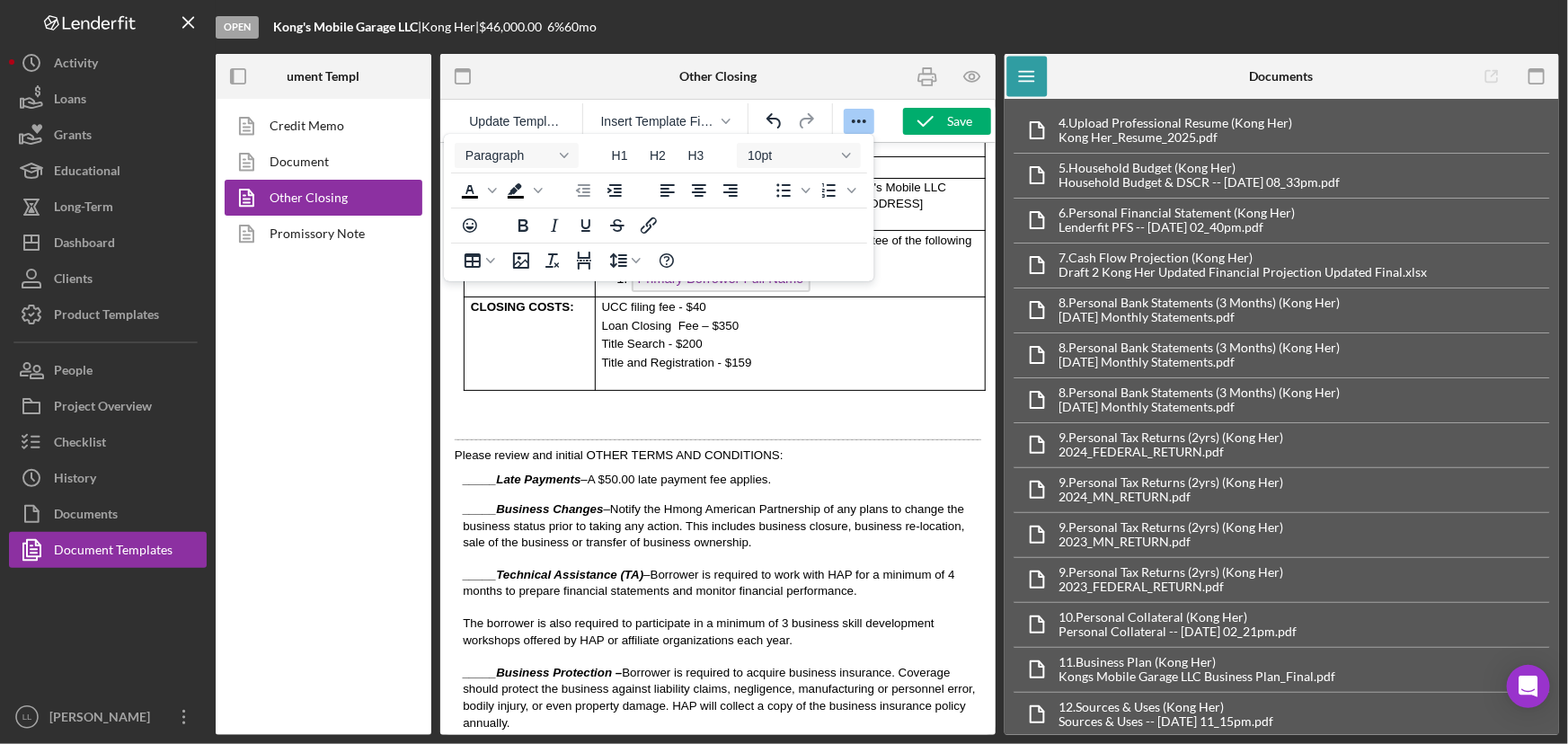
click at [954, 123] on div "Save" at bounding box center [960, 121] width 25 height 27
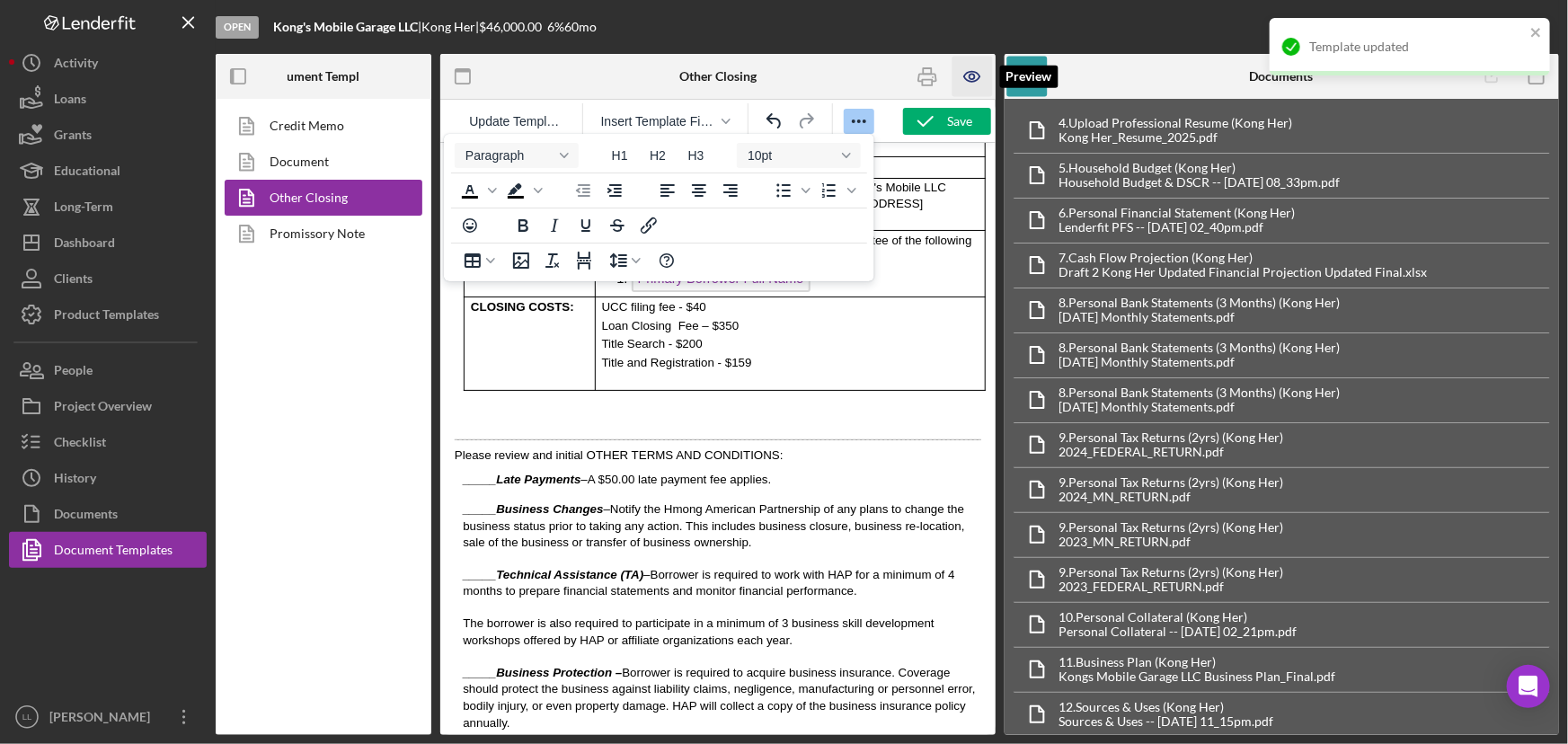
click at [975, 76] on icon "button" at bounding box center [972, 76] width 40 height 40
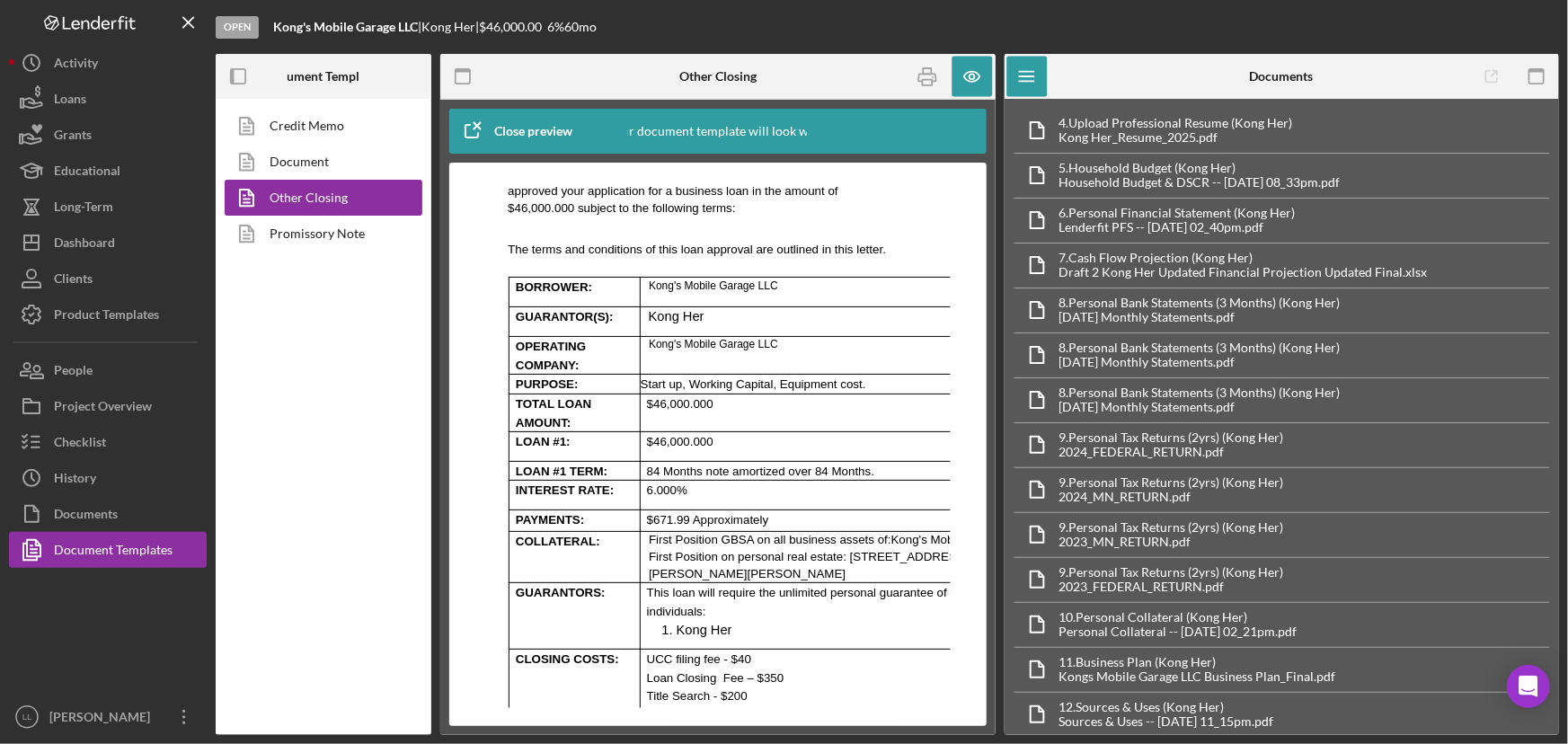
scroll to position [43, 0]
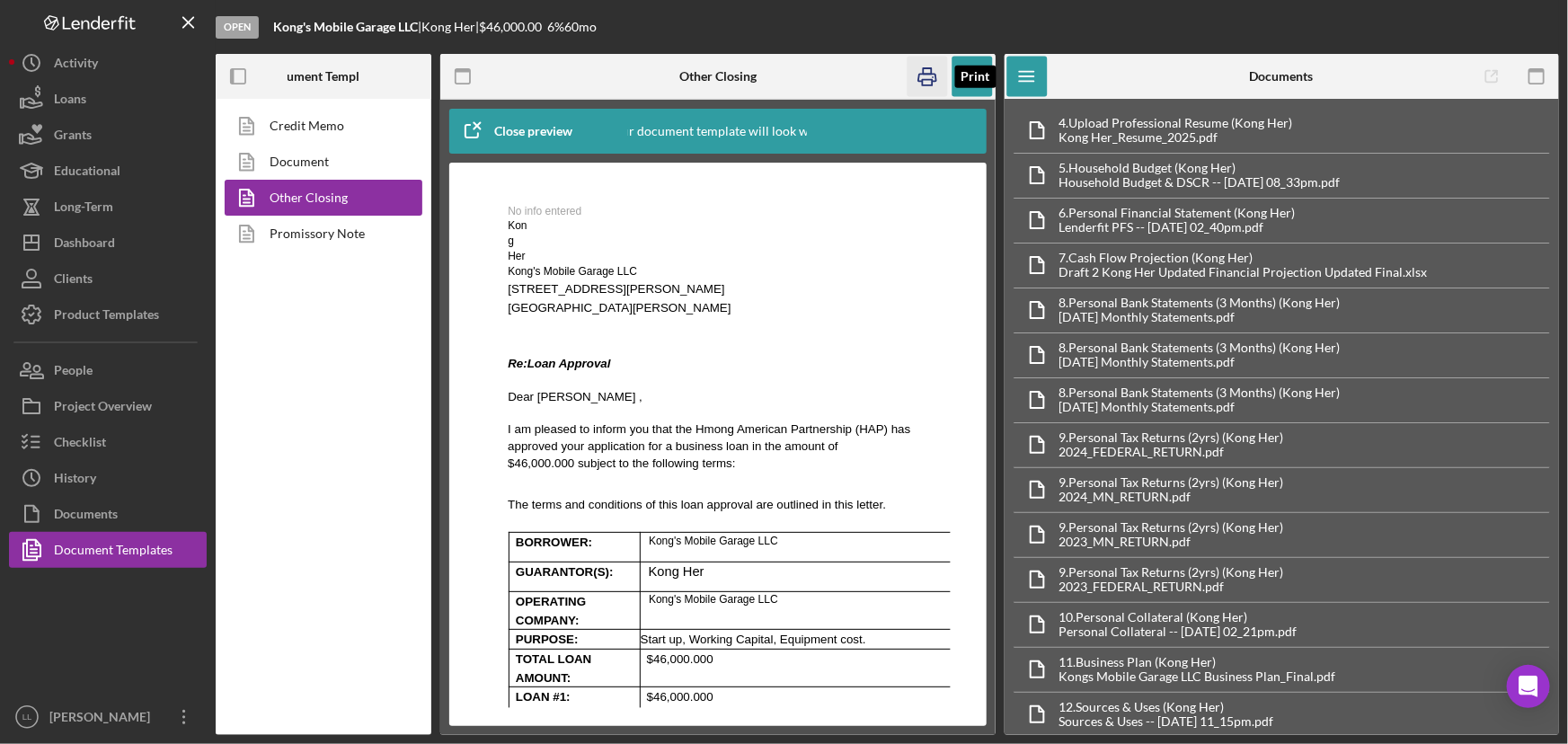
click at [940, 73] on icon "button" at bounding box center [927, 76] width 40 height 40
click at [563, 208] on span "No info entered" at bounding box center [543, 210] width 73 height 12
drag, startPoint x: 733, startPoint y: 184, endPoint x: 744, endPoint y: 180, distance: 11.7
click at [733, 183] on p "Rich Text Area. Press ALT-0 for help." at bounding box center [717, 178] width 437 height 17
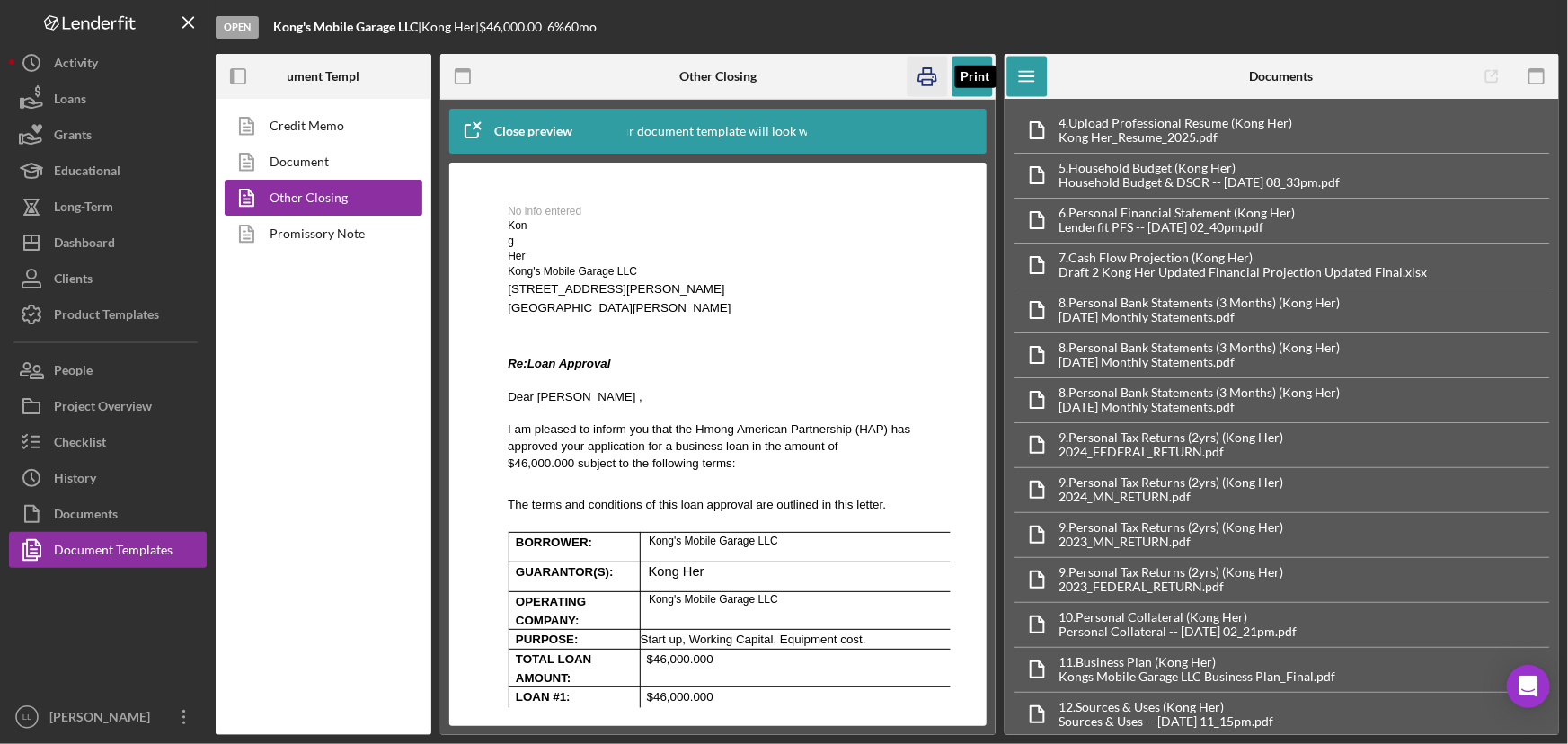
click at [916, 75] on icon "button" at bounding box center [927, 76] width 40 height 40
click at [594, 224] on div "No info entered Kong Her Kong's Mobile Garage LLC [STREET_ADDRESS][PERSON_NAME]…" at bounding box center [717, 573] width 437 height 846
click at [579, 208] on span "No info entered" at bounding box center [543, 210] width 73 height 12
click at [501, 388] on div "No info entered Kong Her Kong's Mobile Garage LLC [STREET_ADDRESS][PERSON_NAME]…" at bounding box center [717, 573] width 437 height 846
click at [510, 353] on p "Rich Text Area. Press ALT-0 for help." at bounding box center [720, 343] width 428 height 19
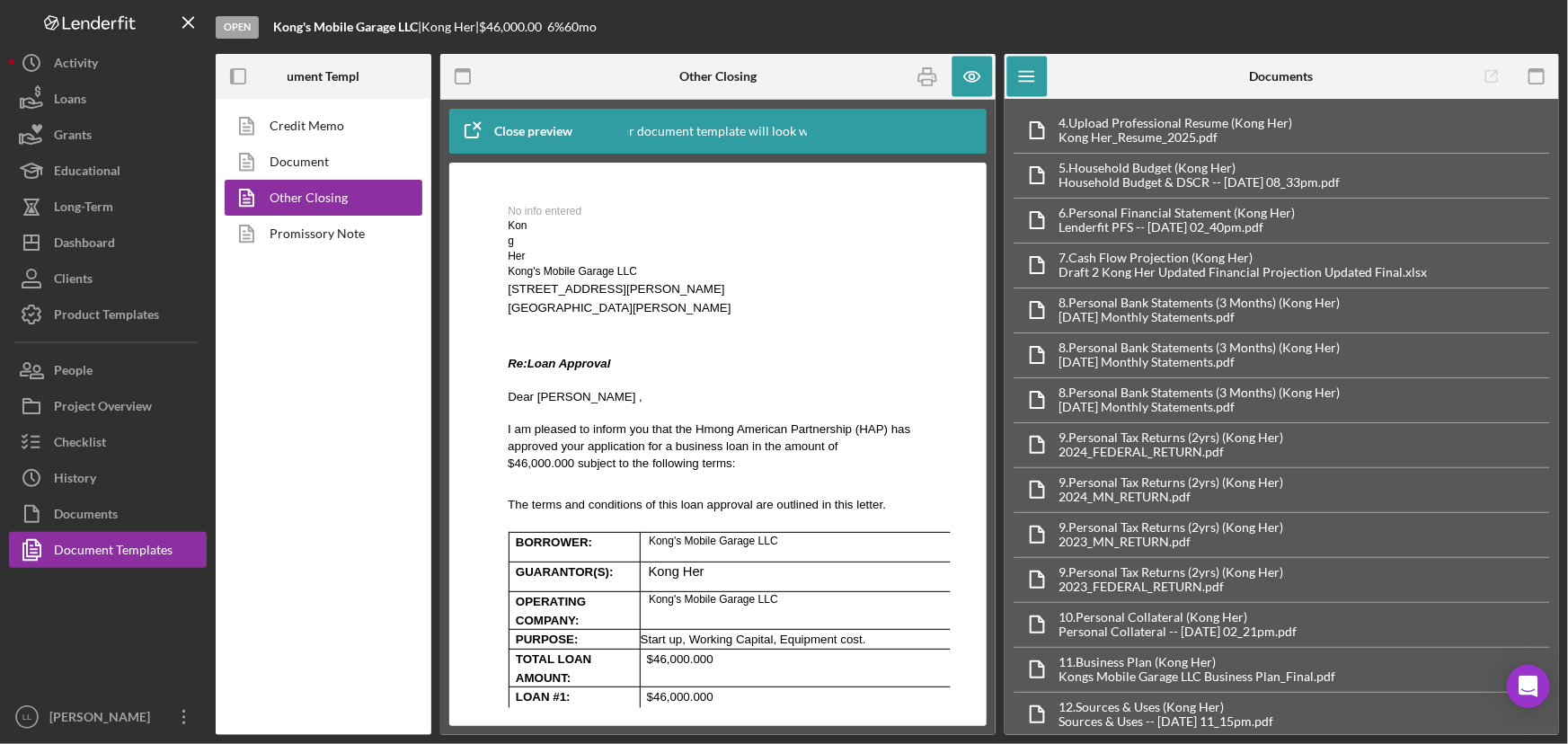
click at [509, 369] on span "Re:" at bounding box center [516, 362] width 19 height 13
click at [507, 369] on span "Re:" at bounding box center [516, 362] width 19 height 13
click at [503, 290] on div "No info entered Kong Her Kong's Mobile Garage LLC [STREET_ADDRESS][PERSON_NAME]…" at bounding box center [717, 573] width 437 height 846
drag, startPoint x: 509, startPoint y: 298, endPoint x: 508, endPoint y: 287, distance: 11.0
click at [508, 279] on p "Kong's Mobile Garage LLC" at bounding box center [720, 271] width 428 height 15
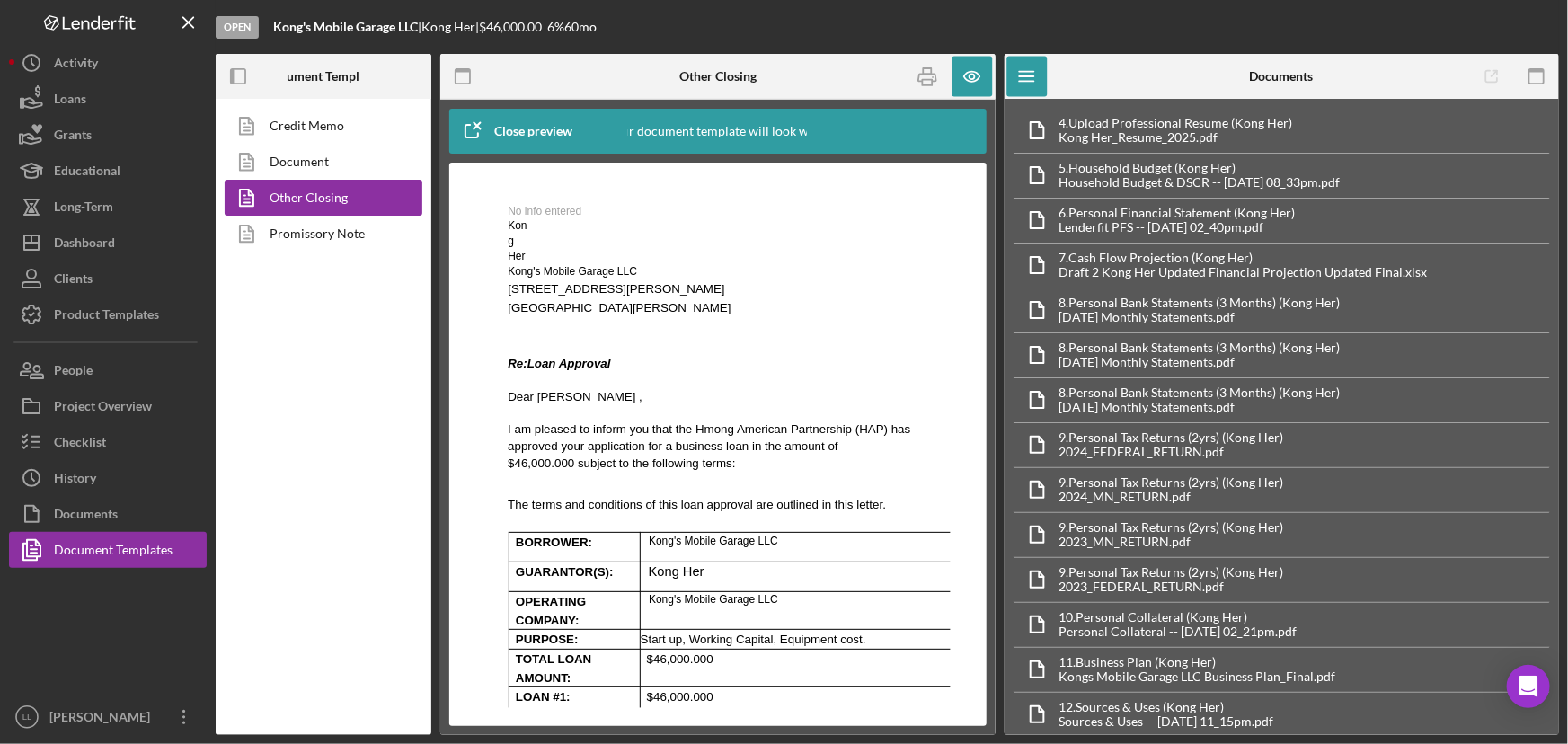
click at [503, 216] on div "No info entered Kong Her Kong's Mobile Garage LLC [STREET_ADDRESS][PERSON_NAME]…" at bounding box center [717, 573] width 437 height 846
click at [507, 217] on p "Kong Her" at bounding box center [519, 239] width 25 height 45
click at [517, 207] on span "No info entered" at bounding box center [543, 210] width 73 height 12
click at [517, 206] on span "No info entered" at bounding box center [543, 210] width 73 height 12
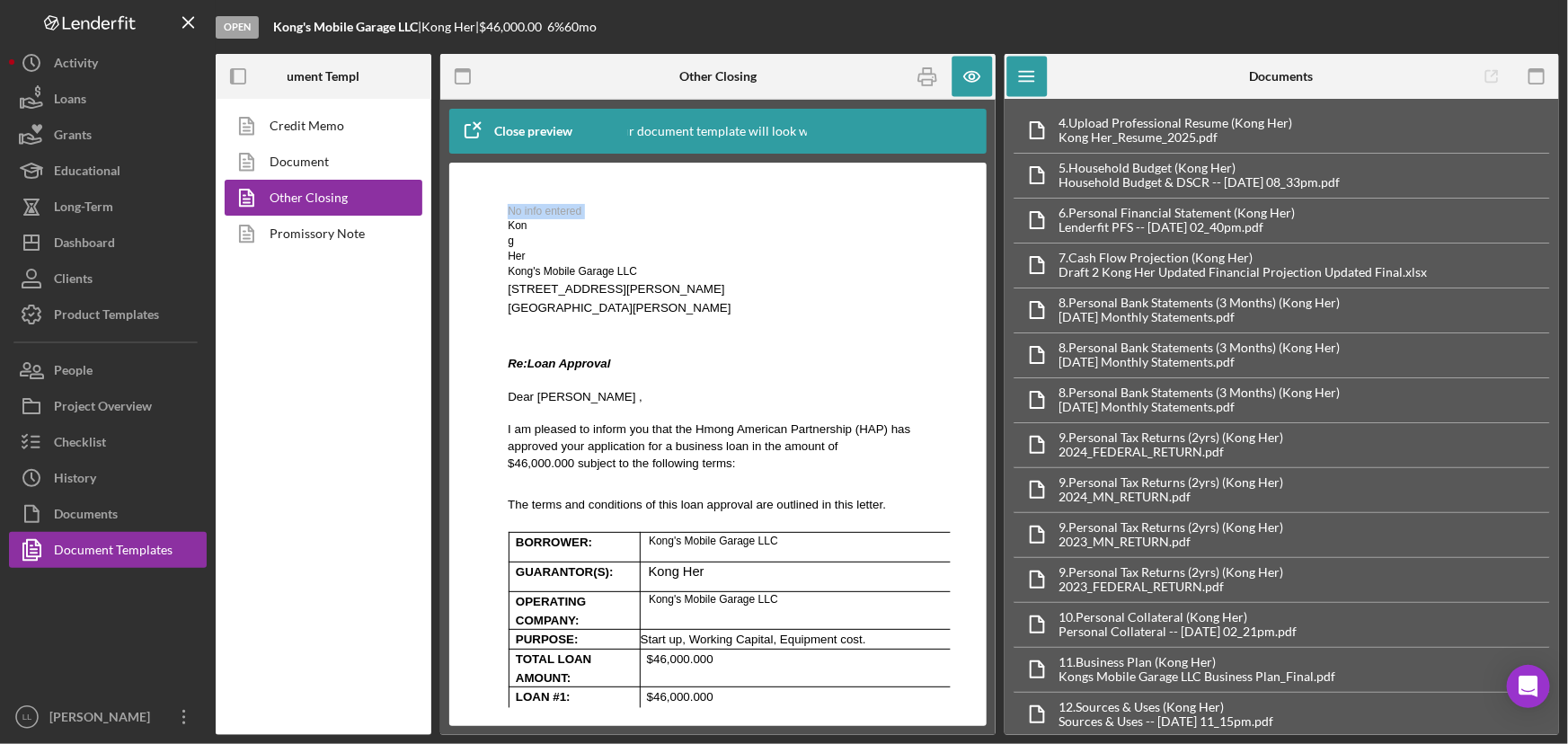
click at [515, 206] on span "No info entered" at bounding box center [543, 210] width 73 height 12
click at [544, 195] on p "Rich Text Area. Press ALT-0 for help." at bounding box center [720, 195] width 428 height 15
click at [597, 194] on p "Rich Text Area. Press ALT-0 for help." at bounding box center [720, 195] width 428 height 15
click at [989, 81] on icon "button" at bounding box center [972, 76] width 40 height 40
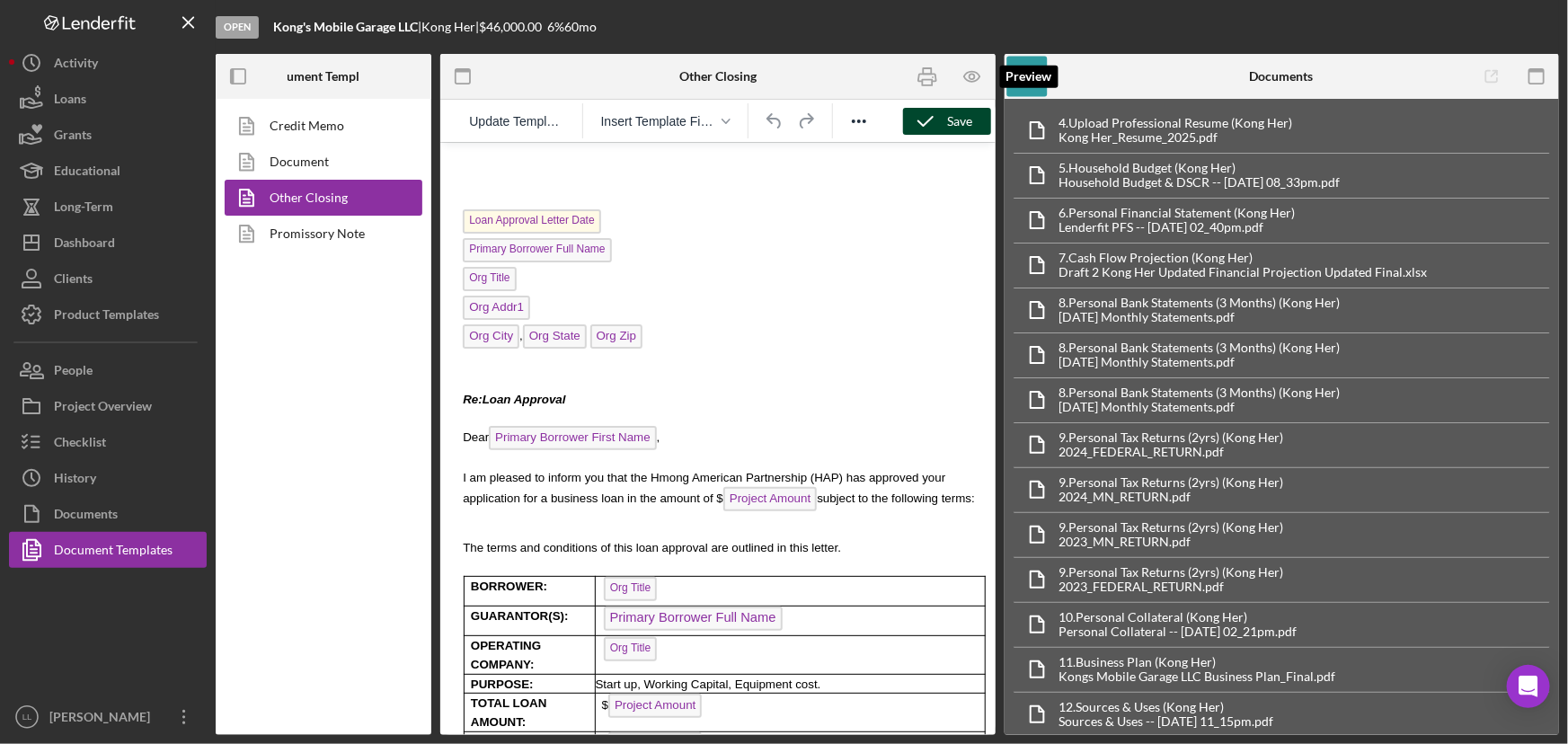
scroll to position [0, 0]
click at [511, 194] on p "Rich Text Area. Press ALT-0 for help." at bounding box center [721, 200] width 519 height 15
click at [511, 188] on p "Rich Text Area. Press ALT-0 for help." at bounding box center [717, 184] width 526 height 17
click at [504, 217] on span "Loan Approval Letter Date" at bounding box center [530, 220] width 137 height 24
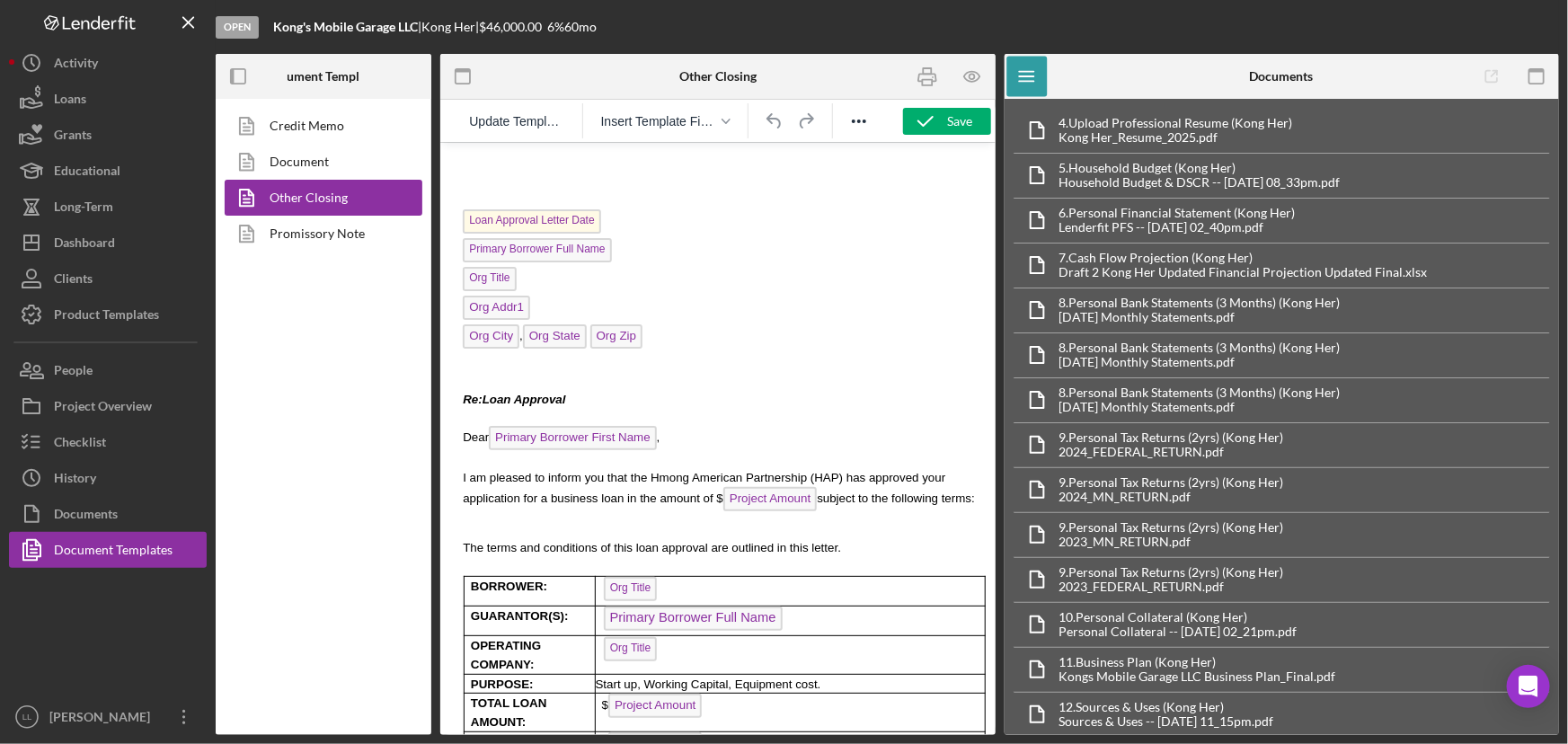
click at [596, 201] on p "Rich Text Area. Press ALT-0 for help." at bounding box center [721, 200] width 519 height 15
click at [588, 217] on span "Loan Approval Letter Date" at bounding box center [530, 220] width 137 height 24
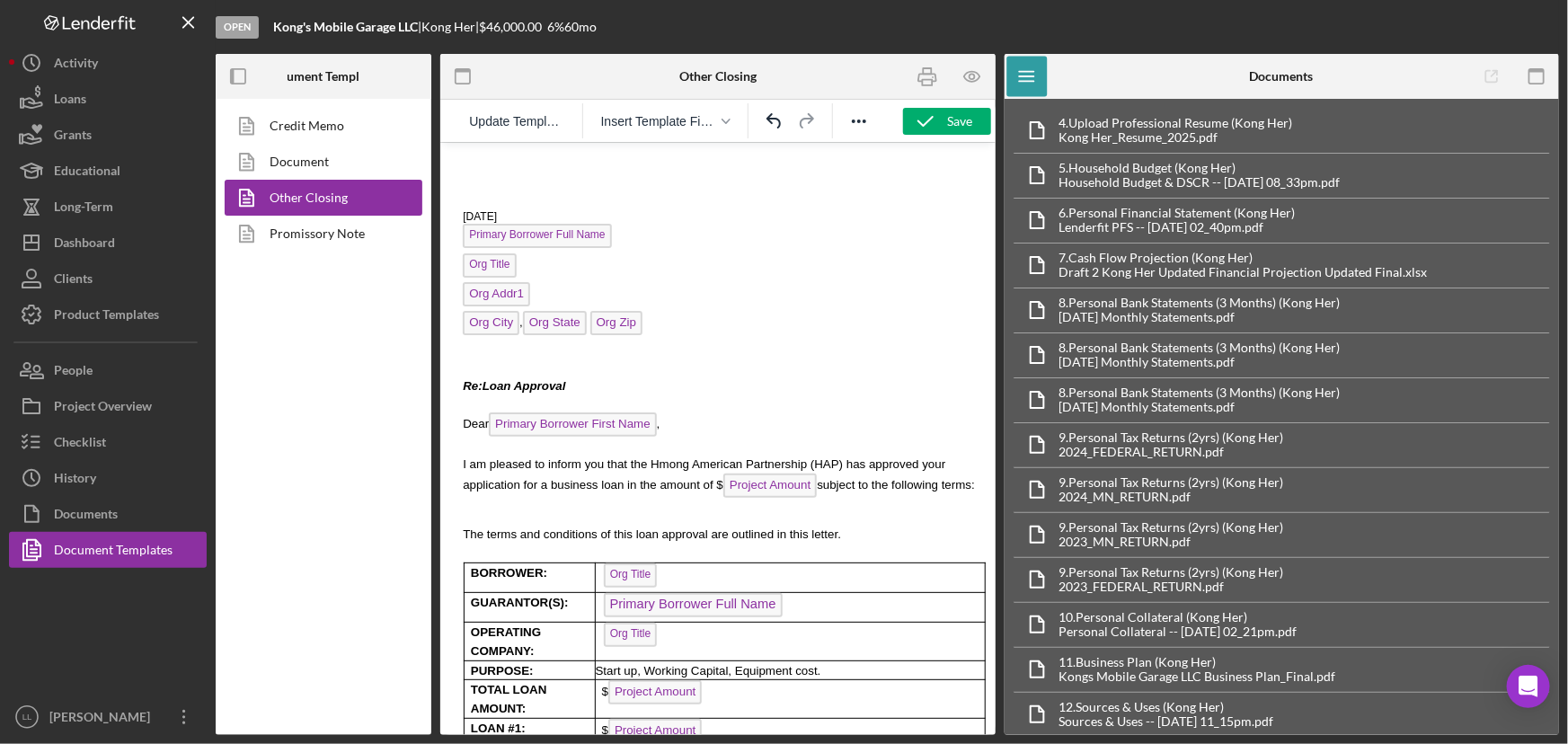
drag, startPoint x: 514, startPoint y: 214, endPoint x: 454, endPoint y: 214, distance: 60.0
click at [454, 214] on div "[DATE] Primary Borrower Full Name Org Title Org Addr1 Org City , Org State Org …" at bounding box center [717, 593] width 526 height 874
click at [701, 271] on p "Org Title" at bounding box center [721, 267] width 519 height 29
click at [505, 345] on p "Rich Text Area. Press ALT-0 for help." at bounding box center [721, 348] width 519 height 19
click at [463, 380] on span "Re:" at bounding box center [471, 385] width 19 height 13
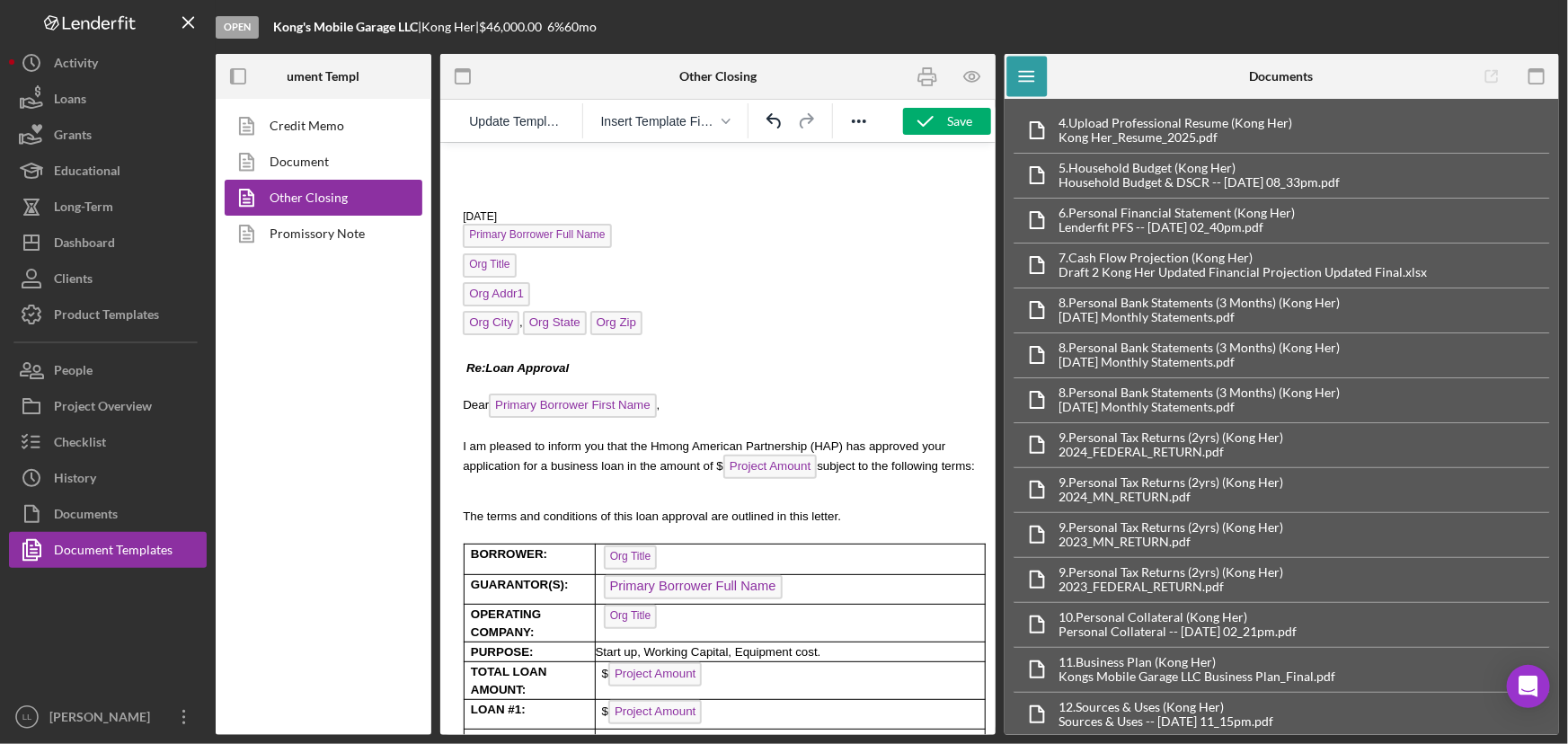
click at [470, 383] on p "Rich Text Area. Press ALT-0 for help." at bounding box center [717, 384] width 526 height 17
click at [661, 366] on p "Re: Loan Approval" at bounding box center [721, 367] width 519 height 19
click at [618, 370] on p "Re: Loan Approval" at bounding box center [721, 367] width 519 height 19
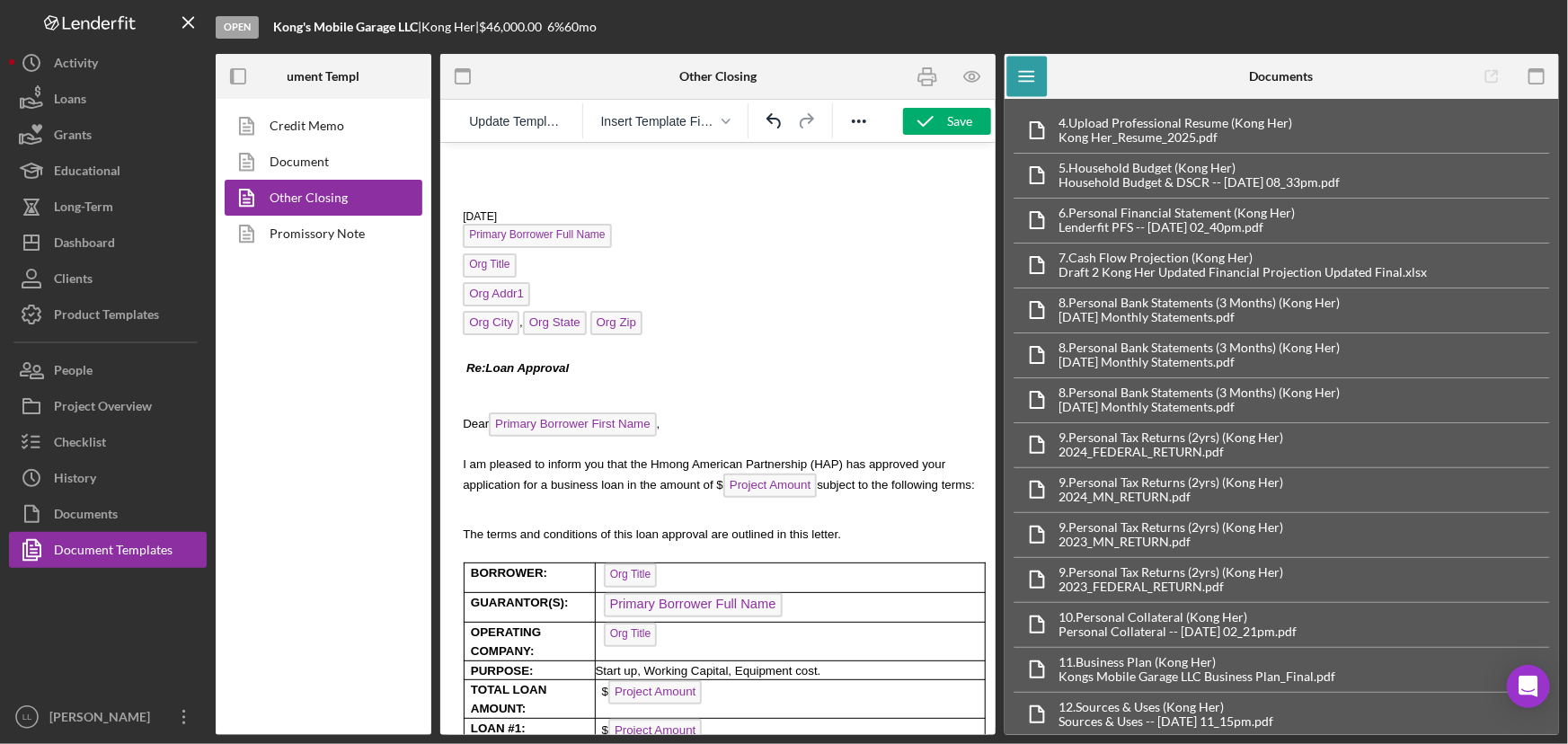
drag, startPoint x: 465, startPoint y: 367, endPoint x: 485, endPoint y: 354, distance: 23.9
click at [465, 366] on span "Re:" at bounding box center [475, 367] width 19 height 13
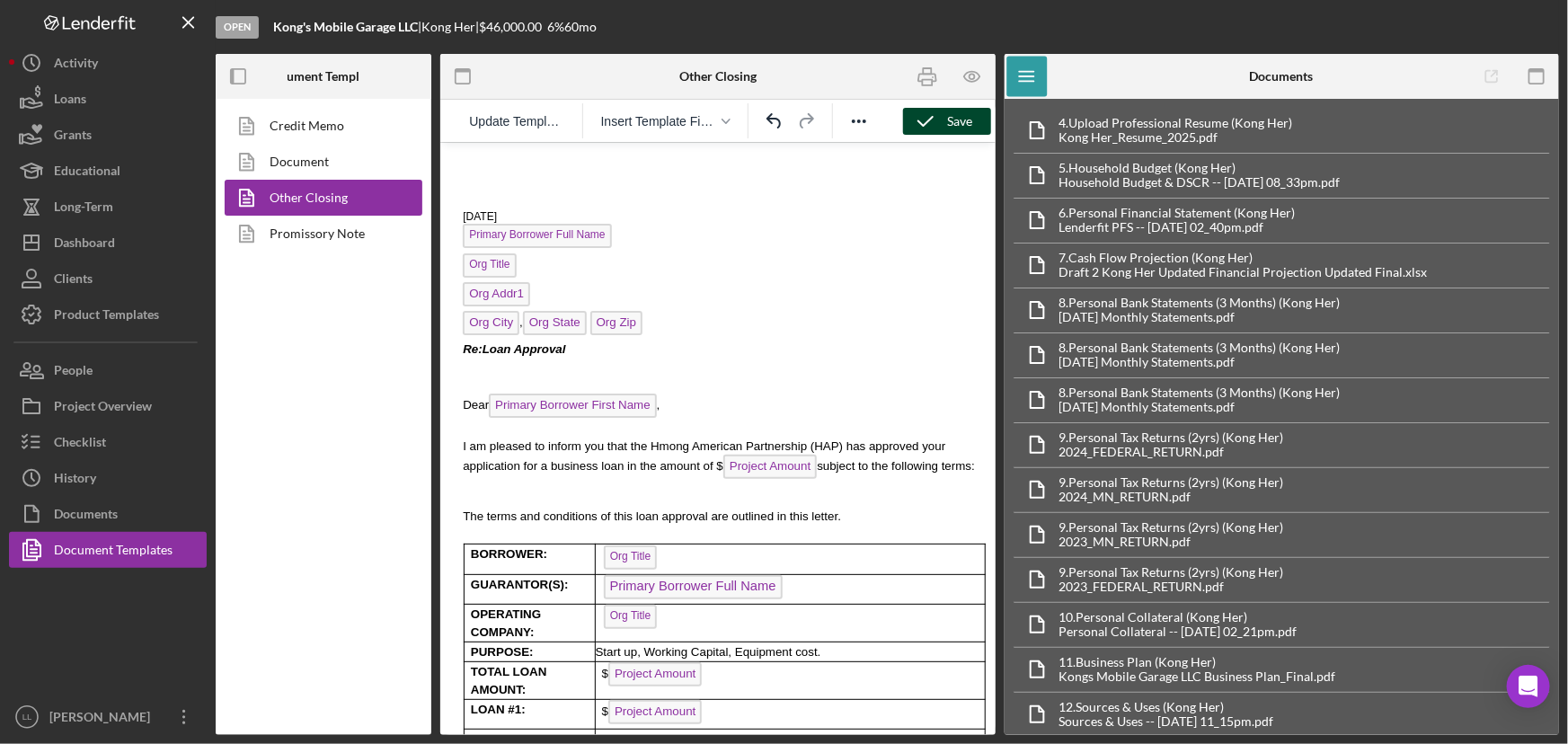
click at [948, 114] on div "Save" at bounding box center [960, 121] width 25 height 27
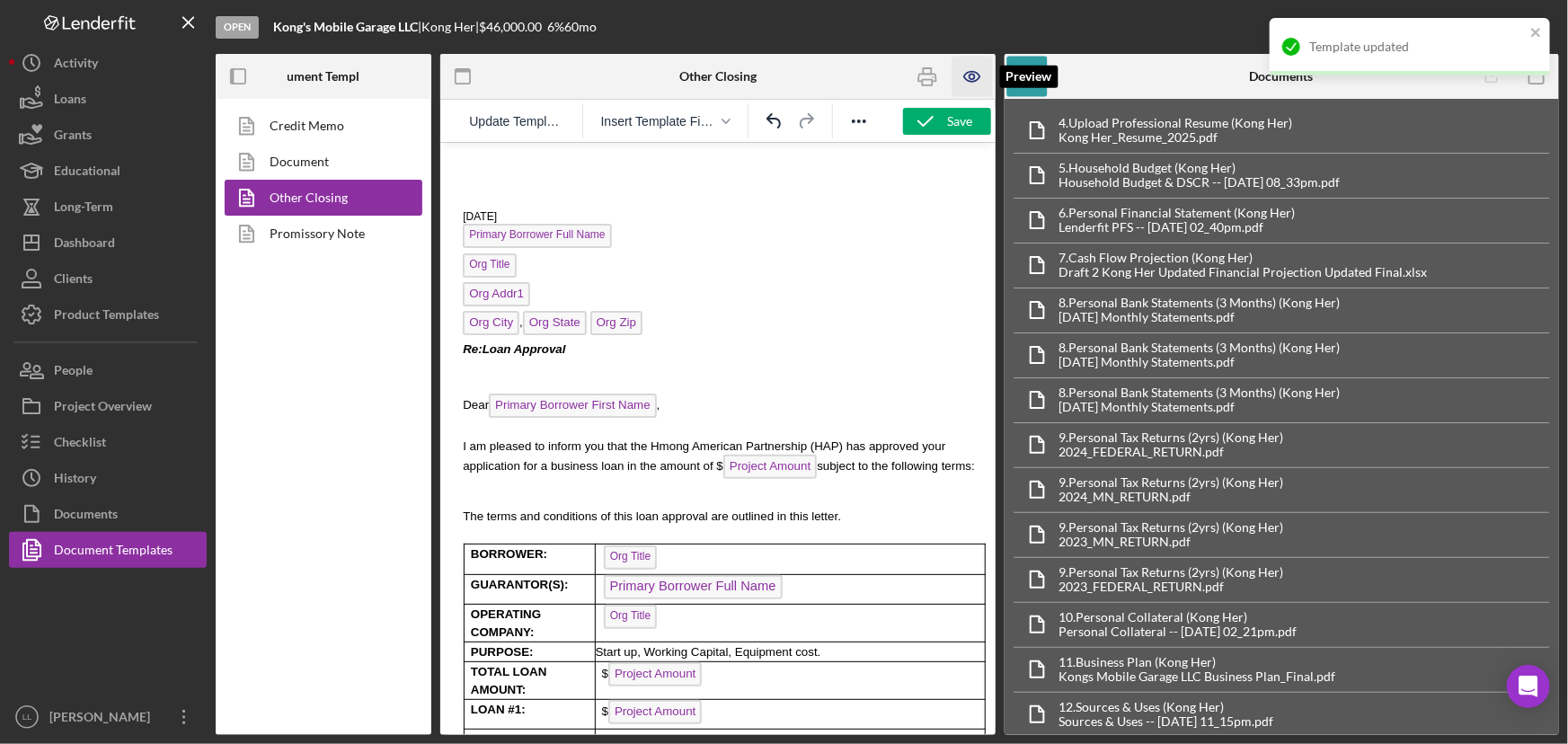
click at [976, 72] on icon "button" at bounding box center [972, 76] width 15 height 10
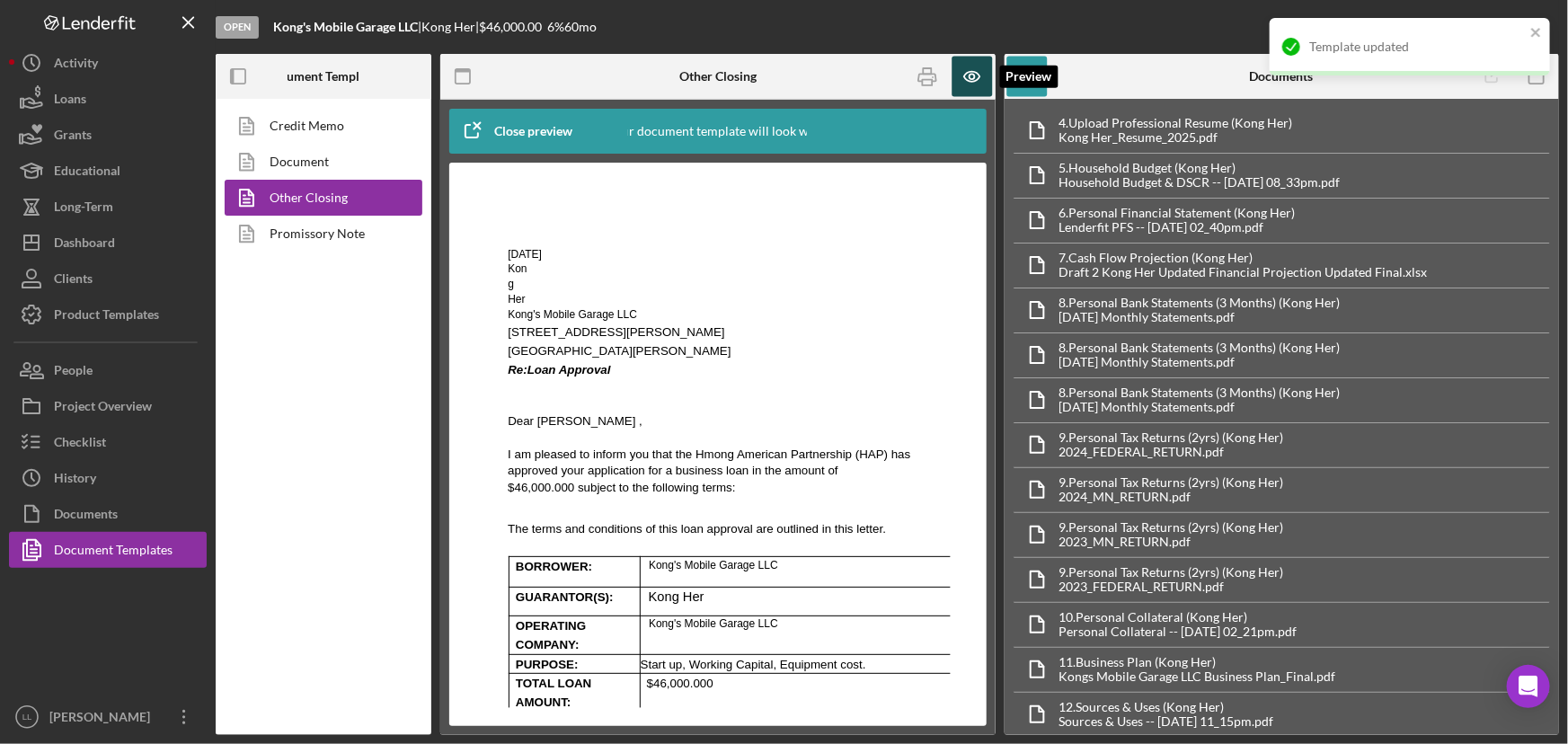
click at [970, 75] on icon "button" at bounding box center [972, 76] width 6 height 6
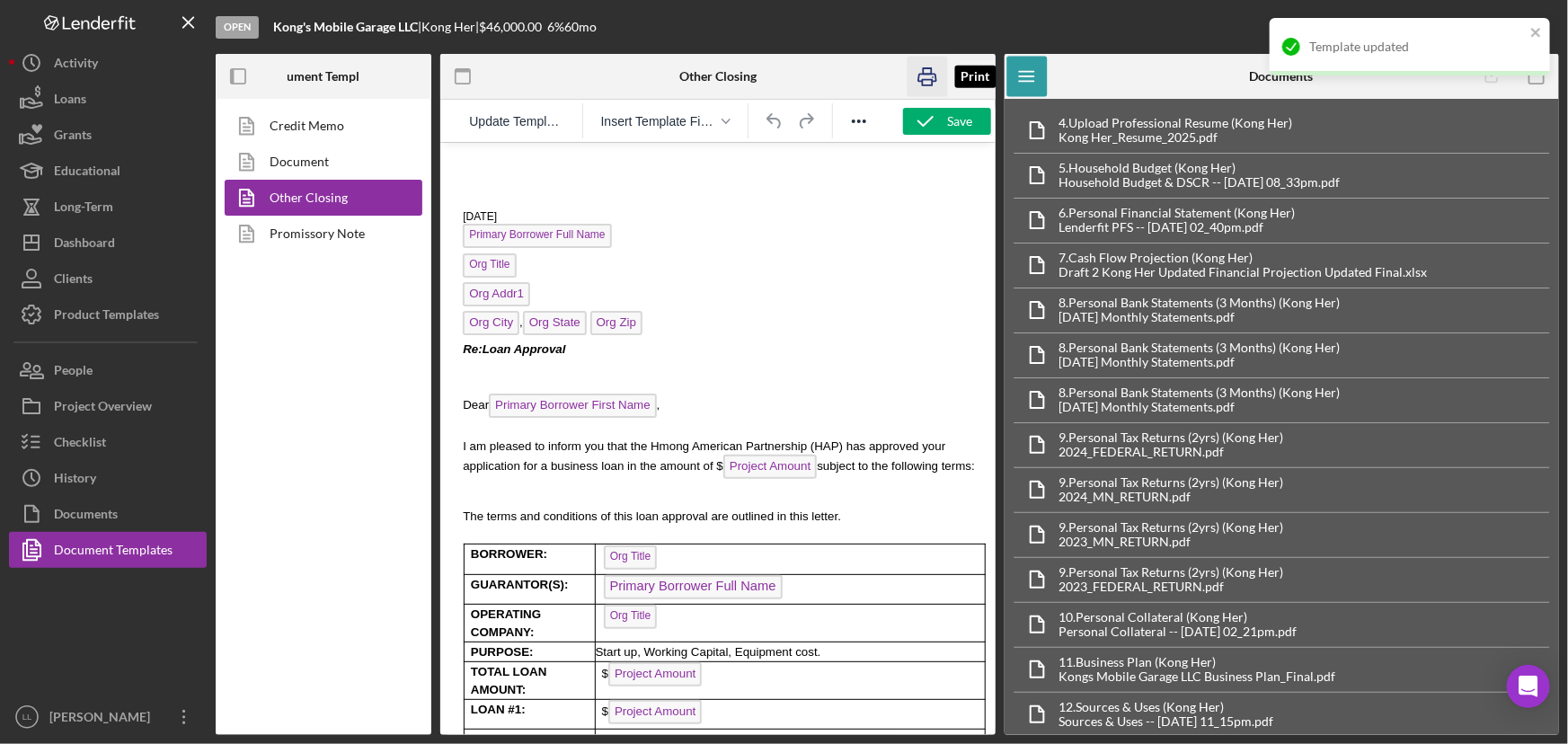
click at [935, 79] on icon "button" at bounding box center [927, 76] width 40 height 40
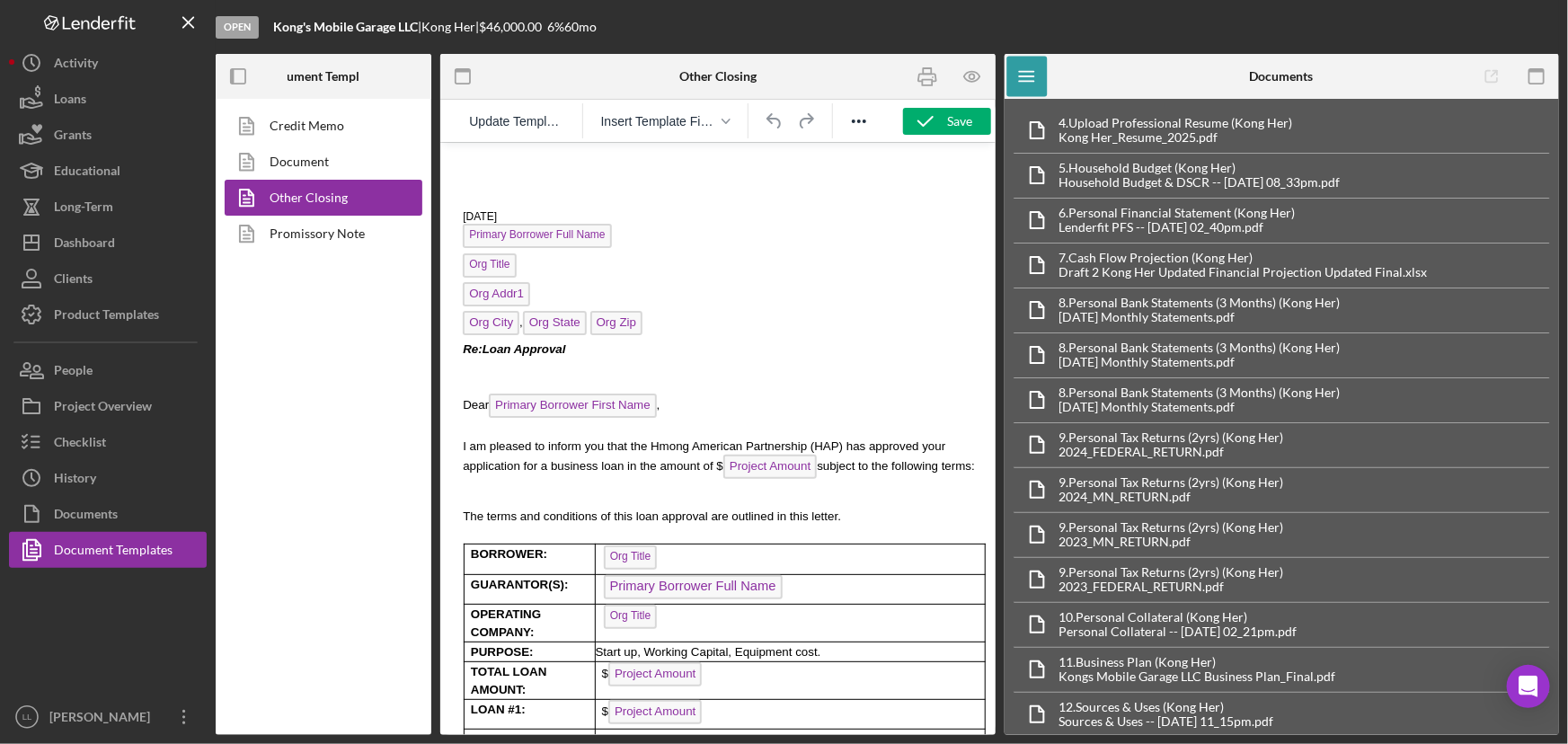
click at [462, 209] on p "[DATE]" at bounding box center [721, 217] width 519 height 15
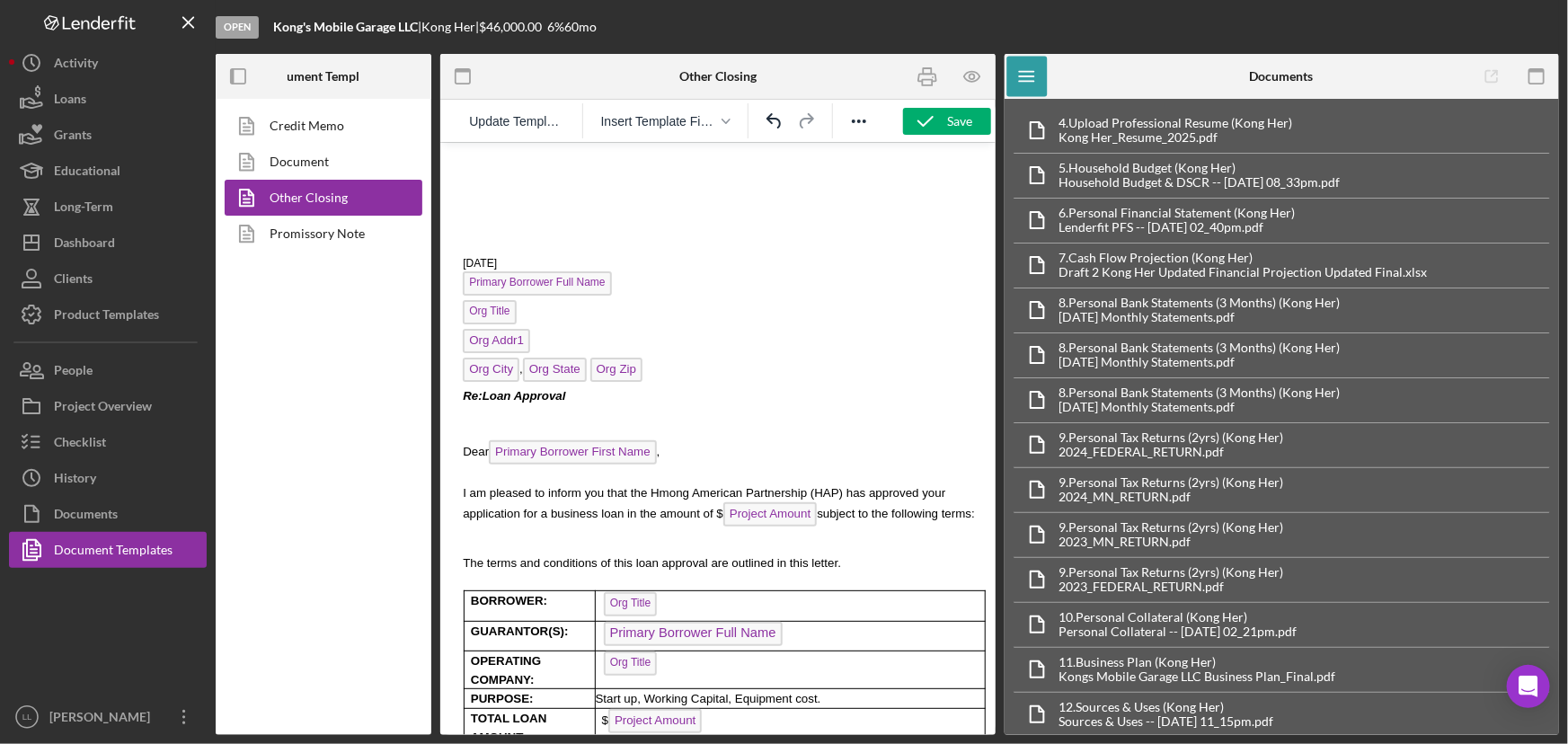
click at [517, 190] on p "Rich Text Area. Press ALT-0 for help." at bounding box center [717, 184] width 526 height 17
click at [485, 212] on p "Rich Text Area. Press ALT-0 for help." at bounding box center [721, 217] width 519 height 15
drag, startPoint x: 483, startPoint y: 217, endPoint x: 485, endPoint y: 172, distance: 45.0
click at [483, 207] on div "[DATE] Primary Borrower Full Name Org Title Org Addr1 Org City , Org State Org …" at bounding box center [717, 608] width 526 height 902
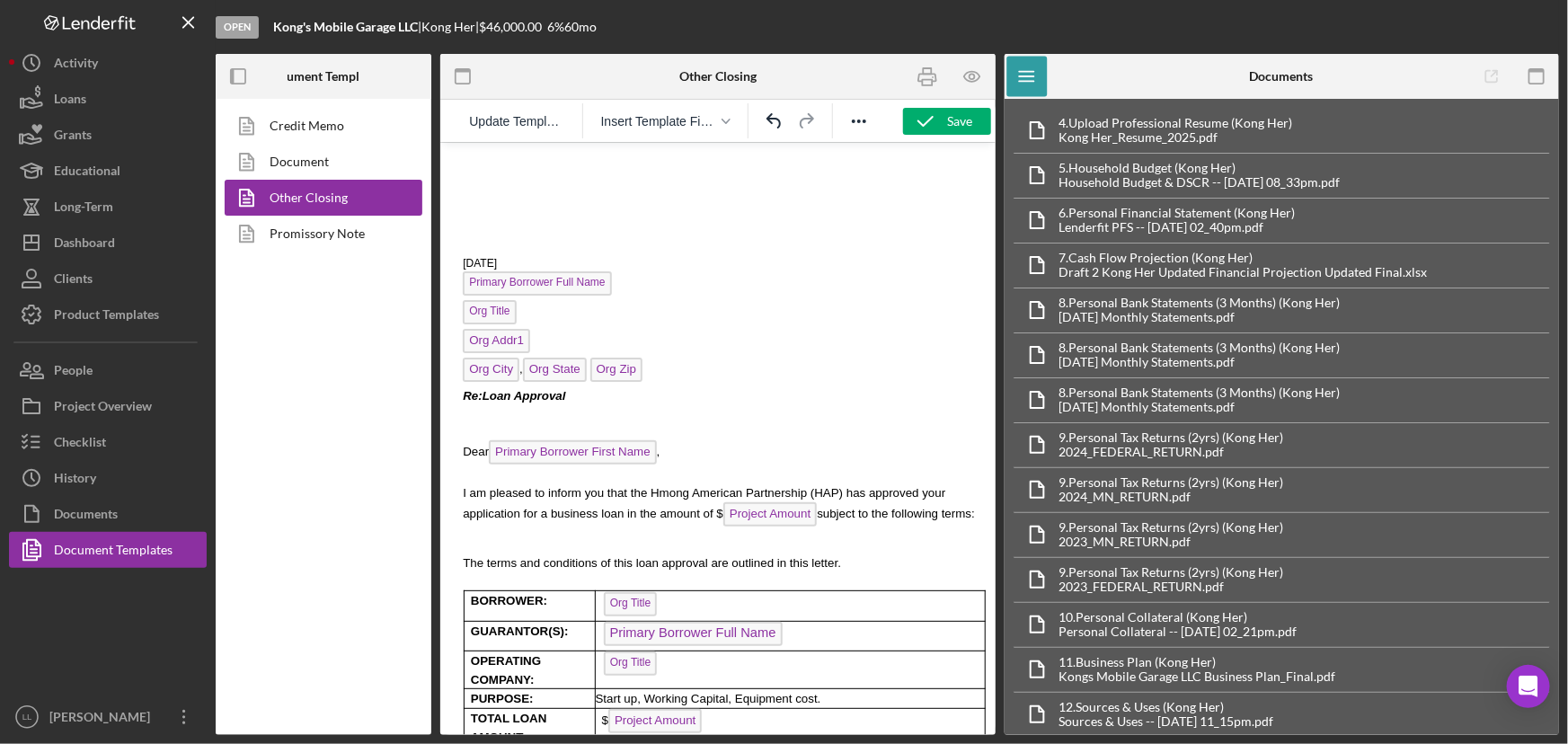
click at [485, 172] on div "[DATE] Primary Borrower Full Name Org Title Org Addr1 Org City , Org State Org …" at bounding box center [717, 608] width 526 height 902
click at [485, 177] on p "Rich Text Area. Press ALT-0 for help." at bounding box center [717, 184] width 526 height 17
click at [478, 184] on p "Rich Text Area. Press ALT-0 for help." at bounding box center [717, 184] width 526 height 17
click at [712, 132] on button "Insert Template Field" at bounding box center [666, 121] width 144 height 25
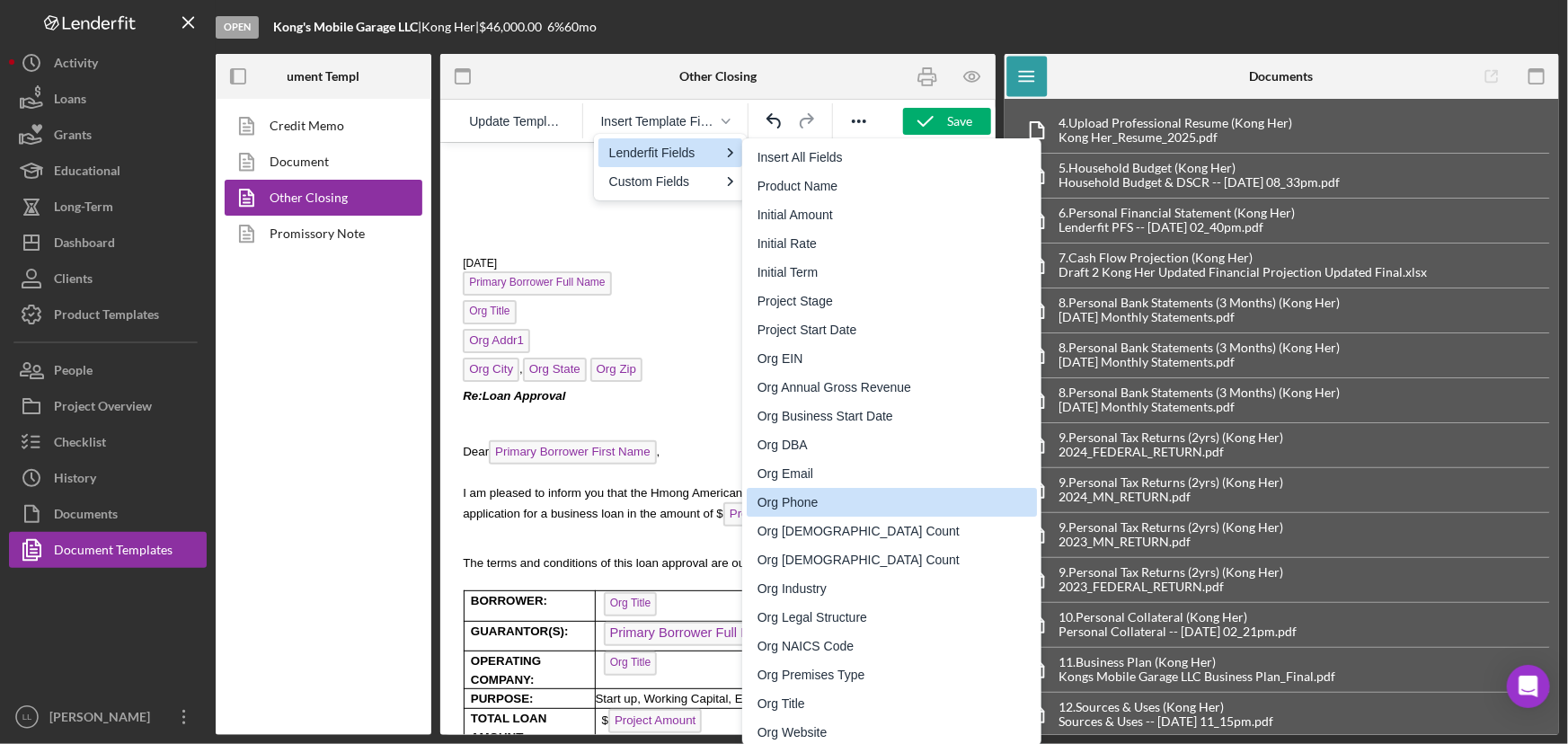
scroll to position [244, 0]
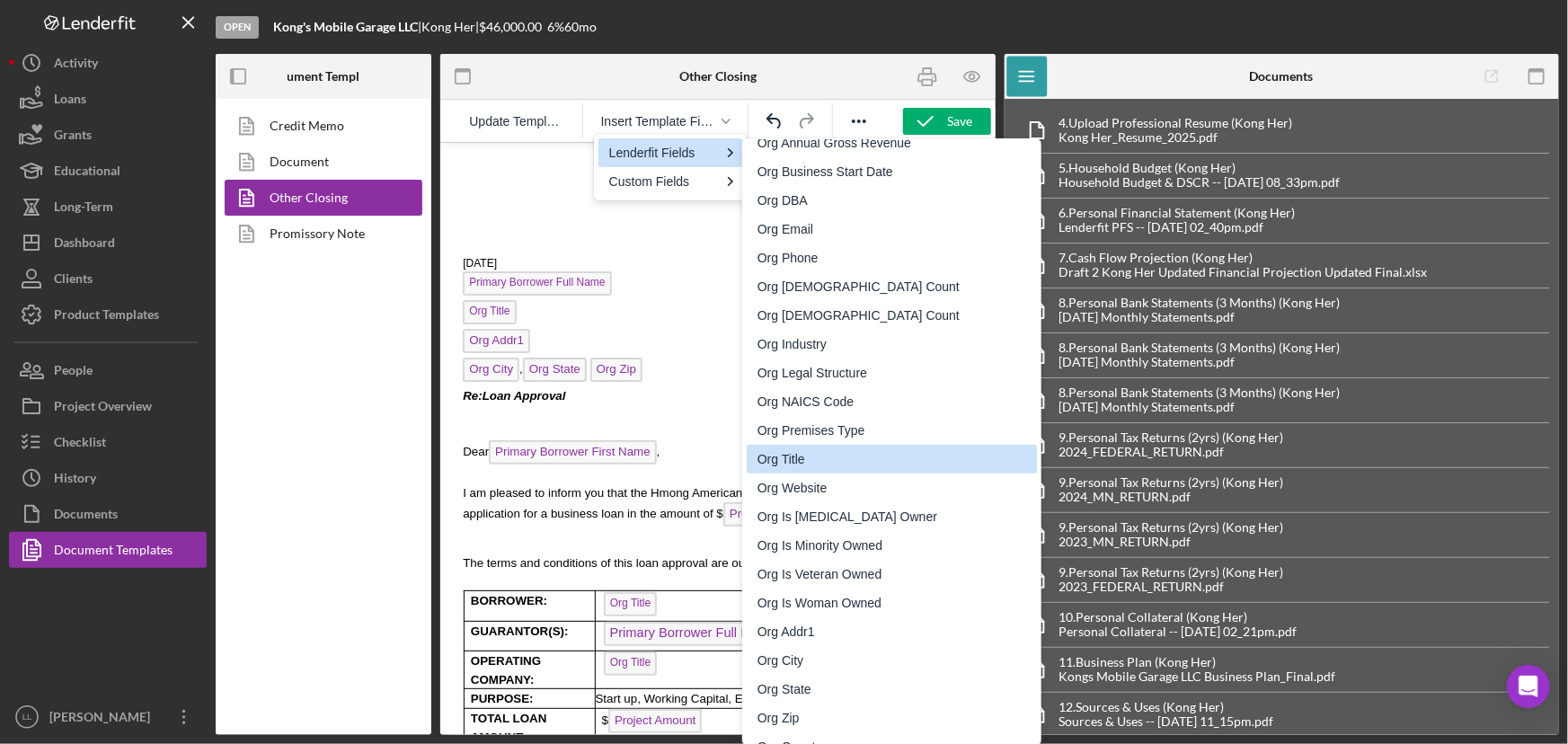
click at [701, 272] on div "[DATE] Primary Borrower Full Name Org Title Org Addr1 Org City , Org State Org …" at bounding box center [717, 608] width 526 height 902
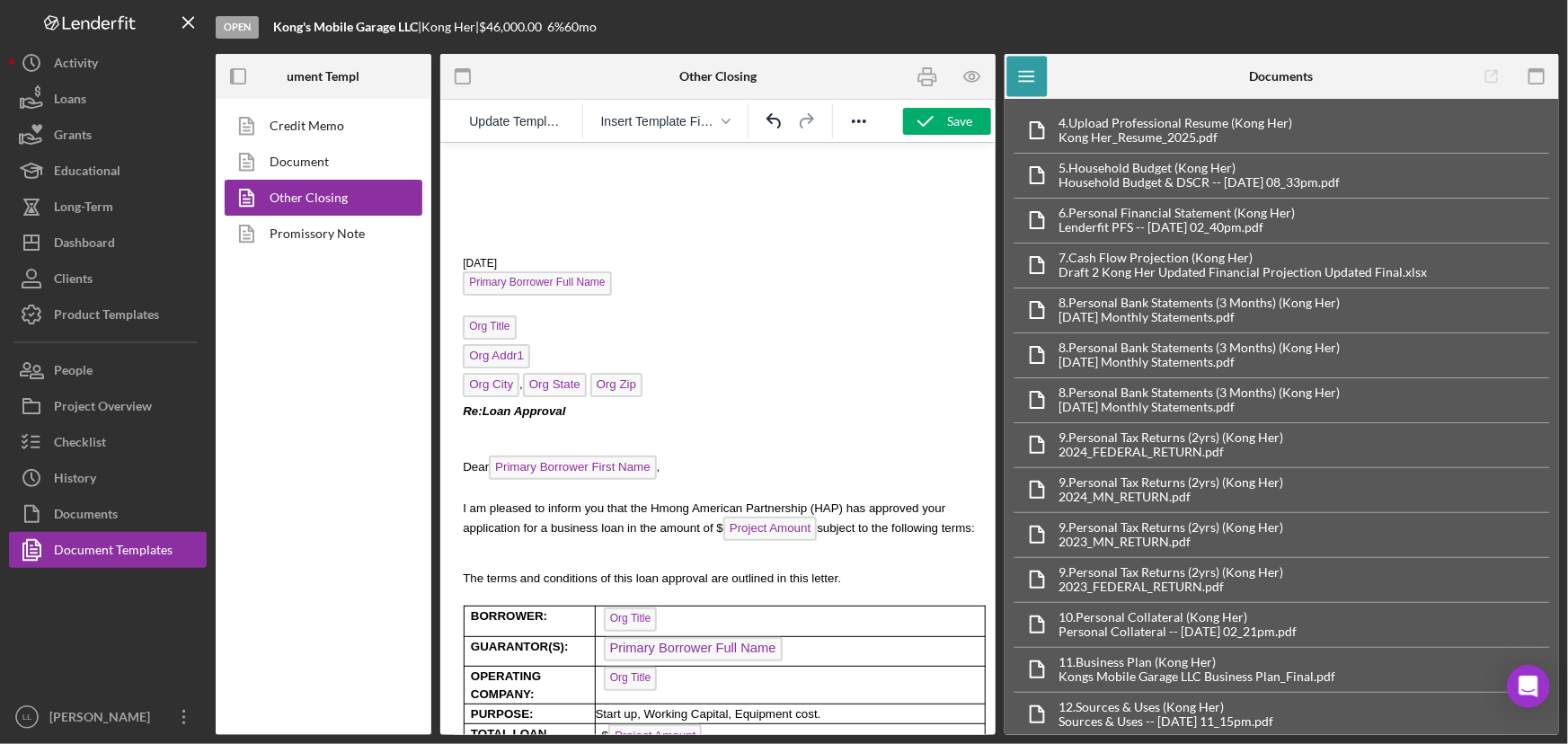
click at [640, 210] on p "Rich Text Area. Press ALT-0 for help." at bounding box center [721, 217] width 519 height 15
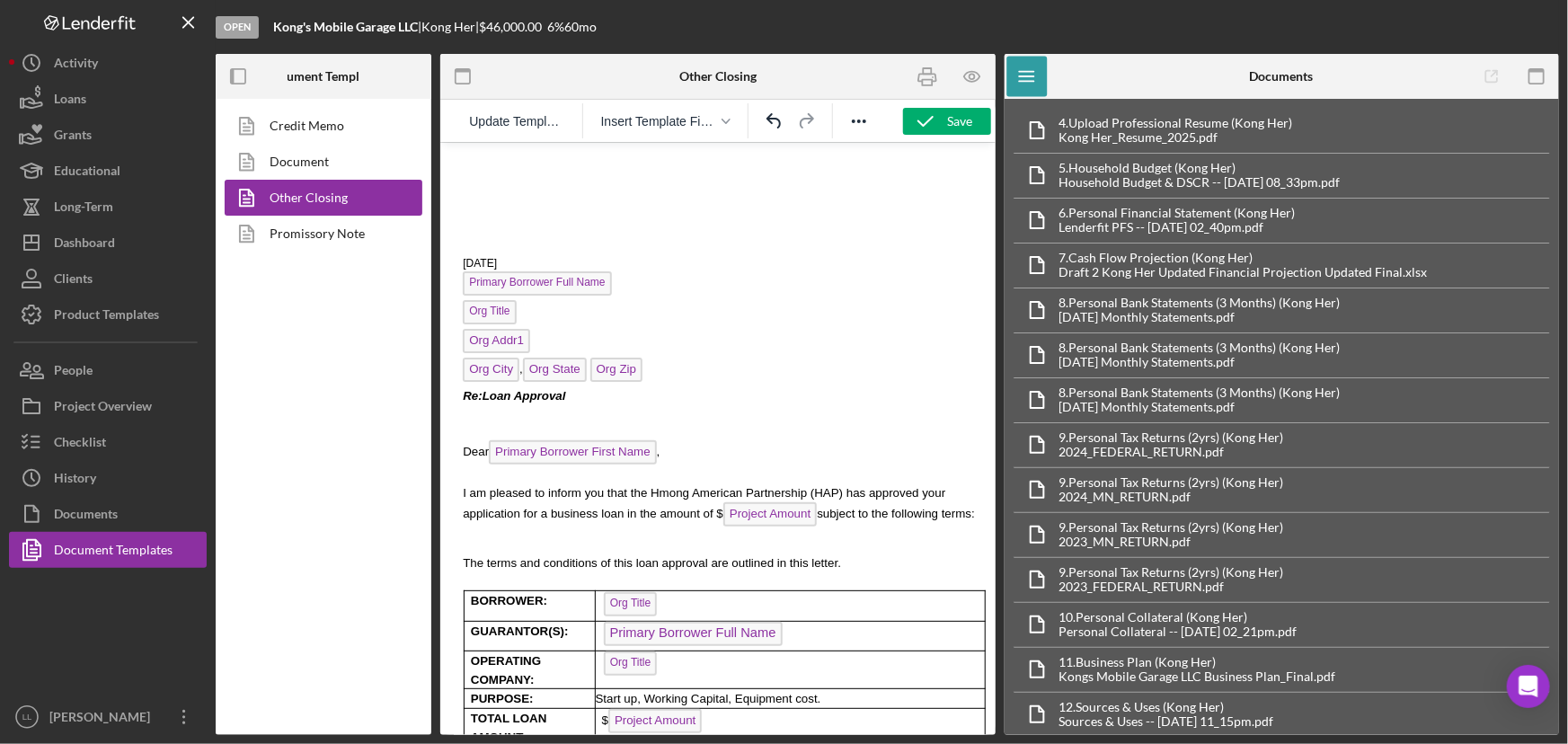
click at [527, 196] on p "Rich Text Area. Press ALT-0 for help." at bounding box center [721, 200] width 519 height 15
click at [527, 187] on p "Rich Text Area. Press ALT-0 for help." at bounding box center [717, 184] width 526 height 17
click at [529, 186] on p "Rich Text Area. Press ALT-0 for help." at bounding box center [717, 184] width 526 height 17
click at [503, 222] on p "Rich Text Area. Press ALT-0 for help." at bounding box center [721, 217] width 519 height 15
click at [770, 246] on p "Rich Text Area. Press ALT-0 for help." at bounding box center [721, 247] width 519 height 15
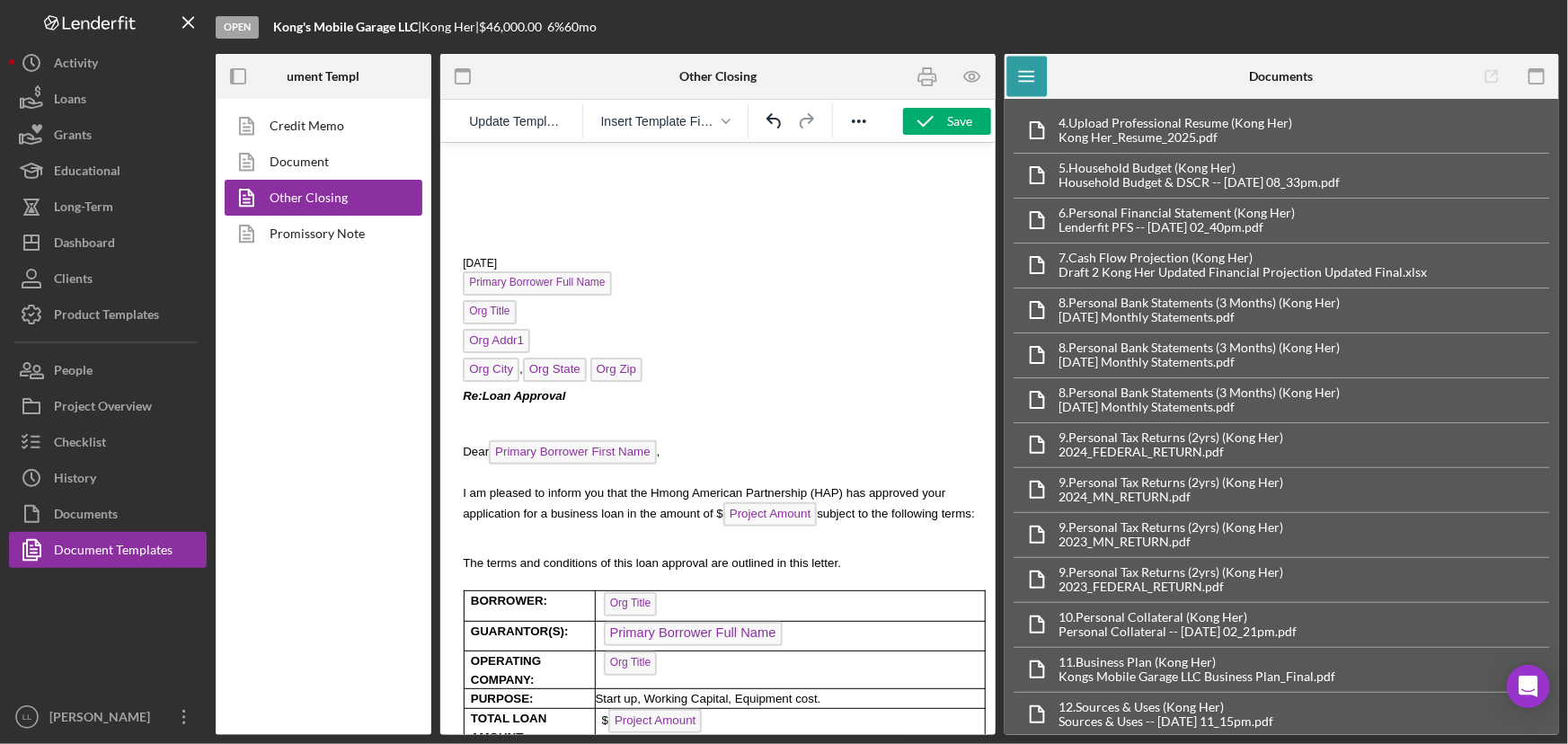
click at [629, 198] on p "Rich Text Area. Press ALT-0 for help." at bounding box center [721, 200] width 519 height 15
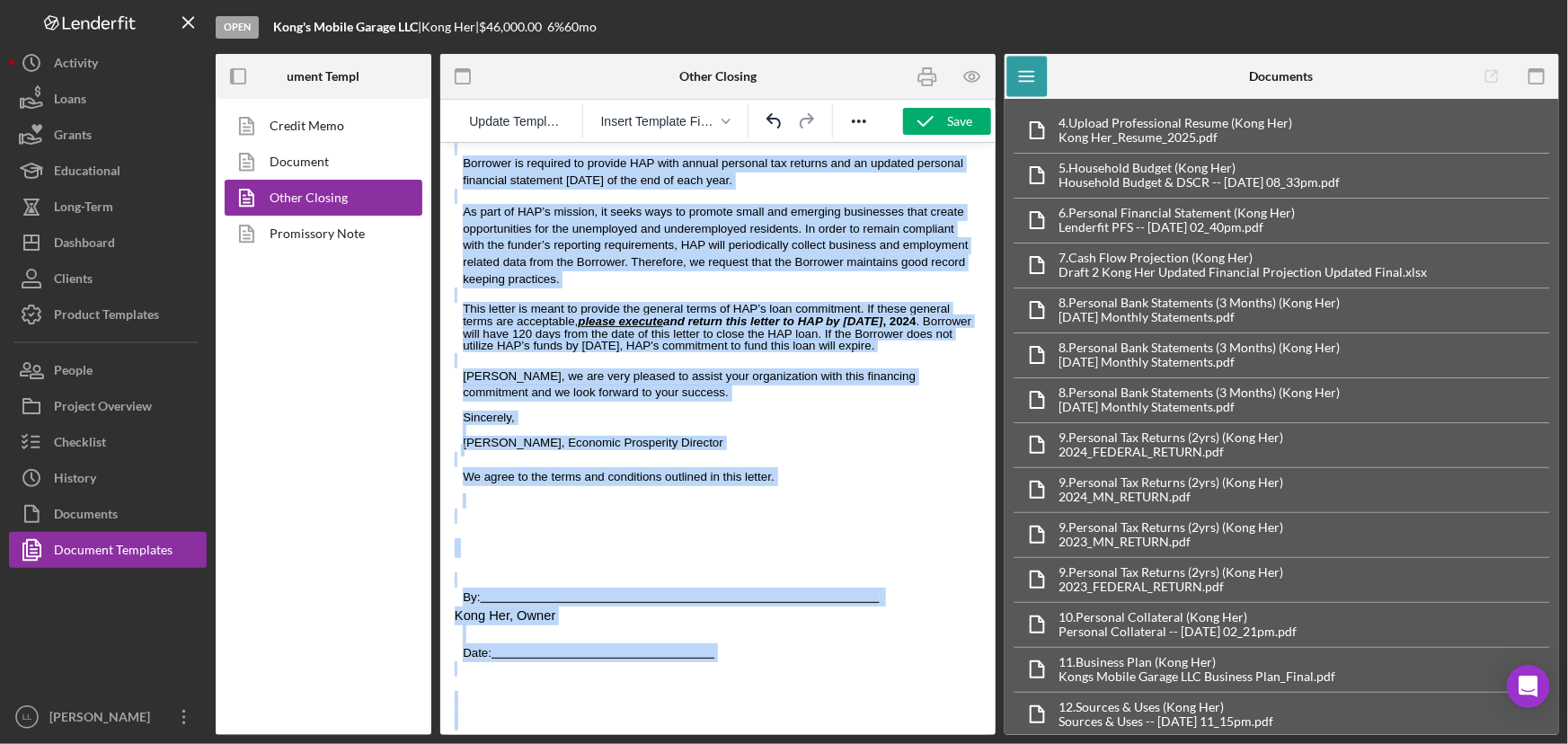
drag, startPoint x: 511, startPoint y: 214, endPoint x: 1037, endPoint y: 737, distance: 741.8
copy body "Loremi 62, 9230 Dolorsi Ametcons Adip Elit Sed Doeiu Tem Inci6 Utl Etdo , Mag A…"
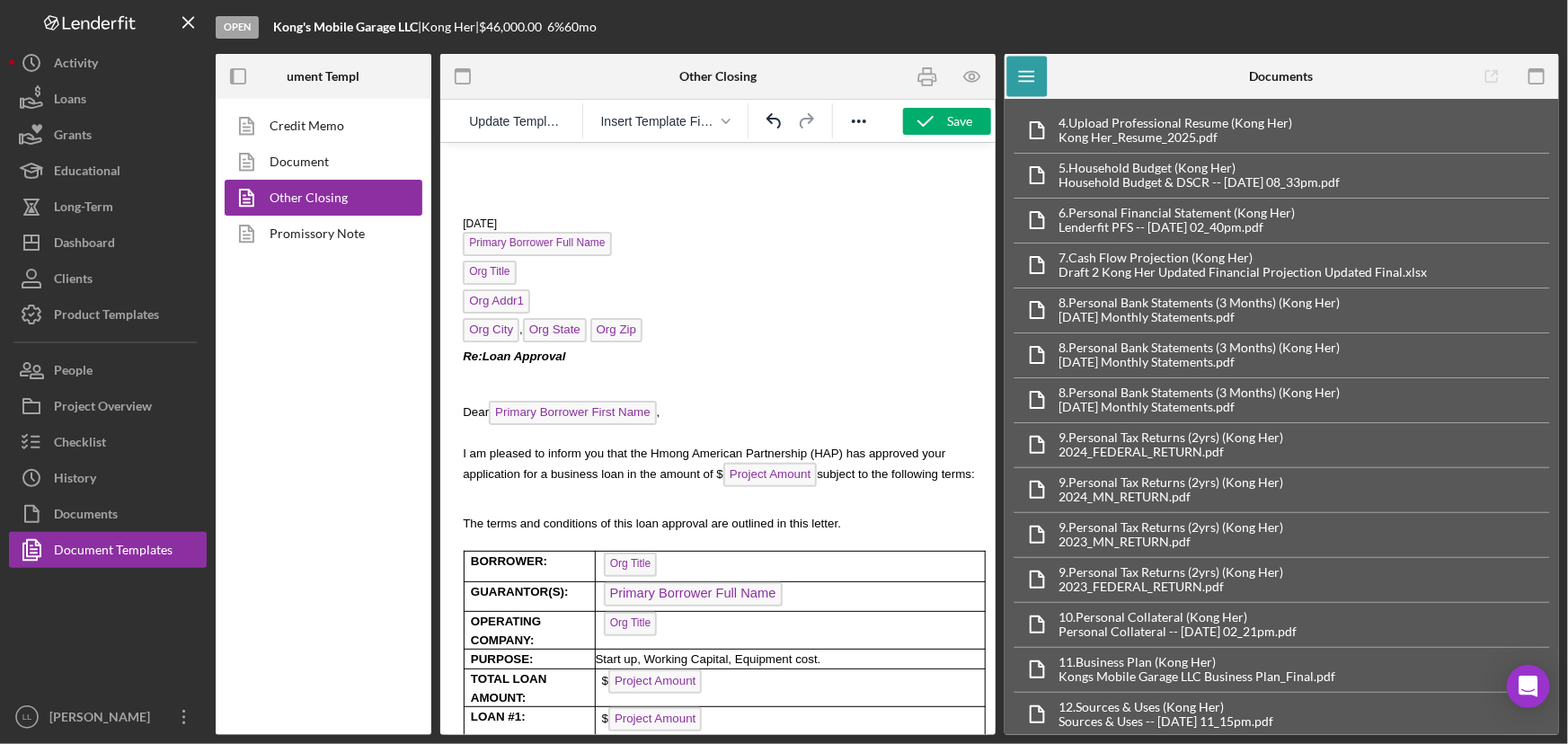
scroll to position [0, 2]
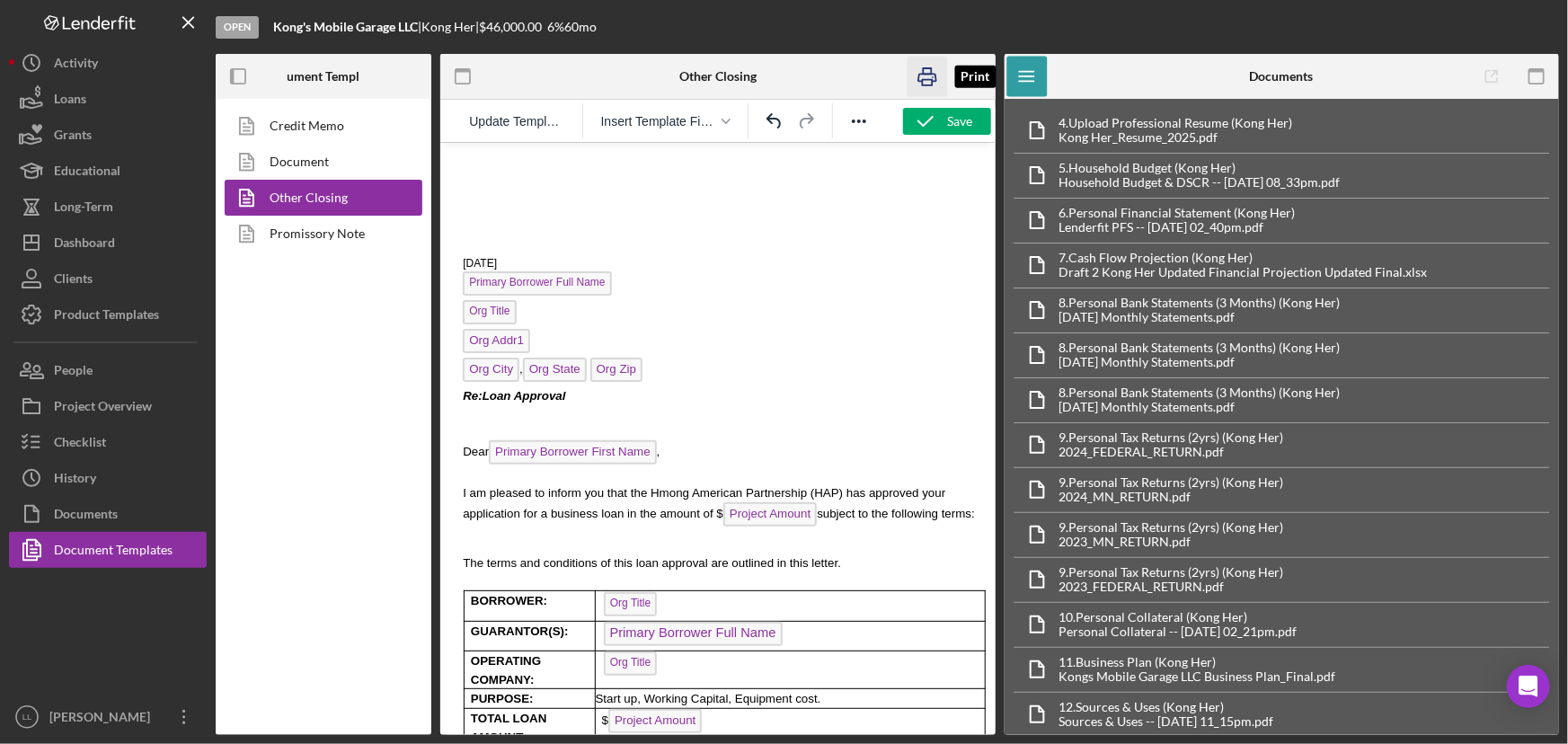
click at [924, 90] on icon "button" at bounding box center [927, 76] width 40 height 40
click at [569, 256] on p "[DATE]" at bounding box center [721, 263] width 519 height 15
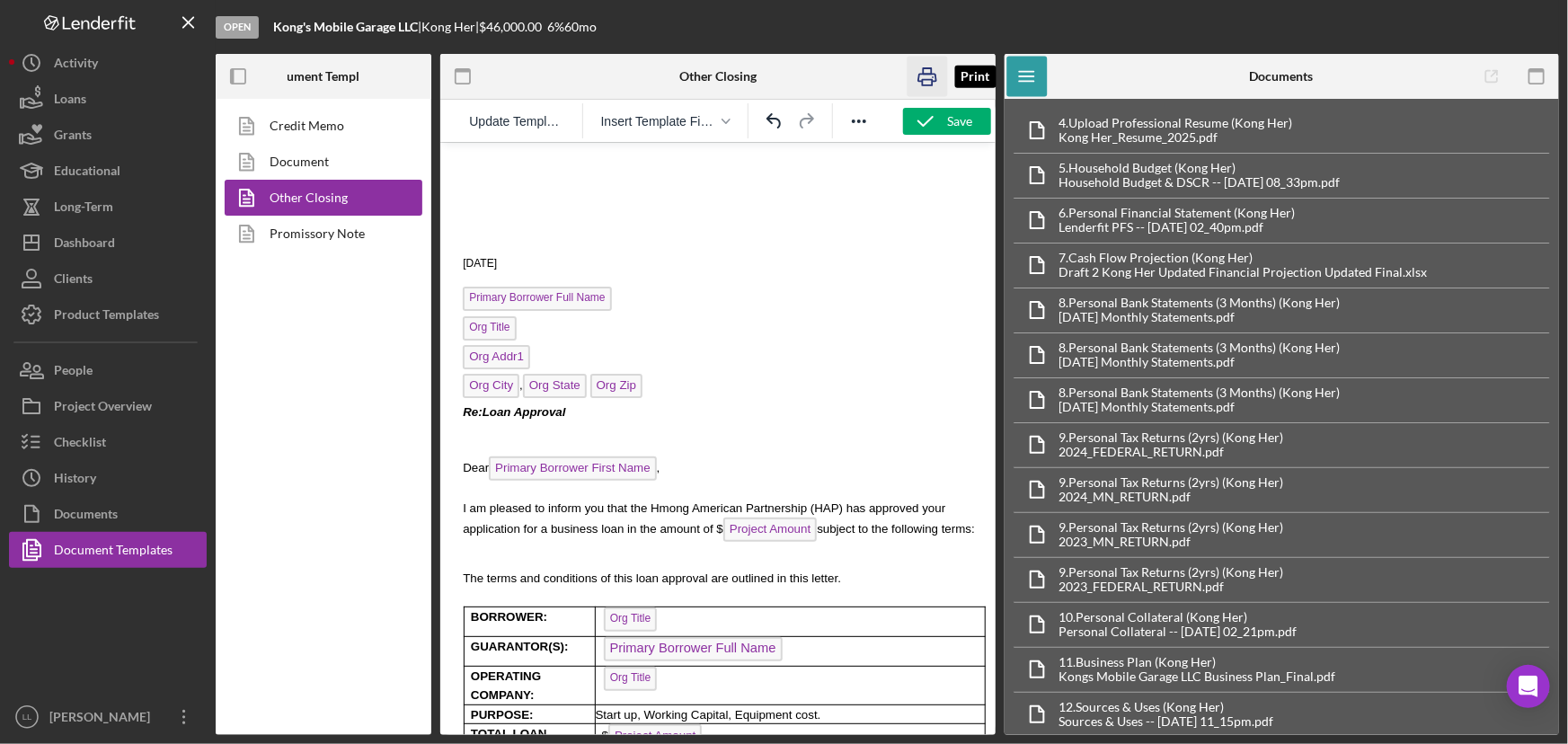
click at [925, 78] on icon "button" at bounding box center [927, 76] width 40 height 40
click at [948, 124] on div "Save" at bounding box center [960, 121] width 25 height 27
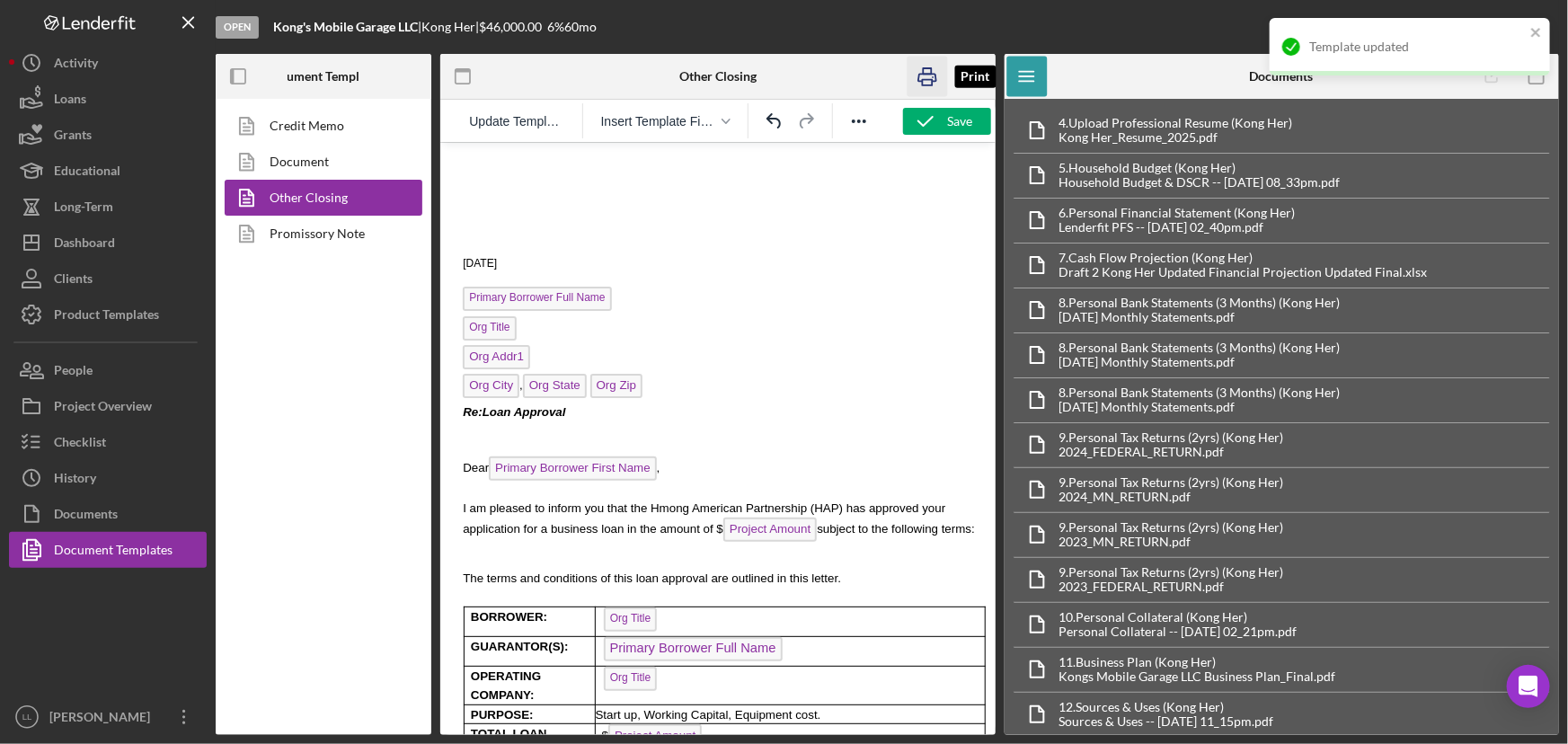
click at [941, 74] on icon "button" at bounding box center [927, 76] width 40 height 40
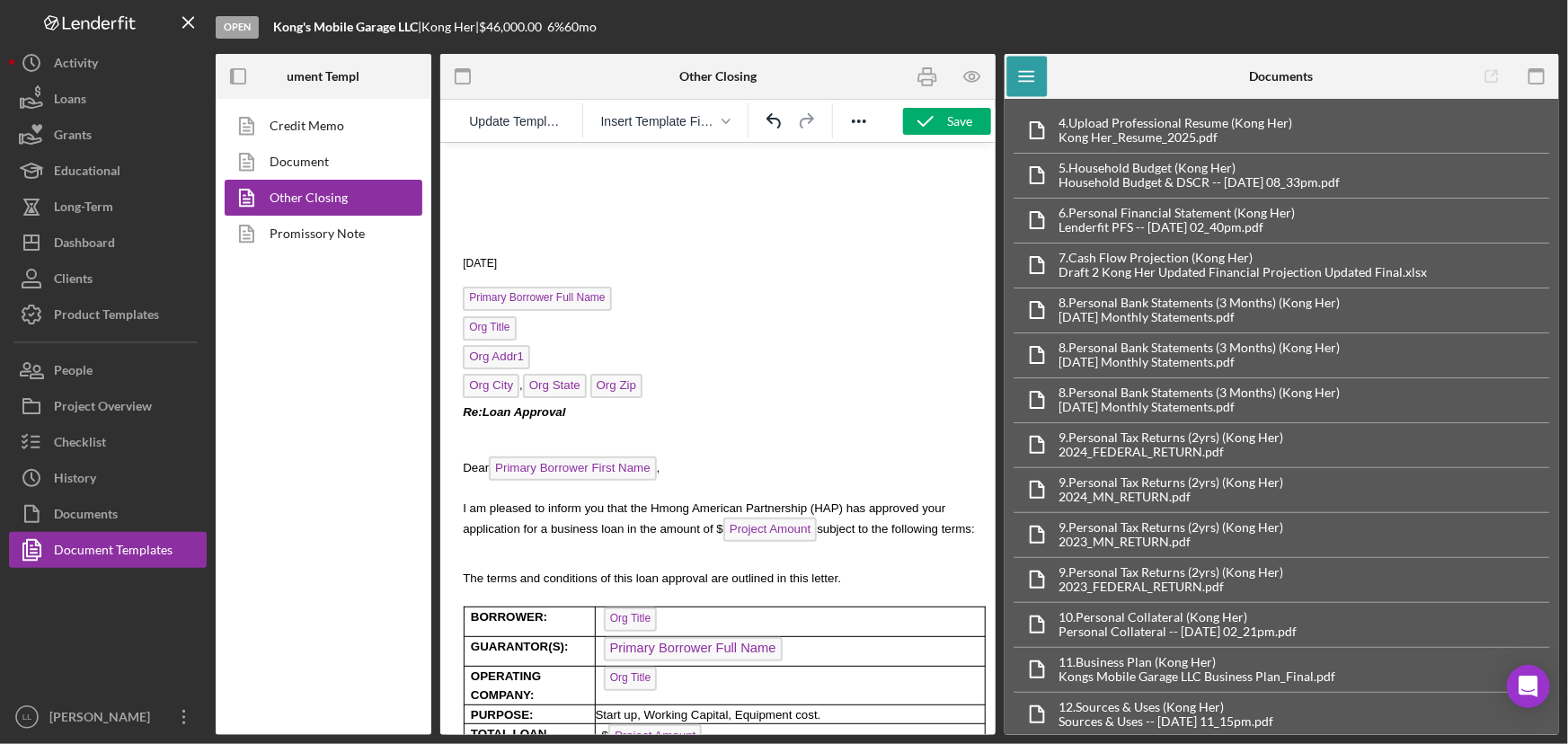
scroll to position [81, 2]
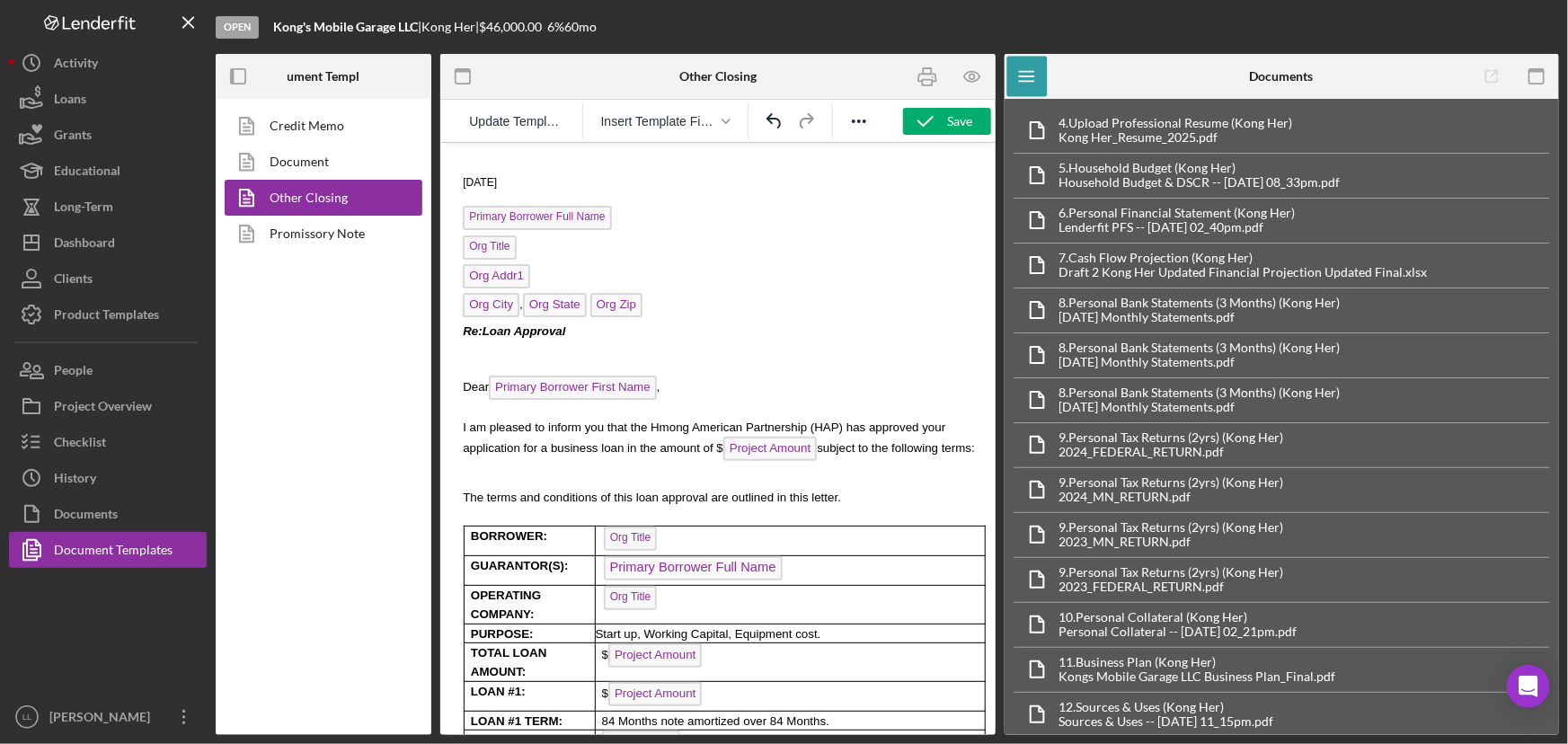
click at [761, 354] on p "Rich Text Area. Press ALT-0 for help." at bounding box center [721, 349] width 519 height 19
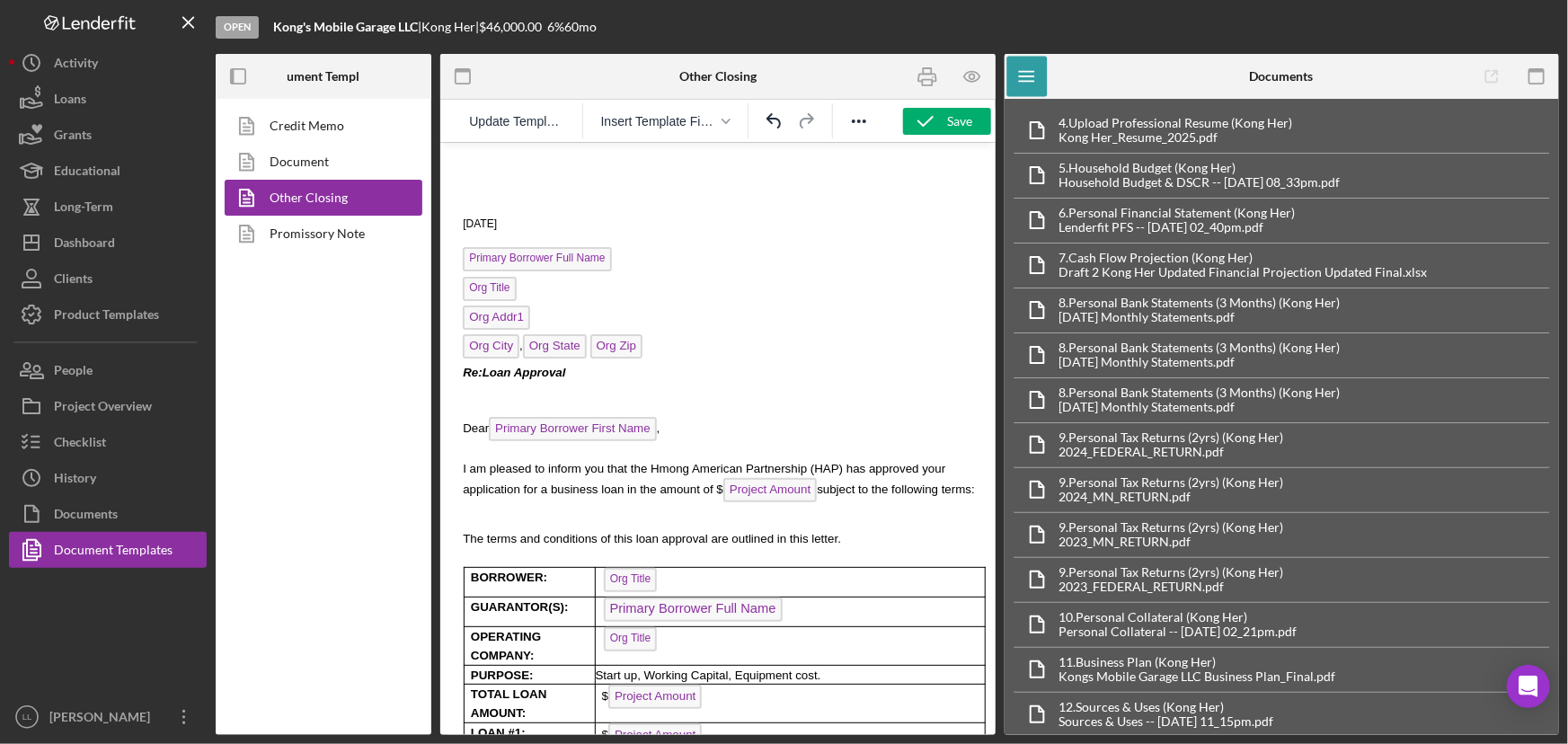
scroll to position [0, 2]
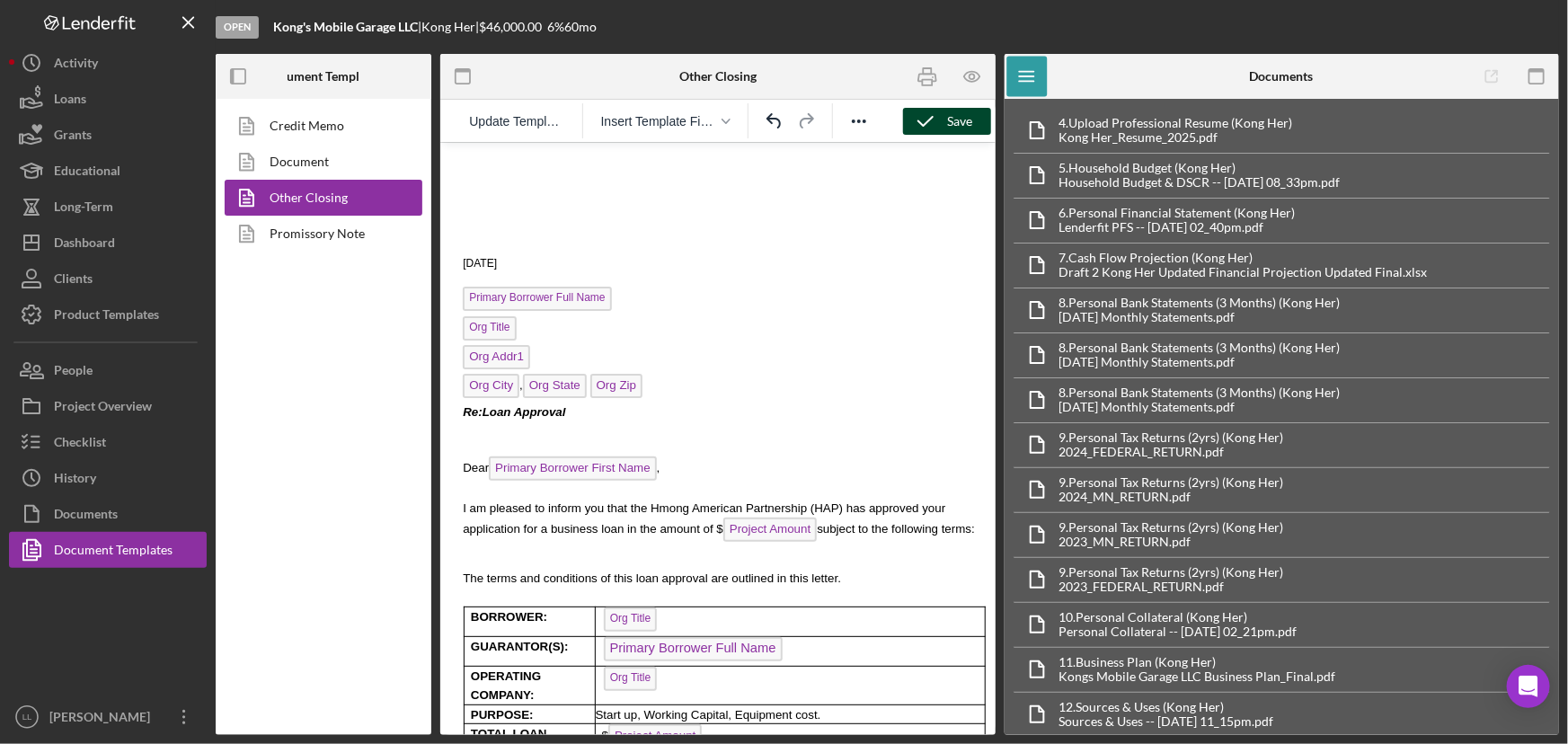
click at [952, 124] on div "Save" at bounding box center [960, 121] width 25 height 27
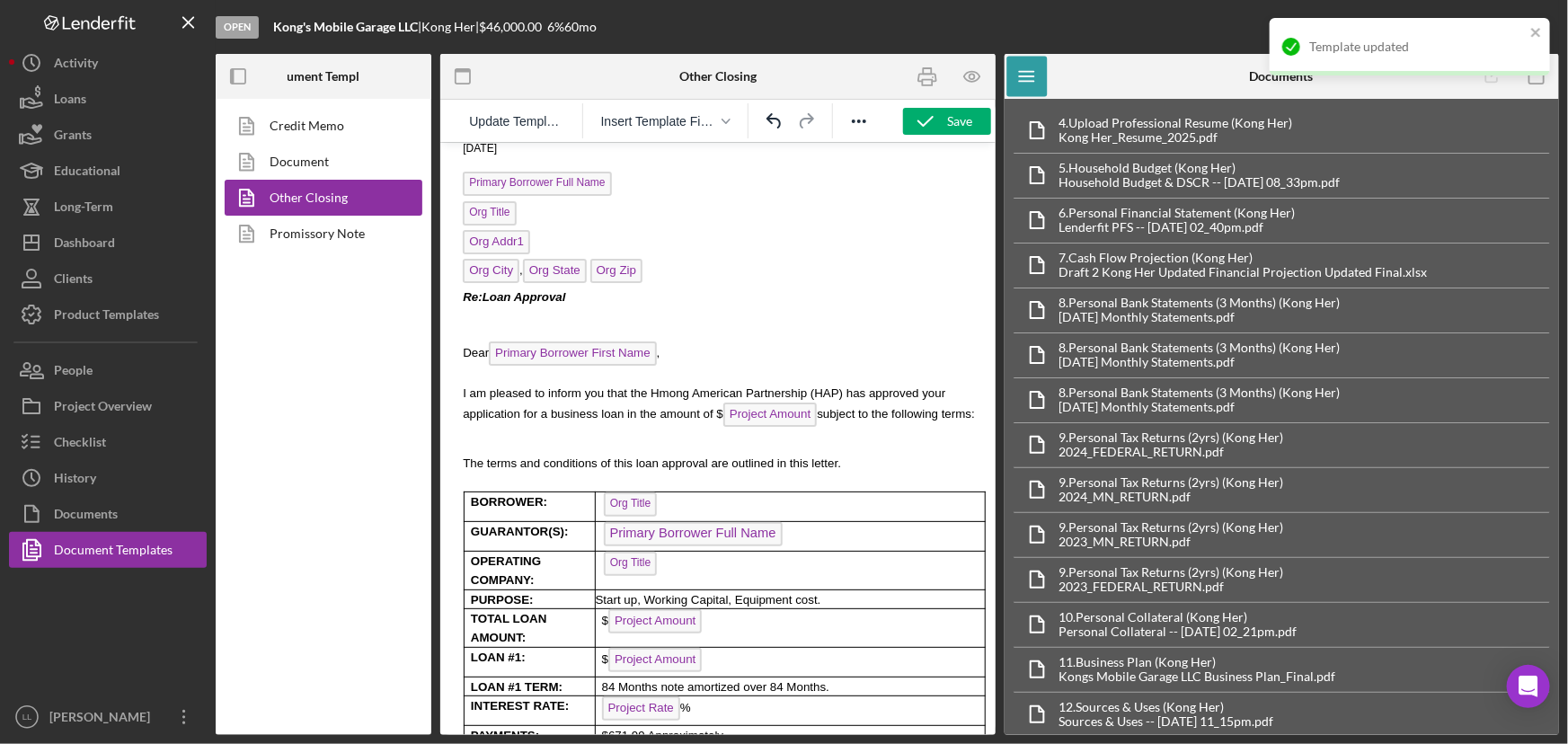
scroll to position [244, 2]
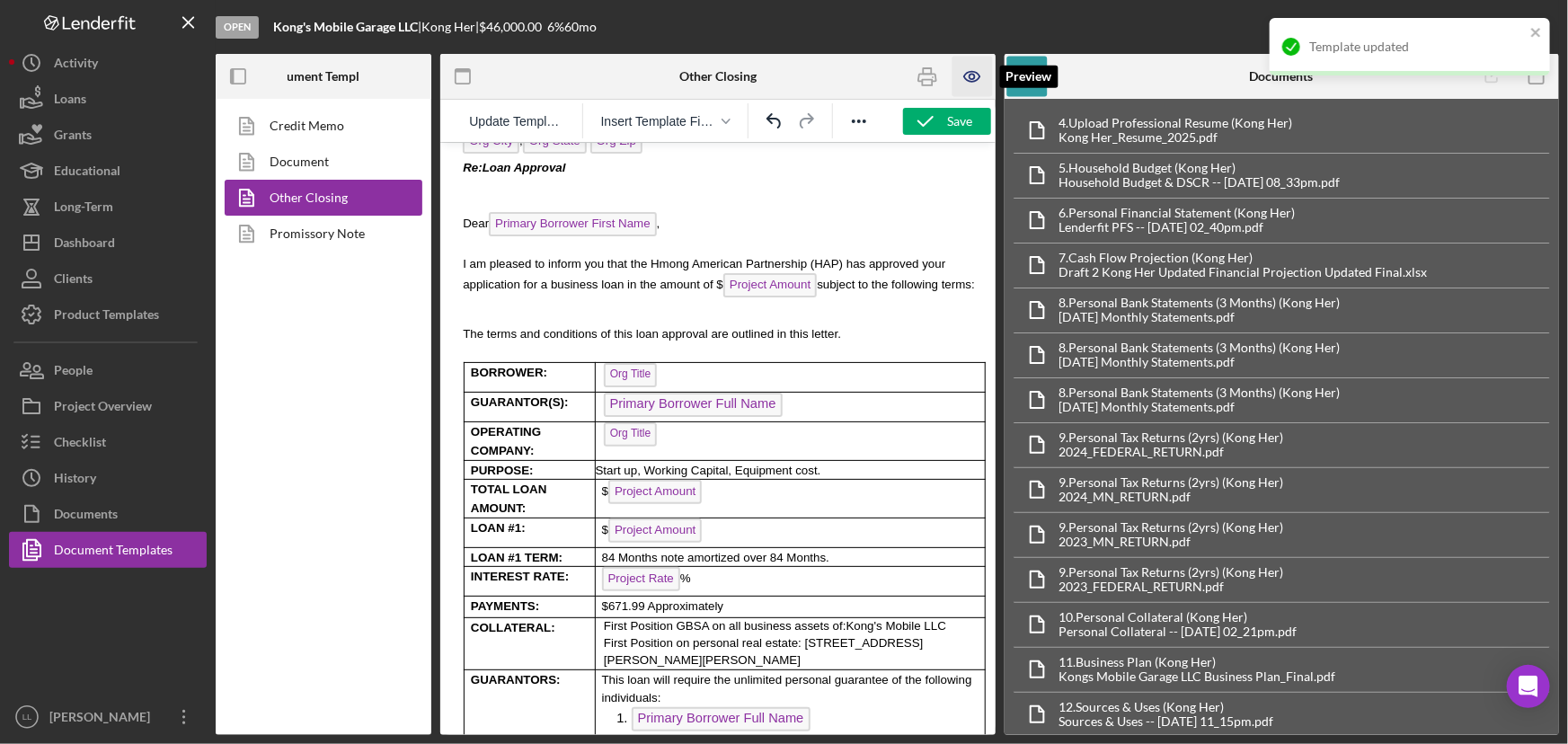
drag, startPoint x: 967, startPoint y: 76, endPoint x: 961, endPoint y: 90, distance: 15.2
click at [968, 76] on icon "button" at bounding box center [972, 76] width 40 height 40
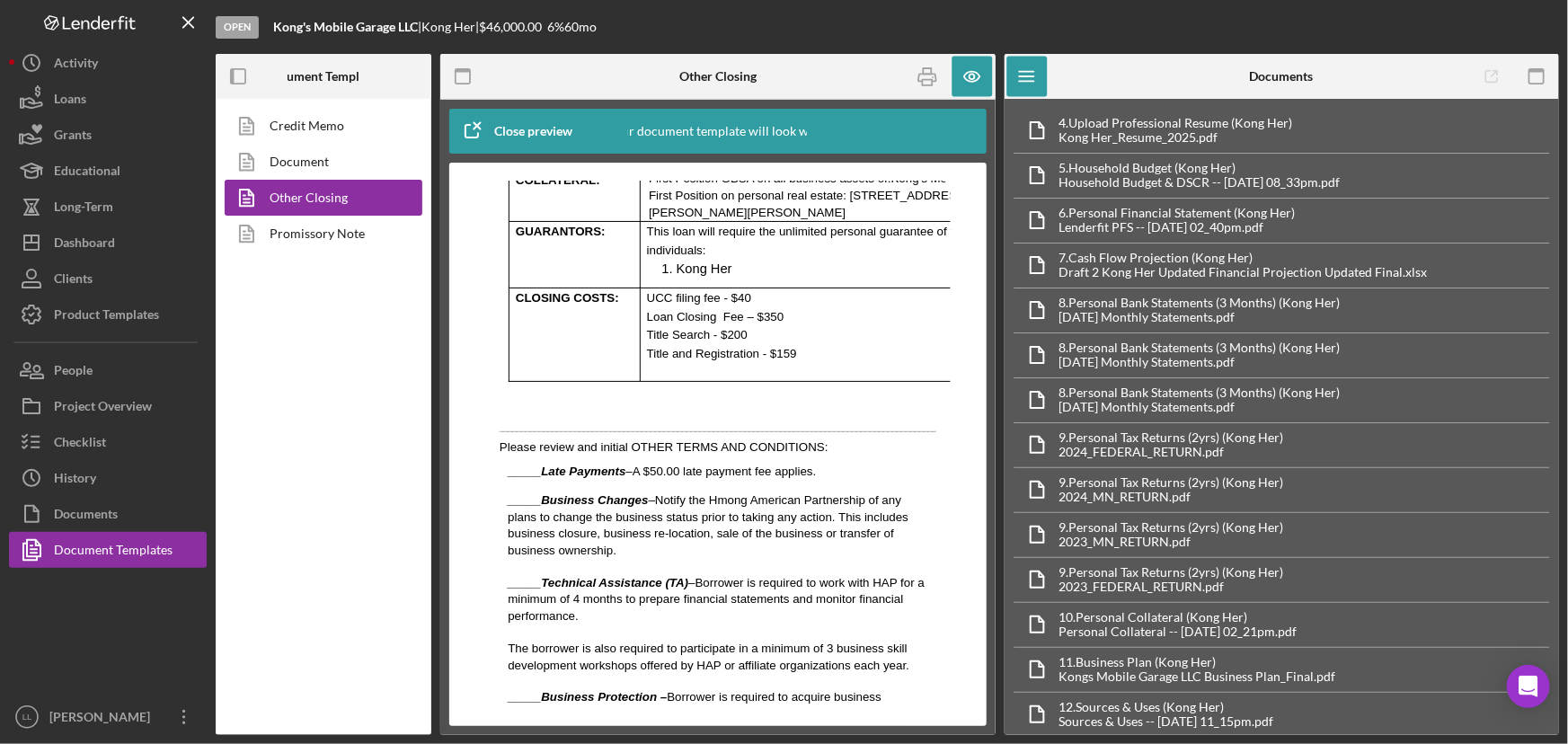
scroll to position [816, 0]
